Goal: Task Accomplishment & Management: Manage account settings

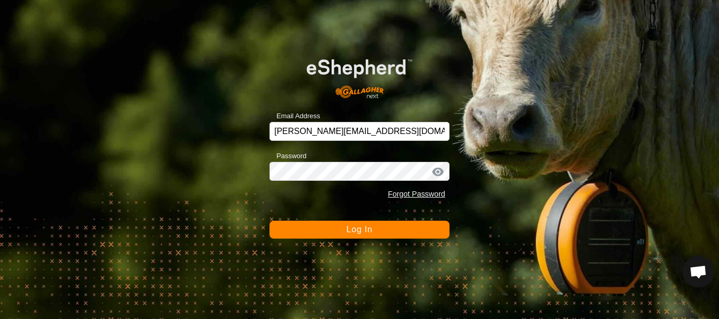
scroll to position [2200, 0]
click at [364, 231] on span "Log In" at bounding box center [359, 229] width 26 height 9
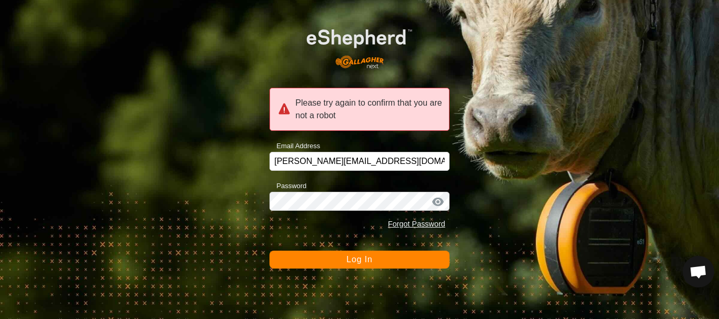
click at [355, 258] on span "Log In" at bounding box center [359, 259] width 26 height 9
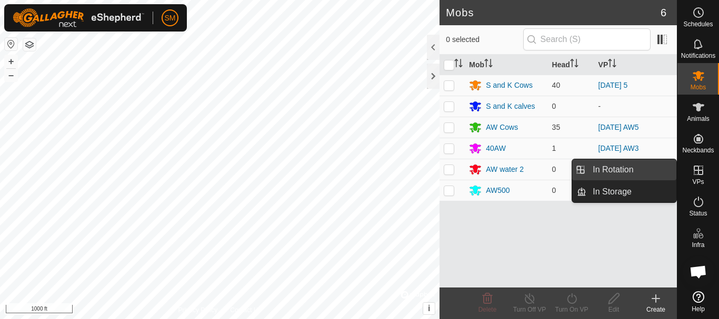
click at [634, 170] on link "In Rotation" at bounding box center [631, 169] width 90 height 21
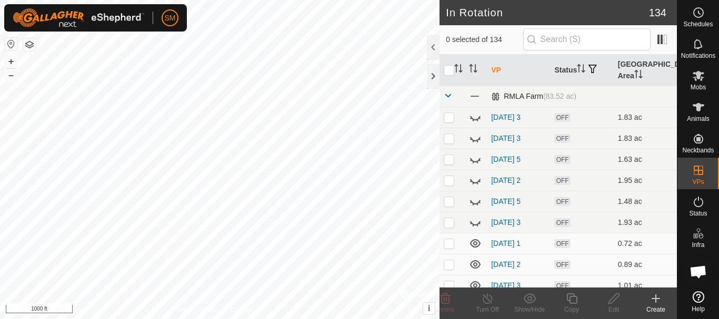
click at [445, 93] on span at bounding box center [448, 96] width 8 height 8
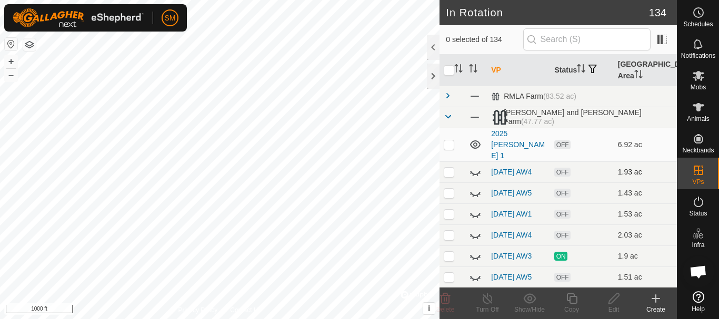
click at [449, 168] on p-checkbox at bounding box center [449, 172] width 11 height 8
click at [446, 302] on icon at bounding box center [445, 299] width 13 height 13
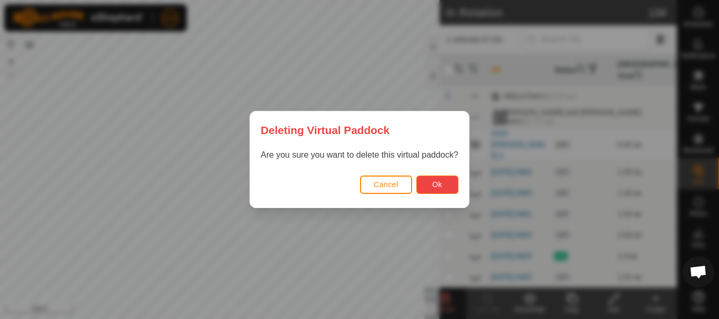
click at [428, 188] on button "Ok" at bounding box center [437, 185] width 42 height 18
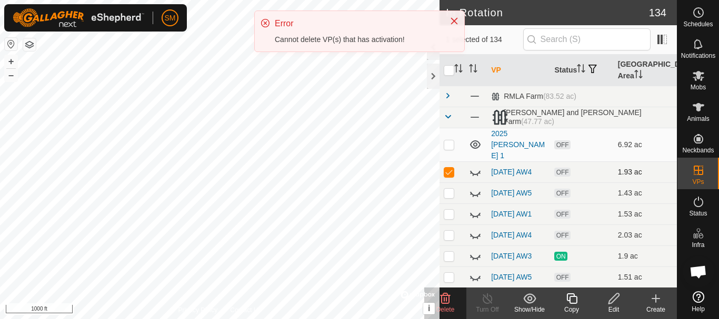
click at [452, 168] on p-checkbox at bounding box center [449, 172] width 11 height 8
checkbox input "false"
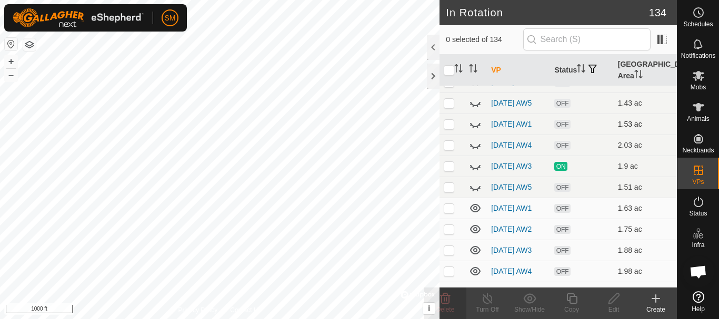
scroll to position [105, 0]
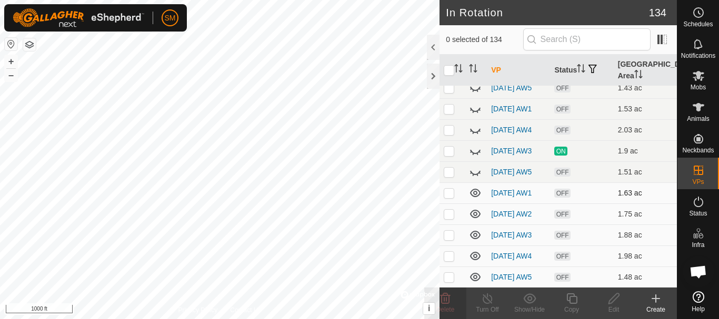
click at [445, 193] on p-checkbox at bounding box center [449, 193] width 11 height 8
checkbox input "true"
click at [448, 216] on p-checkbox at bounding box center [449, 214] width 11 height 8
checkbox input "true"
click at [446, 239] on p-tablecheckbox at bounding box center [449, 235] width 11 height 8
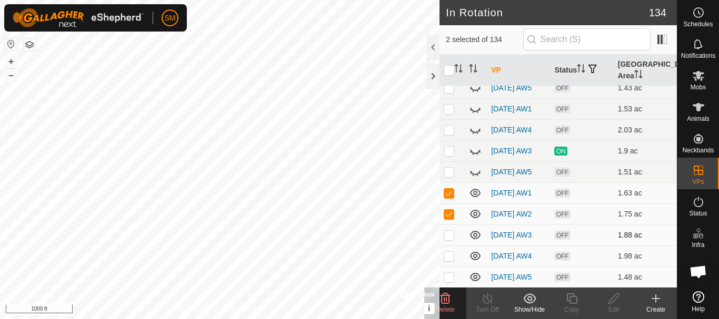
checkbox input "true"
click at [446, 258] on p-checkbox at bounding box center [449, 256] width 11 height 8
checkbox input "true"
click at [447, 281] on p-checkbox at bounding box center [449, 277] width 11 height 8
checkbox input "true"
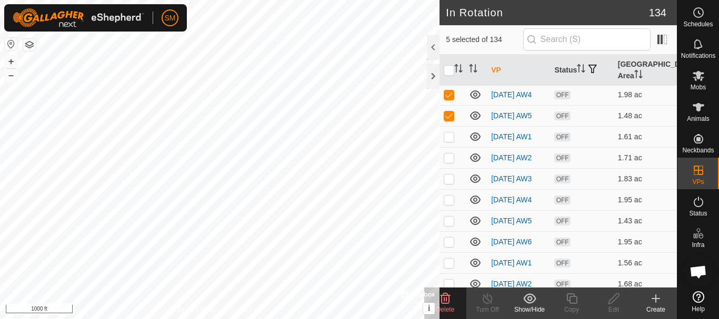
scroll to position [316, 0]
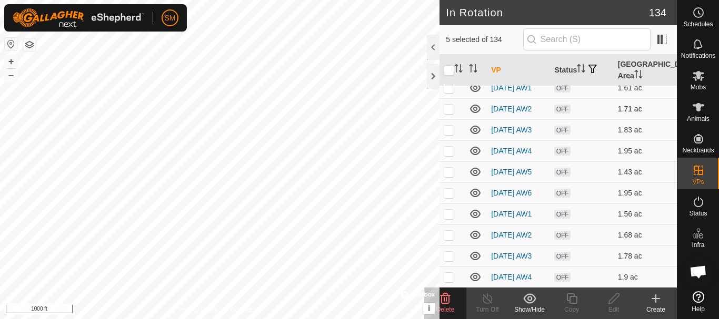
drag, startPoint x: 452, startPoint y: 96, endPoint x: 451, endPoint y: 107, distance: 11.1
click at [452, 92] on p-checkbox at bounding box center [449, 88] width 11 height 8
checkbox input "true"
click at [450, 119] on td at bounding box center [451, 108] width 25 height 21
checkbox input "true"
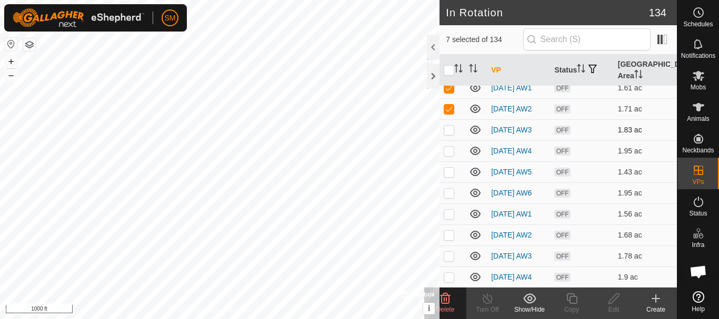
click at [448, 134] on p-checkbox at bounding box center [449, 130] width 11 height 8
checkbox input "true"
click at [449, 155] on p-checkbox at bounding box center [449, 151] width 11 height 8
checkbox input "true"
click at [450, 176] on p-checkbox at bounding box center [449, 172] width 11 height 8
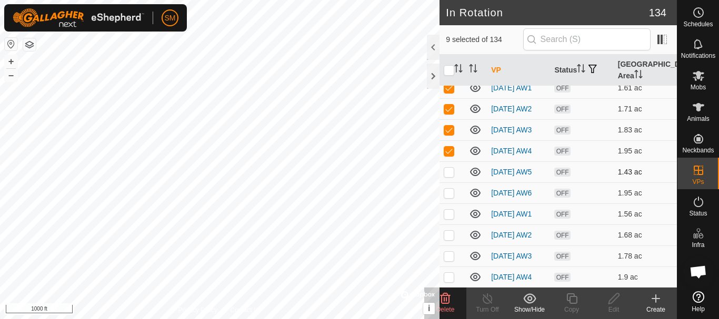
checkbox input "true"
click at [451, 197] on p-checkbox at bounding box center [449, 193] width 11 height 8
checkbox input "true"
click at [450, 218] on p-checkbox at bounding box center [449, 214] width 11 height 8
checkbox input "true"
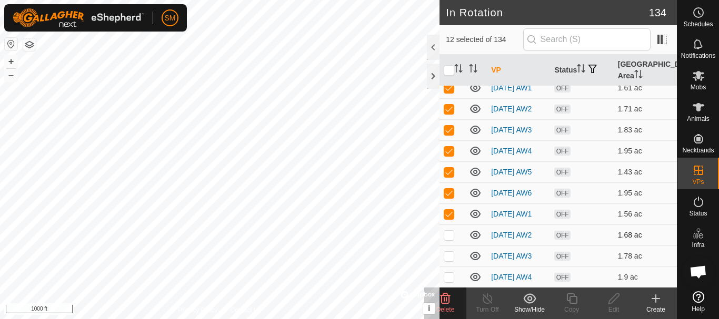
click at [446, 239] on p-checkbox at bounding box center [449, 235] width 11 height 8
checkbox input "true"
click at [447, 261] on p-checkbox at bounding box center [449, 256] width 11 height 8
checkbox input "true"
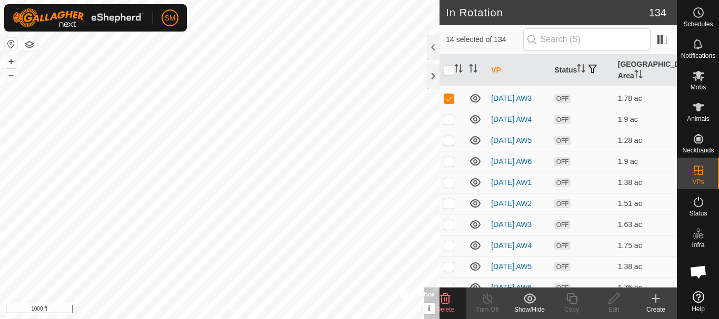
scroll to position [526, 0]
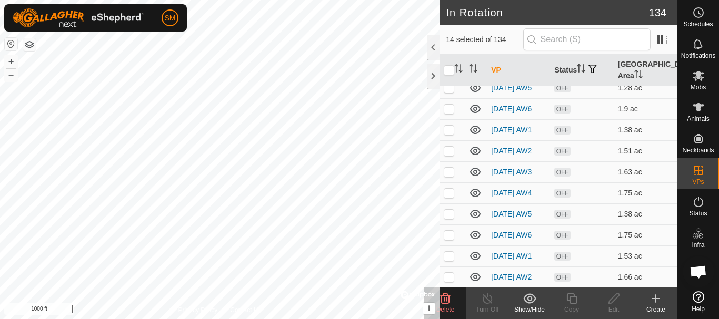
click at [452, 71] on p-checkbox at bounding box center [449, 67] width 11 height 8
checkbox input "true"
click at [447, 92] on p-tablecheckbox at bounding box center [449, 88] width 11 height 8
checkbox input "true"
click at [448, 113] on p-checkbox at bounding box center [449, 109] width 11 height 8
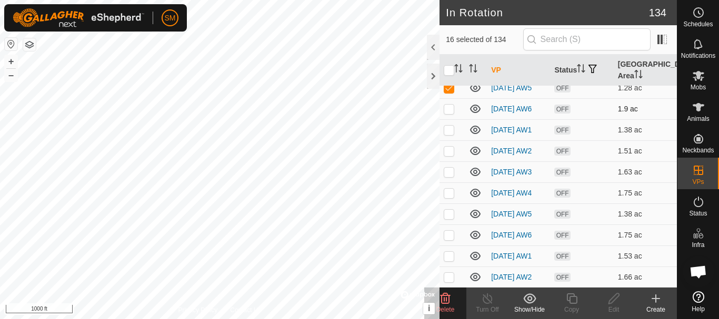
checkbox input "true"
click at [448, 134] on p-checkbox at bounding box center [449, 130] width 11 height 8
checkbox input "true"
click at [449, 155] on p-checkbox at bounding box center [449, 151] width 11 height 8
checkbox input "true"
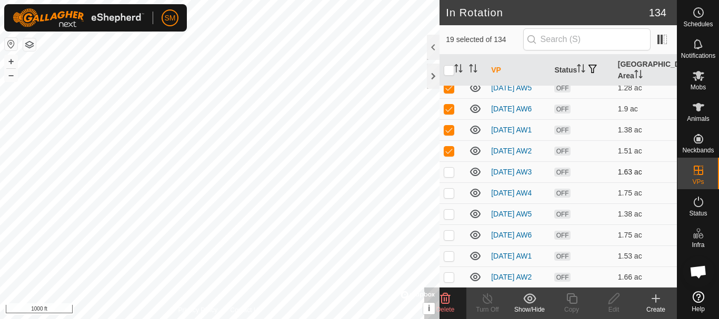
click at [446, 176] on p-checkbox at bounding box center [449, 172] width 11 height 8
checkbox input "true"
click at [446, 197] on p-checkbox at bounding box center [449, 193] width 11 height 8
checkbox input "true"
click at [447, 218] on p-checkbox at bounding box center [449, 214] width 11 height 8
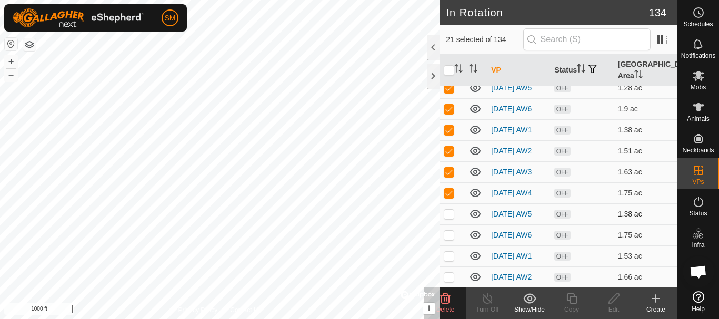
checkbox input "true"
click at [447, 239] on p-checkbox at bounding box center [449, 235] width 11 height 8
checkbox input "true"
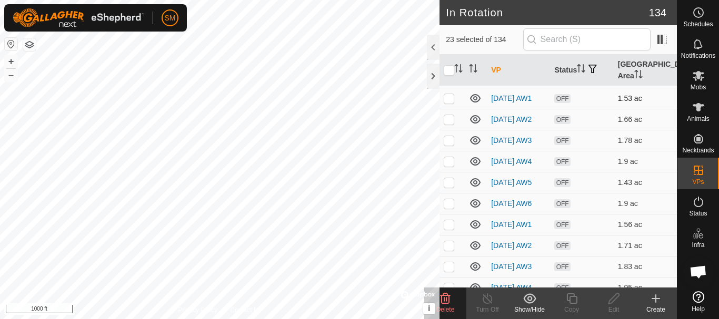
click at [448, 103] on p-checkbox at bounding box center [449, 98] width 11 height 8
checkbox input "true"
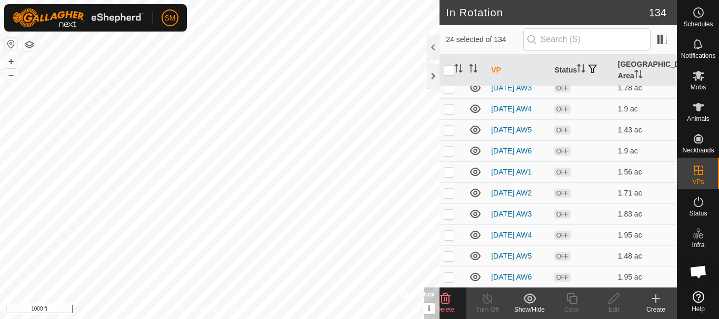
click at [447, 71] on p-checkbox at bounding box center [449, 67] width 11 height 8
checkbox input "true"
click at [449, 98] on td at bounding box center [451, 87] width 25 height 21
checkbox input "true"
click at [449, 113] on p-checkbox at bounding box center [449, 109] width 11 height 8
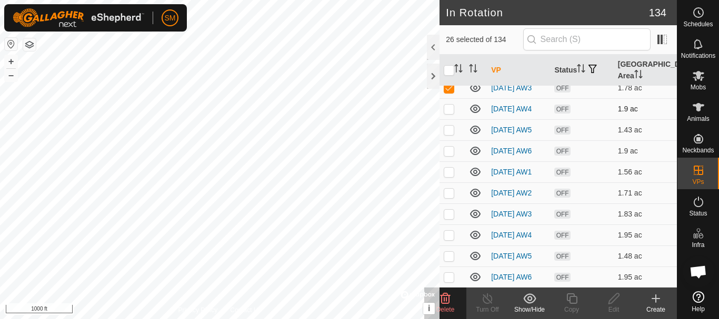
checkbox input "true"
click at [449, 134] on p-checkbox at bounding box center [449, 130] width 11 height 8
checkbox input "true"
click at [449, 155] on p-checkbox at bounding box center [449, 151] width 11 height 8
checkbox input "true"
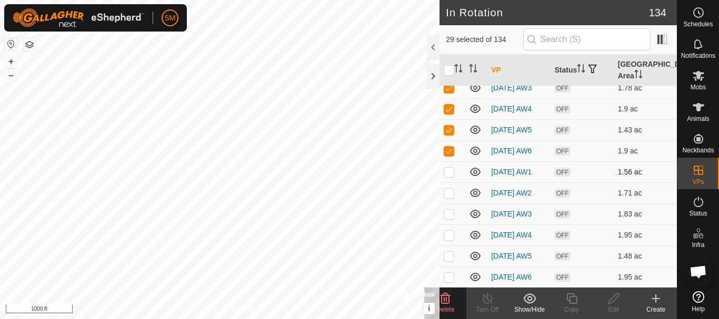
click at [452, 176] on p-checkbox at bounding box center [449, 172] width 11 height 8
checkbox input "true"
click at [450, 197] on p-checkbox at bounding box center [449, 193] width 11 height 8
checkbox input "true"
click at [448, 218] on p-checkbox at bounding box center [449, 214] width 11 height 8
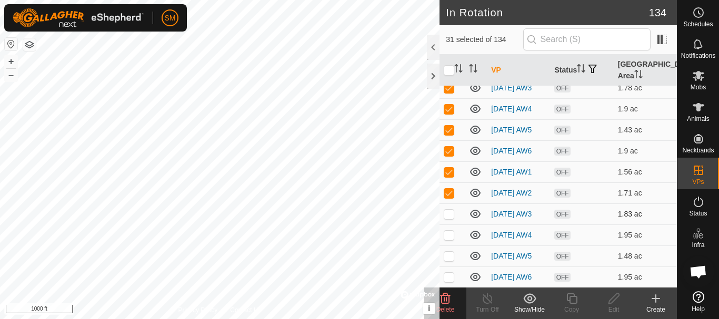
checkbox input "true"
click at [448, 239] on p-checkbox at bounding box center [449, 235] width 11 height 8
checkbox input "true"
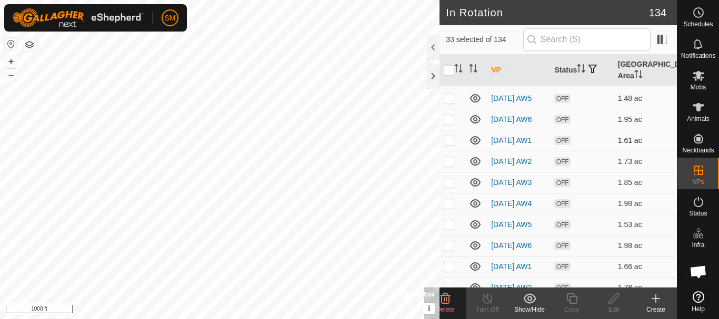
scroll to position [947, 0]
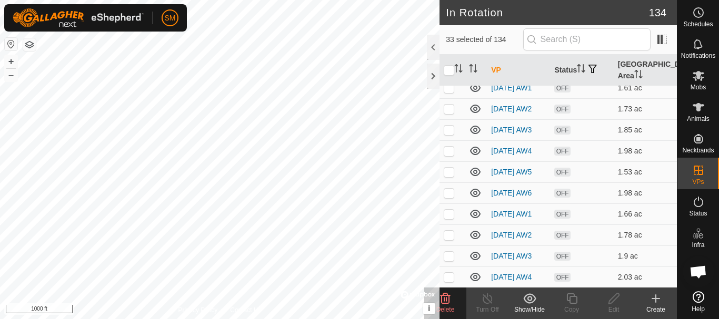
click at [451, 50] on p-checkbox at bounding box center [449, 46] width 11 height 8
checkbox input "true"
click at [452, 71] on p-checkbox at bounding box center [449, 67] width 11 height 8
checkbox input "true"
click at [452, 92] on p-checkbox at bounding box center [449, 88] width 11 height 8
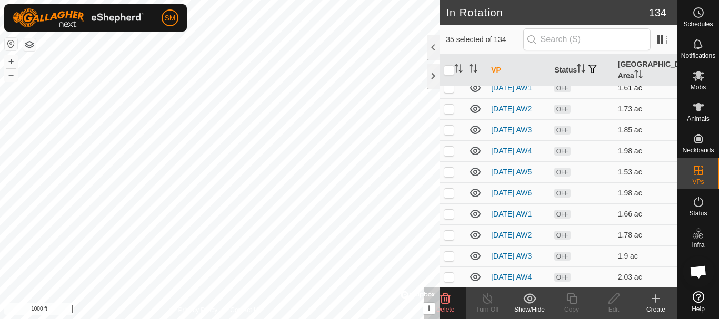
checkbox input "true"
click at [450, 113] on p-checkbox at bounding box center [449, 109] width 11 height 8
checkbox input "true"
click at [450, 134] on p-checkbox at bounding box center [449, 130] width 11 height 8
checkbox input "true"
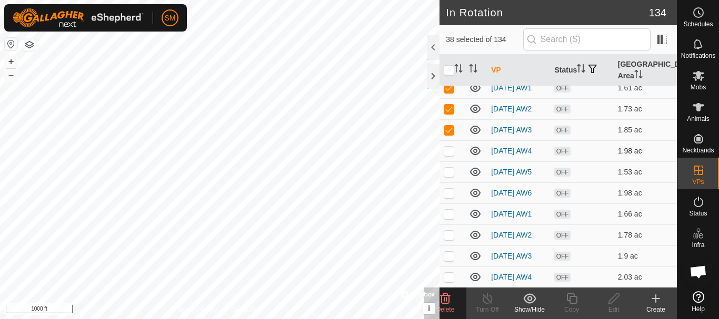
click at [451, 155] on p-checkbox at bounding box center [449, 151] width 11 height 8
checkbox input "true"
click at [449, 183] on td at bounding box center [451, 172] width 25 height 21
checkbox input "true"
click at [449, 197] on p-checkbox at bounding box center [449, 193] width 11 height 8
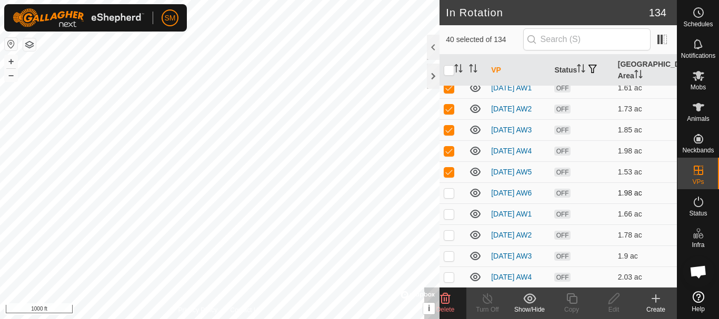
checkbox input "true"
click at [448, 218] on p-checkbox at bounding box center [449, 214] width 11 height 8
checkbox input "true"
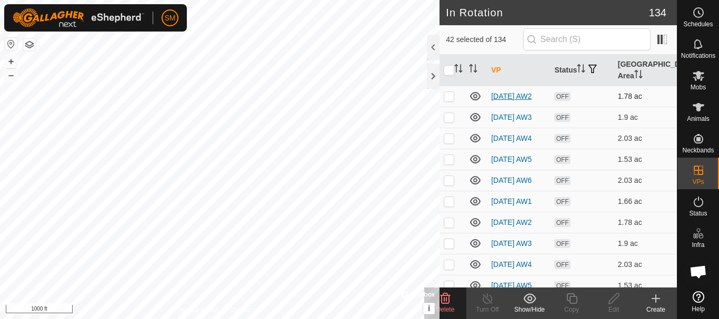
scroll to position [1105, 0]
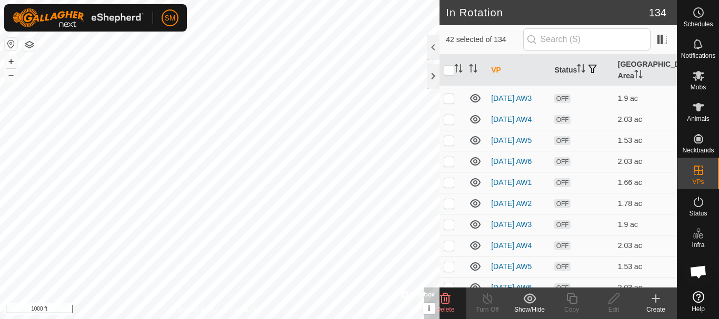
click at [448, 82] on p-checkbox at bounding box center [449, 77] width 11 height 8
checkbox input "true"
click at [448, 103] on p-checkbox at bounding box center [449, 98] width 11 height 8
checkbox input "true"
click at [449, 124] on p-checkbox at bounding box center [449, 119] width 11 height 8
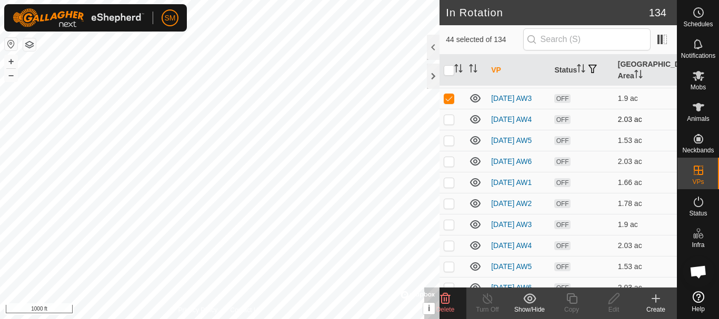
checkbox input "true"
click at [449, 145] on p-checkbox at bounding box center [449, 140] width 11 height 8
checkbox input "true"
click at [449, 166] on p-checkbox at bounding box center [449, 161] width 11 height 8
checkbox input "true"
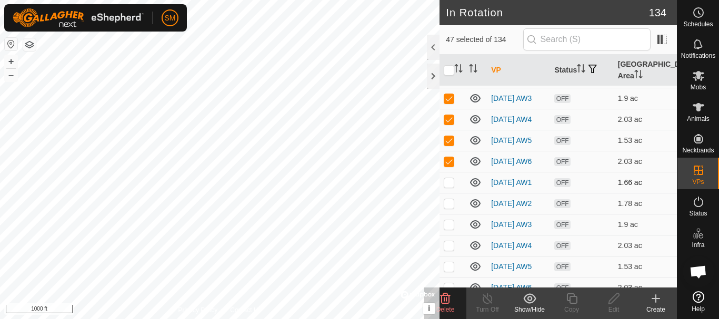
click at [447, 187] on p-checkbox at bounding box center [449, 182] width 11 height 8
checkbox input "true"
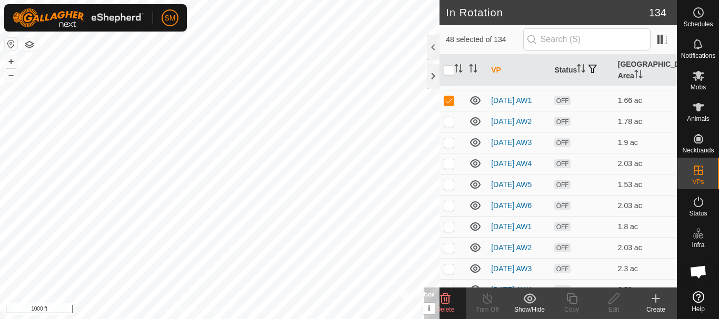
scroll to position [1210, 0]
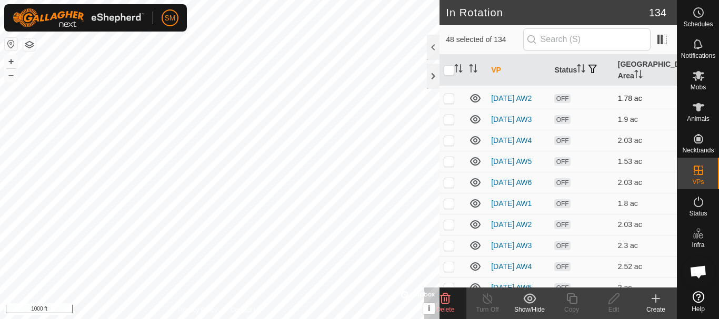
click at [451, 103] on p-checkbox at bounding box center [449, 98] width 11 height 8
checkbox input "true"
click at [448, 124] on p-checkbox at bounding box center [449, 119] width 11 height 8
checkbox input "true"
click at [448, 145] on p-checkbox at bounding box center [449, 140] width 11 height 8
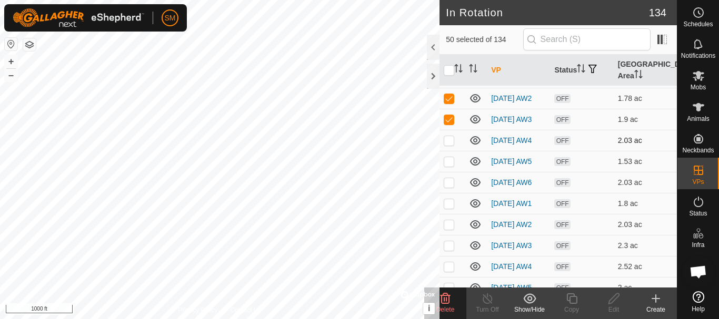
checkbox input "true"
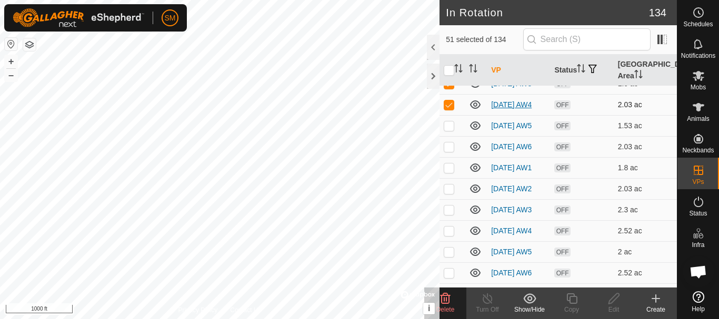
scroll to position [1263, 0]
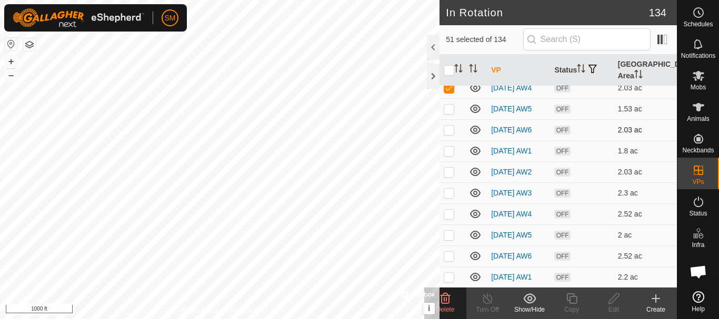
click at [452, 134] on p-checkbox at bounding box center [449, 130] width 11 height 8
checkbox input "true"
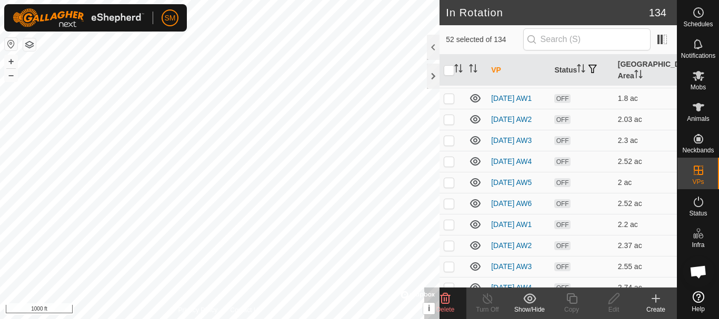
scroll to position [1368, 0]
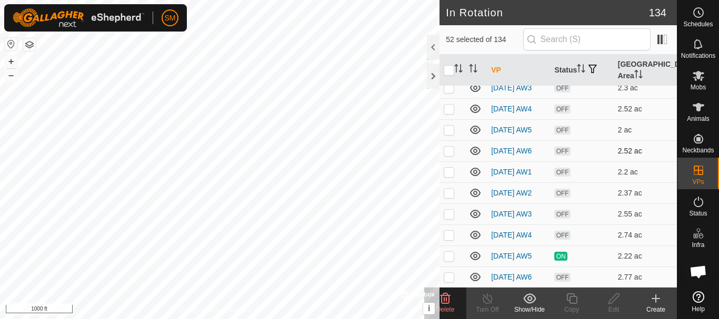
click at [448, 155] on p-checkbox at bounding box center [449, 151] width 11 height 8
checkbox input "true"
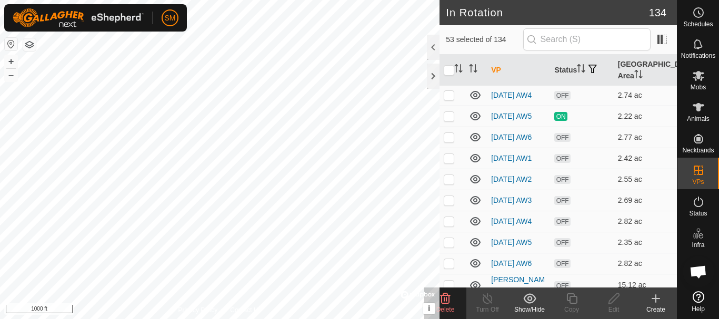
scroll to position [1526, 0]
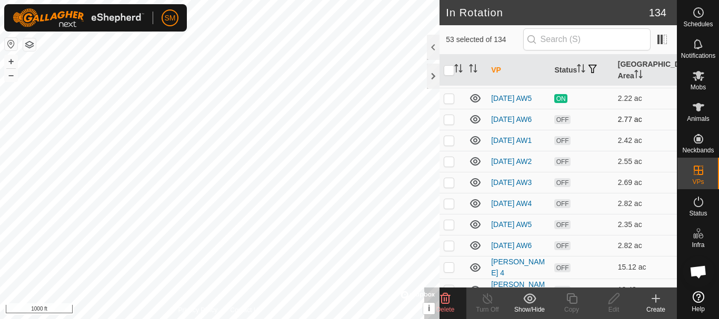
click at [444, 124] on p-checkbox at bounding box center [449, 119] width 11 height 8
checkbox input "true"
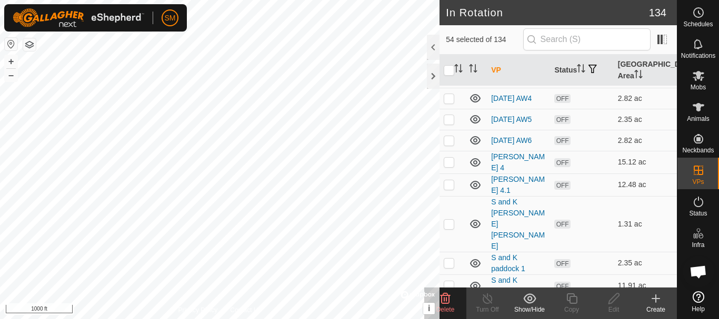
scroll to position [1684, 0]
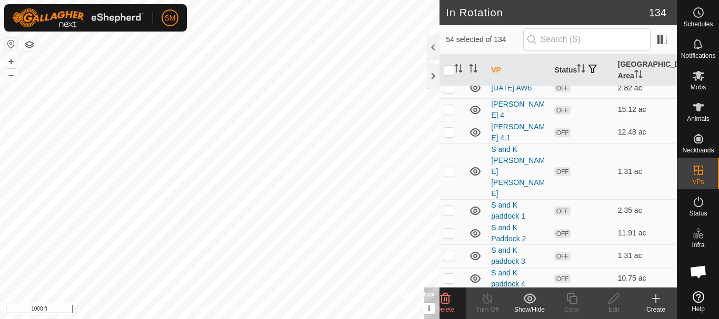
click at [449, 92] on p-checkbox at bounding box center [449, 88] width 11 height 8
checkbox input "true"
click at [445, 295] on icon at bounding box center [445, 299] width 13 height 13
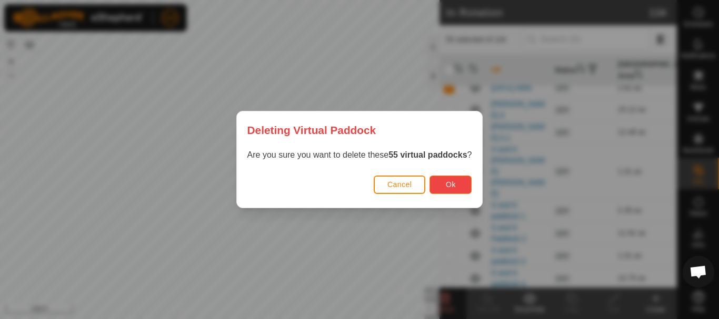
click at [455, 181] on span "Ok" at bounding box center [451, 185] width 10 height 8
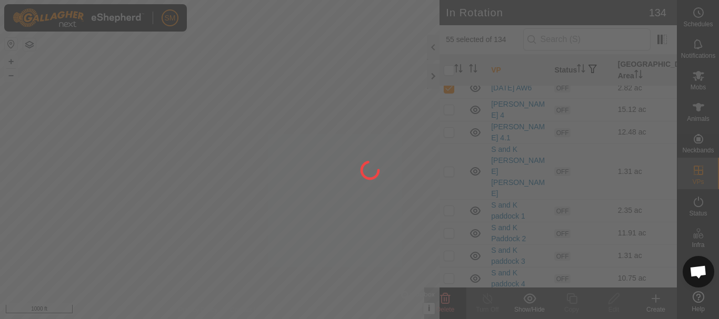
checkbox input "false"
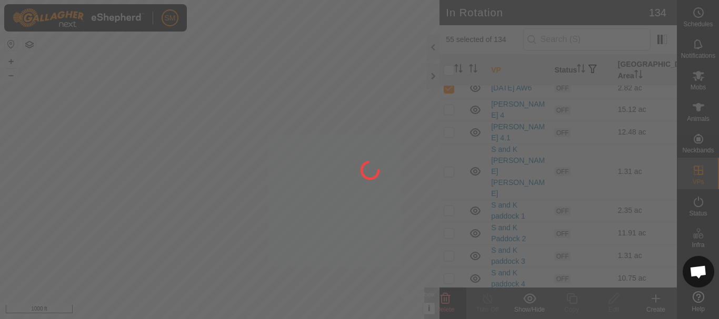
checkbox input "false"
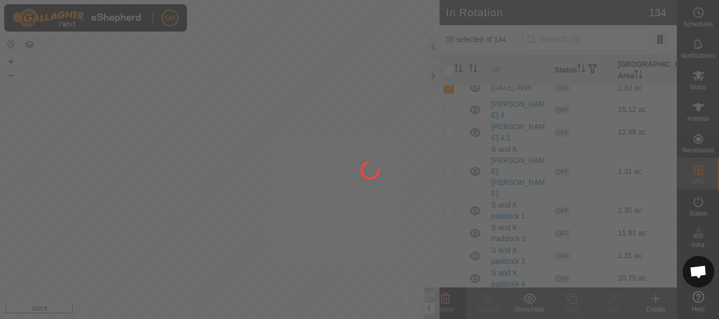
checkbox input "false"
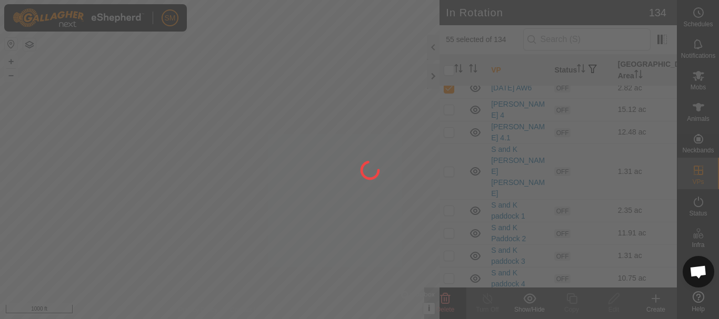
checkbox input "false"
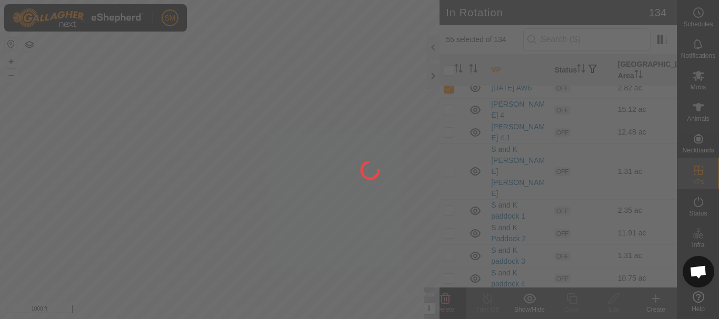
checkbox input "false"
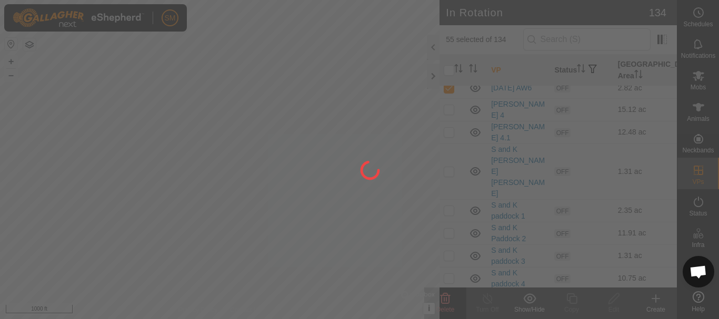
checkbox input "false"
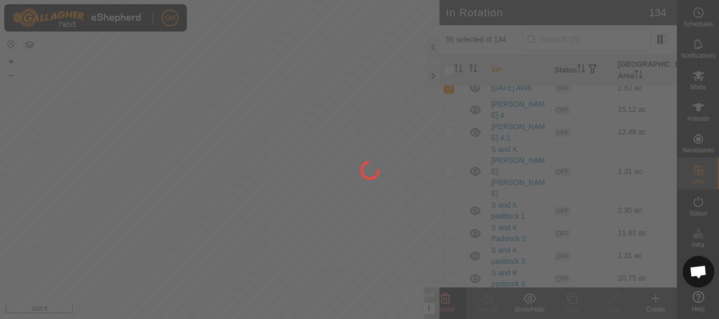
checkbox input "false"
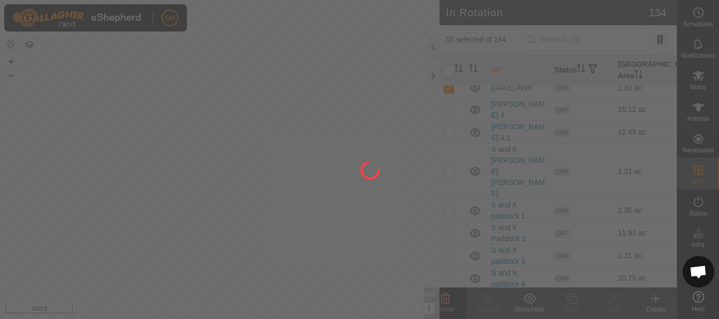
checkbox input "false"
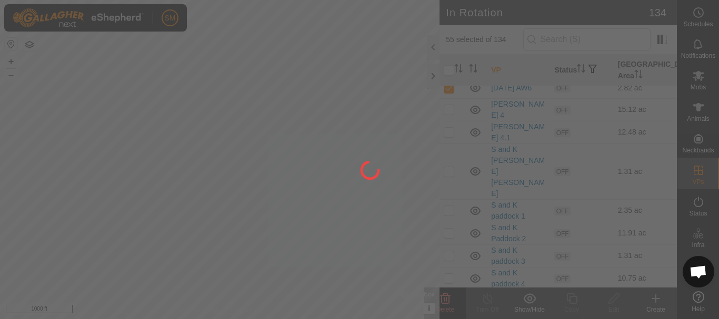
checkbox input "false"
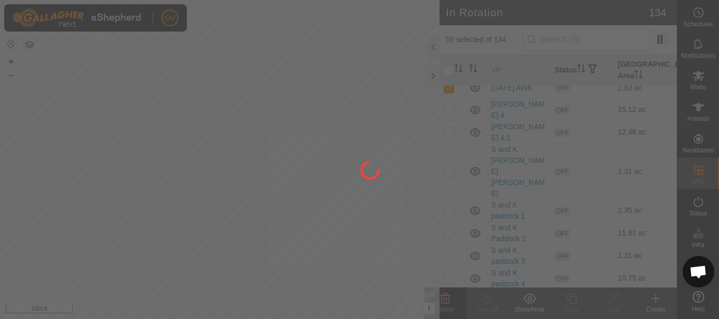
checkbox input "false"
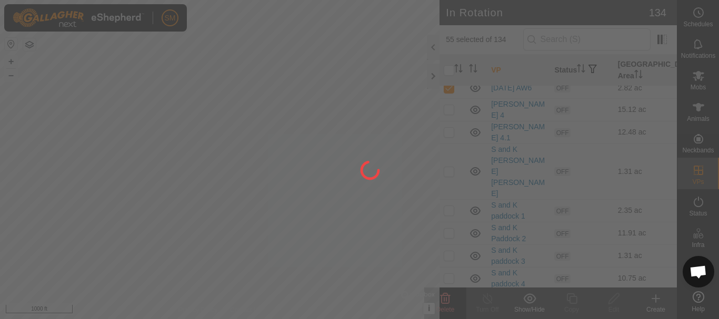
checkbox input "false"
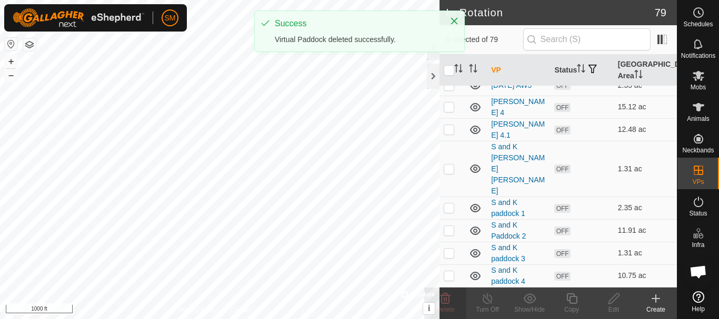
scroll to position [1564, 0]
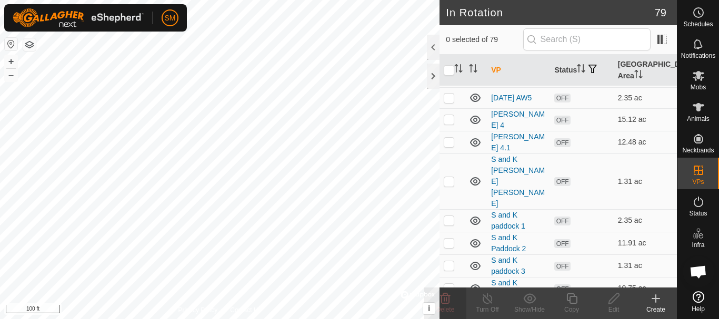
click at [659, 302] on icon at bounding box center [655, 299] width 13 height 13
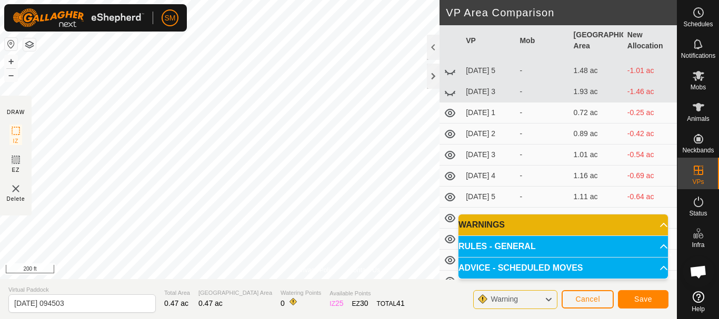
scroll to position [105, 0]
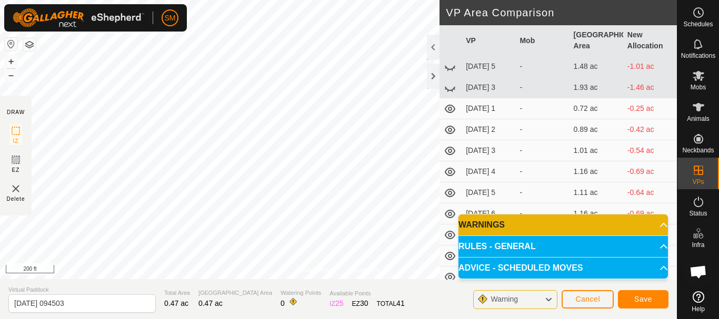
click at [450, 113] on icon at bounding box center [450, 109] width 11 height 8
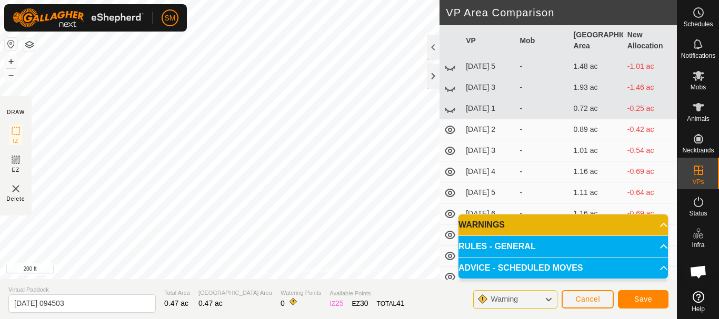
click at [449, 134] on icon at bounding box center [450, 130] width 11 height 8
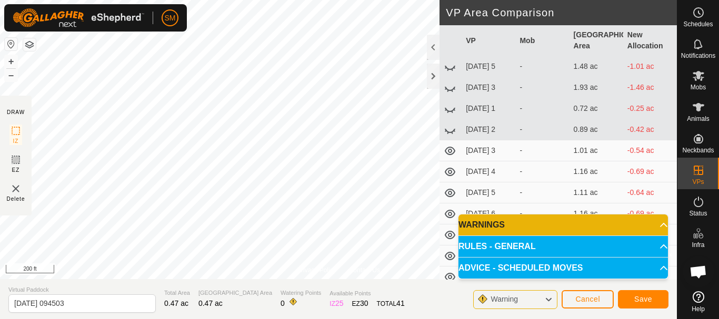
click at [447, 157] on icon at bounding box center [450, 151] width 13 height 13
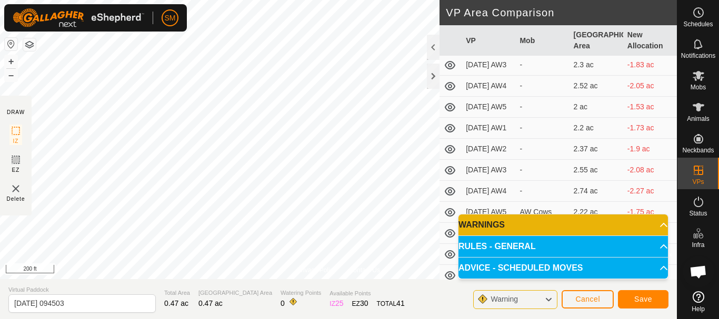
scroll to position [1263, 0]
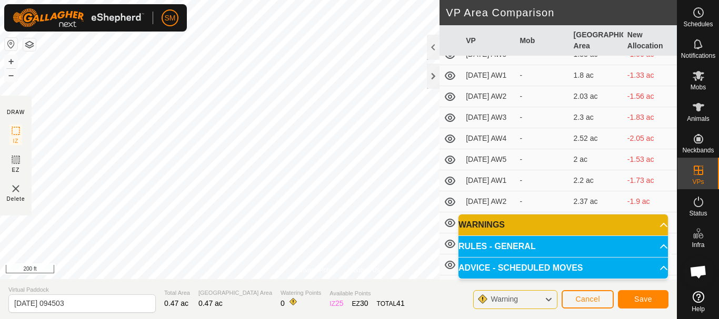
click at [449, 59] on icon at bounding box center [450, 55] width 11 height 8
click at [451, 82] on icon at bounding box center [450, 75] width 13 height 13
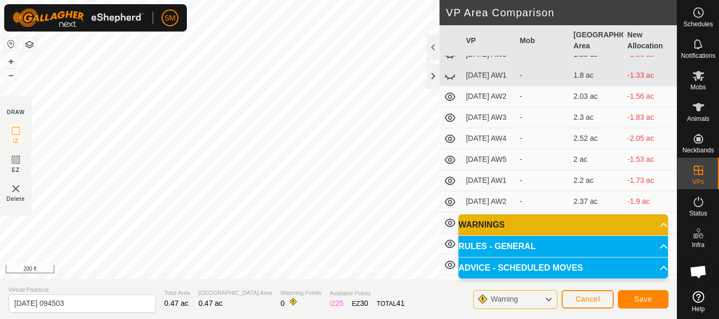
click at [449, 103] on icon at bounding box center [450, 97] width 13 height 13
click at [447, 124] on icon at bounding box center [450, 118] width 13 height 13
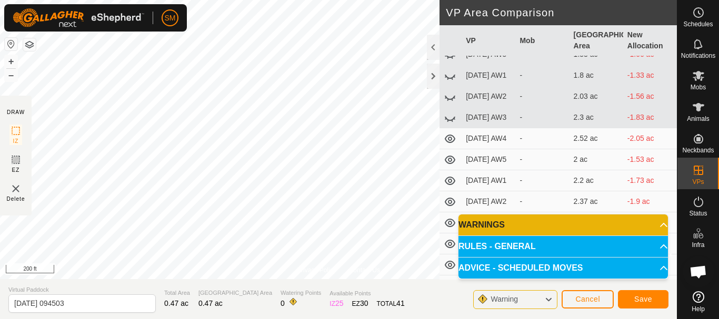
click at [447, 145] on icon at bounding box center [450, 139] width 13 height 13
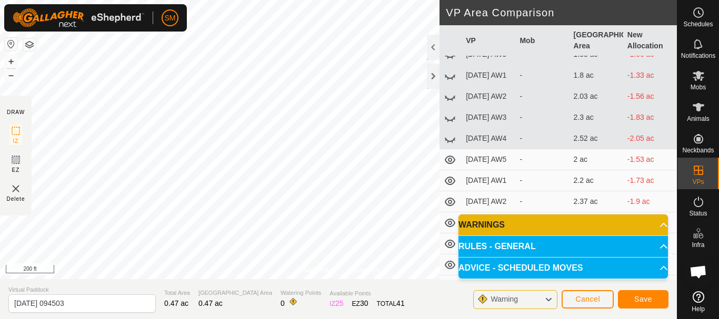
click at [448, 164] on icon at bounding box center [450, 160] width 11 height 8
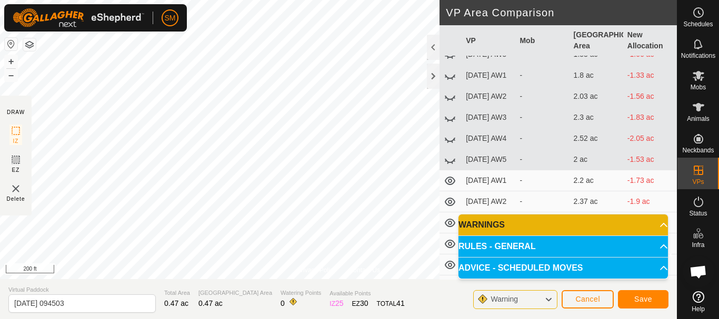
click at [451, 185] on icon at bounding box center [450, 181] width 11 height 8
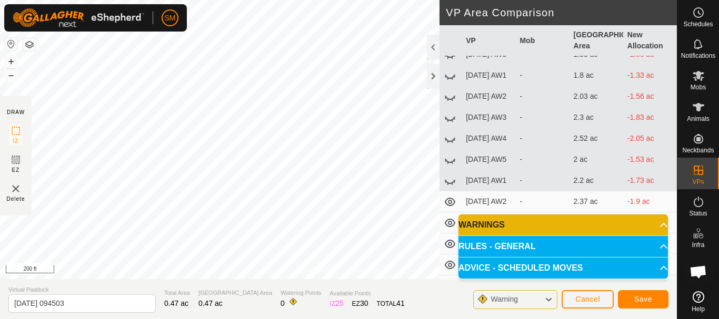
click at [448, 208] on icon at bounding box center [450, 202] width 13 height 13
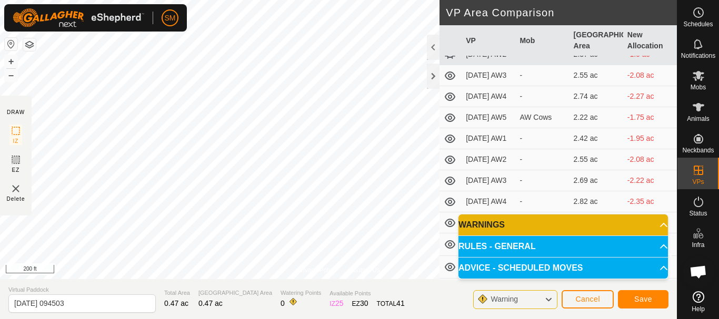
scroll to position [1421, 0]
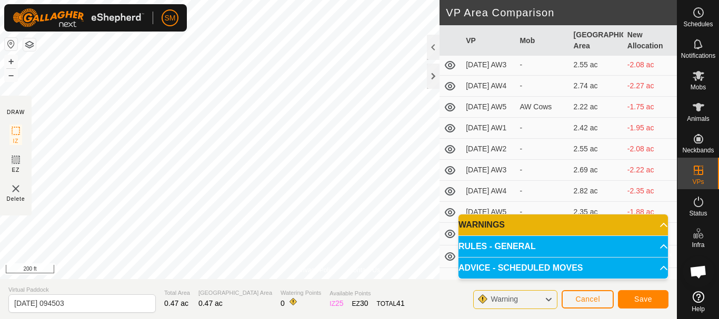
click at [451, 69] on icon at bounding box center [450, 65] width 11 height 8
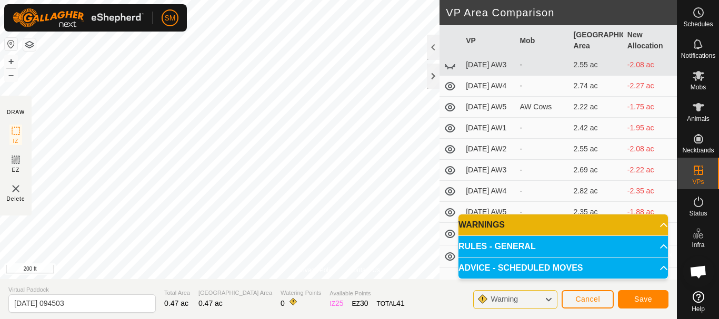
click at [450, 93] on icon at bounding box center [450, 86] width 13 height 13
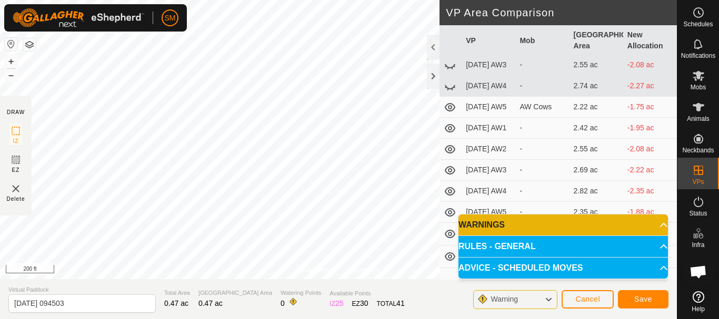
scroll to position [1474, 0]
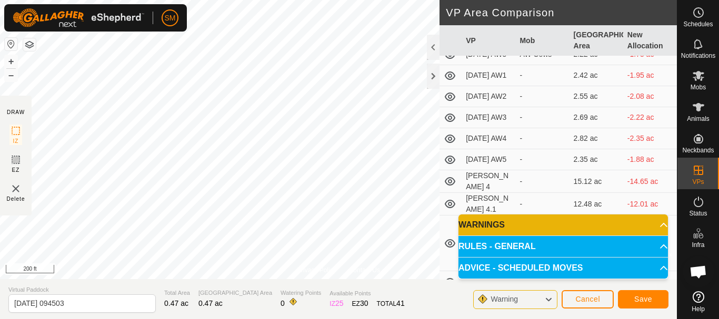
click at [449, 59] on icon at bounding box center [450, 55] width 11 height 8
click at [449, 61] on icon at bounding box center [450, 54] width 13 height 13
click at [449, 59] on icon at bounding box center [450, 55] width 11 height 8
click at [449, 80] on icon at bounding box center [450, 76] width 11 height 8
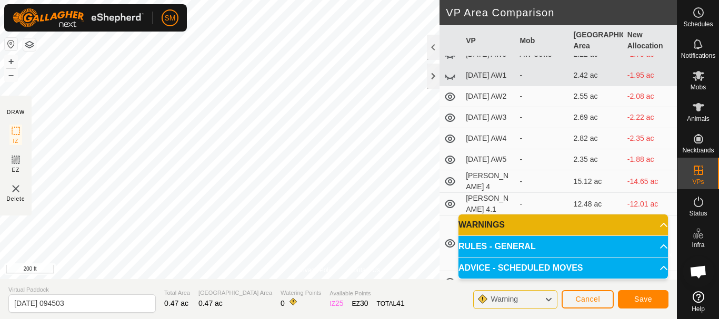
click at [452, 101] on icon at bounding box center [450, 97] width 11 height 8
click at [452, 124] on icon at bounding box center [450, 118] width 13 height 13
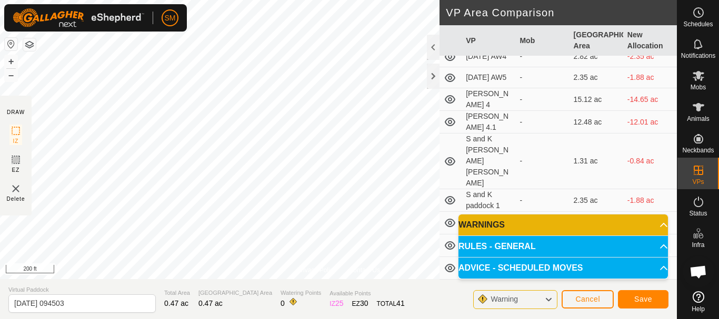
scroll to position [1579, 0]
click at [448, 63] on icon at bounding box center [450, 57] width 13 height 13
click at [452, 82] on icon at bounding box center [450, 78] width 11 height 8
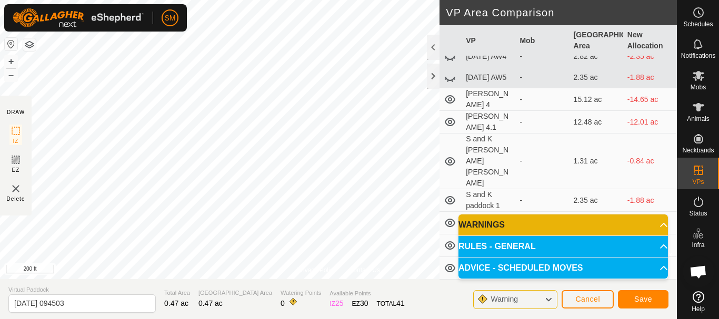
click at [452, 84] on icon at bounding box center [450, 78] width 13 height 13
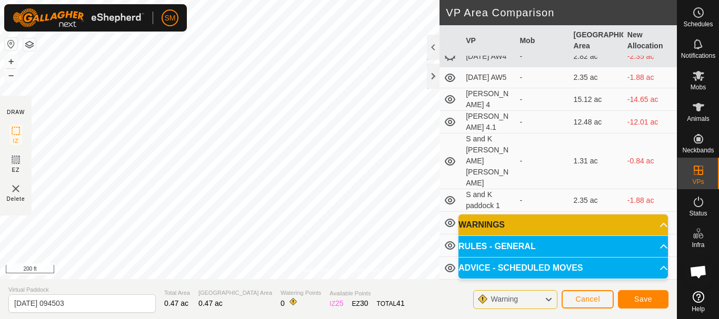
click at [452, 82] on icon at bounding box center [450, 78] width 11 height 8
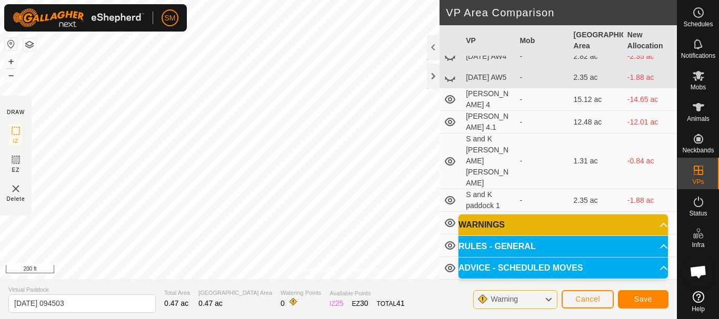
click at [452, 84] on icon at bounding box center [450, 78] width 13 height 13
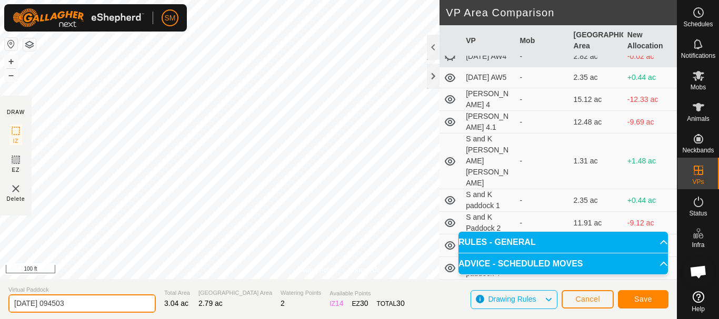
click at [112, 299] on input "[DATE] 094503" at bounding box center [81, 304] width 147 height 18
drag, startPoint x: 50, startPoint y: 304, endPoint x: 68, endPoint y: 319, distance: 23.6
click at [49, 305] on input "[DATE] 094503" at bounding box center [81, 304] width 147 height 18
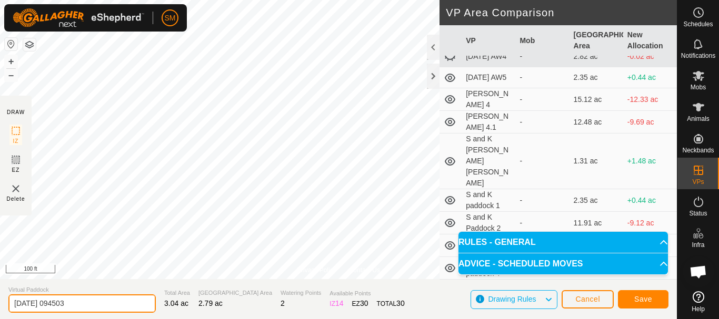
click at [96, 307] on input "[DATE] 094503" at bounding box center [81, 304] width 147 height 18
drag, startPoint x: 64, startPoint y: 303, endPoint x: 11, endPoint y: 303, distance: 53.7
click at [11, 303] on input "[DATE] AW4" at bounding box center [81, 304] width 147 height 18
click at [98, 308] on input "[DATE] AW4" at bounding box center [81, 304] width 147 height 18
type input "[DATE] AW4"
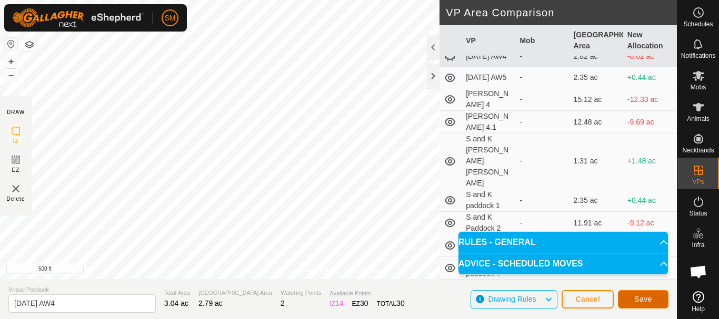
click at [644, 298] on span "Save" at bounding box center [643, 299] width 18 height 8
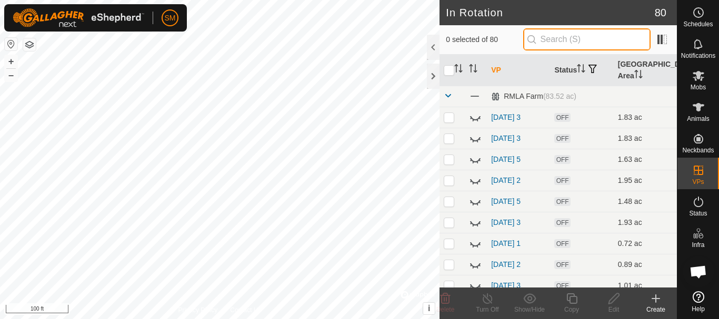
click at [579, 34] on input "text" at bounding box center [586, 39] width 127 height 22
paste input "[DATE] AW"
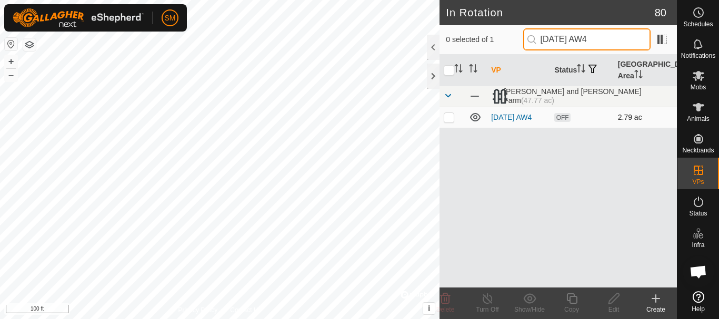
type input "[DATE] AW4"
click at [445, 119] on p-checkbox at bounding box center [449, 117] width 11 height 8
checkbox input "true"
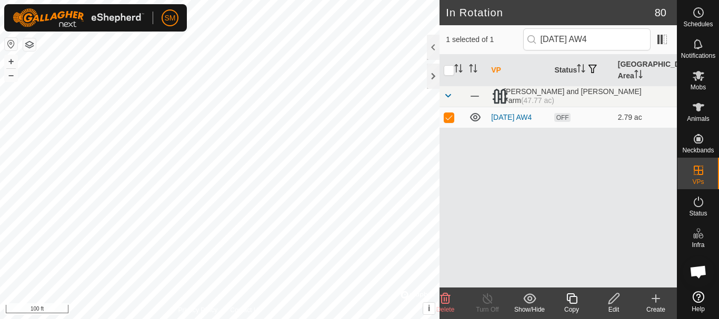
click at [572, 299] on icon at bounding box center [571, 299] width 13 height 13
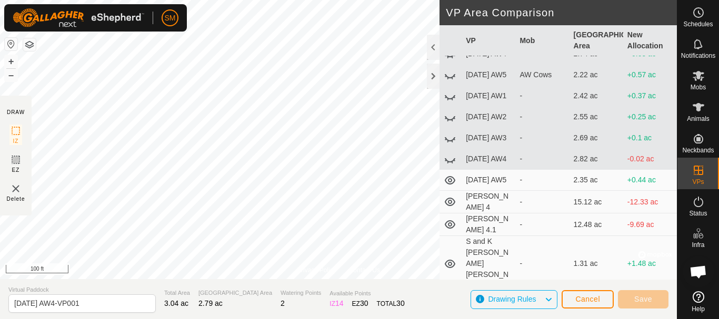
scroll to position [1400, 0]
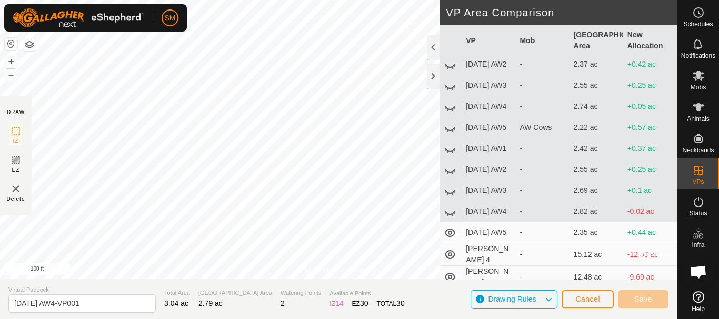
click at [451, 134] on icon at bounding box center [450, 128] width 13 height 13
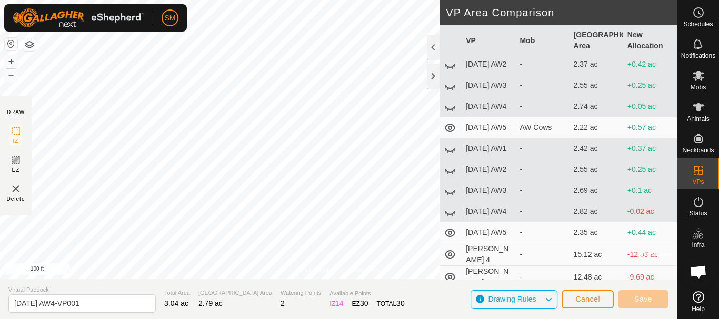
click at [451, 134] on icon at bounding box center [450, 128] width 13 height 13
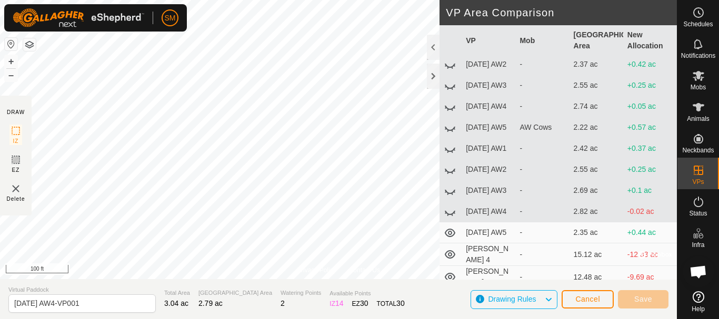
click at [447, 29] on icon at bounding box center [450, 22] width 13 height 13
click at [446, 194] on div "Privacy Policy Contact Us + – ⇧ i © Mapbox , © OpenStreetMap , Improve this map…" at bounding box center [338, 159] width 677 height 319
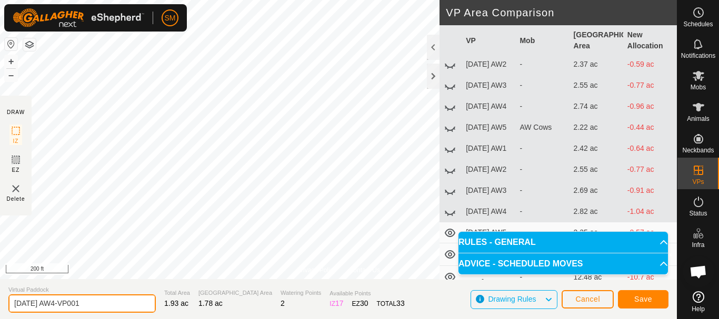
click at [115, 301] on input "[DATE] AW4-VP001" at bounding box center [81, 304] width 147 height 18
paste input "text"
type input "[DATE] AW5"
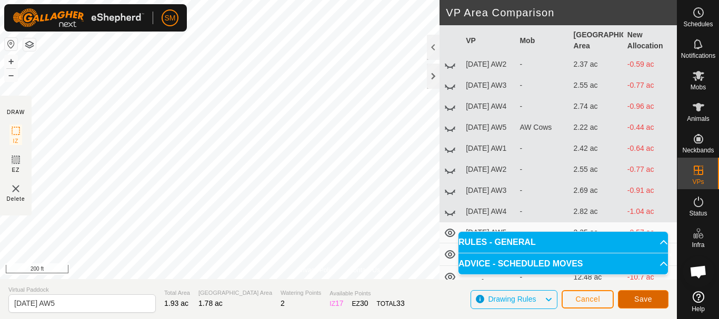
click at [648, 297] on span "Save" at bounding box center [643, 299] width 18 height 8
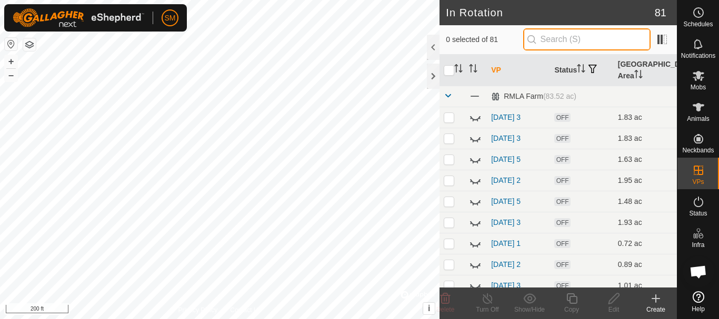
click at [562, 38] on input "text" at bounding box center [586, 39] width 127 height 22
paste input "[DATE] AW"
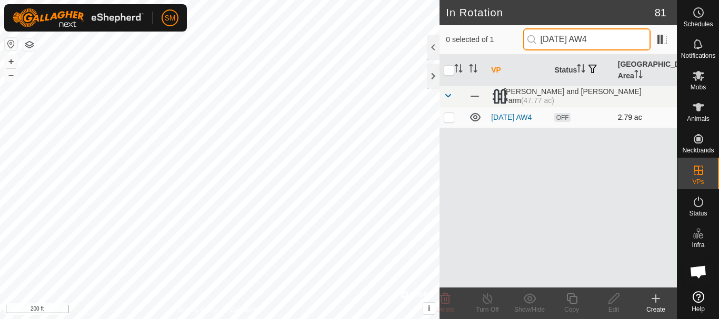
type input "[DATE] AW4"
click at [448, 118] on p-checkbox at bounding box center [449, 117] width 11 height 8
checkbox input "true"
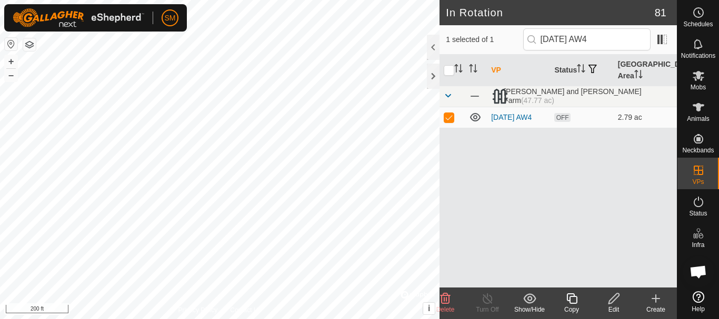
click at [570, 296] on icon at bounding box center [571, 299] width 13 height 13
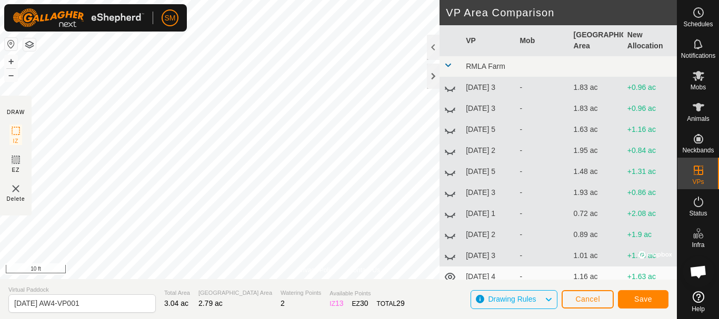
click at [296, 317] on div "Privacy Policy Contact Us IZ interior angle must be larger than 80° (Current: 5…" at bounding box center [338, 159] width 677 height 319
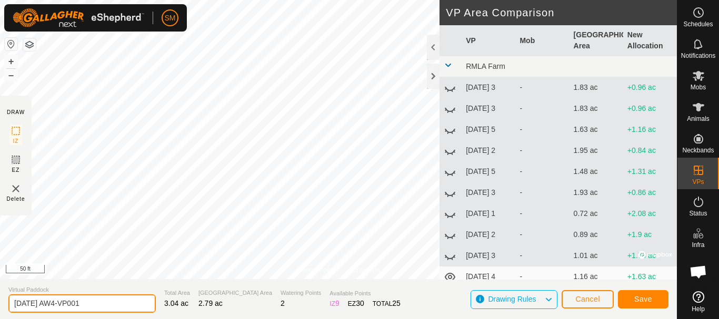
click at [107, 304] on input "[DATE] AW4-VP001" at bounding box center [81, 304] width 147 height 18
paste input "text"
type input "[DATE] AW6"
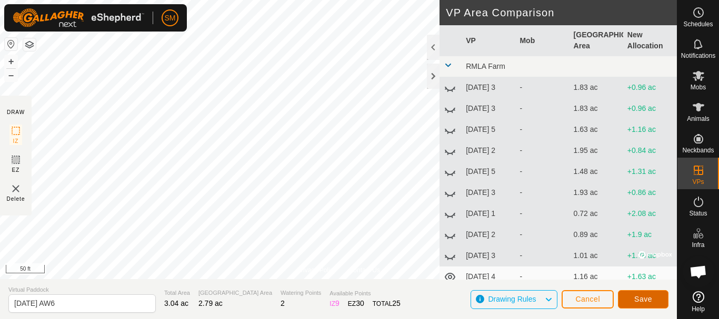
click at [623, 300] on button "Save" at bounding box center [643, 300] width 51 height 18
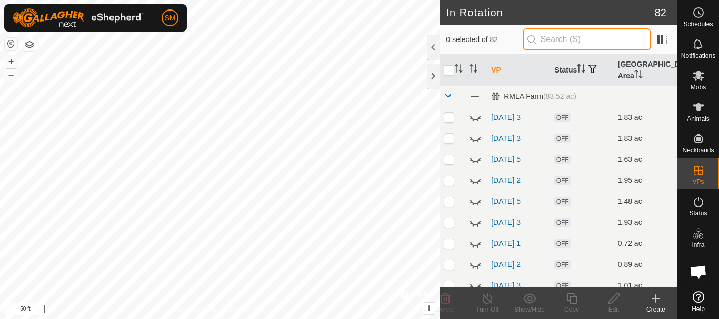
click at [559, 33] on input "text" at bounding box center [586, 39] width 127 height 22
paste input "[DATE] AW"
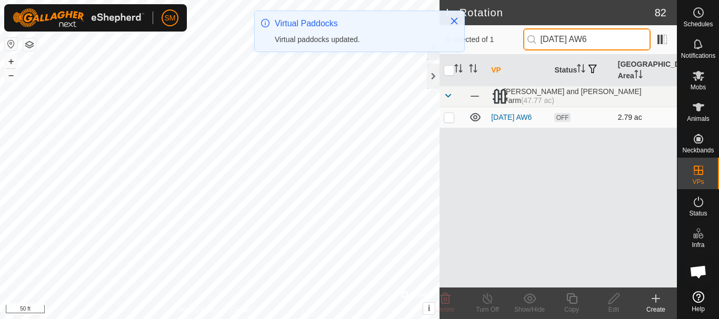
type input "[DATE] AW6"
click at [451, 120] on p-checkbox at bounding box center [449, 117] width 11 height 8
checkbox input "true"
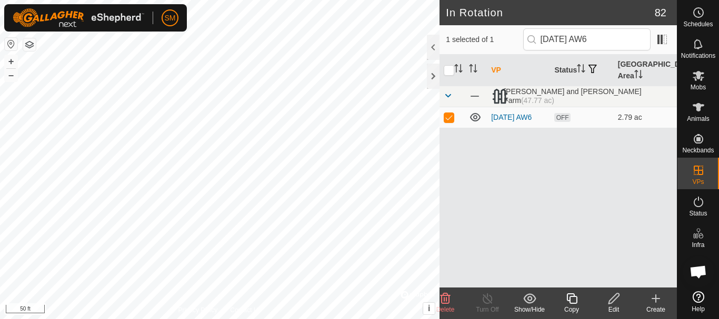
click at [577, 300] on icon at bounding box center [571, 299] width 11 height 11
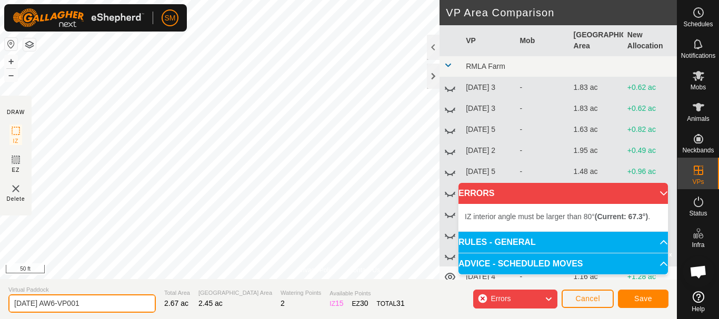
click at [118, 301] on input "[DATE] AW6-VP001" at bounding box center [81, 304] width 147 height 18
paste input "text"
type input "[DATE] AW1"
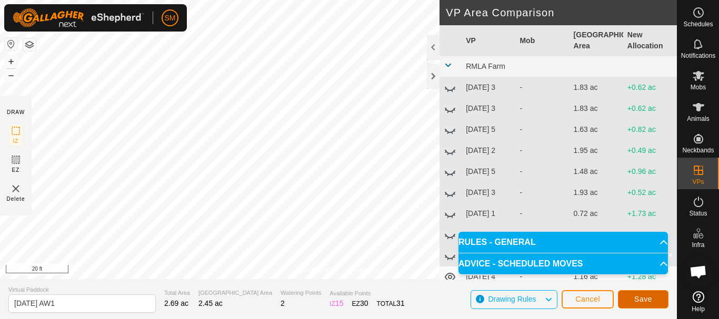
click at [657, 295] on button "Save" at bounding box center [643, 300] width 51 height 18
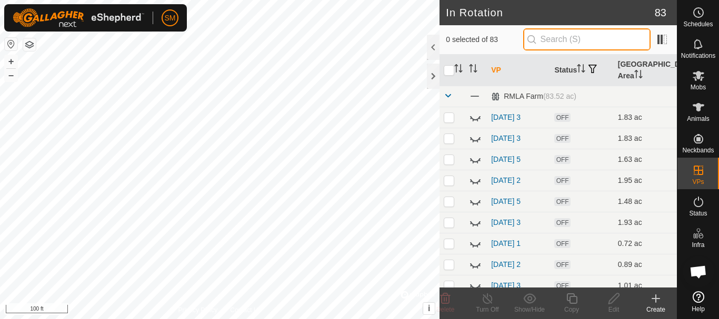
click at [578, 39] on input "text" at bounding box center [586, 39] width 127 height 22
paste input "[DATE] AW"
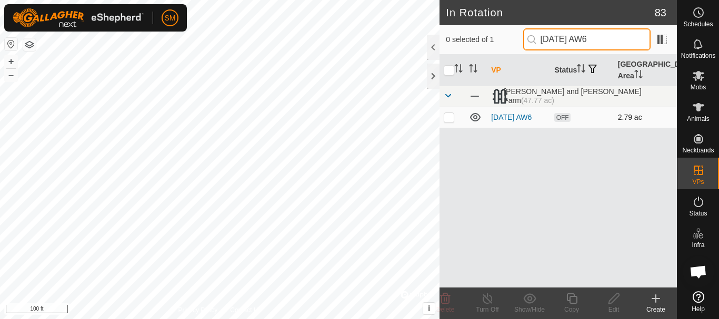
type input "[DATE] AW6"
click at [450, 120] on p-checkbox at bounding box center [449, 117] width 11 height 8
checkbox input "true"
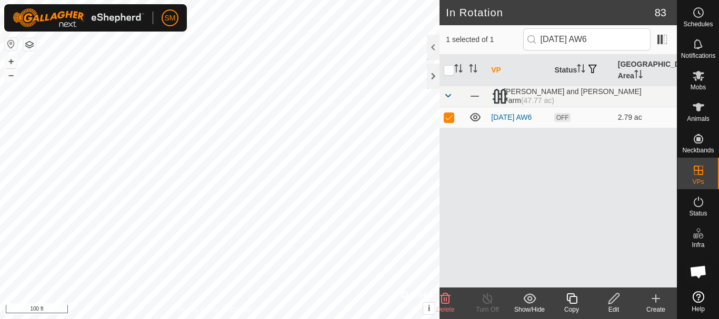
click at [577, 299] on icon at bounding box center [571, 299] width 11 height 11
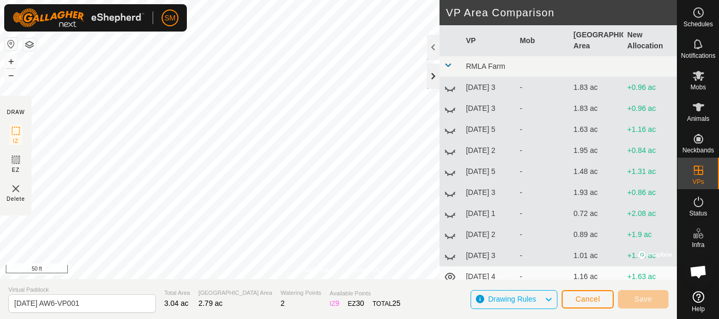
click at [436, 72] on div at bounding box center [433, 76] width 13 height 25
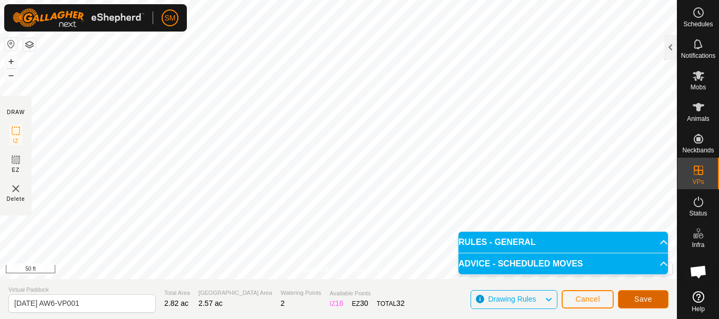
click at [647, 300] on span "Save" at bounding box center [643, 299] width 18 height 8
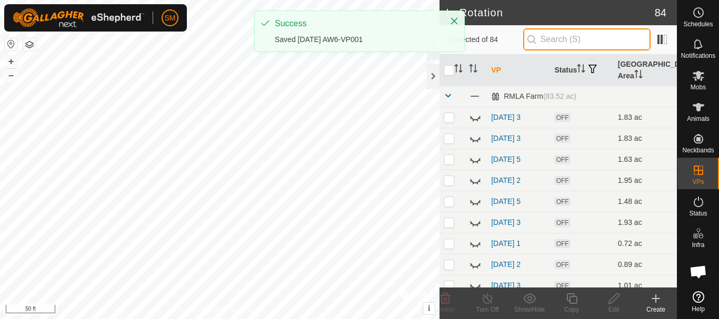
click at [568, 37] on input "text" at bounding box center [586, 39] width 127 height 22
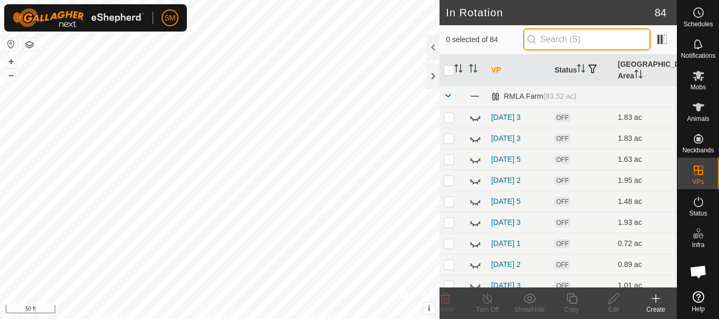
paste input "[DATE] AW"
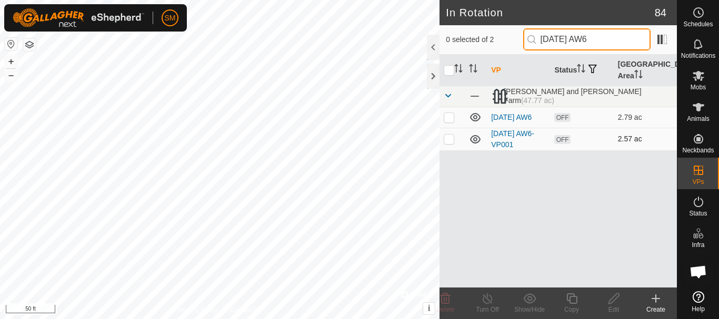
type input "[DATE] AW6"
click at [450, 142] on p-checkbox at bounding box center [449, 139] width 11 height 8
checkbox input "true"
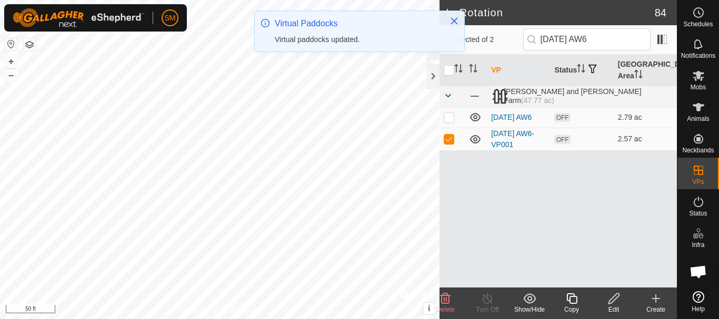
click at [615, 302] on icon at bounding box center [613, 299] width 13 height 13
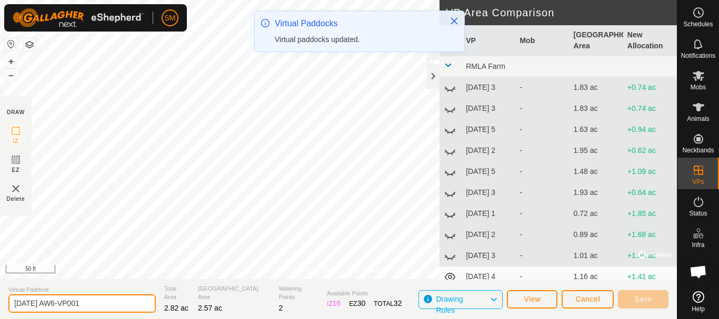
click at [113, 303] on input "[DATE] AW6-VP001" at bounding box center [81, 304] width 147 height 18
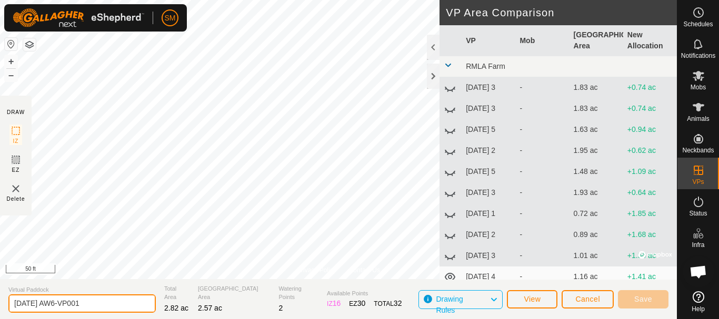
paste input "text"
type input "[DATE] AW2"
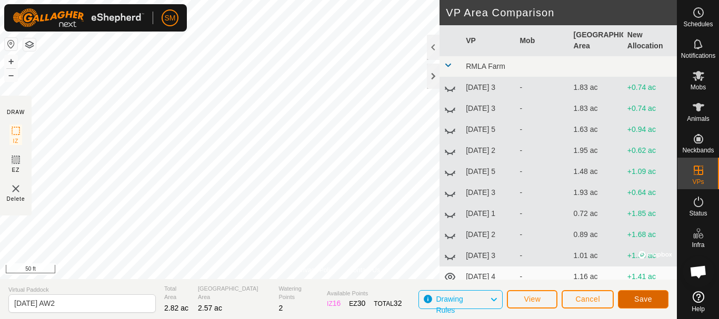
click at [644, 296] on span "Save" at bounding box center [643, 299] width 18 height 8
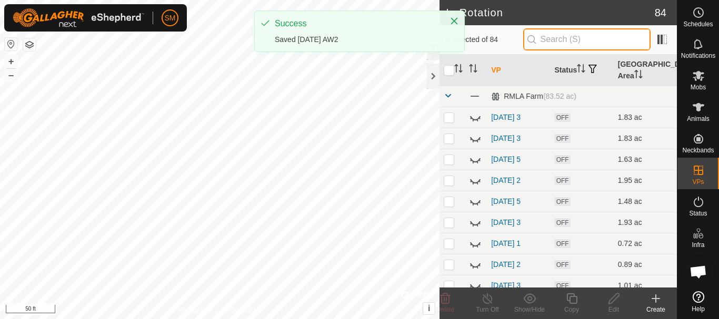
click at [565, 41] on input "text" at bounding box center [586, 39] width 127 height 22
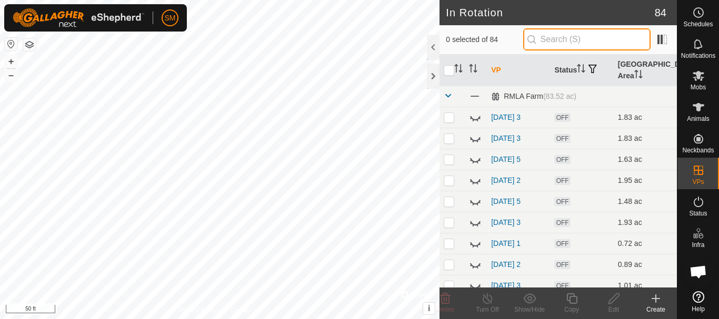
paste input "[DATE] AW"
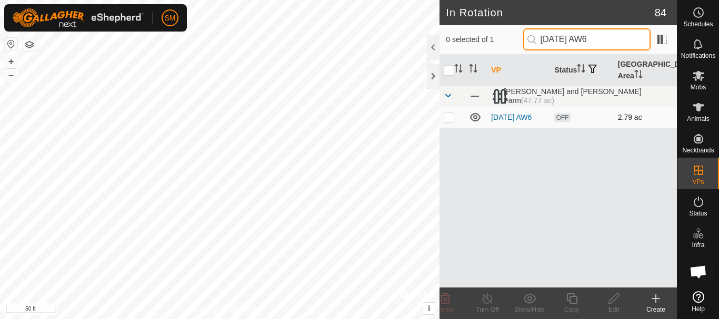
type input "[DATE] AW6"
click at [451, 118] on p-checkbox at bounding box center [449, 117] width 11 height 8
checkbox input "true"
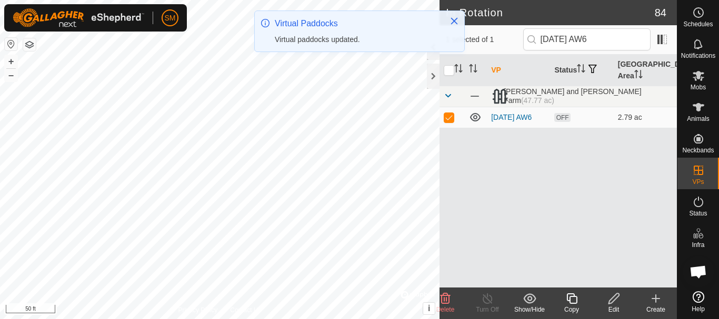
click at [573, 305] on icon at bounding box center [571, 299] width 13 height 13
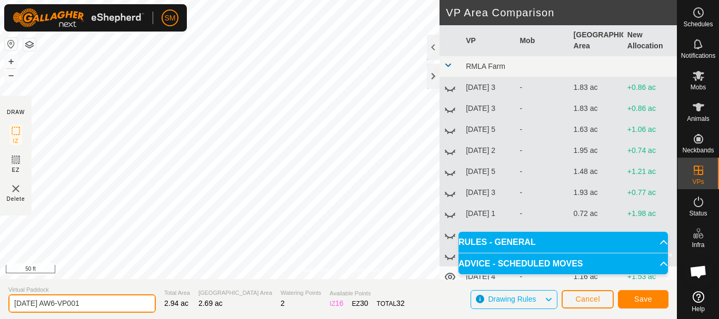
click at [105, 302] on input "[DATE] AW6-VP001" at bounding box center [81, 304] width 147 height 18
paste input "text"
type input "[DATE] AW3"
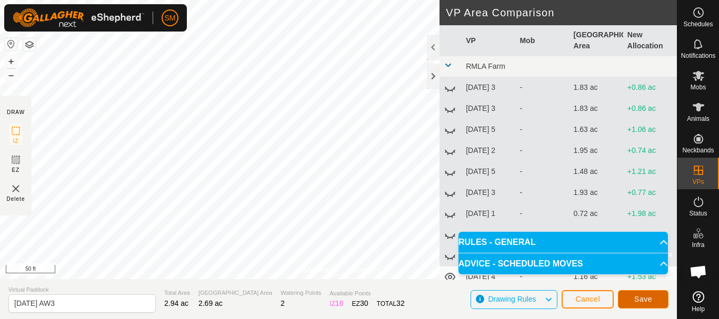
click at [640, 299] on span "Save" at bounding box center [643, 299] width 18 height 8
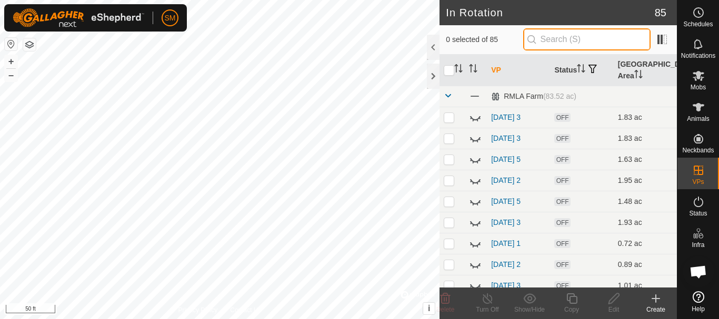
click at [577, 39] on input "text" at bounding box center [586, 39] width 127 height 22
paste input "[DATE] AW"
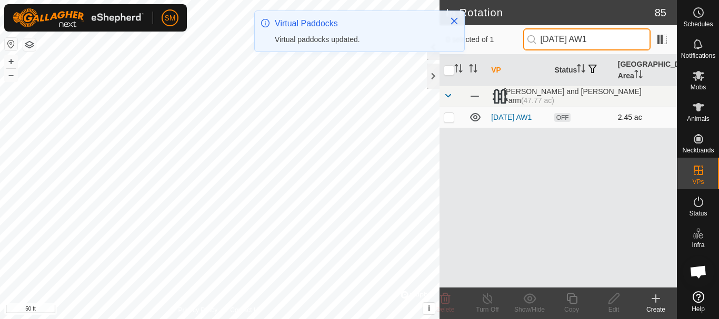
type input "[DATE] AW1"
click at [447, 122] on p-checkbox at bounding box center [449, 117] width 11 height 8
checkbox input "true"
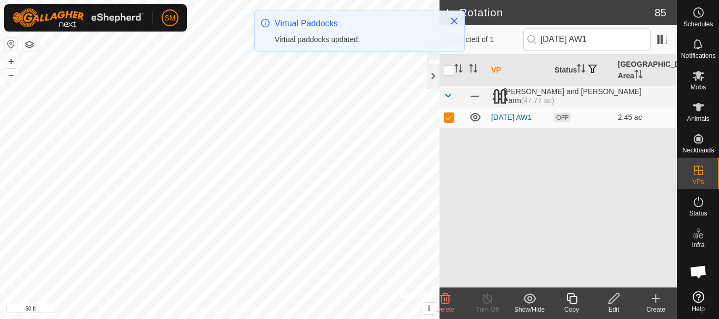
click at [612, 299] on icon at bounding box center [613, 299] width 11 height 11
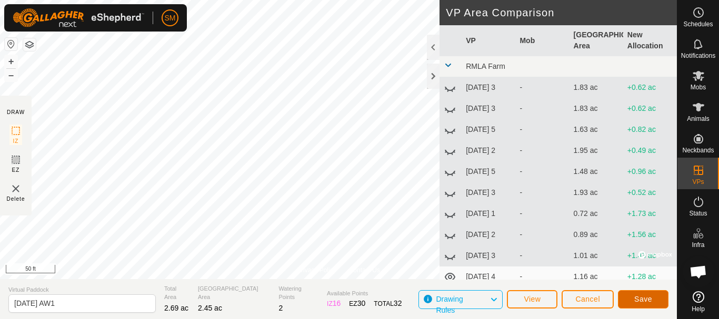
click at [639, 299] on span "Save" at bounding box center [643, 299] width 18 height 8
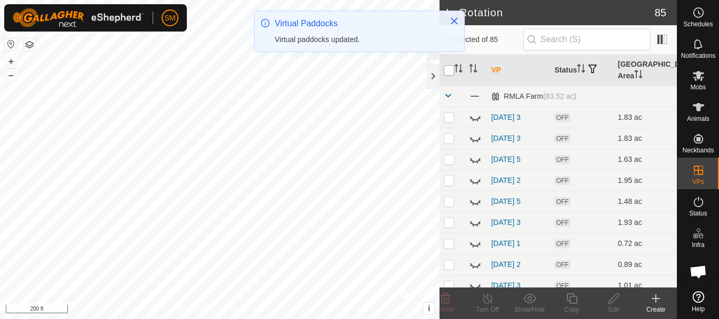
click at [448, 73] on input "checkbox" at bounding box center [449, 70] width 11 height 11
checkbox input "true"
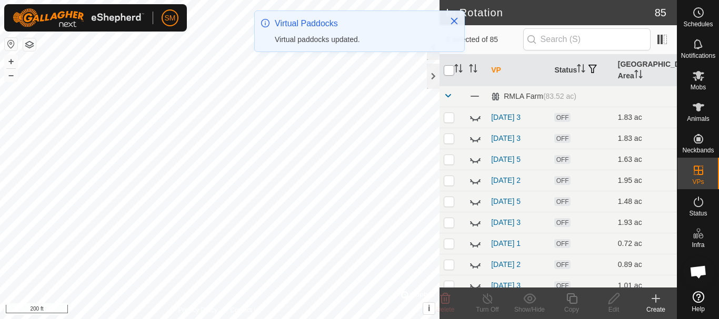
checkbox input "true"
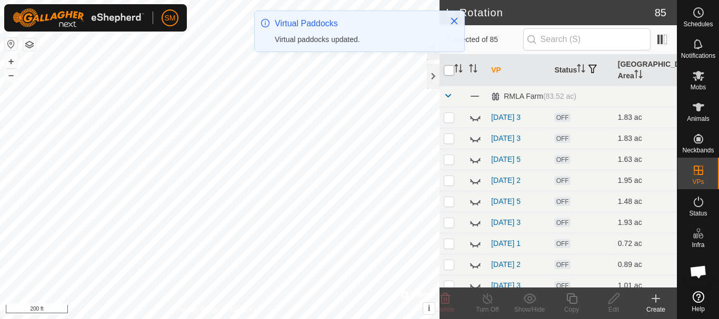
checkbox input "true"
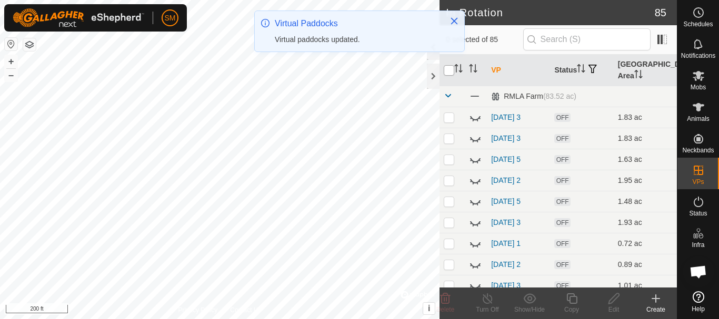
checkbox input "true"
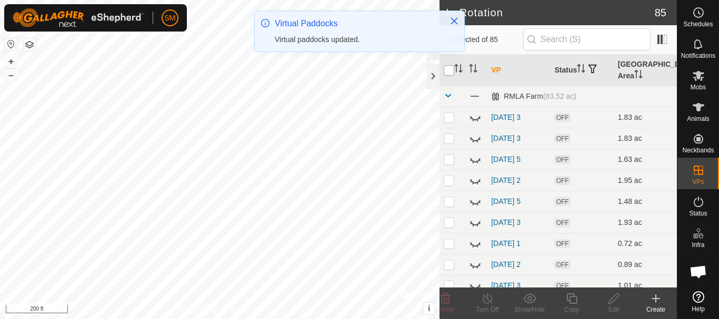
checkbox input "true"
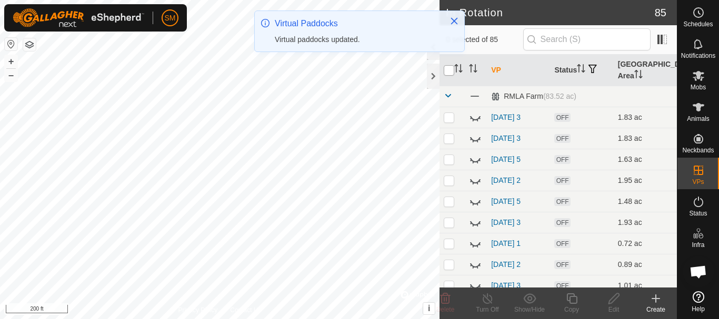
checkbox input "true"
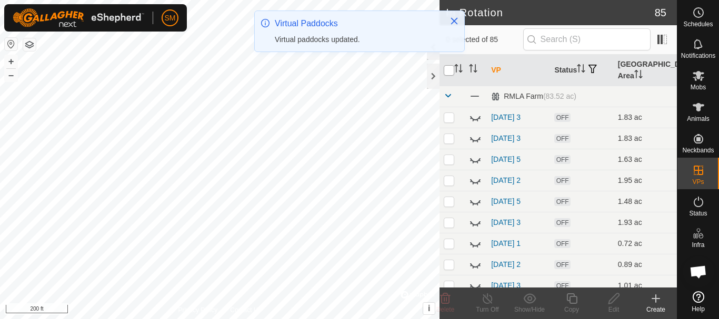
checkbox input "true"
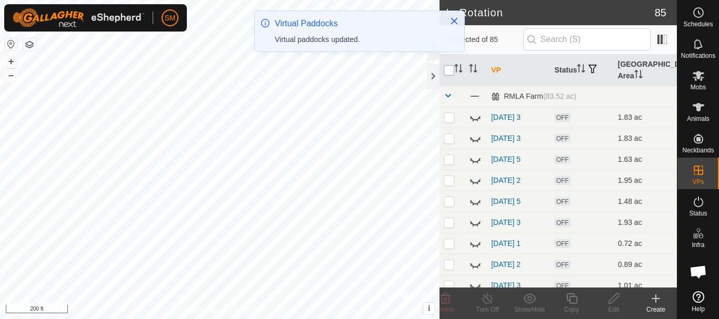
checkbox input "true"
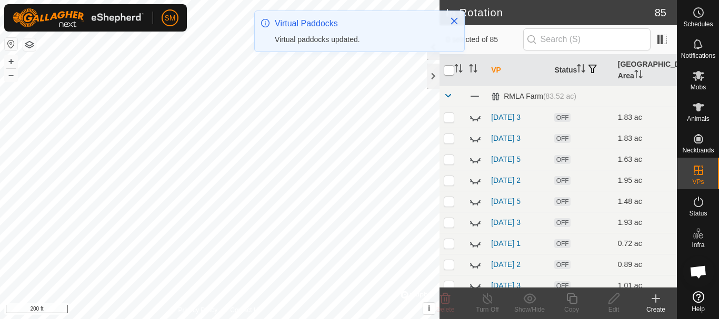
checkbox input "true"
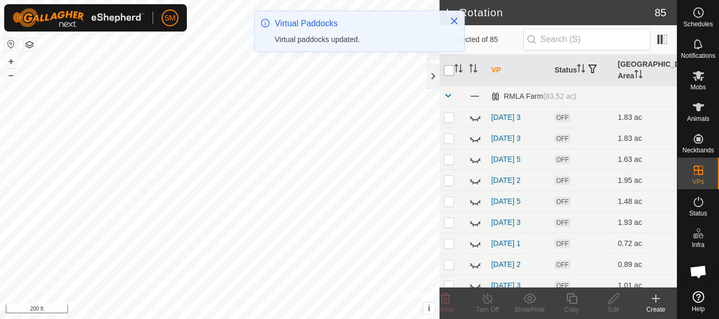
checkbox input "true"
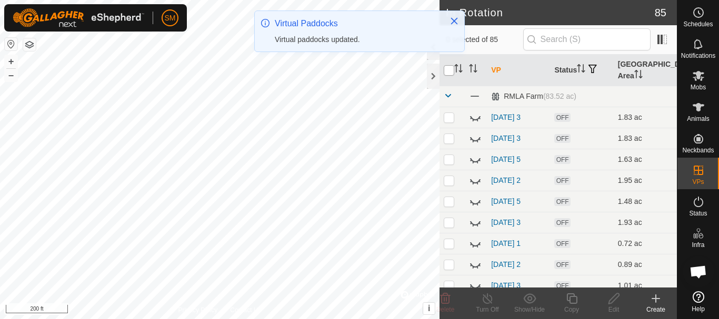
checkbox input "true"
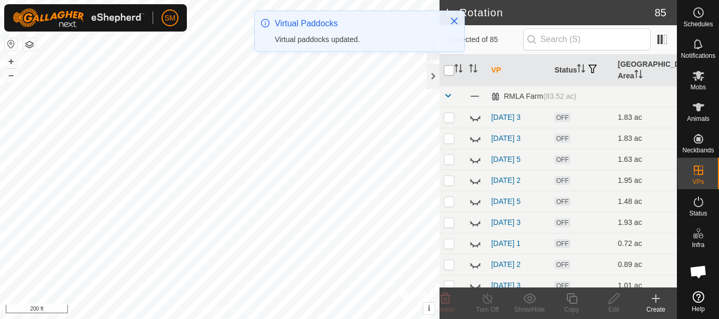
checkbox input "true"
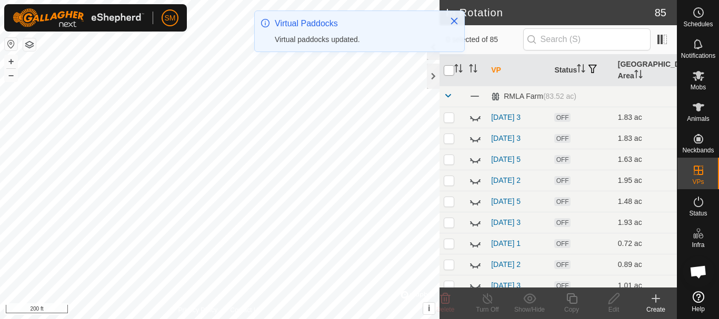
checkbox input "true"
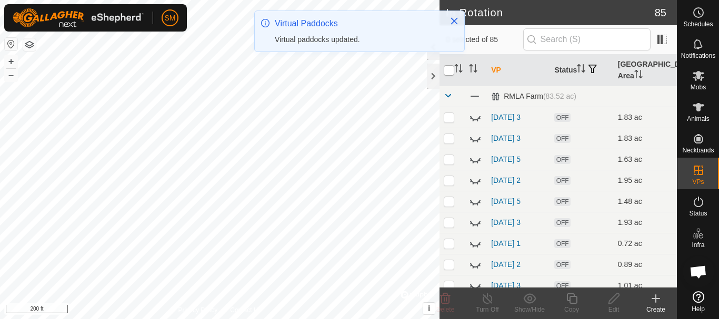
checkbox input "true"
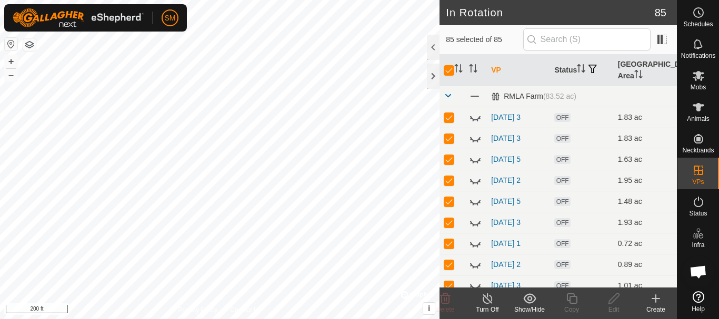
click at [530, 304] on icon at bounding box center [529, 299] width 13 height 10
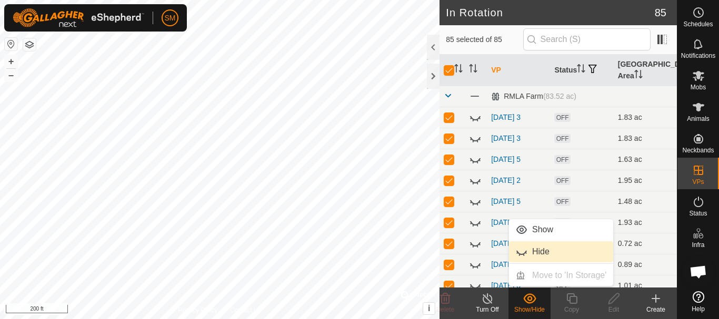
click at [530, 248] on link "Hide" at bounding box center [561, 252] width 104 height 21
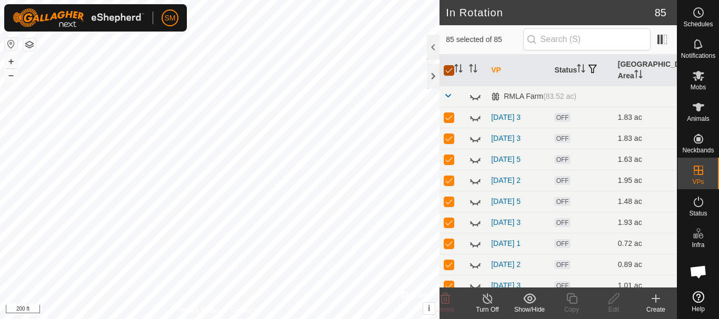
click at [450, 69] on input "checkbox" at bounding box center [449, 70] width 11 height 11
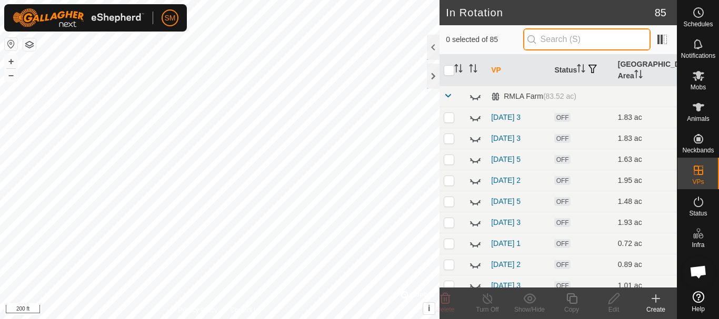
click at [597, 35] on input "text" at bounding box center [586, 39] width 127 height 22
paste input "[DATE] AW"
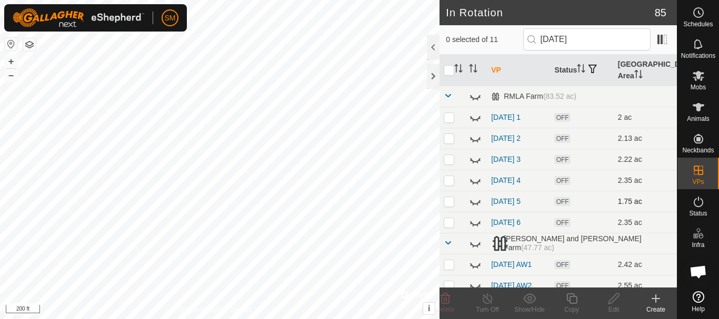
click at [473, 202] on icon at bounding box center [475, 201] width 13 height 13
drag, startPoint x: 596, startPoint y: 41, endPoint x: 528, endPoint y: 41, distance: 67.4
click at [528, 41] on input "[DATE]" at bounding box center [586, 39] width 127 height 22
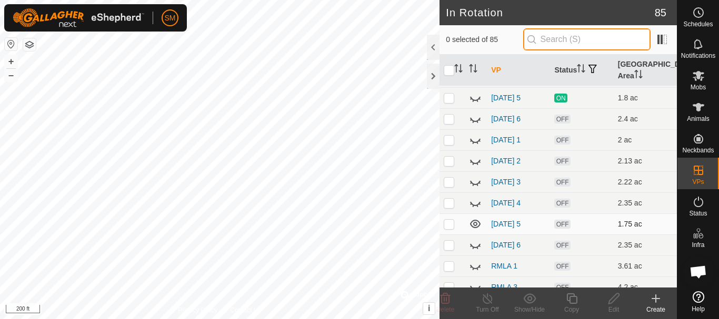
scroll to position [684, 0]
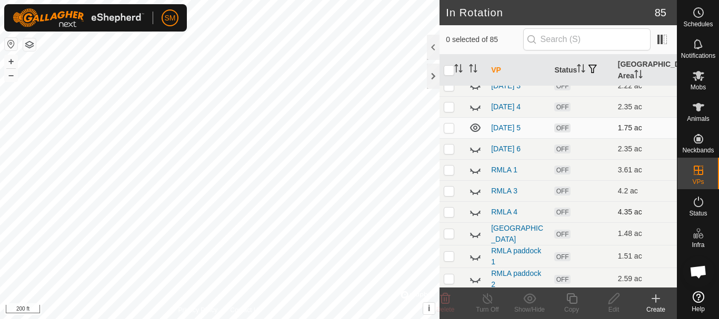
click at [477, 213] on icon at bounding box center [475, 212] width 13 height 13
click at [477, 213] on icon at bounding box center [475, 212] width 11 height 8
click at [473, 194] on icon at bounding box center [474, 194] width 2 height 2
click at [473, 194] on icon at bounding box center [475, 191] width 11 height 8
click at [474, 173] on icon at bounding box center [474, 173] width 2 height 2
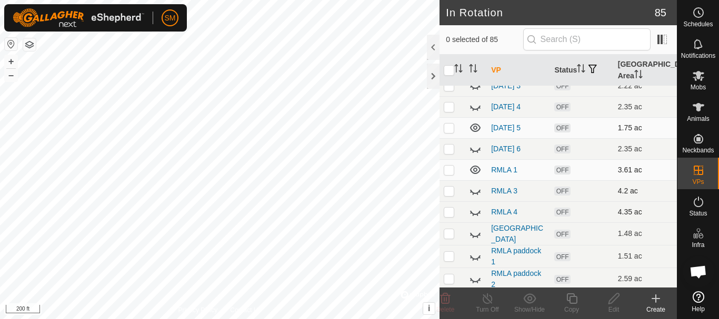
click at [474, 173] on icon at bounding box center [475, 170] width 11 height 8
click at [477, 254] on icon at bounding box center [475, 257] width 13 height 13
click at [477, 254] on icon at bounding box center [475, 257] width 11 height 8
click at [474, 282] on icon at bounding box center [474, 283] width 2 height 2
click at [474, 281] on icon at bounding box center [475, 279] width 11 height 8
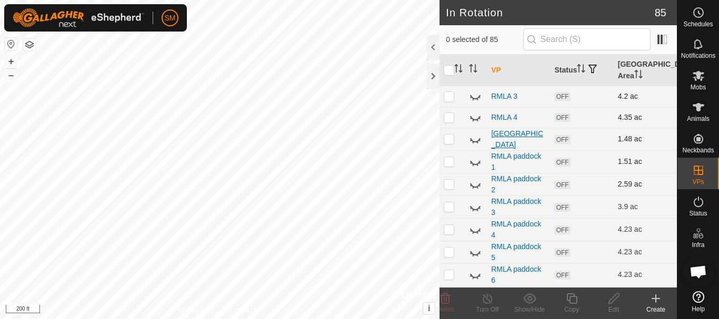
scroll to position [789, 0]
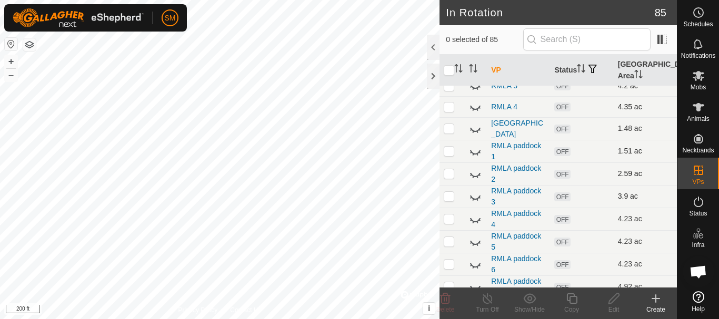
click at [473, 197] on icon at bounding box center [475, 198] width 11 height 4
click at [655, 303] on icon at bounding box center [655, 299] width 13 height 13
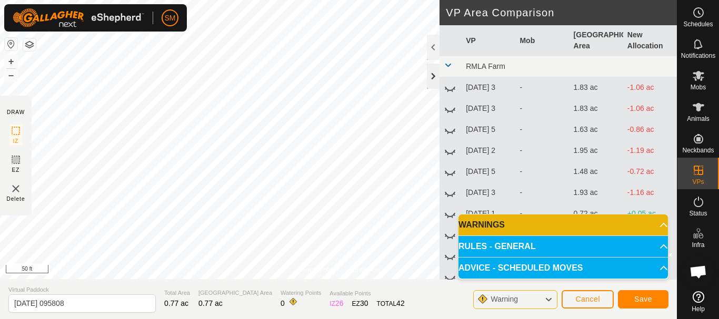
click at [435, 74] on div at bounding box center [433, 76] width 13 height 25
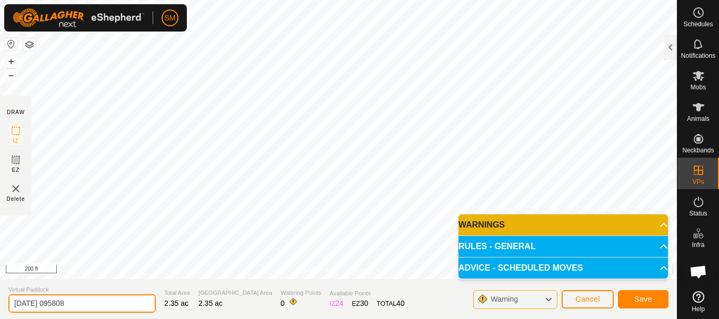
click at [102, 299] on input "[DATE] 095808" at bounding box center [81, 304] width 147 height 18
paste input "9 AW"
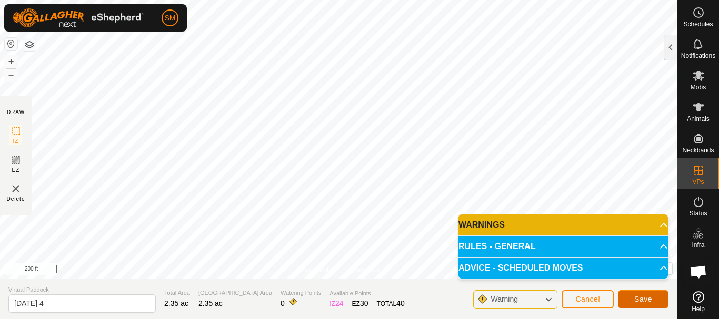
click at [633, 294] on button "Save" at bounding box center [643, 300] width 51 height 18
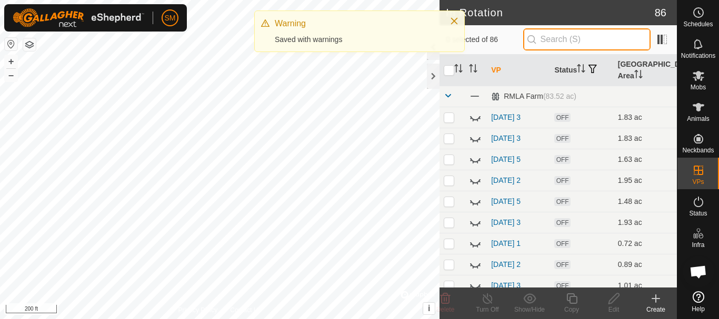
click at [572, 42] on input "text" at bounding box center [586, 39] width 127 height 22
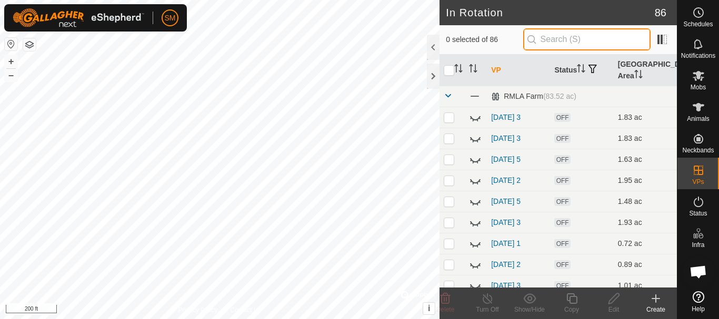
paste input "[DATE] AW"
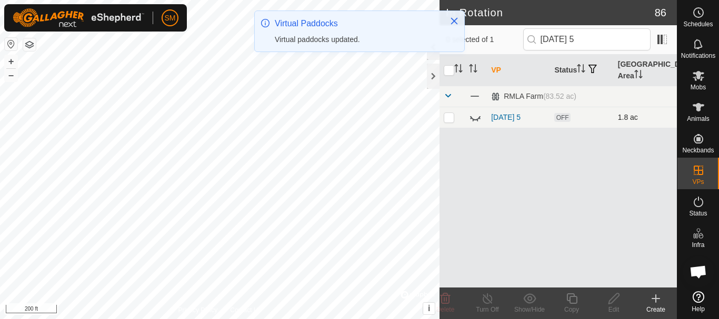
click at [473, 119] on icon at bounding box center [475, 118] width 11 height 4
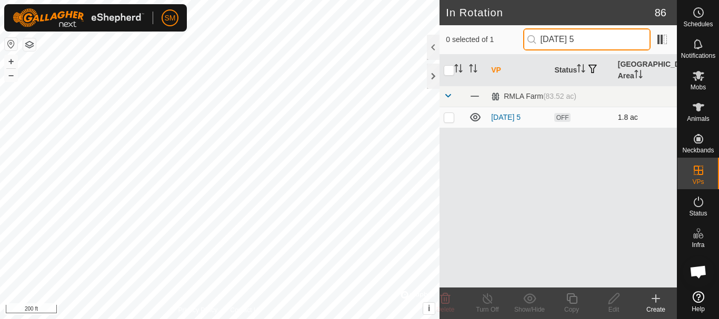
click at [606, 39] on input "[DATE] 5" at bounding box center [586, 39] width 127 height 22
click at [451, 116] on p-checkbox at bounding box center [449, 117] width 11 height 8
drag, startPoint x: 590, startPoint y: 39, endPoint x: 534, endPoint y: 41, distance: 55.8
click at [534, 41] on p-iconfield "[DATE] 4" at bounding box center [586, 39] width 127 height 22
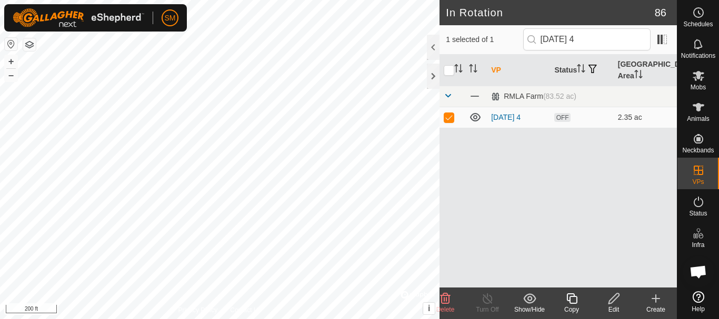
click at [576, 302] on icon at bounding box center [571, 299] width 11 height 11
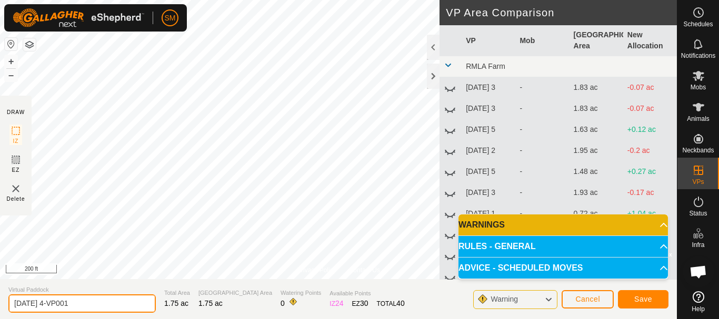
click at [124, 301] on input "[DATE] 4-VP001" at bounding box center [81, 304] width 147 height 18
paste input "text"
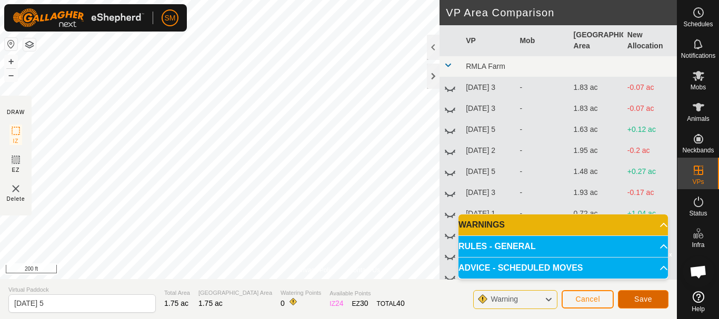
click at [657, 297] on button "Save" at bounding box center [643, 300] width 51 height 18
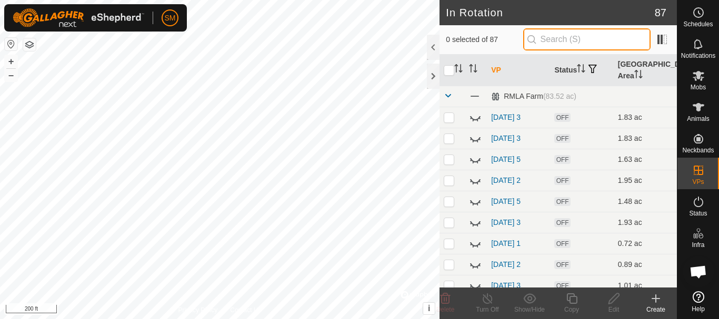
click at [588, 34] on input "text" at bounding box center [586, 39] width 127 height 22
paste input "[DATE]"
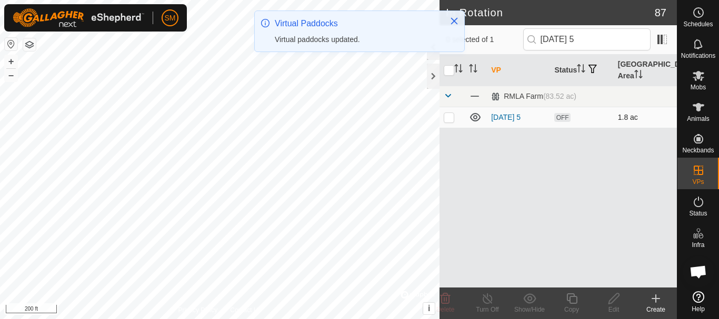
click at [476, 115] on icon at bounding box center [475, 117] width 13 height 13
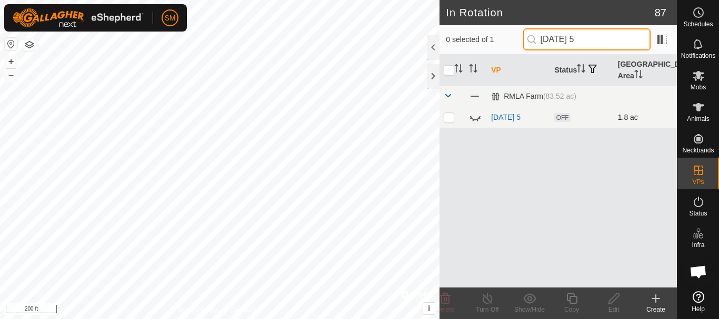
click at [586, 41] on input "[DATE] 5" at bounding box center [586, 39] width 127 height 22
click at [445, 115] on p-checkbox at bounding box center [449, 117] width 11 height 8
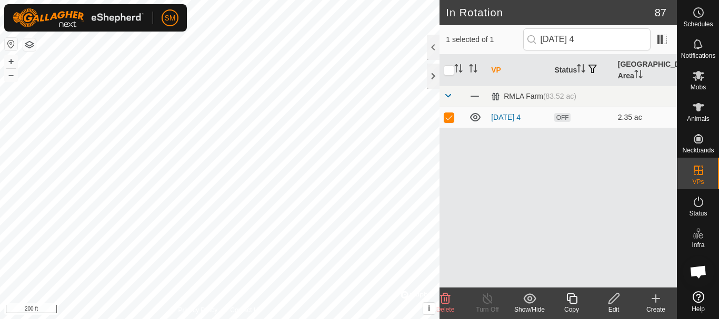
click at [570, 294] on icon at bounding box center [571, 299] width 11 height 11
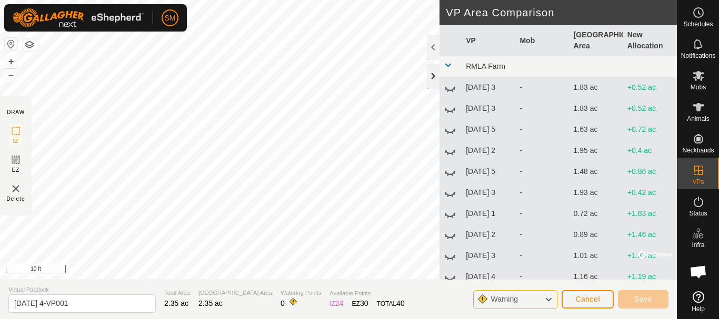
click at [434, 75] on div at bounding box center [433, 76] width 13 height 25
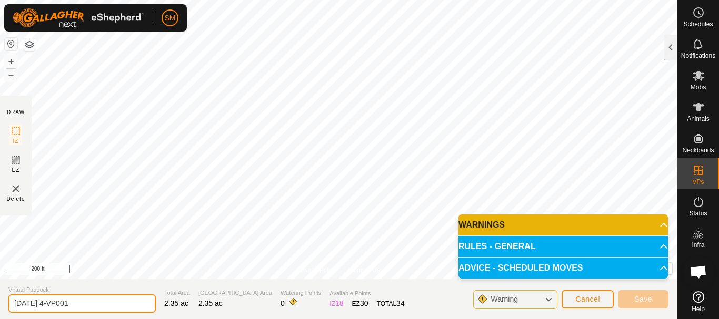
click at [95, 303] on input "[DATE] 4-VP001" at bounding box center [81, 304] width 147 height 18
paste input "text"
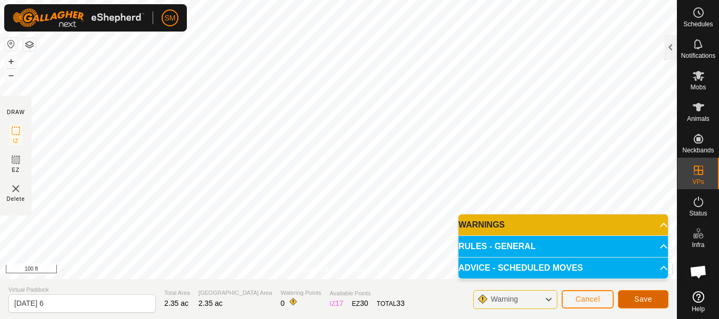
click at [648, 302] on span "Save" at bounding box center [643, 299] width 18 height 8
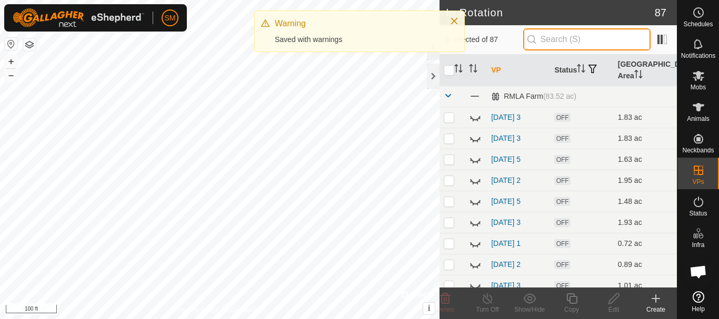
click at [591, 43] on input "text" at bounding box center [586, 39] width 127 height 22
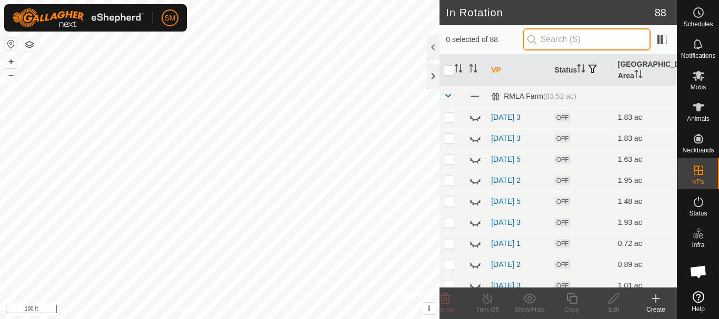
paste input "[DATE]"
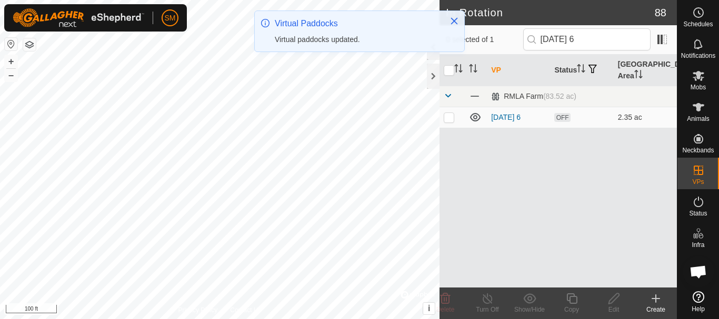
click at [447, 119] on p-checkbox at bounding box center [449, 117] width 11 height 8
click at [575, 296] on icon at bounding box center [571, 299] width 11 height 11
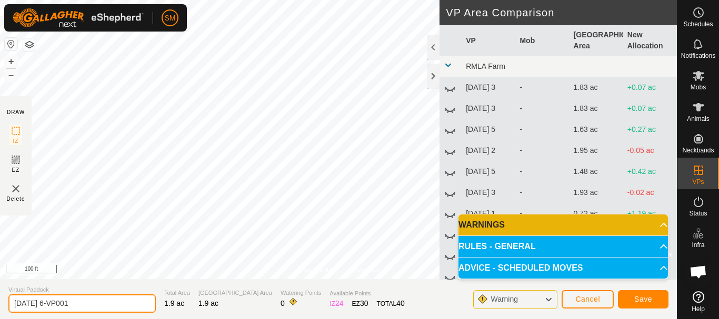
click at [103, 306] on input "[DATE] 6-VP001" at bounding box center [81, 304] width 147 height 18
paste input "text"
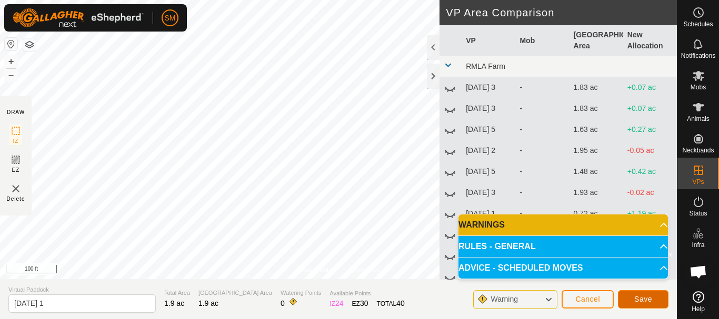
click at [655, 300] on button "Save" at bounding box center [643, 300] width 51 height 18
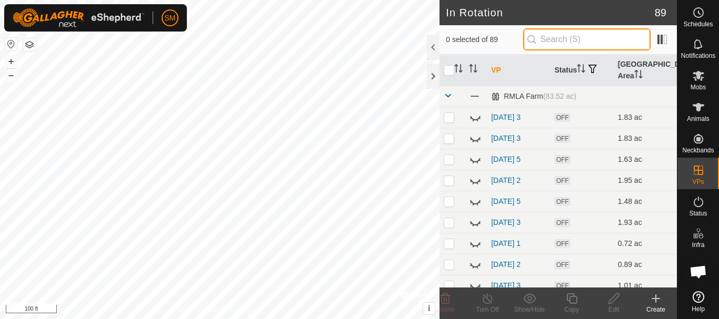
click at [577, 39] on input "text" at bounding box center [586, 39] width 127 height 22
paste input "[DATE]"
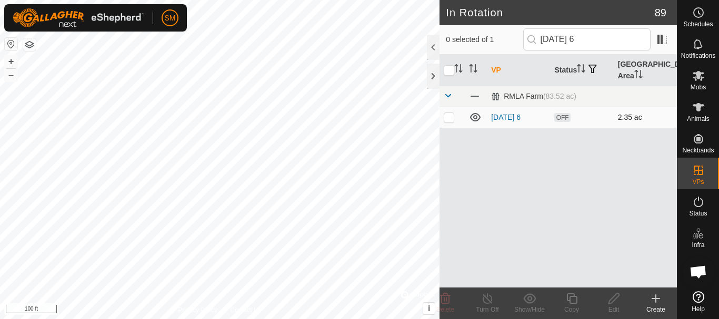
click at [449, 121] on p-checkbox at bounding box center [449, 117] width 11 height 8
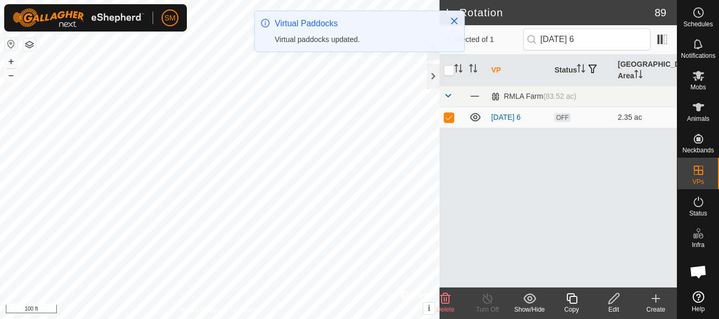
click at [574, 298] on icon at bounding box center [571, 299] width 13 height 13
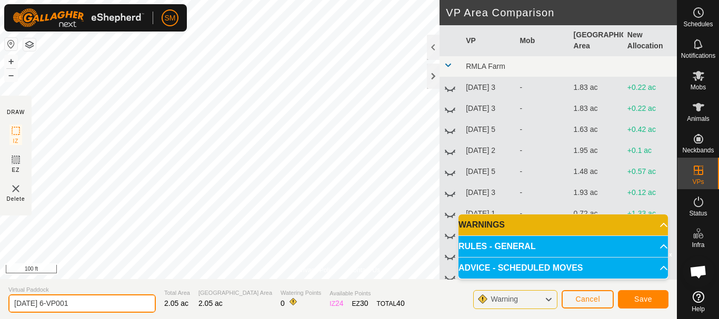
click at [123, 302] on input "[DATE] 6-VP001" at bounding box center [81, 304] width 147 height 18
paste input "text"
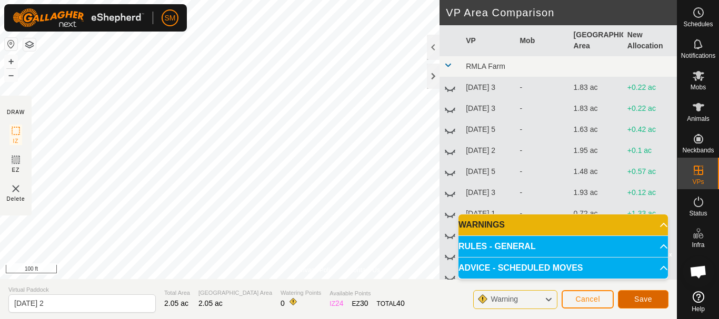
click at [652, 298] on span "Save" at bounding box center [643, 299] width 18 height 8
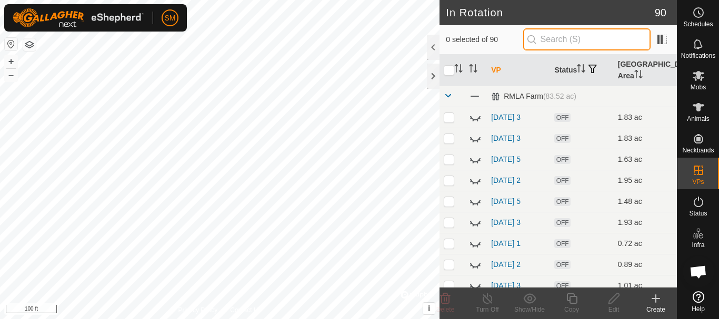
click at [580, 39] on input "text" at bounding box center [586, 39] width 127 height 22
paste input "[DATE]"
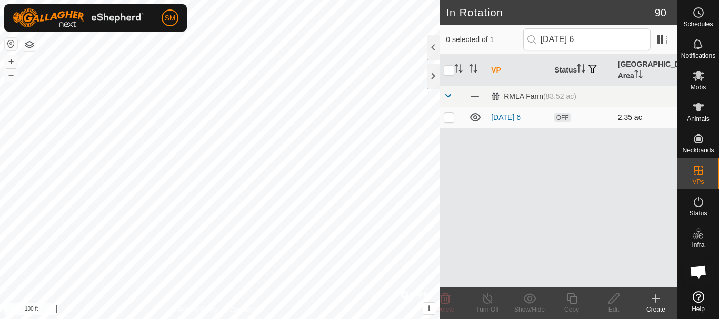
click at [449, 119] on p-checkbox at bounding box center [449, 117] width 11 height 8
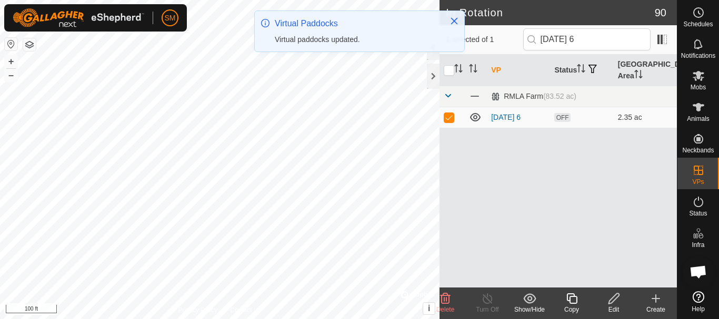
click at [572, 307] on div "Copy" at bounding box center [571, 309] width 42 height 9
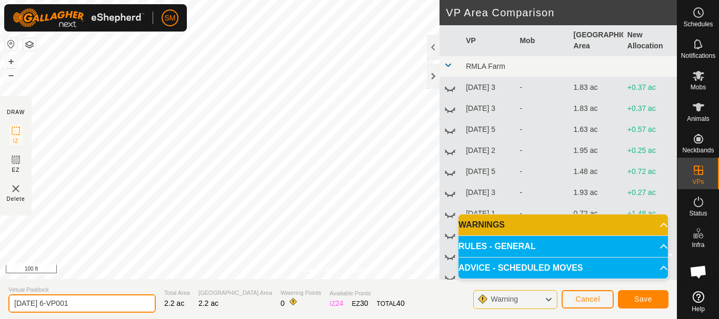
click at [91, 306] on input "[DATE] 6-VP001" at bounding box center [81, 304] width 147 height 18
paste input "text"
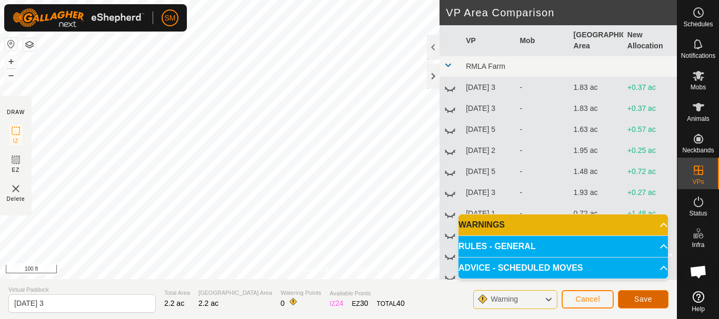
click at [647, 298] on span "Save" at bounding box center [643, 299] width 18 height 8
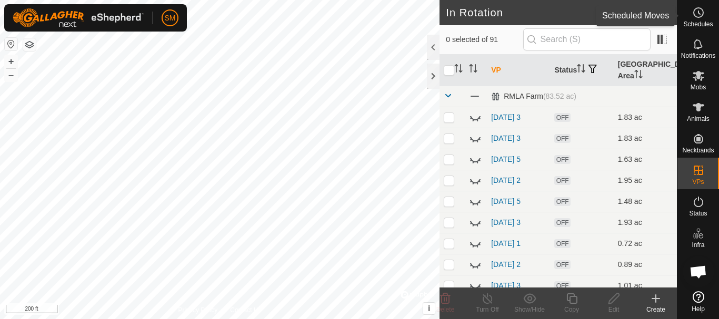
click at [695, 16] on circle at bounding box center [698, 12] width 9 height 9
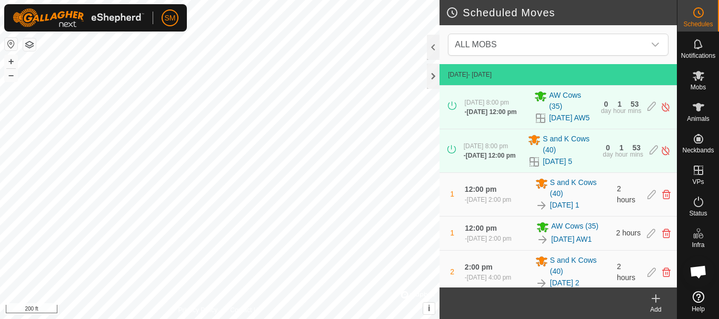
scroll to position [316, 0]
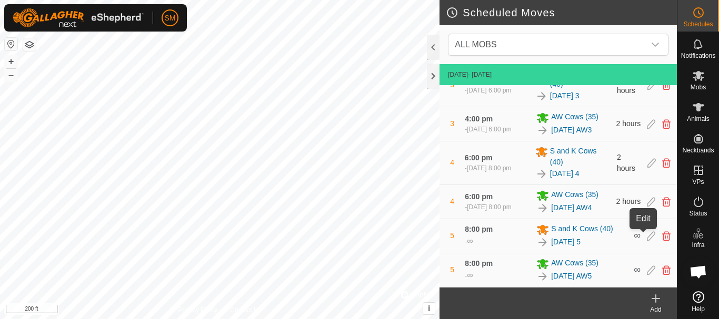
click at [647, 235] on icon at bounding box center [651, 236] width 8 height 9
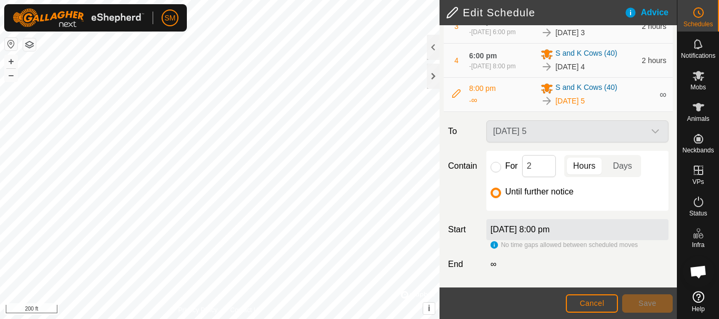
scroll to position [220, 0]
click at [493, 169] on input "For" at bounding box center [495, 167] width 11 height 11
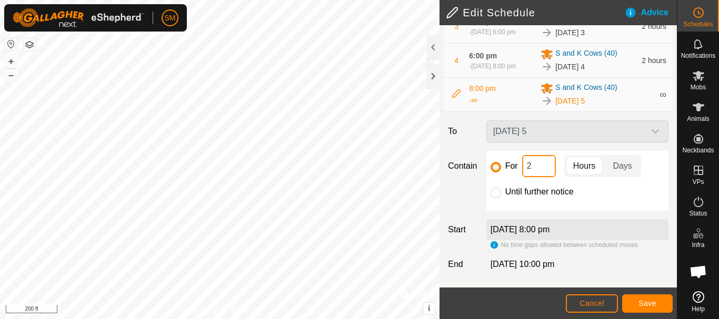
click at [533, 167] on input "2" at bounding box center [539, 166] width 34 height 22
click at [656, 308] on button "Save" at bounding box center [647, 304] width 51 height 18
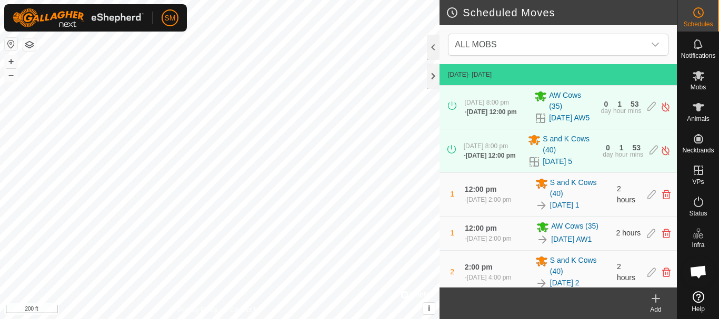
click at [657, 306] on div "Add" at bounding box center [656, 309] width 42 height 9
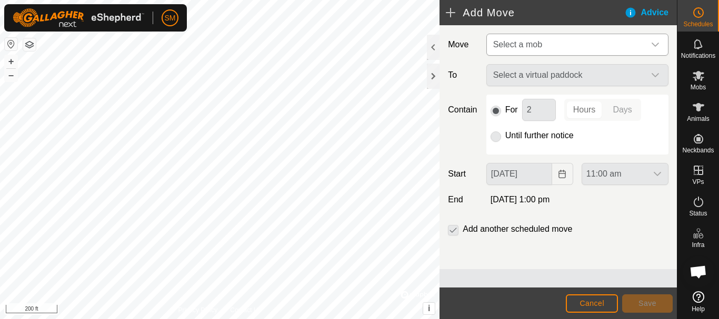
click at [656, 44] on icon "dropdown trigger" at bounding box center [655, 45] width 8 height 8
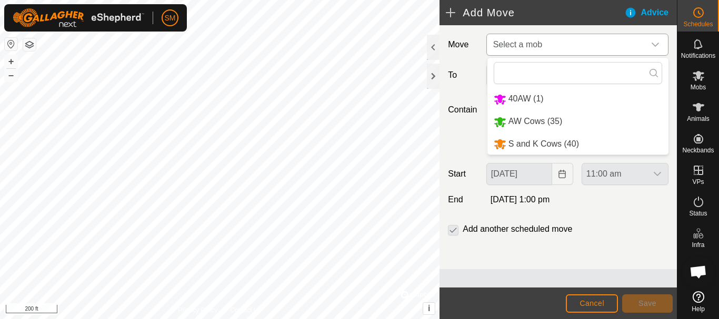
click at [534, 141] on li "S and K Cows (40)" at bounding box center [577, 145] width 181 height 22
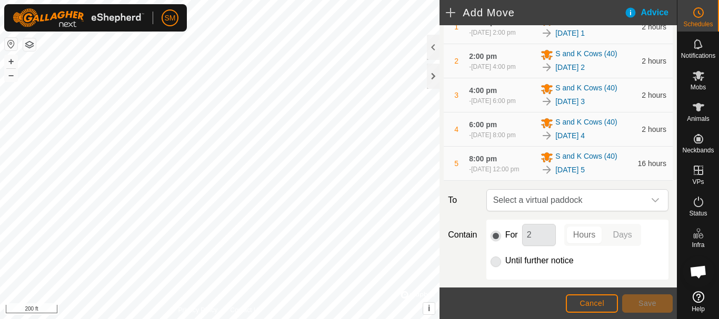
scroll to position [271, 0]
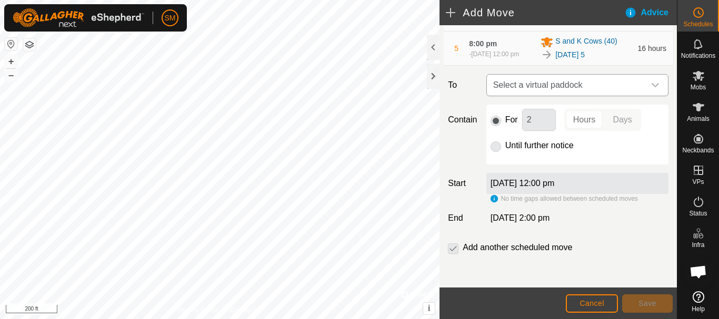
click at [651, 86] on icon "dropdown trigger" at bounding box center [655, 85] width 8 height 8
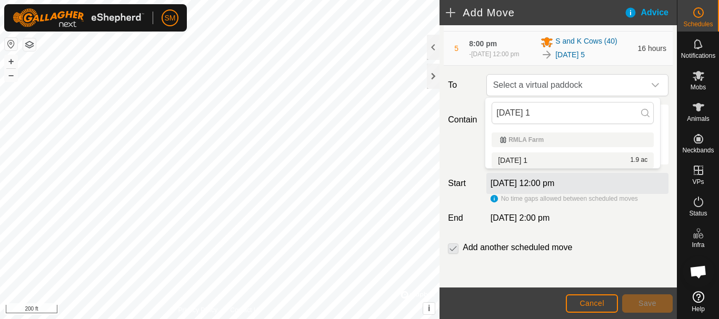
click at [527, 156] on li "[DATE] 1 1.9 ac" at bounding box center [573, 161] width 162 height 16
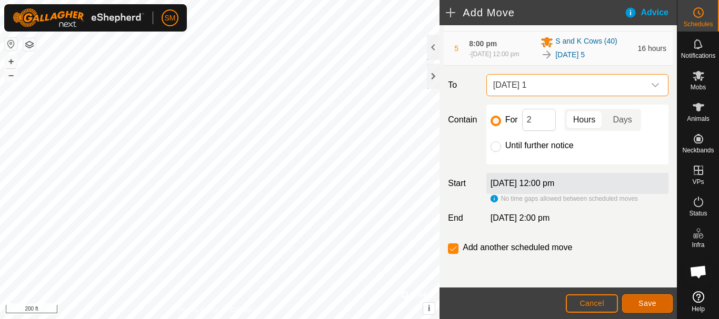
click at [653, 308] on button "Save" at bounding box center [647, 304] width 51 height 18
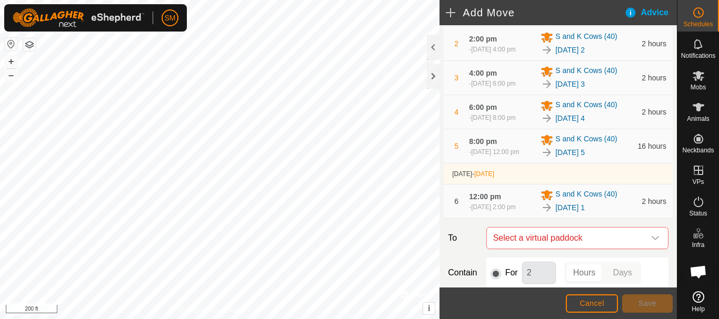
scroll to position [331, 0]
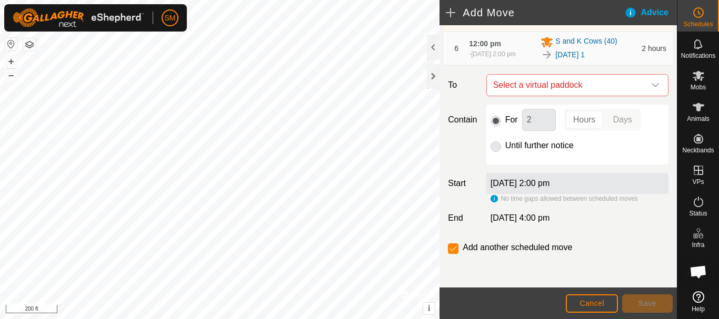
click at [651, 88] on icon "dropdown trigger" at bounding box center [655, 85] width 8 height 8
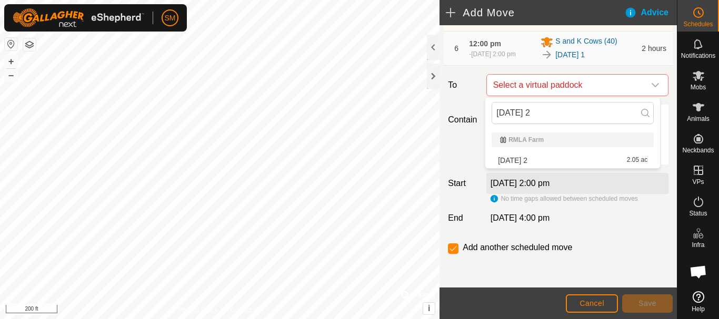
click at [538, 158] on li "[DATE] 2 2.05 ac" at bounding box center [573, 161] width 162 height 16
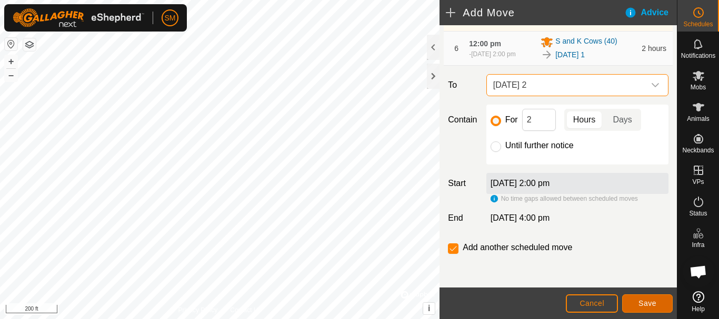
click at [637, 305] on button "Save" at bounding box center [647, 304] width 51 height 18
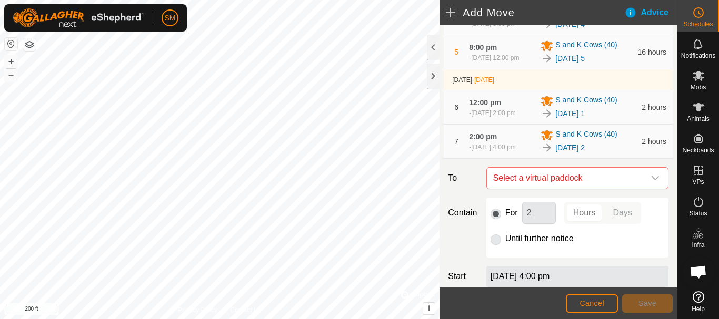
scroll to position [370, 0]
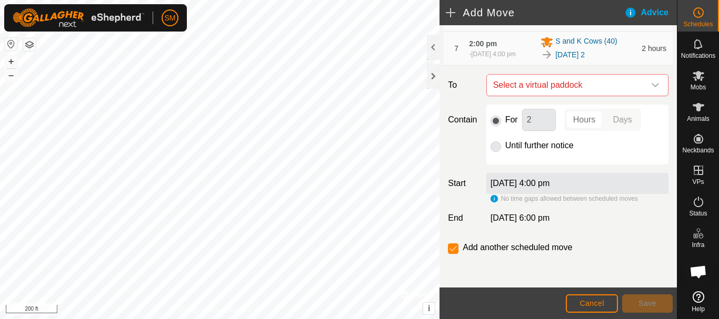
click at [651, 89] on icon "dropdown trigger" at bounding box center [655, 85] width 8 height 8
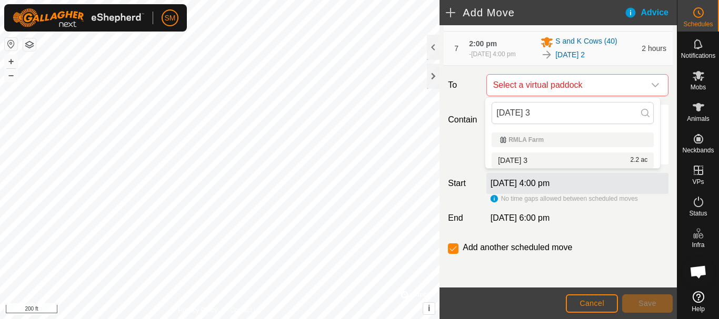
click at [522, 156] on li "[DATE] 3 2.2 ac" at bounding box center [573, 161] width 162 height 16
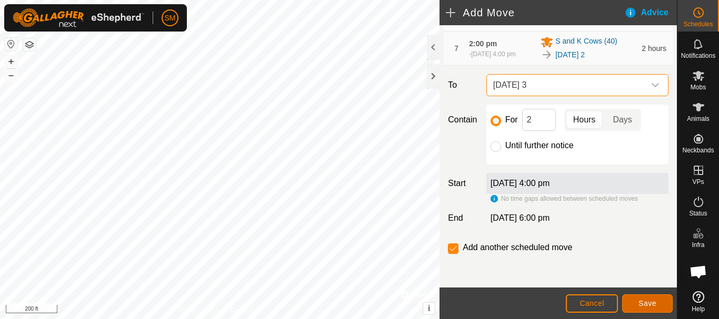
click at [650, 302] on span "Save" at bounding box center [647, 303] width 18 height 8
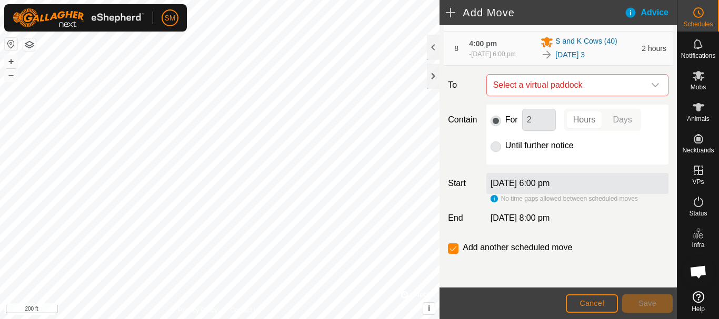
scroll to position [409, 0]
click at [651, 89] on icon "dropdown trigger" at bounding box center [655, 85] width 8 height 8
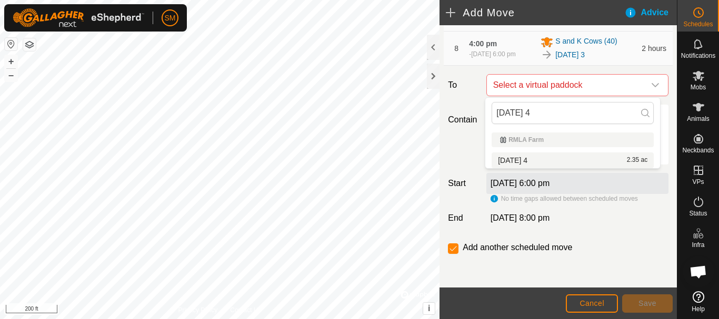
click at [515, 159] on li "[DATE] 4 2.35 ac" at bounding box center [573, 161] width 162 height 16
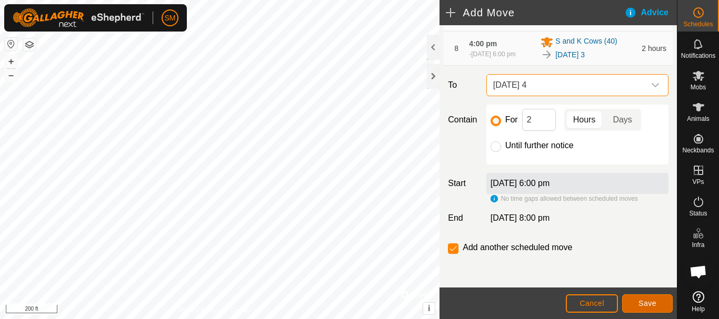
click at [646, 303] on span "Save" at bounding box center [647, 303] width 18 height 8
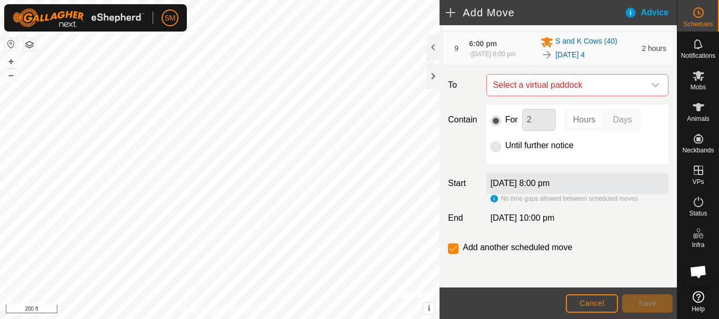
scroll to position [448, 0]
click at [652, 87] on icon "dropdown trigger" at bounding box center [655, 85] width 7 height 4
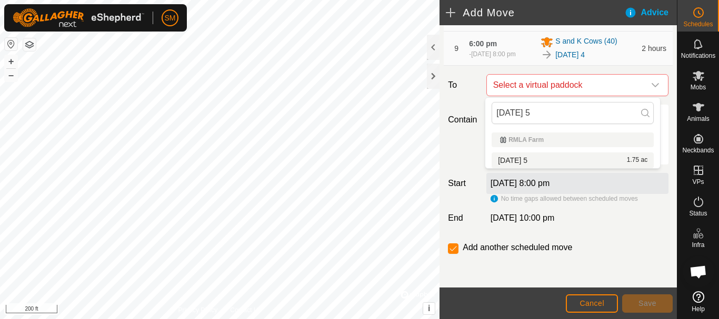
click at [515, 157] on li "[DATE] 5 1.75 ac" at bounding box center [573, 161] width 162 height 16
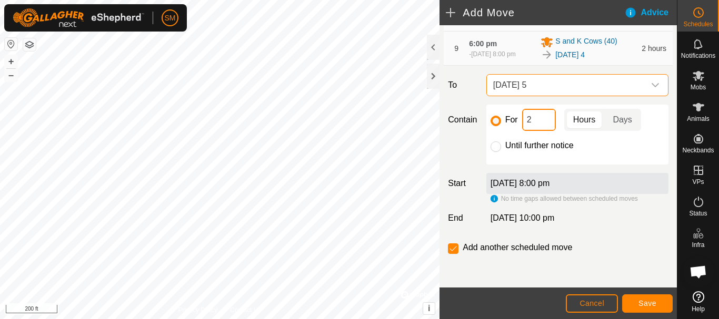
click at [536, 113] on input "2" at bounding box center [539, 120] width 34 height 22
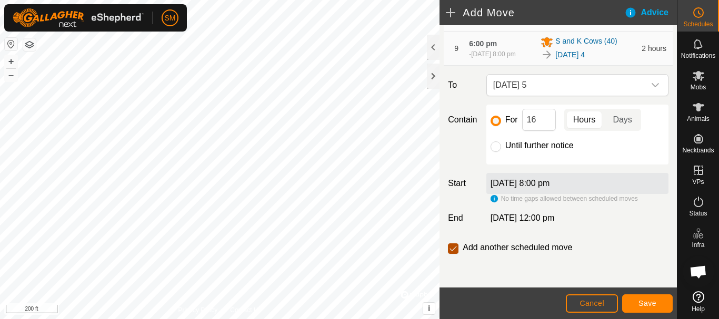
click at [455, 246] on input "checkbox" at bounding box center [453, 249] width 11 height 11
click at [647, 299] on button "Save" at bounding box center [647, 304] width 51 height 18
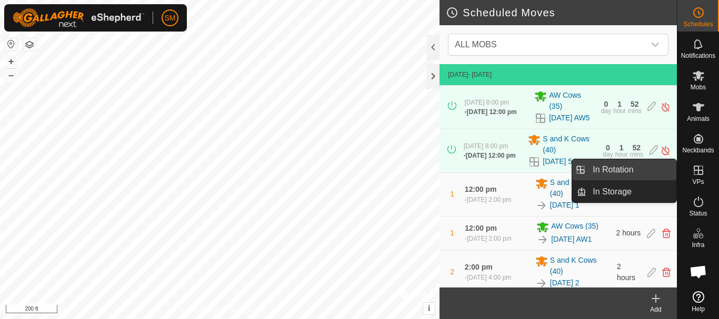
click at [615, 166] on link "In Rotation" at bounding box center [631, 169] width 90 height 21
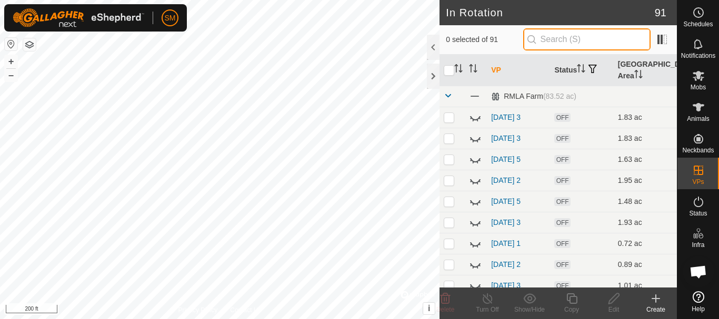
click at [556, 38] on input "text" at bounding box center [586, 39] width 127 height 22
paste input "[DATE]"
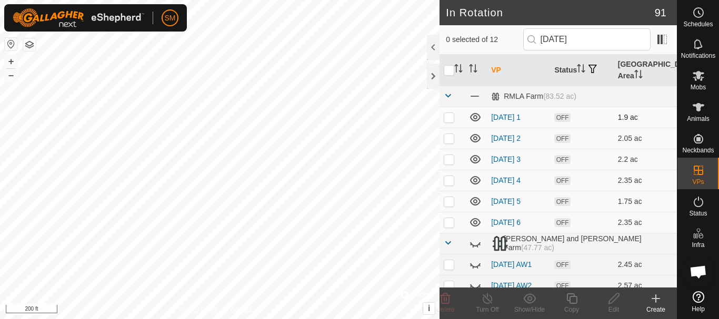
click at [476, 118] on icon at bounding box center [475, 117] width 11 height 8
click at [472, 142] on icon at bounding box center [475, 138] width 13 height 13
click at [475, 159] on icon at bounding box center [475, 159] width 13 height 13
click at [474, 178] on icon at bounding box center [475, 180] width 11 height 8
click at [448, 222] on p-checkbox at bounding box center [449, 222] width 11 height 8
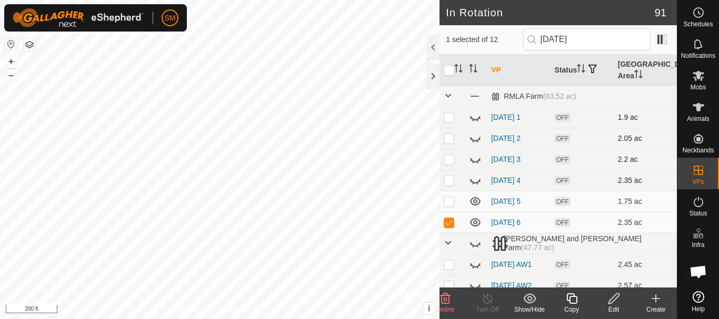
click at [447, 299] on icon at bounding box center [445, 299] width 13 height 13
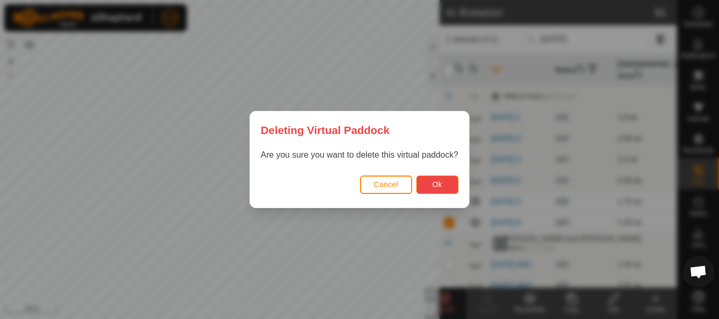
click at [443, 184] on button "Ok" at bounding box center [437, 185] width 42 height 18
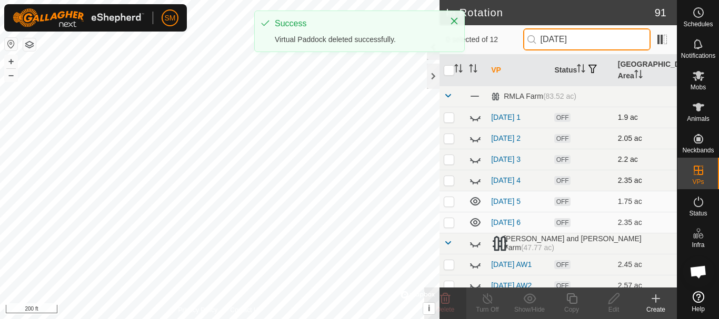
click at [607, 38] on input "[DATE]" at bounding box center [586, 39] width 127 height 22
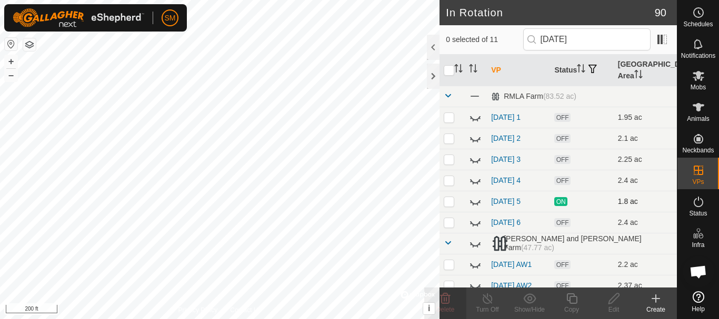
click at [478, 203] on icon at bounding box center [475, 203] width 11 height 4
click at [472, 204] on icon at bounding box center [475, 201] width 11 height 8
click at [609, 43] on input "[DATE]" at bounding box center [586, 39] width 127 height 22
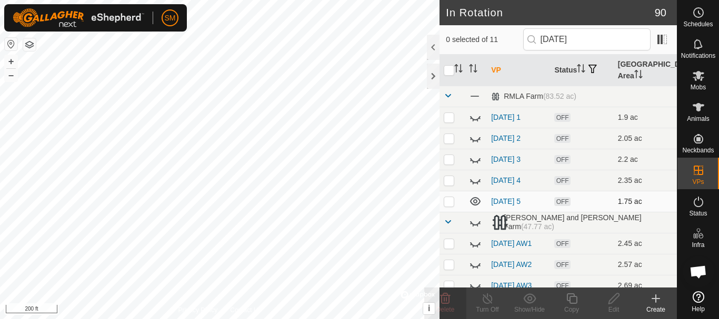
click at [448, 206] on td at bounding box center [451, 201] width 25 height 21
click at [569, 302] on icon at bounding box center [571, 299] width 11 height 11
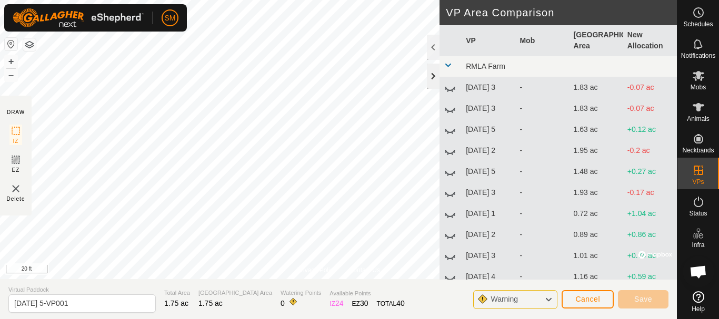
click at [436, 72] on div at bounding box center [433, 76] width 13 height 25
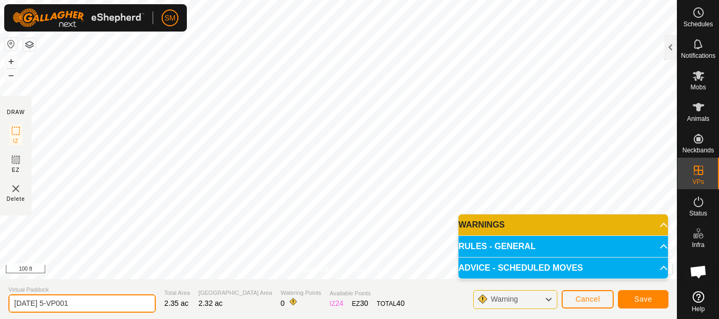
click at [99, 306] on input "[DATE] 5-VP001" at bounding box center [81, 304] width 147 height 18
paste input "text"
drag, startPoint x: 53, startPoint y: 305, endPoint x: 8, endPoint y: 303, distance: 44.8
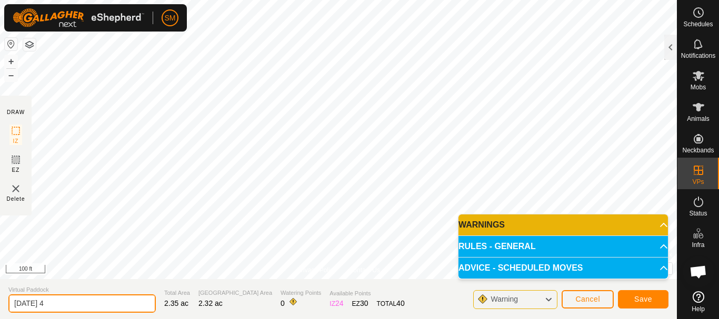
click at [8, 303] on section "Virtual Paddock [DATE] 4 Total Area 2.35 ac Grazing Area 2.32 ac Watering Point…" at bounding box center [338, 299] width 677 height 40
click at [53, 307] on input "[DATE] 4" at bounding box center [81, 304] width 147 height 18
drag, startPoint x: 55, startPoint y: 306, endPoint x: 0, endPoint y: 305, distance: 54.7
click at [0, 305] on section "Virtual Paddock [DATE] 4 Total Area 2.35 ac Grazing Area 2.32 ac Watering Point…" at bounding box center [338, 299] width 677 height 40
click at [77, 304] on input "[DATE] 4" at bounding box center [81, 304] width 147 height 18
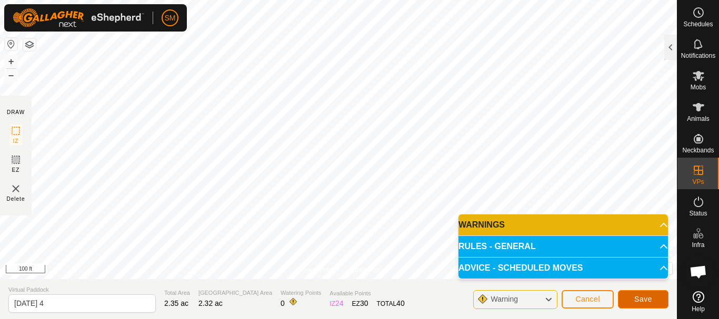
click at [648, 304] on button "Save" at bounding box center [643, 300] width 51 height 18
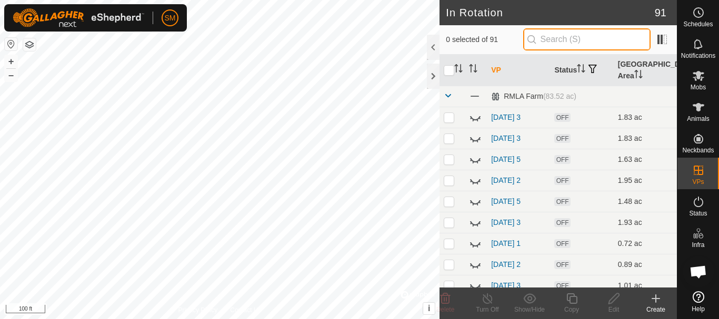
click at [598, 43] on input "text" at bounding box center [586, 39] width 127 height 22
paste input "[DATE]"
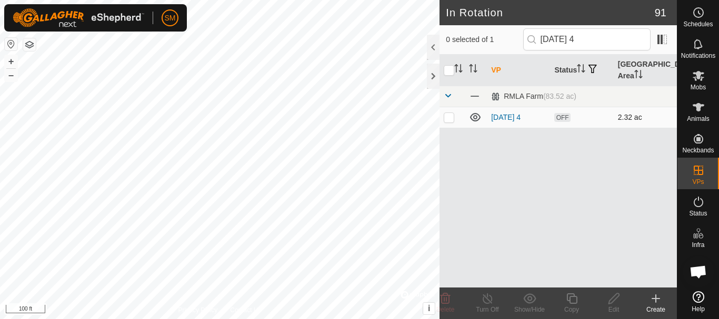
click at [448, 119] on p-checkbox at bounding box center [449, 117] width 11 height 8
click at [575, 301] on icon at bounding box center [571, 299] width 13 height 13
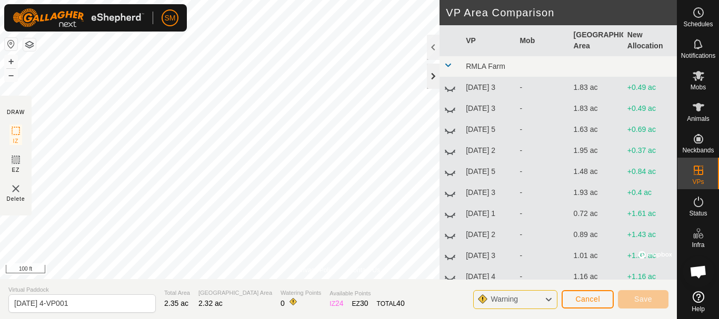
click at [438, 77] on div at bounding box center [433, 76] width 13 height 25
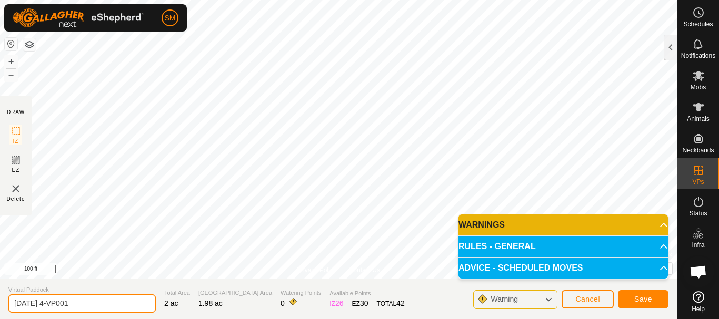
click at [95, 308] on input "[DATE] 4-VP001" at bounding box center [81, 304] width 147 height 18
paste input "text"
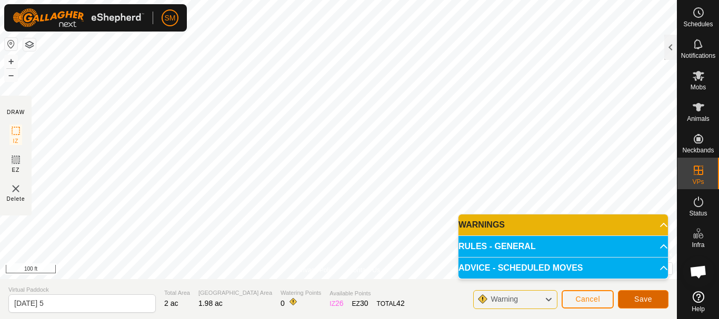
click at [650, 297] on span "Save" at bounding box center [643, 299] width 18 height 8
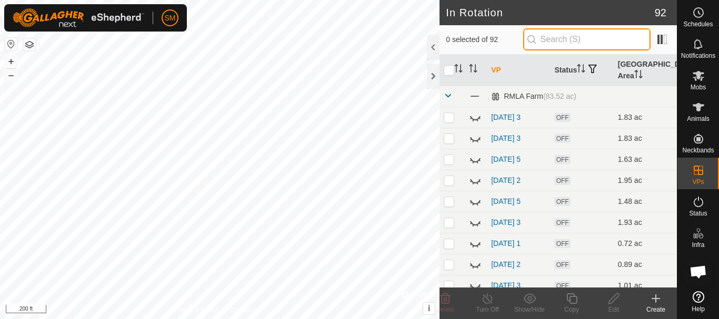
click at [590, 33] on input "text" at bounding box center [586, 39] width 127 height 22
paste input "[DATE]"
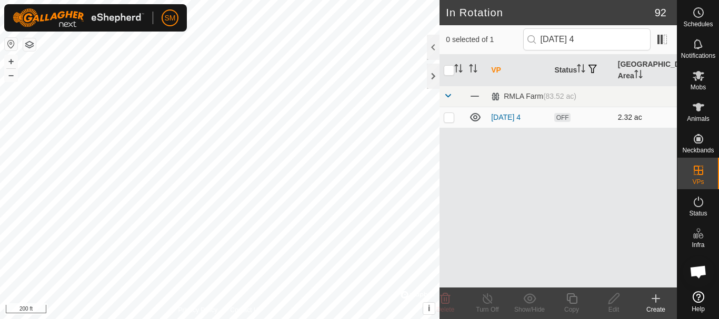
click at [448, 116] on p-checkbox at bounding box center [449, 117] width 11 height 8
click at [570, 298] on icon at bounding box center [571, 299] width 11 height 11
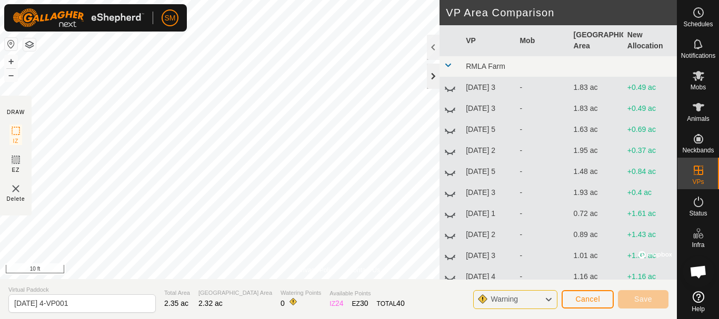
click at [435, 76] on div at bounding box center [433, 76] width 13 height 25
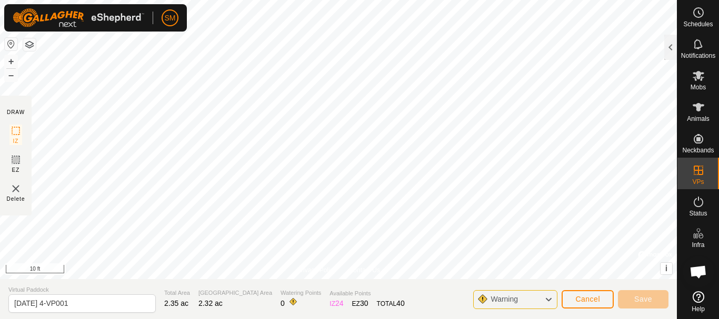
click at [309, 0] on html "SM Schedules Notifications Mobs Animals Neckbands VPs Status Infra Heatmap Help…" at bounding box center [359, 159] width 719 height 319
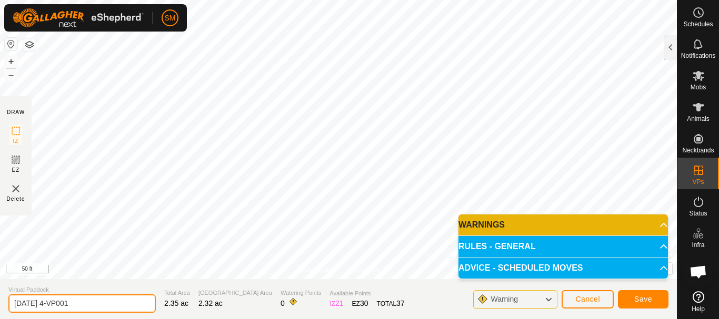
click at [100, 310] on input "[DATE] 4-VP001" at bounding box center [81, 304] width 147 height 18
click at [100, 304] on input "[DATE] 4-VP001" at bounding box center [81, 304] width 147 height 18
click at [100, 303] on input "[DATE] 4-VP001" at bounding box center [81, 304] width 147 height 18
paste input "text"
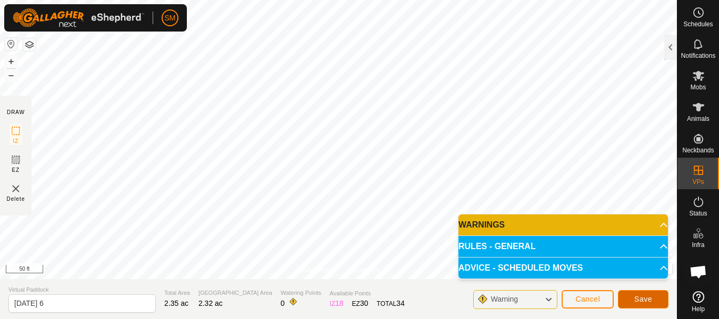
click at [644, 298] on span "Save" at bounding box center [643, 299] width 18 height 8
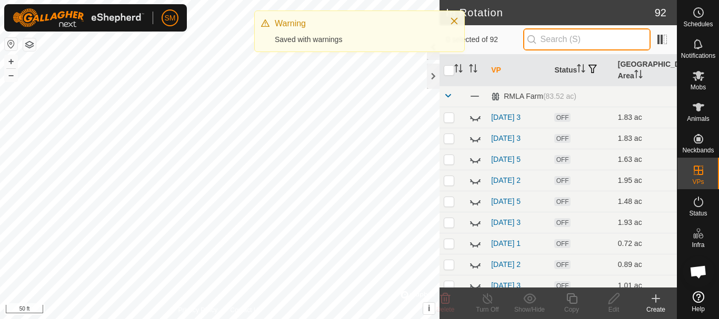
click at [578, 38] on input "text" at bounding box center [586, 39] width 127 height 22
paste input "[DATE]"
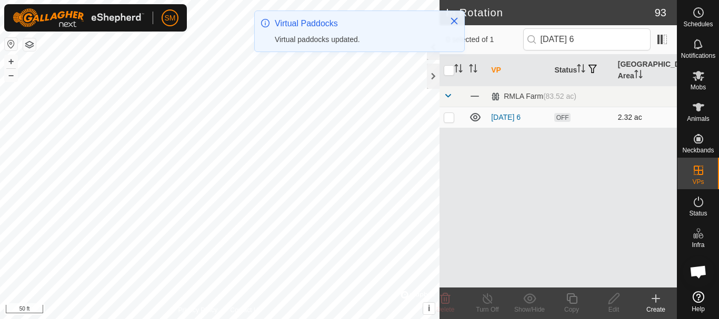
click at [450, 118] on p-checkbox at bounding box center [449, 117] width 11 height 8
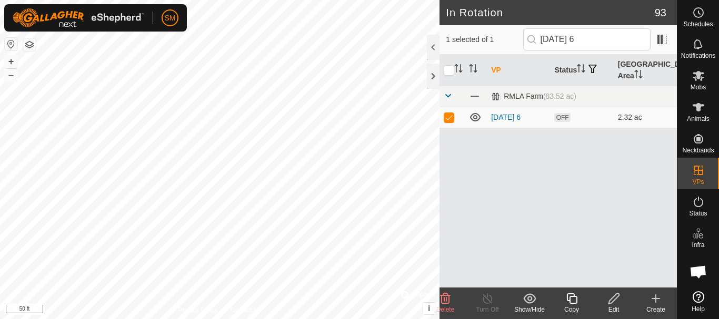
click at [572, 303] on icon at bounding box center [571, 299] width 13 height 13
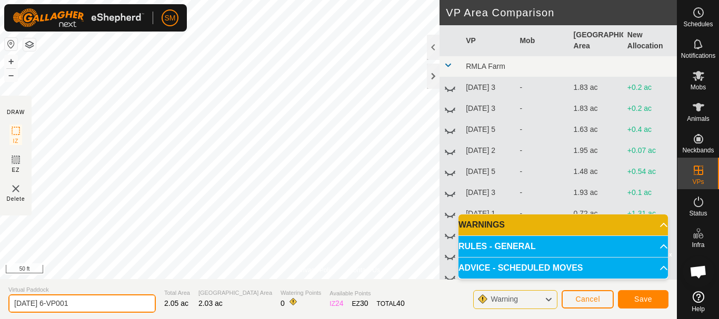
click at [107, 299] on input "[DATE] 6-VP001" at bounding box center [81, 304] width 147 height 18
paste input "text"
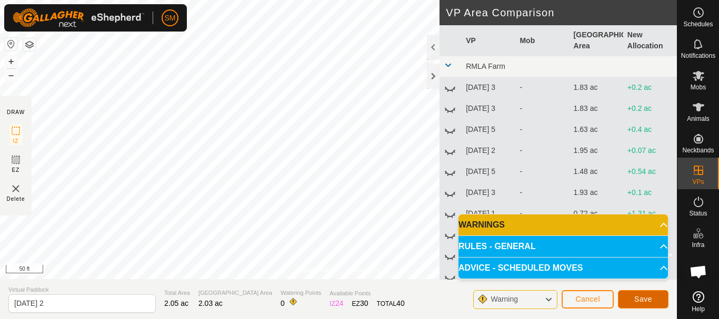
click at [637, 302] on span "Save" at bounding box center [643, 299] width 18 height 8
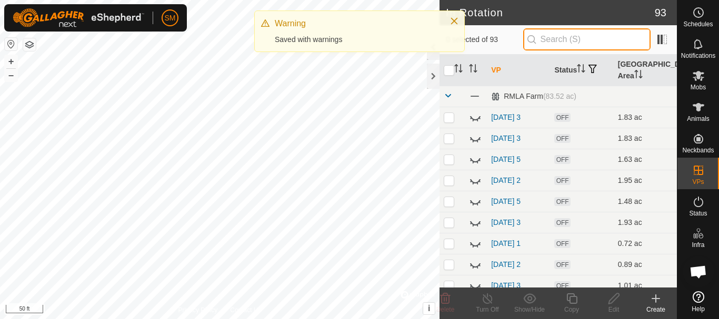
click at [614, 43] on input "text" at bounding box center [586, 39] width 127 height 22
paste input "[DATE]"
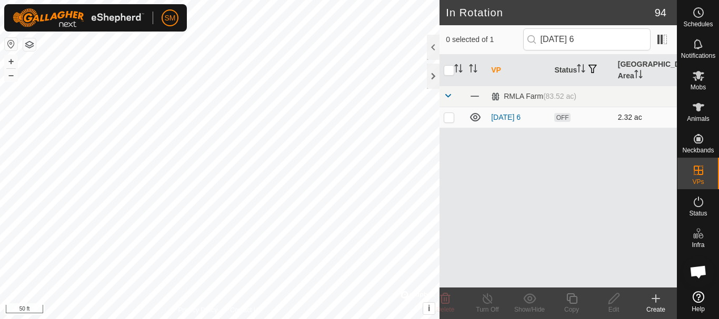
click at [452, 118] on p-checkbox at bounding box center [449, 117] width 11 height 8
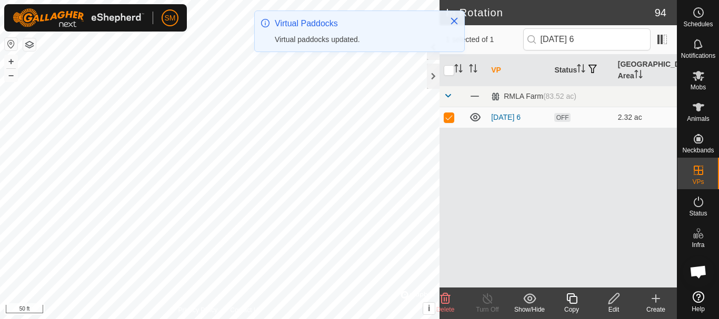
click at [573, 300] on icon at bounding box center [571, 299] width 13 height 13
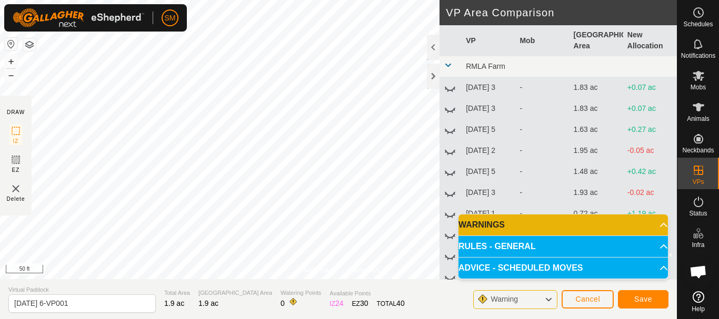
click at [96, 314] on section "Virtual Paddock [DATE] 6-VP001 Total Area 1.9 ac Grazing Area 1.9 ac Watering P…" at bounding box center [338, 299] width 677 height 40
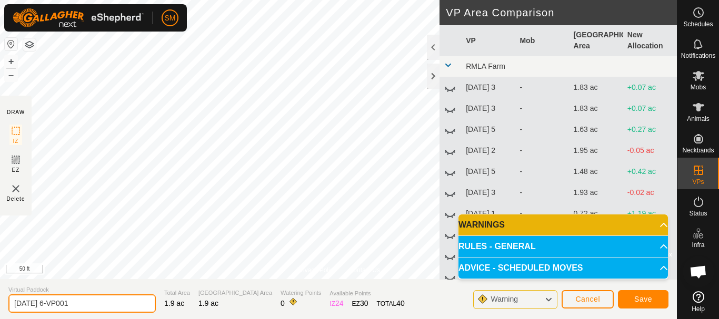
click at [96, 307] on input "[DATE] 6-VP001" at bounding box center [81, 304] width 147 height 18
paste input "text"
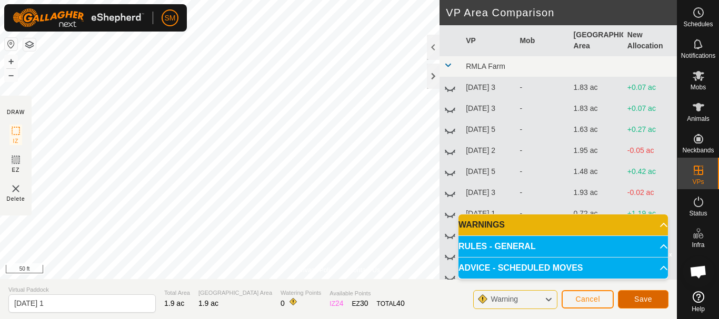
click at [644, 302] on span "Save" at bounding box center [643, 299] width 18 height 8
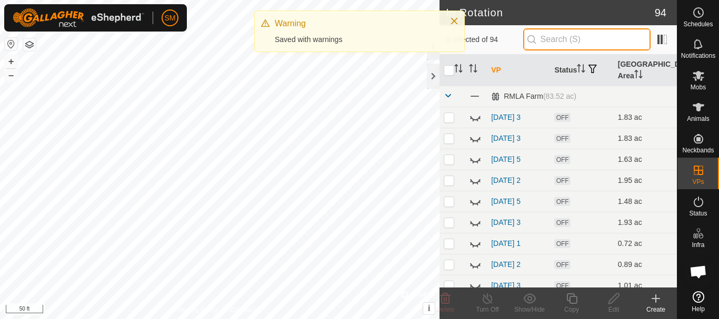
click at [599, 29] on input "text" at bounding box center [586, 39] width 127 height 22
paste input "[DATE]"
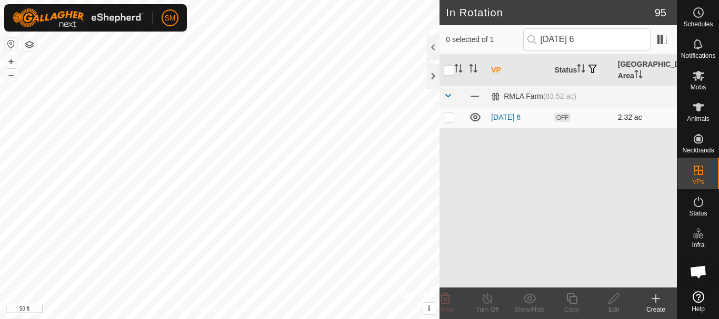
click at [447, 121] on p-checkbox at bounding box center [449, 117] width 11 height 8
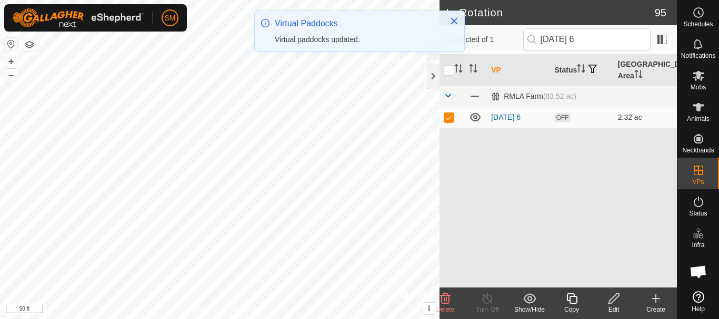
click at [572, 302] on icon at bounding box center [571, 299] width 13 height 13
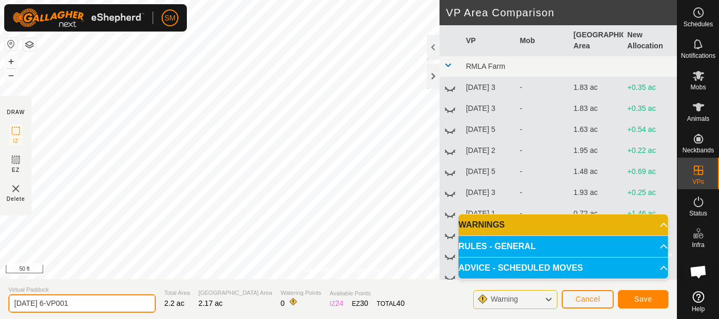
click at [110, 312] on input "[DATE] 6-VP001" at bounding box center [81, 304] width 147 height 18
click at [109, 312] on input "[DATE] 6-VP001" at bounding box center [81, 304] width 147 height 18
paste input "text"
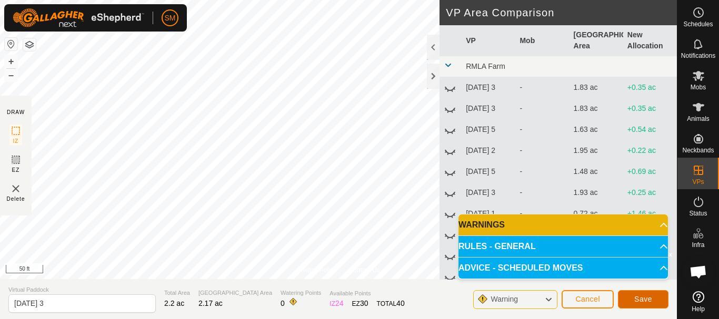
click at [644, 297] on span "Save" at bounding box center [643, 299] width 18 height 8
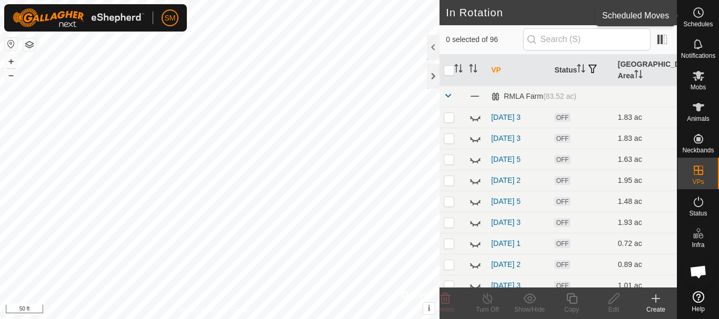
click at [699, 11] on icon at bounding box center [698, 12] width 13 height 13
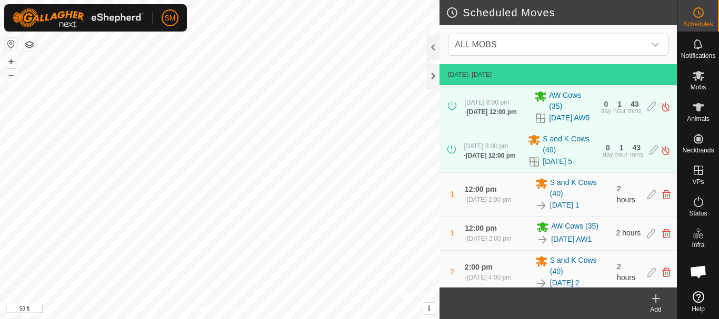
click at [658, 306] on div "Add" at bounding box center [656, 309] width 42 height 9
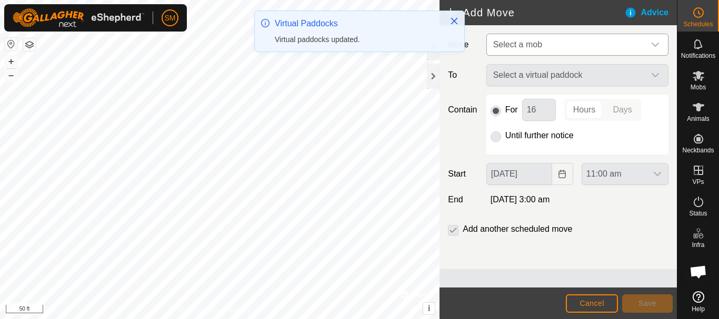
click at [542, 48] on span "Select a mob" at bounding box center [517, 44] width 49 height 9
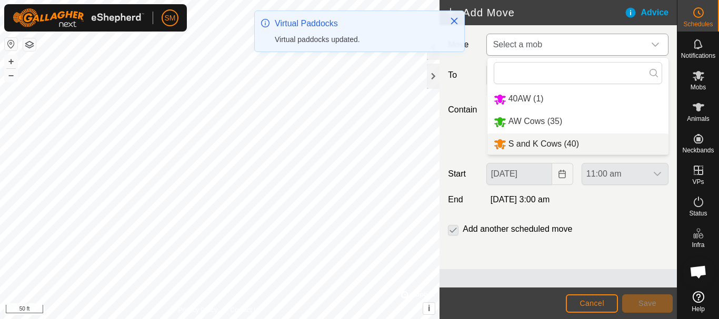
click at [529, 141] on li "S and K Cows (40)" at bounding box center [577, 145] width 181 height 22
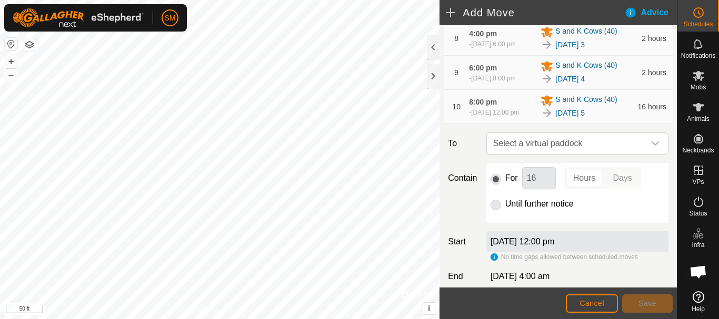
scroll to position [487, 0]
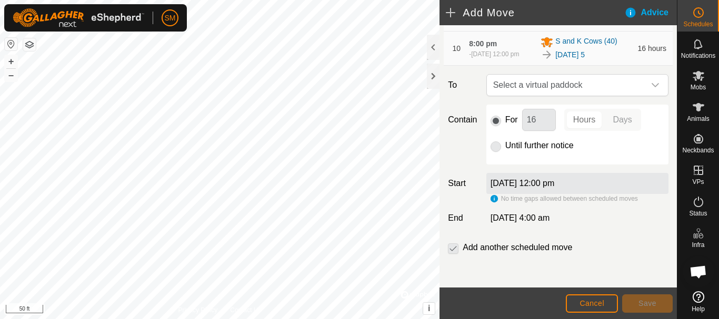
click at [645, 92] on div "dropdown trigger" at bounding box center [655, 85] width 21 height 21
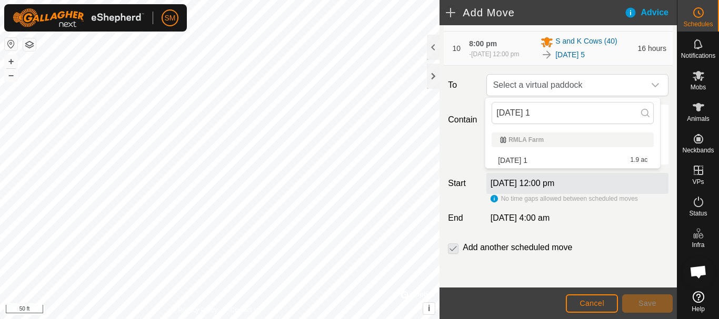
click at [519, 158] on li "[DATE] 1 1.9 ac" at bounding box center [573, 161] width 162 height 16
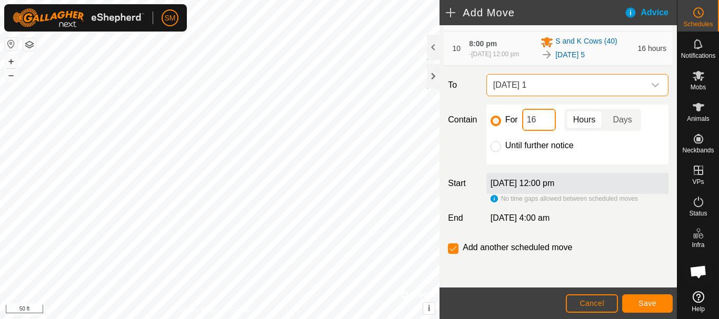
click at [533, 121] on input "16" at bounding box center [539, 120] width 34 height 22
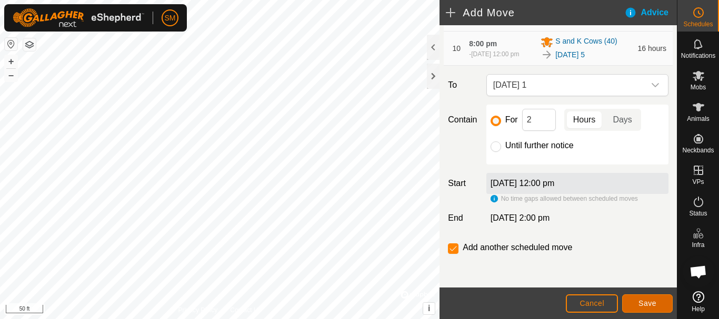
click at [653, 300] on span "Save" at bounding box center [647, 303] width 18 height 8
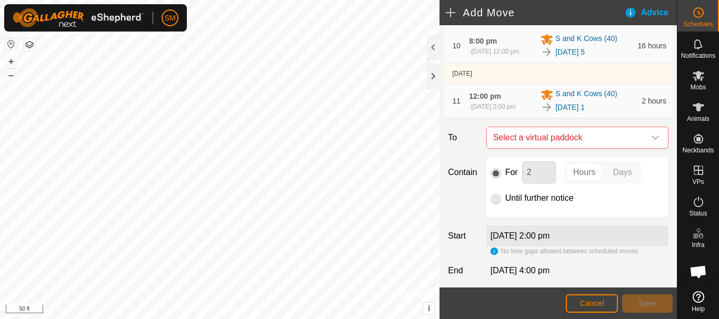
scroll to position [547, 0]
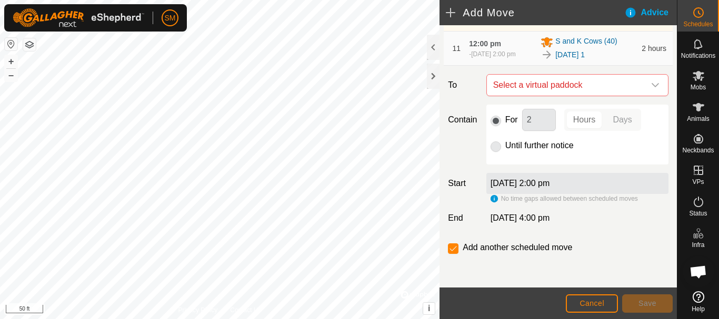
click at [651, 86] on icon "dropdown trigger" at bounding box center [655, 85] width 8 height 8
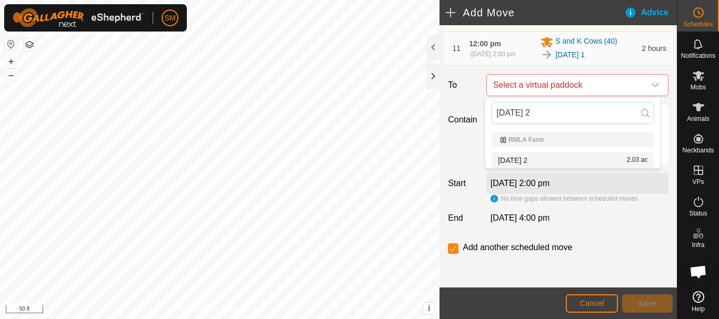
click at [522, 158] on li "[DATE] 2 2.03 ac" at bounding box center [573, 161] width 162 height 16
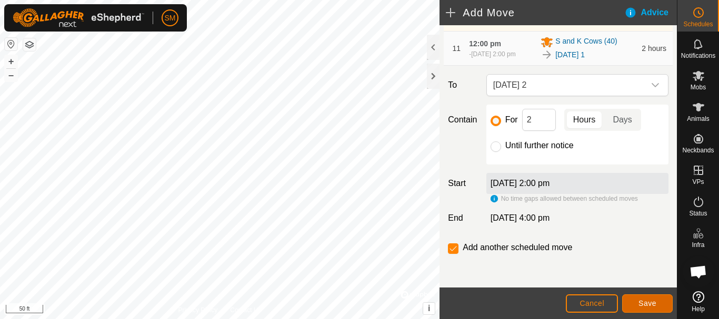
click at [647, 309] on button "Save" at bounding box center [647, 304] width 51 height 18
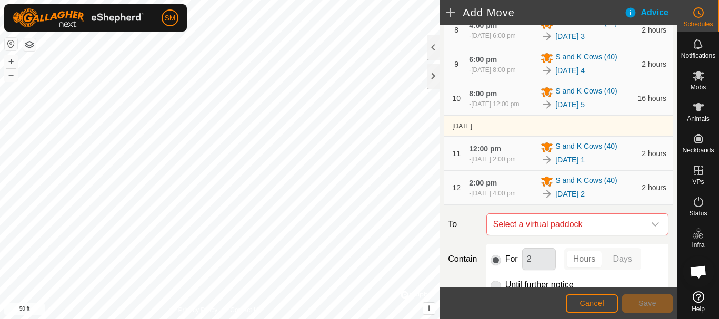
scroll to position [586, 0]
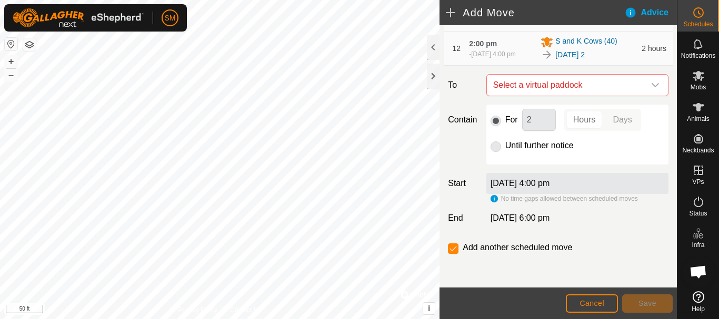
click at [651, 87] on icon "dropdown trigger" at bounding box center [655, 85] width 8 height 8
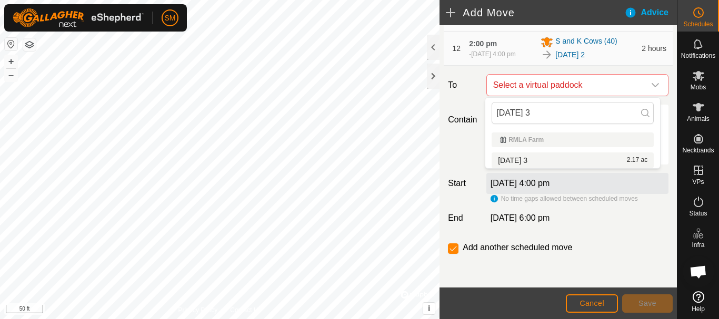
click at [530, 160] on li "[DATE] 3 2.17 ac" at bounding box center [573, 161] width 162 height 16
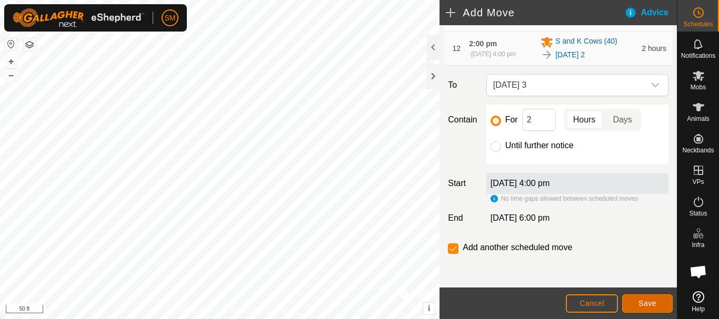
click at [651, 305] on span "Save" at bounding box center [647, 303] width 18 height 8
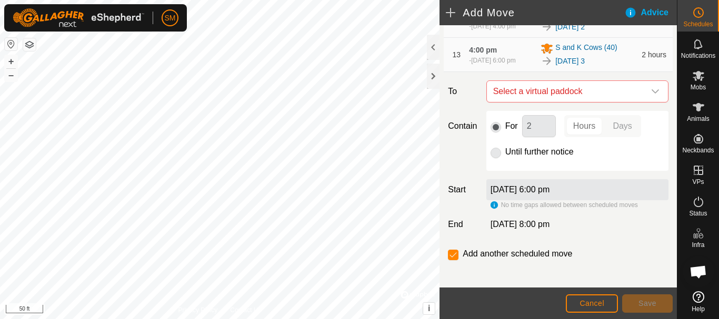
scroll to position [625, 0]
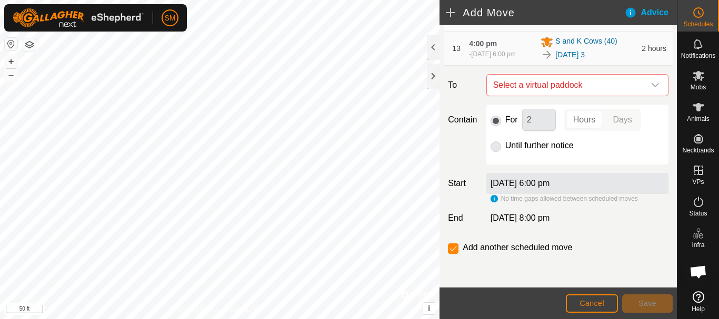
click at [651, 88] on icon "dropdown trigger" at bounding box center [655, 85] width 8 height 8
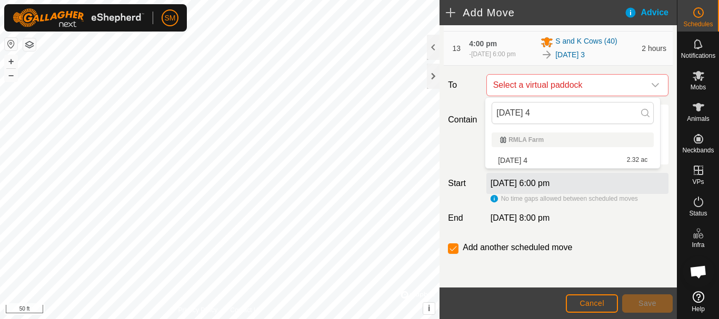
click at [527, 158] on li "[DATE] 4 2.32 ac" at bounding box center [573, 161] width 162 height 16
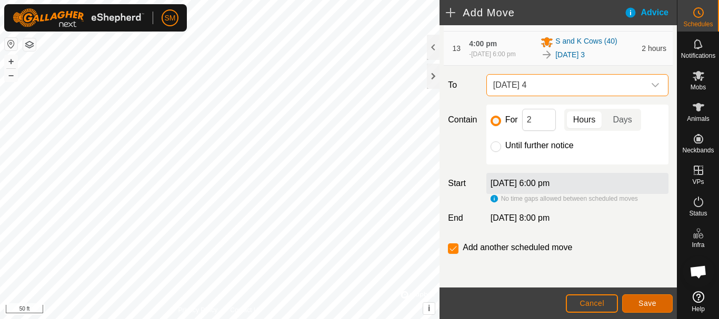
click at [652, 308] on button "Save" at bounding box center [647, 304] width 51 height 18
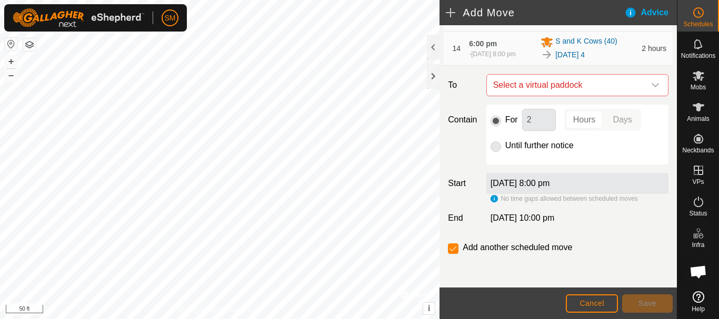
scroll to position [664, 0]
click at [651, 82] on icon "dropdown trigger" at bounding box center [655, 85] width 8 height 8
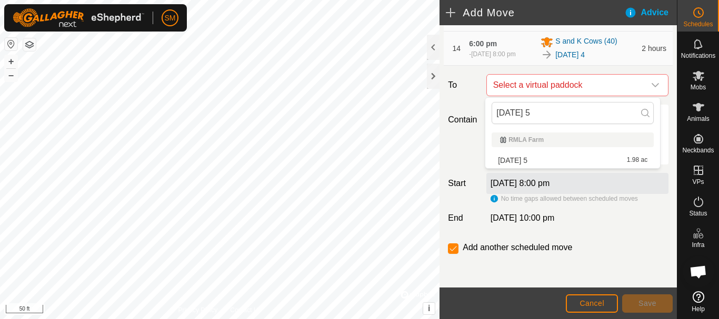
click at [532, 161] on li "[DATE] 5 1.98 ac" at bounding box center [573, 161] width 162 height 16
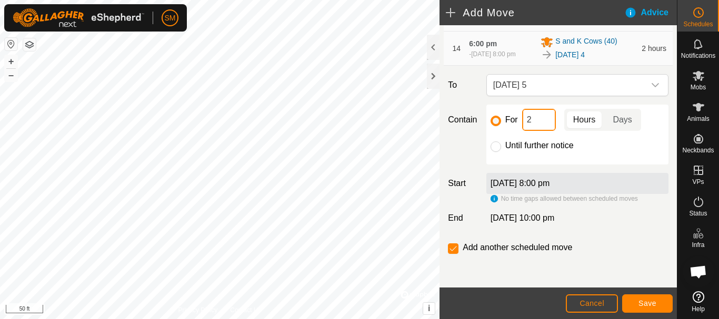
click at [539, 118] on input "2" at bounding box center [539, 120] width 34 height 22
click at [451, 248] on input "checkbox" at bounding box center [453, 249] width 11 height 11
click at [655, 298] on button "Save" at bounding box center [647, 304] width 51 height 18
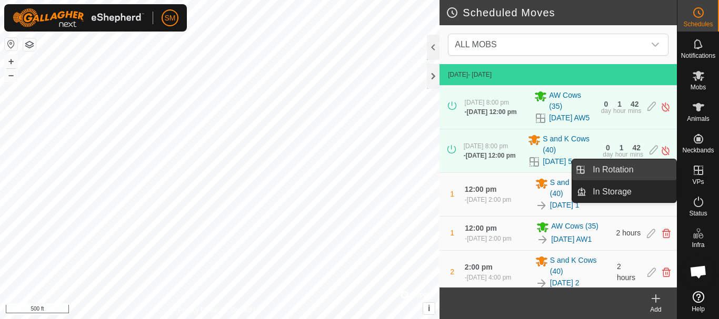
click at [617, 167] on link "In Rotation" at bounding box center [631, 169] width 90 height 21
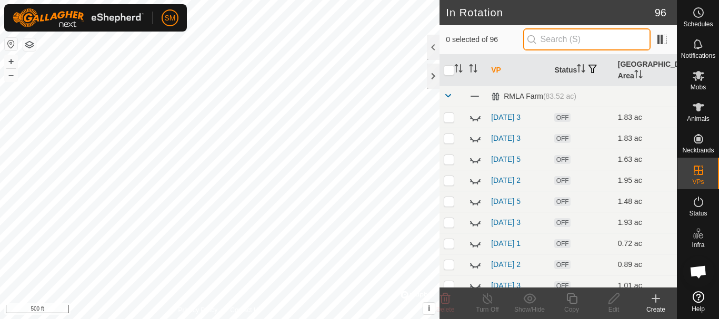
click at [586, 32] on input "text" at bounding box center [586, 39] width 127 height 22
paste input "[DATE]"
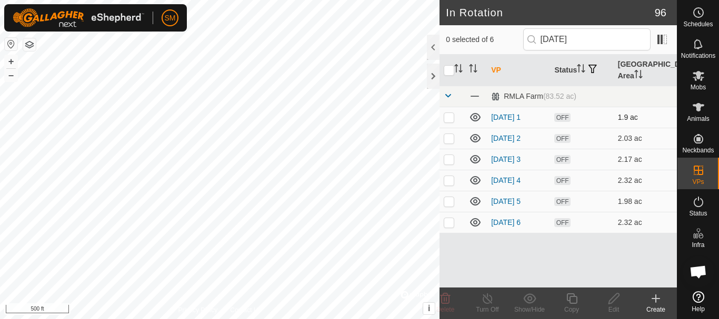
click at [449, 119] on p-checkbox at bounding box center [449, 117] width 11 height 8
click at [452, 140] on p-checkbox at bounding box center [449, 138] width 11 height 8
click at [446, 119] on p-checkbox at bounding box center [449, 117] width 11 height 8
click at [447, 137] on p-checkbox at bounding box center [449, 138] width 11 height 8
click at [473, 116] on icon at bounding box center [475, 117] width 13 height 13
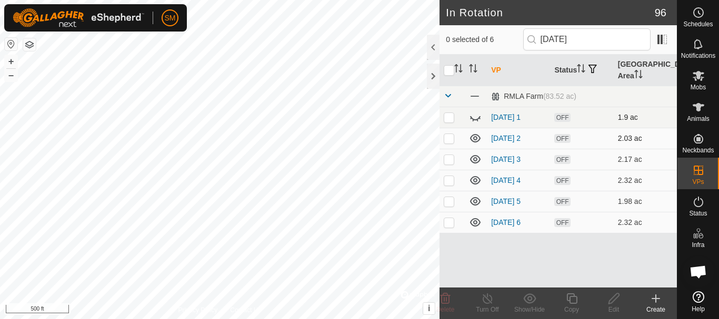
click at [474, 140] on icon at bounding box center [475, 138] width 13 height 13
click at [475, 161] on icon at bounding box center [475, 159] width 13 height 13
click at [475, 181] on icon at bounding box center [475, 180] width 13 height 13
click at [447, 226] on p-checkbox at bounding box center [449, 222] width 11 height 8
click at [446, 301] on icon at bounding box center [446, 299] width 10 height 11
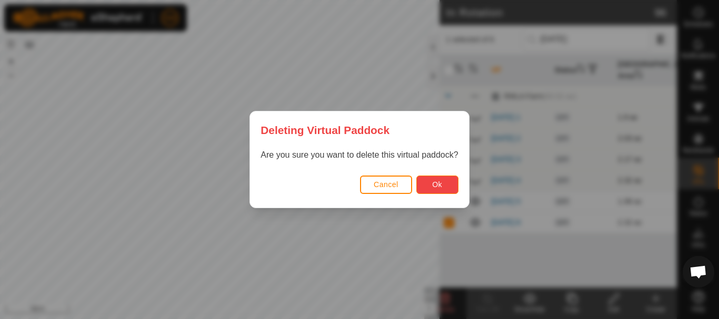
click at [435, 185] on span "Ok" at bounding box center [437, 185] width 10 height 8
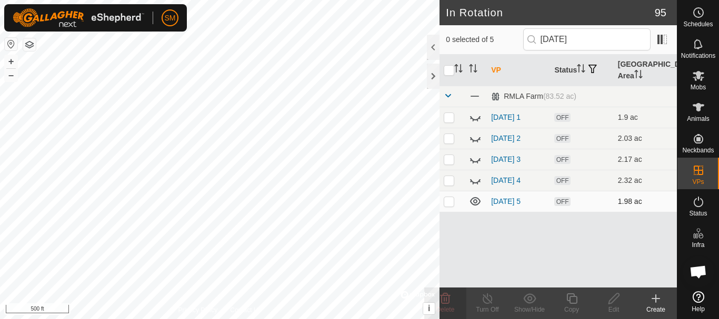
click at [447, 202] on p-checkbox at bounding box center [449, 201] width 11 height 8
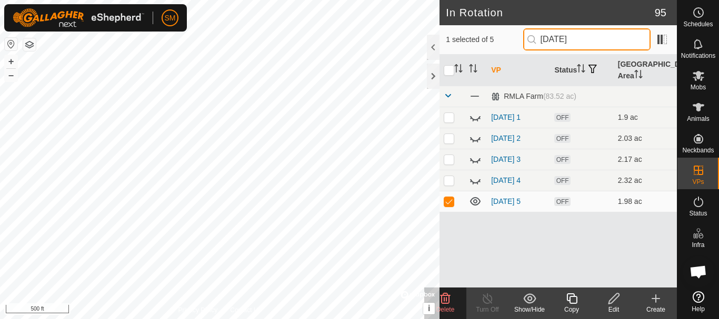
click at [589, 37] on input "[DATE]" at bounding box center [586, 39] width 127 height 22
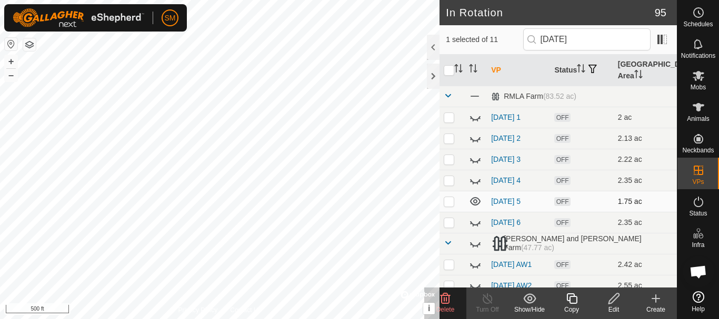
click at [474, 202] on icon at bounding box center [475, 201] width 11 height 8
click at [600, 42] on input "[DATE]" at bounding box center [586, 39] width 127 height 22
click at [477, 204] on icon at bounding box center [475, 203] width 11 height 4
click at [477, 204] on icon at bounding box center [475, 201] width 13 height 13
click at [591, 34] on input "[DATE]" at bounding box center [586, 39] width 127 height 22
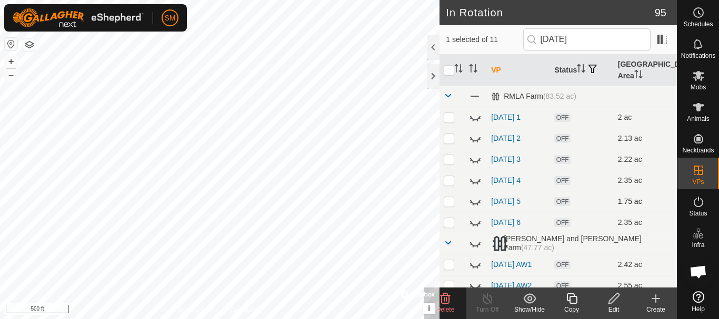
click at [478, 202] on icon at bounding box center [475, 201] width 13 height 13
click at [572, 301] on icon at bounding box center [571, 299] width 13 height 13
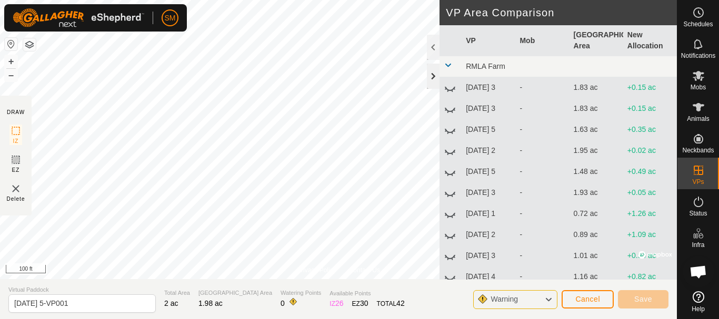
click at [433, 72] on div at bounding box center [433, 76] width 13 height 25
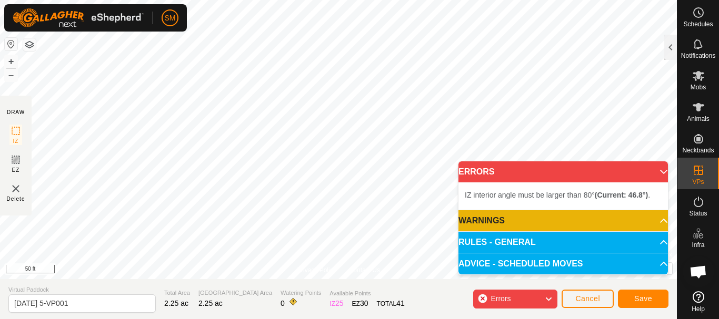
click at [342, 272] on div "Privacy Policy Contact Us Status: OFF Type: Inclusion Zone + – ⇧ i © Mapbox , ©…" at bounding box center [338, 139] width 677 height 279
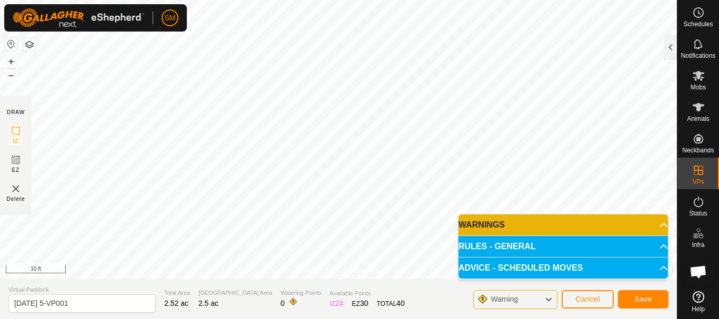
click at [388, 0] on html "SM Schedules Notifications Mobs Animals Neckbands VPs Status Infra Heatmap Help…" at bounding box center [359, 159] width 719 height 319
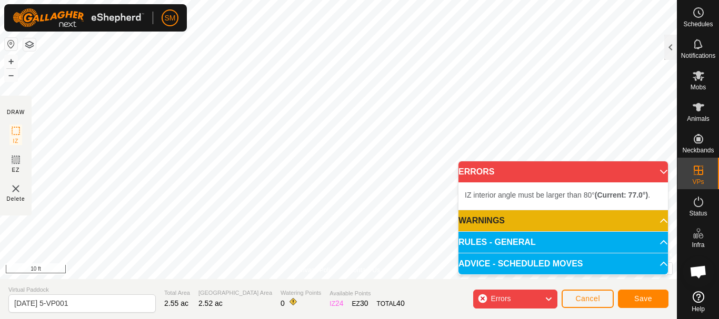
click at [214, 289] on div "Privacy Policy Contact Us Status: OFF Type: Inclusion Zone + – ⇧ i © Mapbox , ©…" at bounding box center [338, 159] width 677 height 319
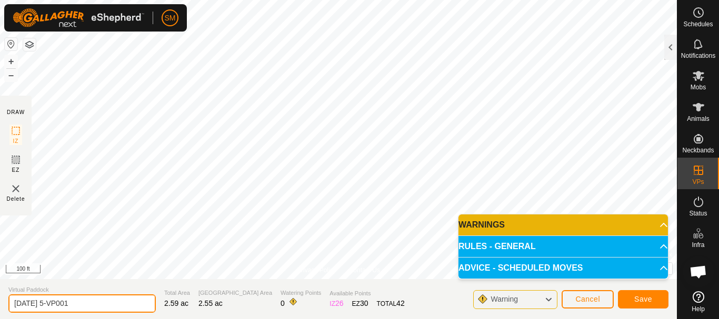
drag, startPoint x: 97, startPoint y: 303, endPoint x: 48, endPoint y: 313, distance: 49.5
click at [48, 313] on section "Virtual Paddock [DATE] 5-VP001 Total Area 2.59 ac Grazing Area 2.55 ac Watering…" at bounding box center [338, 299] width 677 height 40
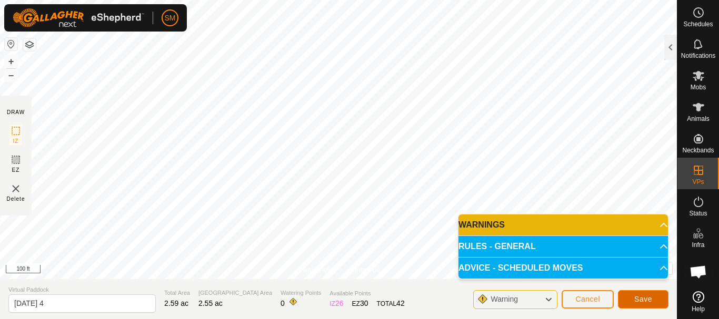
click at [637, 298] on span "Save" at bounding box center [643, 299] width 18 height 8
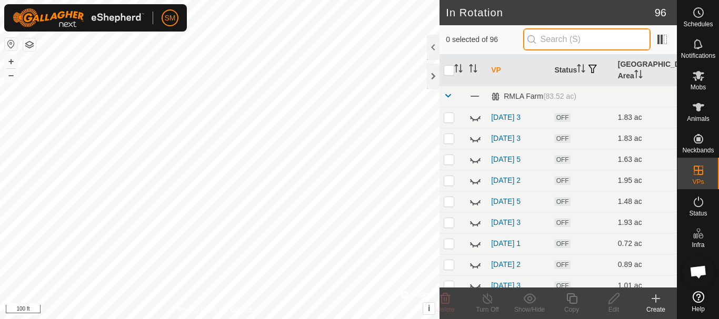
click at [584, 39] on input "text" at bounding box center [586, 39] width 127 height 22
paste input "[DATE]"
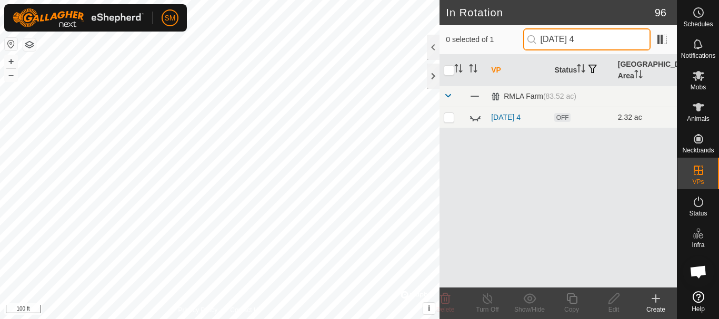
click at [583, 44] on input "[DATE] 4" at bounding box center [586, 39] width 127 height 22
drag, startPoint x: 590, startPoint y: 38, endPoint x: 524, endPoint y: 44, distance: 66.0
click at [524, 44] on div "0 selected of 1 [DATE] 4" at bounding box center [558, 39] width 225 height 22
click at [449, 124] on td at bounding box center [451, 117] width 25 height 21
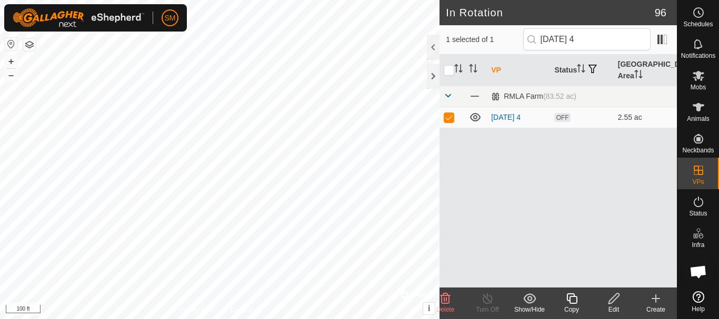
click at [572, 302] on icon at bounding box center [571, 299] width 13 height 13
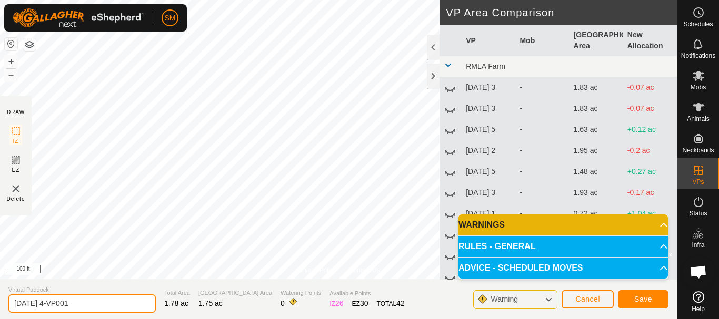
click at [111, 309] on input "[DATE] 4-VP001" at bounding box center [81, 304] width 147 height 18
paste input "text"
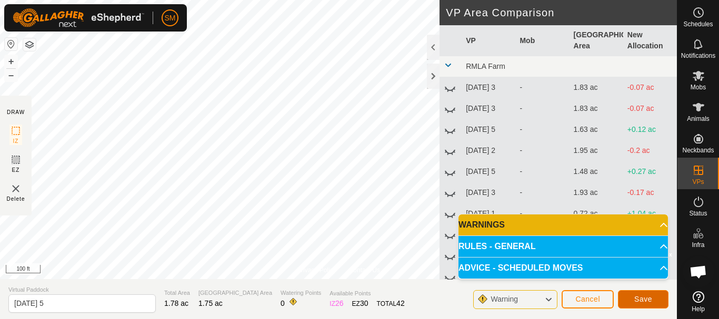
click at [651, 299] on span "Save" at bounding box center [643, 299] width 18 height 8
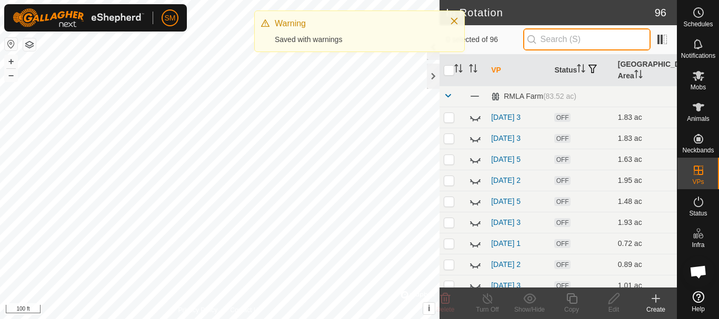
click at [584, 45] on input "text" at bounding box center [586, 39] width 127 height 22
paste input "[DATE]"
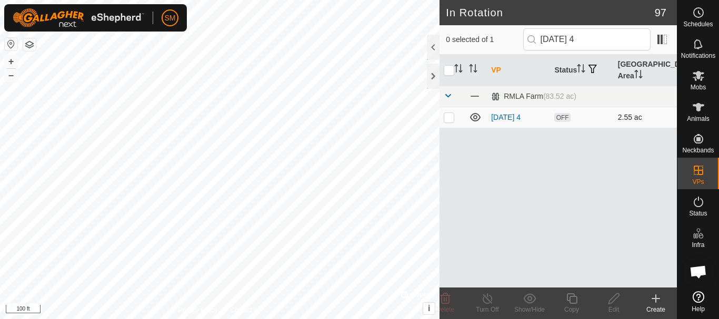
click at [450, 121] on p-checkbox at bounding box center [449, 117] width 11 height 8
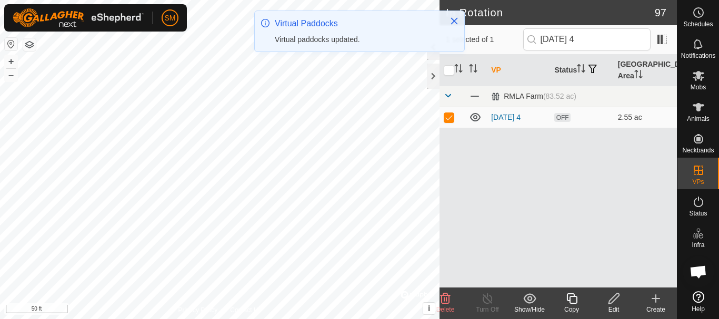
click at [576, 299] on icon at bounding box center [571, 299] width 13 height 13
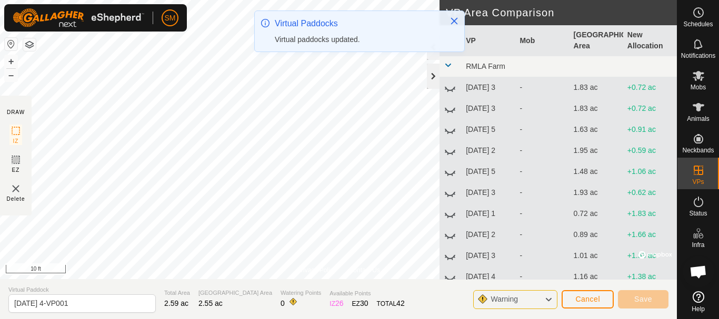
click at [436, 74] on div at bounding box center [433, 76] width 13 height 25
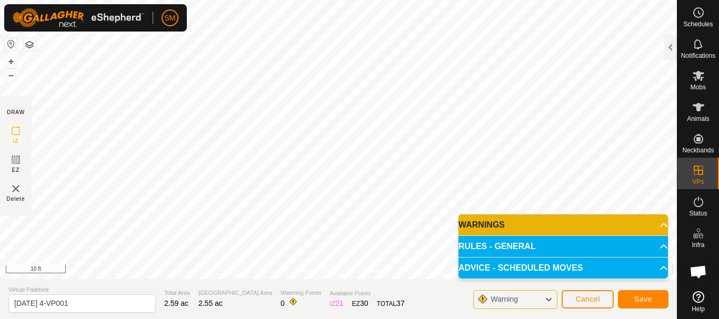
click at [209, 284] on div "Privacy Policy Contact Us Status: OFF Type: Inclusion Zone + – ⇧ i © Mapbox , ©…" at bounding box center [338, 159] width 677 height 319
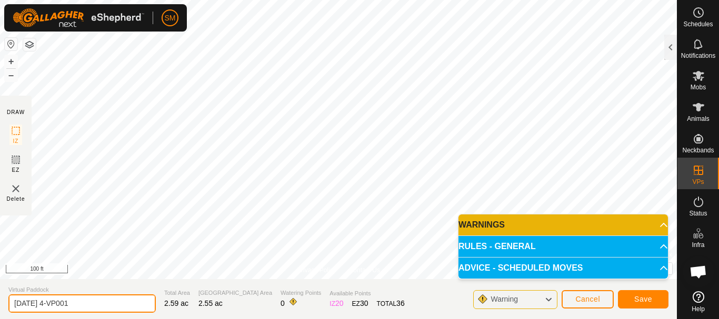
click at [94, 303] on input "[DATE] 4-VP001" at bounding box center [81, 304] width 147 height 18
paste input "text"
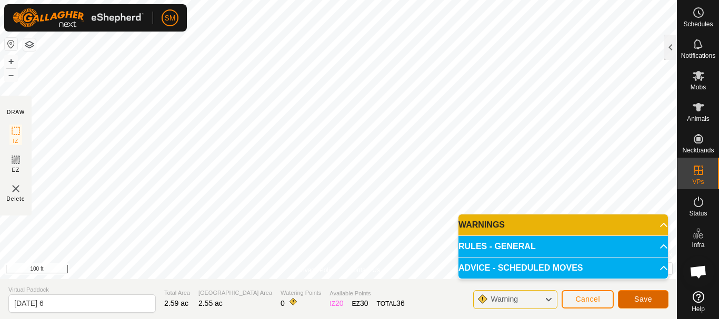
click at [661, 294] on button "Save" at bounding box center [643, 300] width 51 height 18
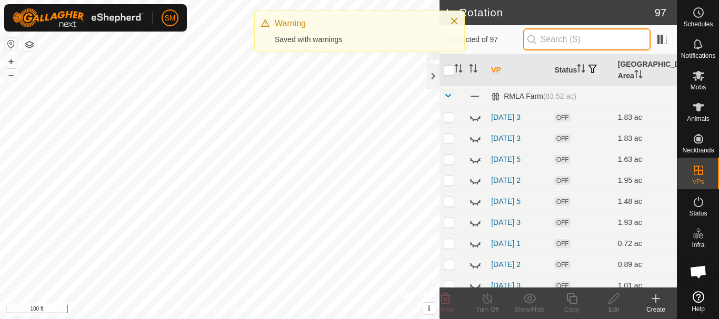
click at [604, 42] on input "text" at bounding box center [586, 39] width 127 height 22
paste input "[DATE]"
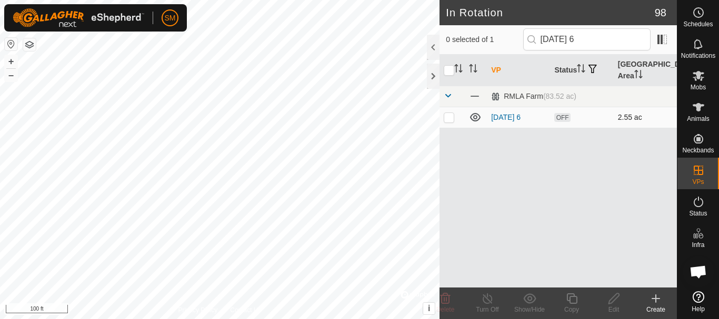
click at [452, 117] on p-checkbox at bounding box center [449, 117] width 11 height 8
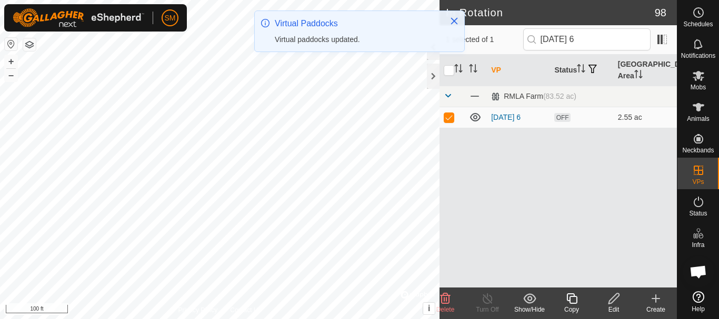
click at [574, 301] on icon at bounding box center [571, 299] width 13 height 13
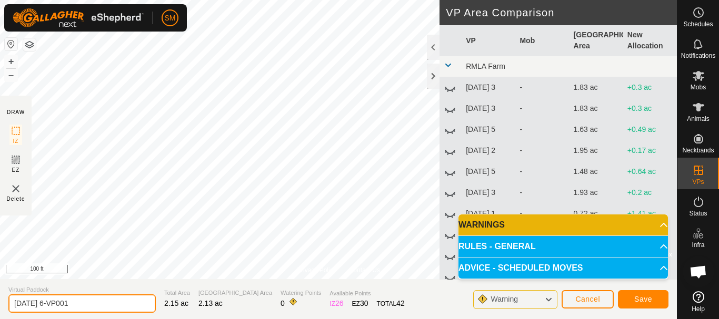
click at [117, 309] on input "[DATE] 6-VP001" at bounding box center [81, 304] width 147 height 18
paste input "text"
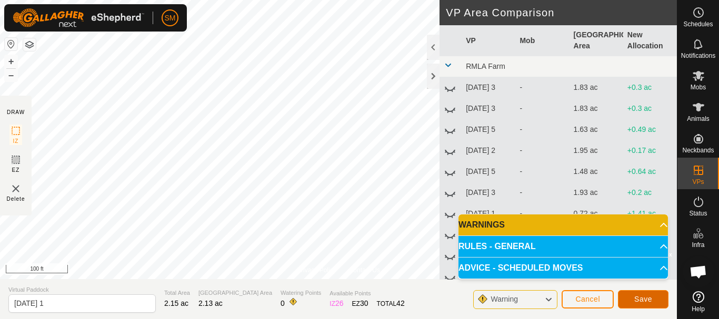
click at [658, 296] on button "Save" at bounding box center [643, 300] width 51 height 18
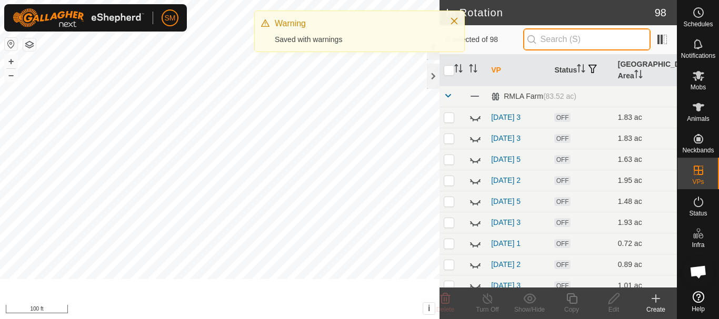
click at [588, 38] on input "text" at bounding box center [586, 39] width 127 height 22
paste input "[DATE]"
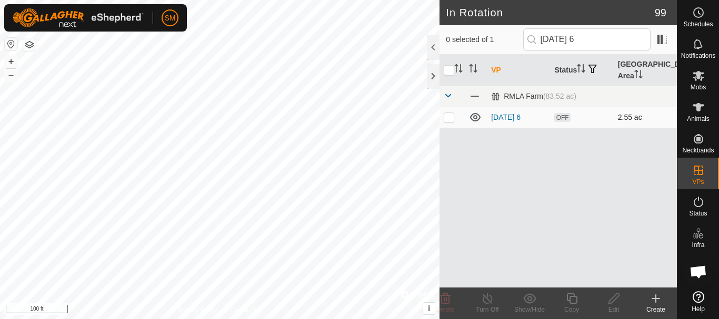
click at [447, 116] on p-checkbox at bounding box center [449, 117] width 11 height 8
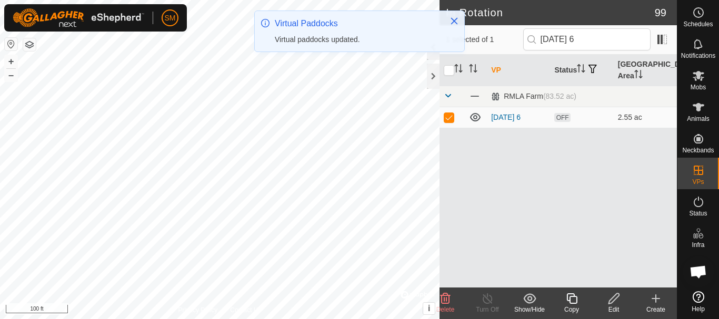
click at [572, 302] on icon at bounding box center [571, 299] width 13 height 13
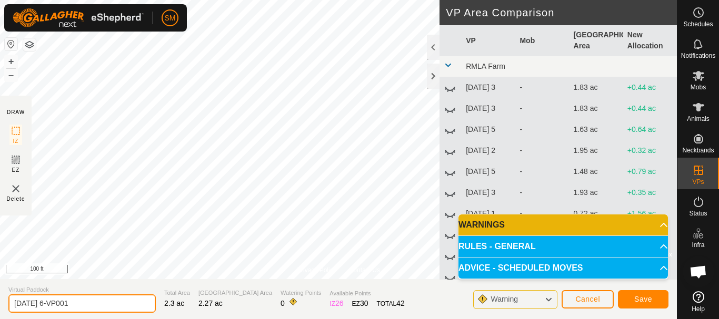
click at [119, 303] on input "[DATE] 6-VP001" at bounding box center [81, 304] width 147 height 18
paste input "text"
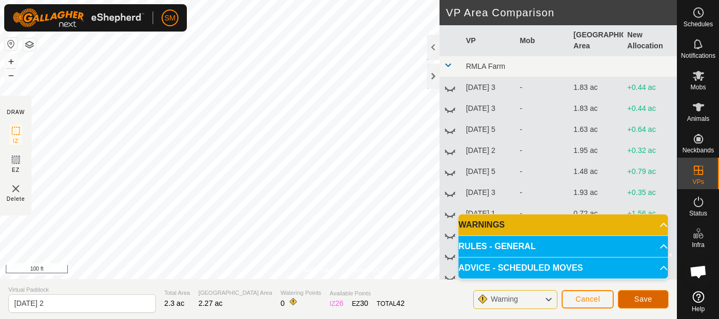
click at [654, 302] on button "Save" at bounding box center [643, 300] width 51 height 18
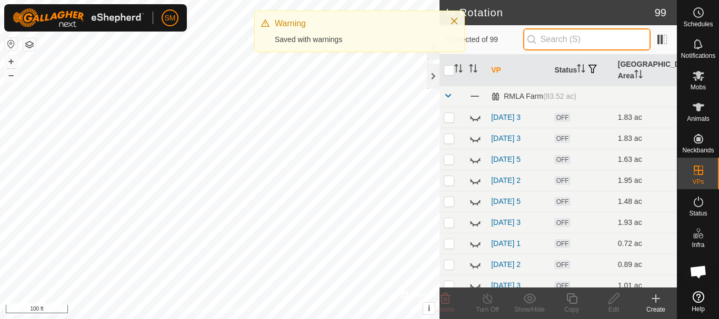
click at [568, 39] on input "text" at bounding box center [586, 39] width 127 height 22
paste input "[DATE]"
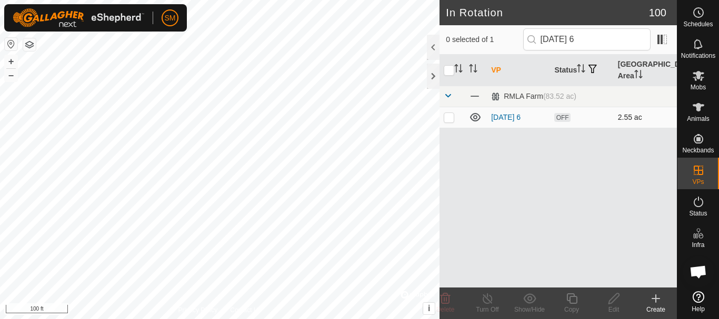
click at [450, 118] on p-checkbox at bounding box center [449, 117] width 11 height 8
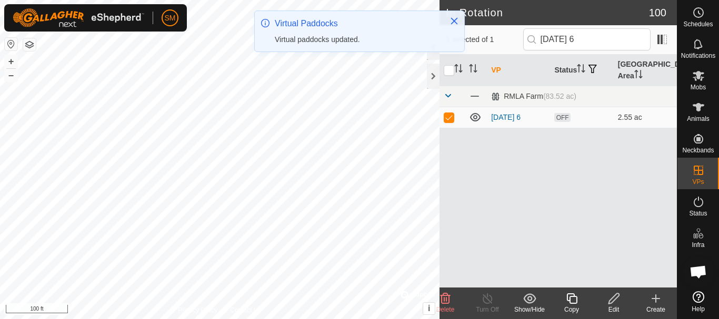
click at [576, 302] on icon at bounding box center [571, 299] width 13 height 13
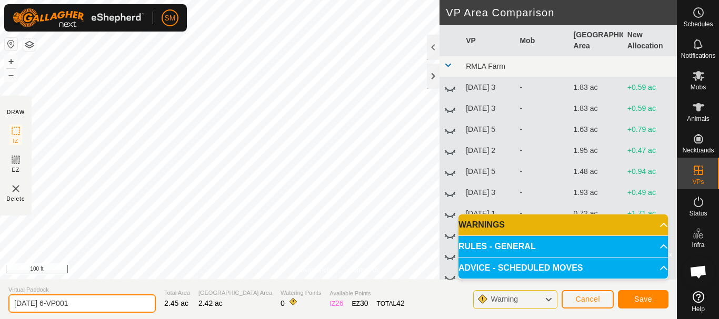
click at [118, 309] on input "[DATE] 6-VP001" at bounding box center [81, 304] width 147 height 18
paste input "text"
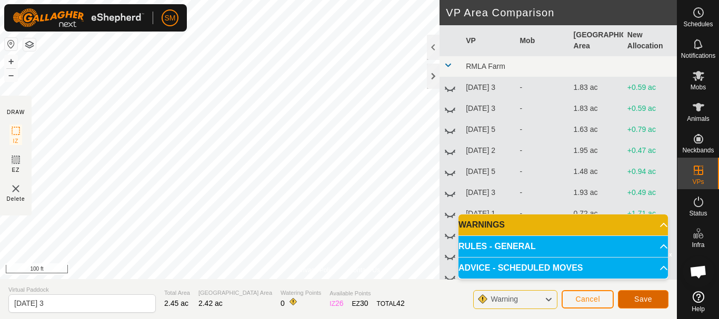
click at [645, 304] on button "Save" at bounding box center [643, 300] width 51 height 18
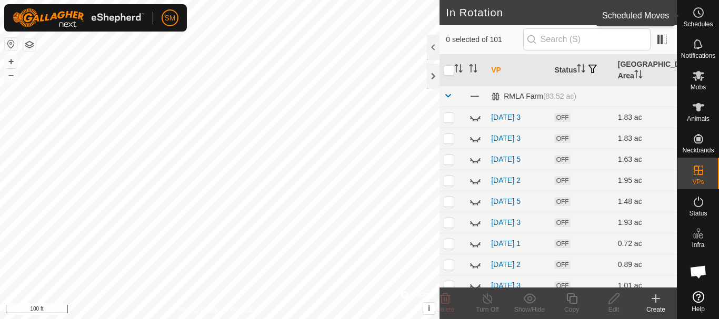
click at [697, 15] on icon at bounding box center [698, 12] width 13 height 13
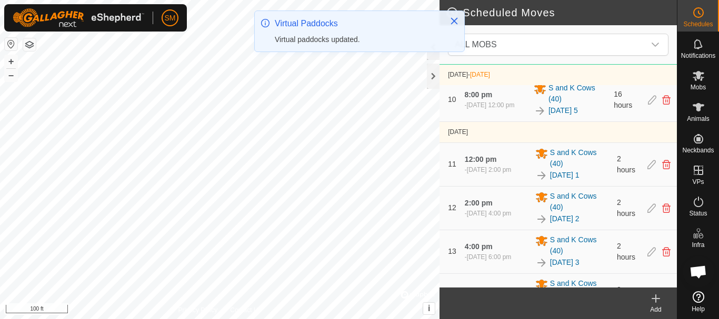
scroll to position [804, 0]
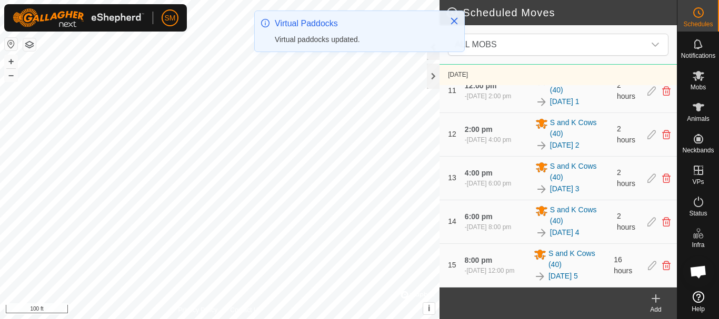
click at [656, 303] on icon at bounding box center [656, 298] width 0 height 7
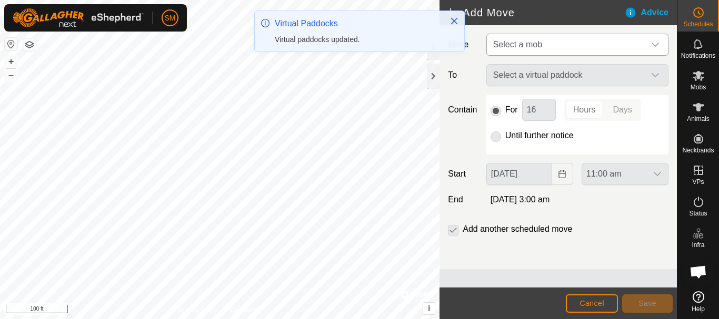
click at [592, 48] on span "Select a mob" at bounding box center [567, 44] width 156 height 21
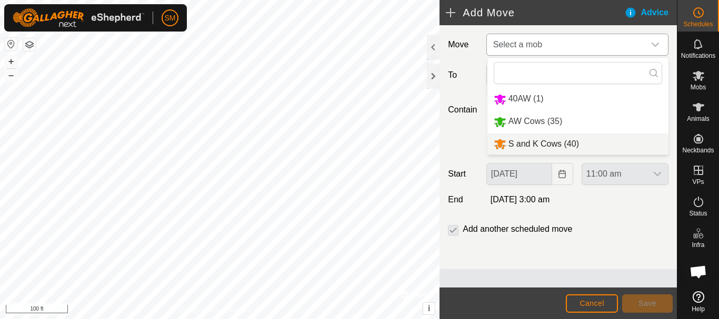
click at [528, 149] on li "S and K Cows (40)" at bounding box center [577, 145] width 181 height 22
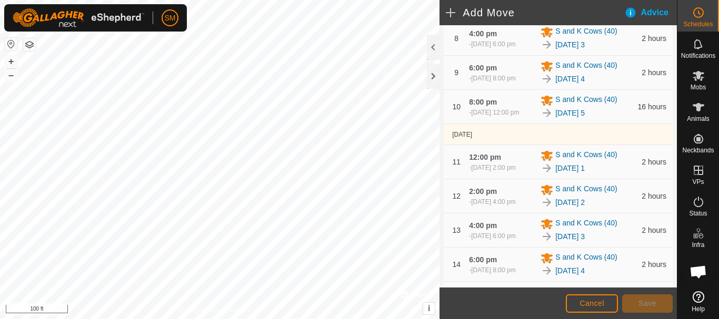
scroll to position [703, 0]
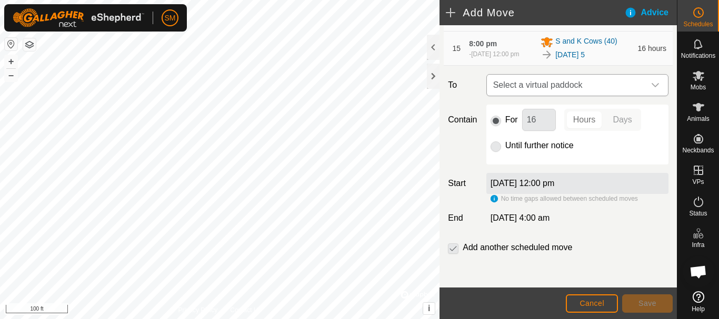
click at [652, 85] on icon "dropdown trigger" at bounding box center [655, 85] width 7 height 4
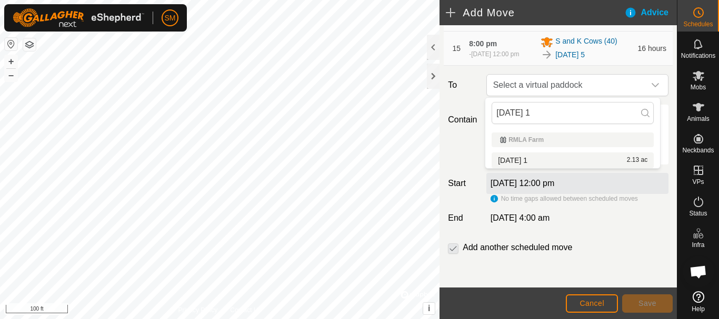
click at [546, 159] on li "[DATE] 1 2.13 ac" at bounding box center [573, 161] width 162 height 16
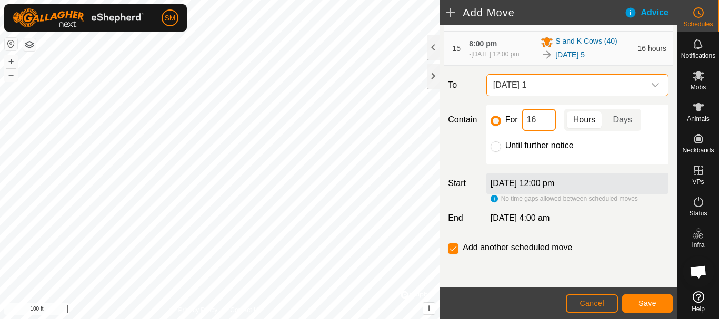
click at [538, 124] on input "16" at bounding box center [539, 120] width 34 height 22
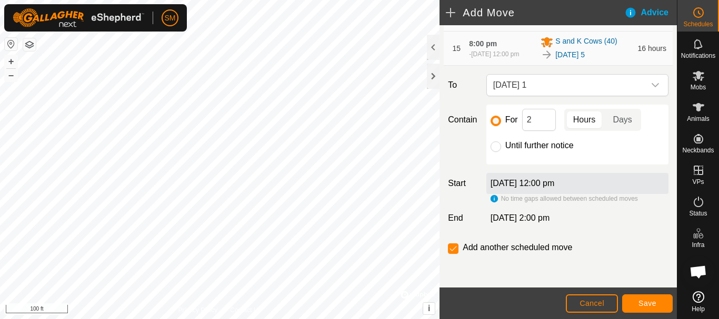
click at [585, 152] on div "Until further notice" at bounding box center [577, 145] width 174 height 13
click at [662, 304] on button "Save" at bounding box center [647, 304] width 51 height 18
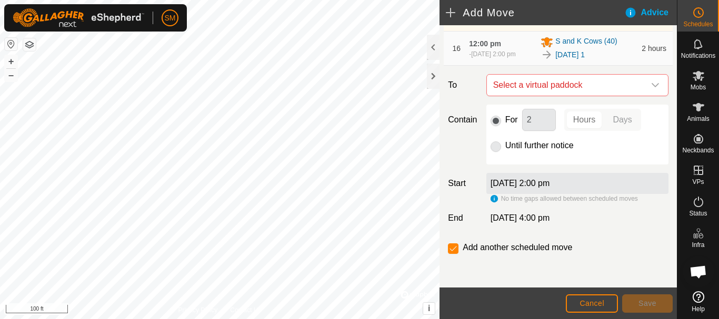
scroll to position [763, 0]
click at [651, 87] on icon "dropdown trigger" at bounding box center [655, 85] width 8 height 8
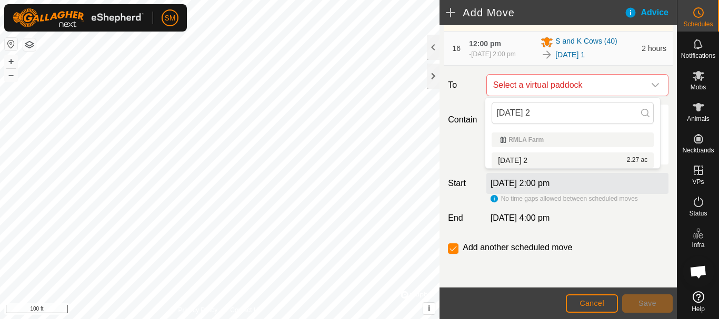
click at [527, 159] on li "[DATE] 2 2.27 ac" at bounding box center [573, 161] width 162 height 16
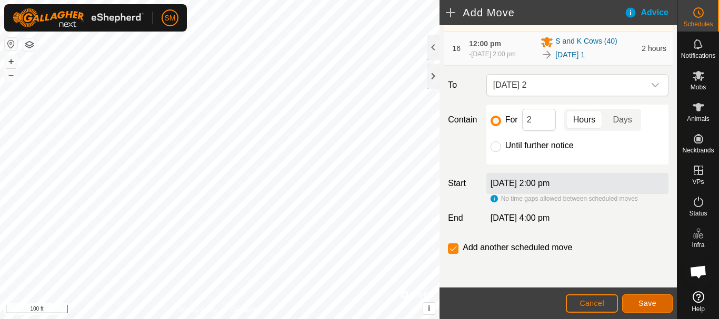
click at [656, 303] on span "Save" at bounding box center [647, 303] width 18 height 8
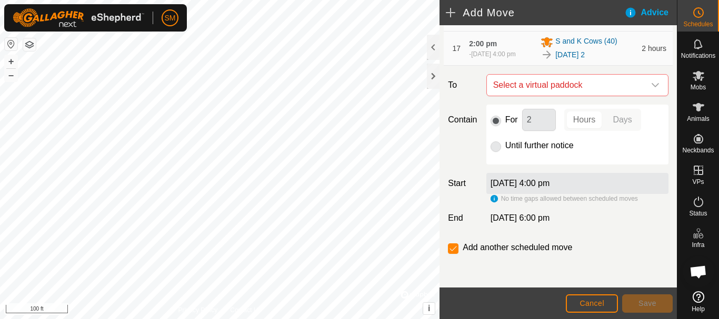
scroll to position [802, 0]
click at [651, 85] on icon "dropdown trigger" at bounding box center [655, 85] width 8 height 8
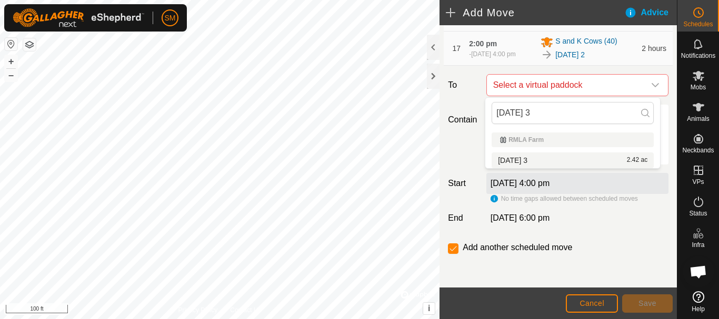
click at [535, 156] on li "[DATE] 3 2.42 ac" at bounding box center [573, 161] width 162 height 16
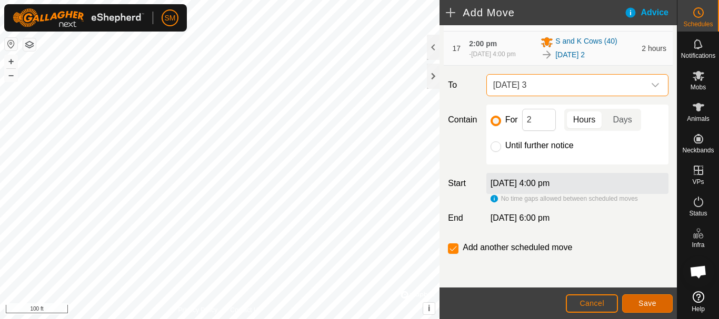
click at [658, 309] on button "Save" at bounding box center [647, 304] width 51 height 18
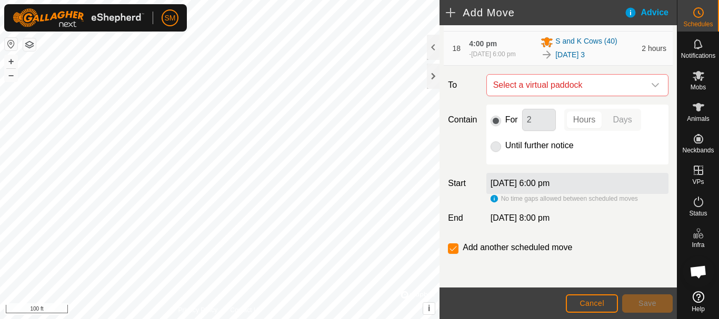
scroll to position [840, 0]
click at [651, 87] on icon "dropdown trigger" at bounding box center [655, 85] width 8 height 8
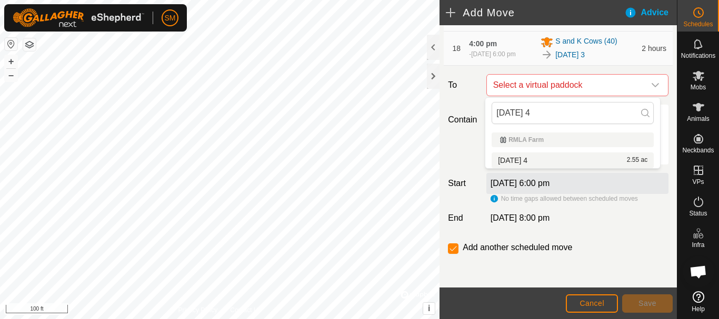
click at [541, 158] on li "[DATE] 4 2.55 ac" at bounding box center [573, 161] width 162 height 16
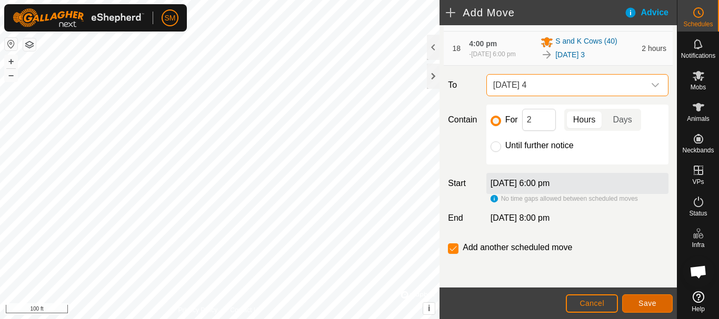
click at [654, 306] on span "Save" at bounding box center [647, 303] width 18 height 8
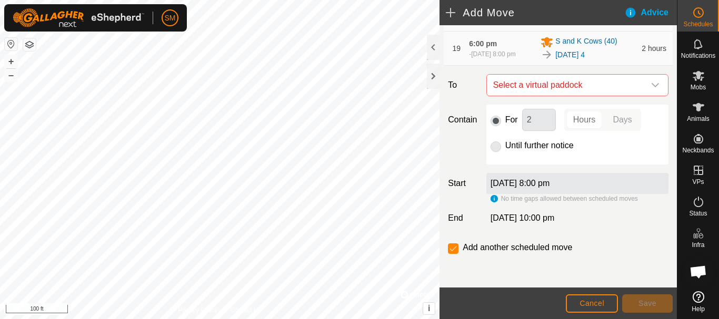
scroll to position [879, 0]
click at [651, 86] on icon "dropdown trigger" at bounding box center [655, 85] width 8 height 8
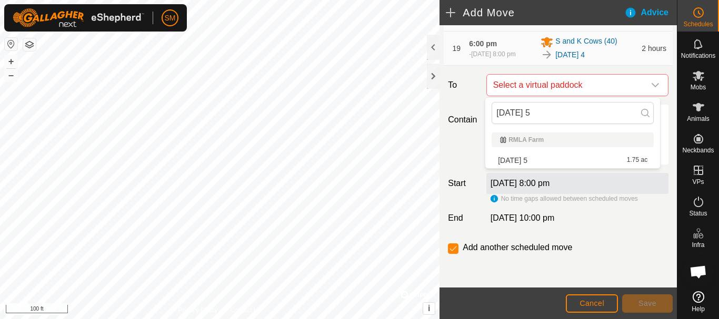
click at [532, 161] on li "[DATE] 5 1.75 ac" at bounding box center [573, 161] width 162 height 16
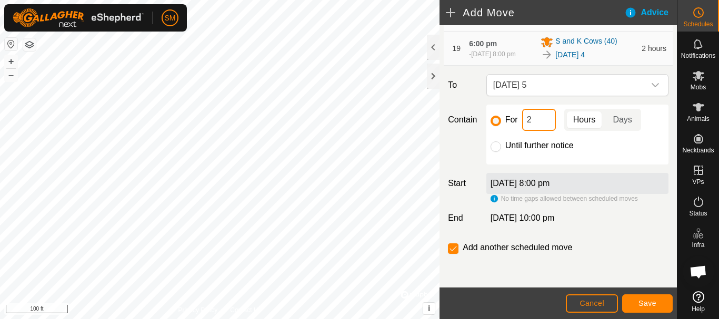
click at [543, 116] on input "2" at bounding box center [539, 120] width 34 height 22
click at [454, 249] on input "checkbox" at bounding box center [453, 249] width 11 height 11
click at [646, 306] on span "Save" at bounding box center [647, 303] width 18 height 8
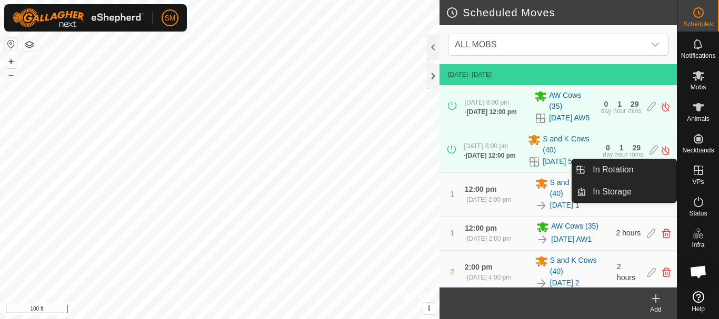
click at [694, 172] on icon at bounding box center [698, 170] width 9 height 9
click at [643, 167] on link "In Rotation" at bounding box center [631, 169] width 90 height 21
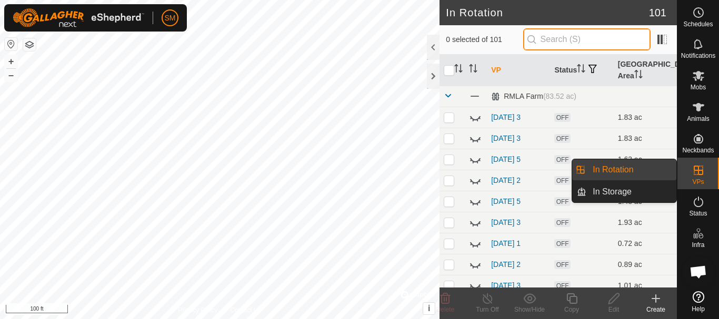
click at [605, 33] on input "text" at bounding box center [586, 39] width 127 height 22
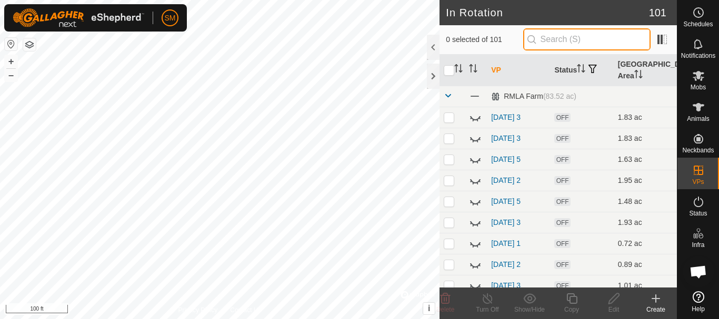
paste input "[DATE]"
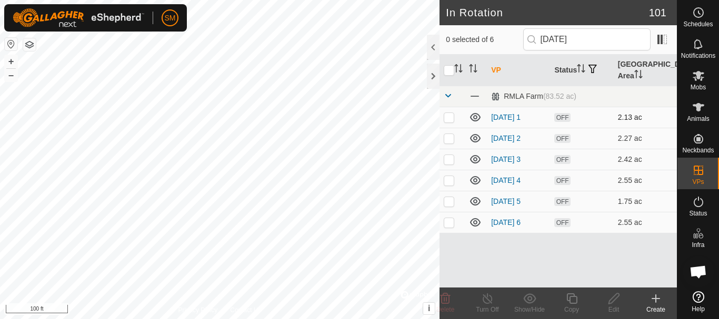
click at [477, 118] on icon at bounding box center [475, 117] width 13 height 13
click at [477, 138] on icon at bounding box center [475, 138] width 11 height 8
click at [474, 159] on icon at bounding box center [475, 159] width 11 height 8
click at [475, 179] on icon at bounding box center [475, 180] width 11 height 8
click at [477, 204] on icon at bounding box center [475, 201] width 13 height 13
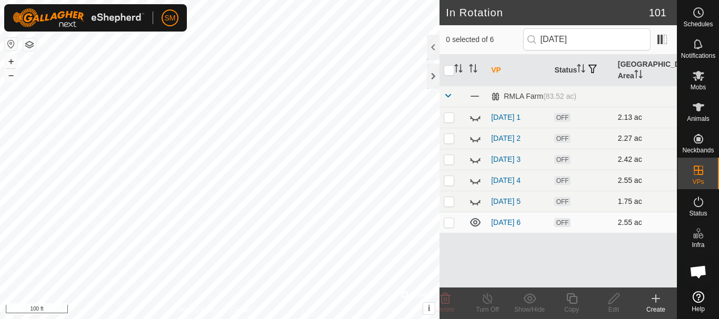
click at [446, 225] on p-checkbox at bounding box center [449, 222] width 11 height 8
click at [443, 305] on icon at bounding box center [445, 299] width 13 height 13
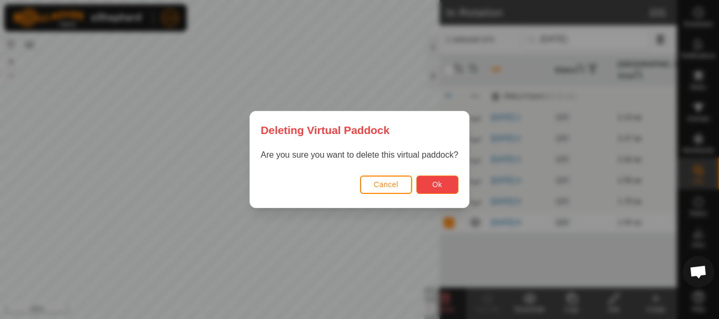
click at [429, 184] on button "Ok" at bounding box center [437, 185] width 42 height 18
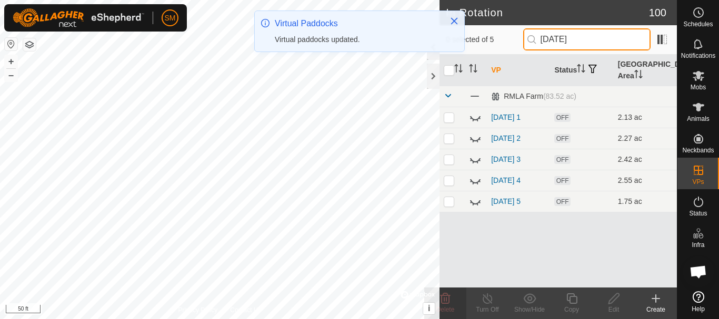
click at [613, 40] on input "[DATE]" at bounding box center [586, 39] width 127 height 22
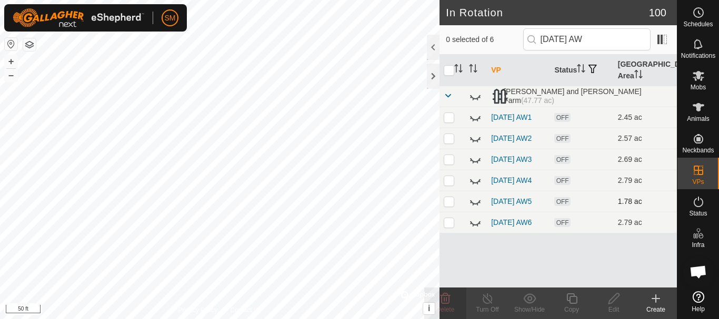
click at [472, 208] on icon at bounding box center [475, 201] width 13 height 13
click at [584, 37] on input "[DATE] AW" at bounding box center [586, 39] width 127 height 22
click at [586, 40] on input "[DATE] AW" at bounding box center [586, 39] width 127 height 22
click at [472, 208] on icon at bounding box center [475, 201] width 13 height 13
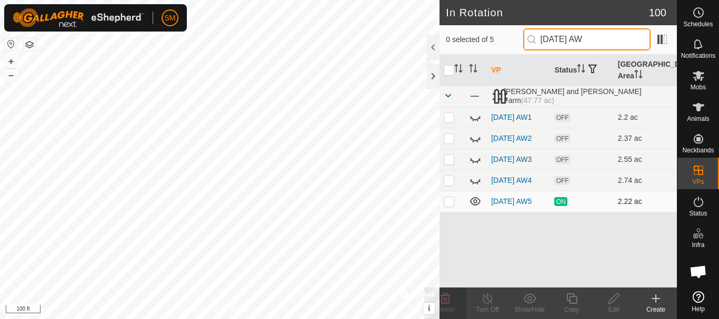
click at [585, 40] on input "[DATE] AW" at bounding box center [586, 39] width 127 height 22
click at [473, 207] on icon at bounding box center [475, 201] width 13 height 13
drag, startPoint x: 614, startPoint y: 37, endPoint x: 539, endPoint y: 41, distance: 74.3
click at [539, 41] on input "[DATE] AW" at bounding box center [586, 39] width 127 height 22
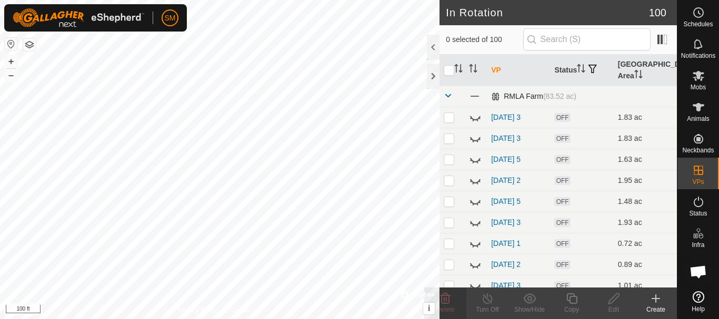
click at [448, 96] on span at bounding box center [448, 96] width 8 height 8
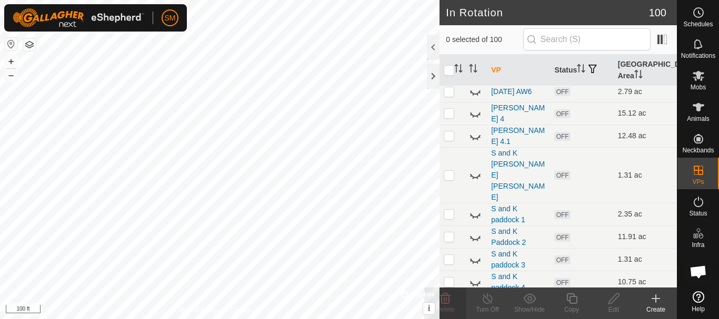
scroll to position [654, 0]
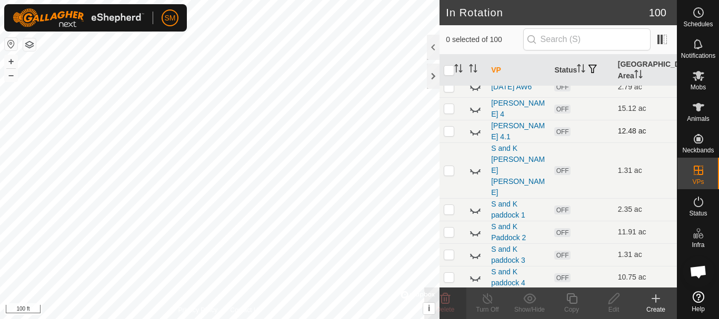
click at [474, 138] on icon at bounding box center [475, 131] width 13 height 13
click at [474, 136] on icon at bounding box center [475, 131] width 11 height 8
click at [474, 115] on icon at bounding box center [475, 109] width 13 height 13
click at [473, 209] on icon at bounding box center [475, 210] width 13 height 13
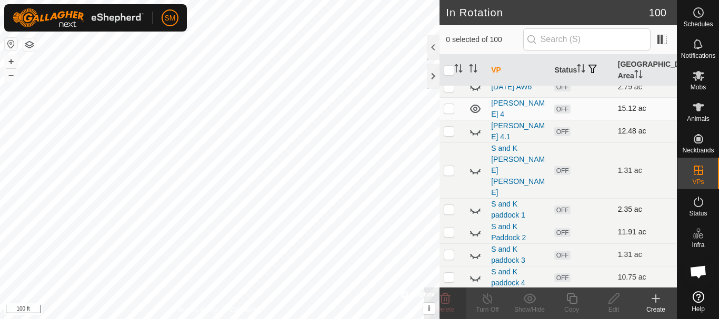
click at [474, 232] on icon at bounding box center [475, 232] width 13 height 13
click at [474, 232] on icon at bounding box center [475, 232] width 11 height 8
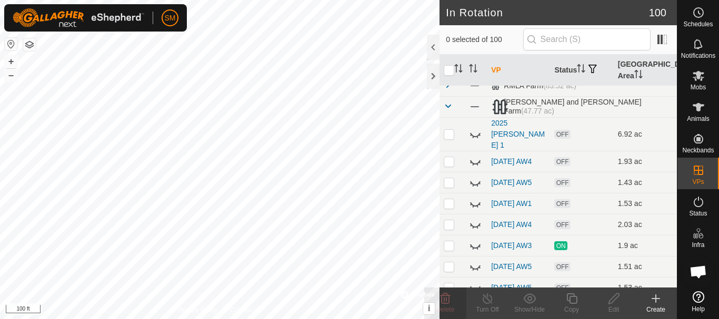
scroll to position [0, 0]
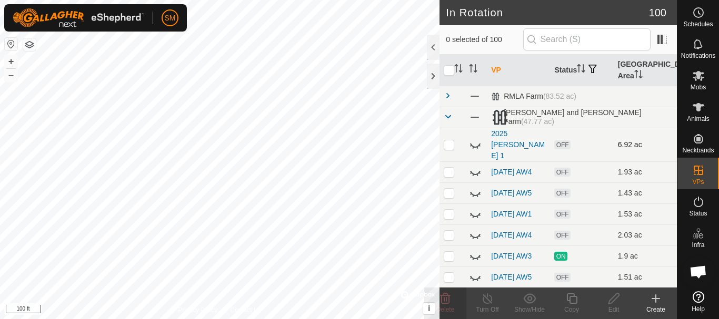
click at [473, 144] on icon at bounding box center [475, 146] width 11 height 4
click at [578, 38] on input "text" at bounding box center [586, 39] width 127 height 22
paste input "[DATE]"
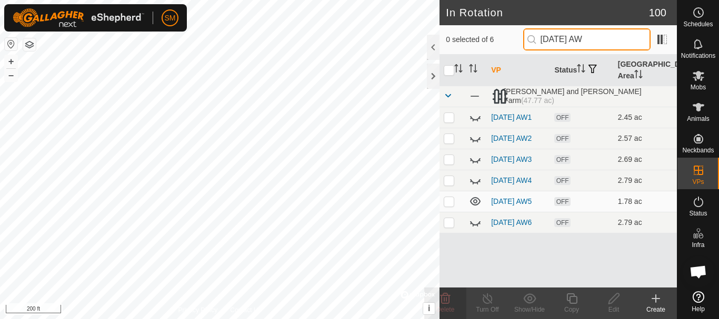
drag, startPoint x: 610, startPoint y: 39, endPoint x: 544, endPoint y: 44, distance: 66.5
click at [544, 44] on input "[DATE] AW" at bounding box center [586, 39] width 127 height 22
click at [444, 206] on p-checkbox at bounding box center [449, 201] width 11 height 8
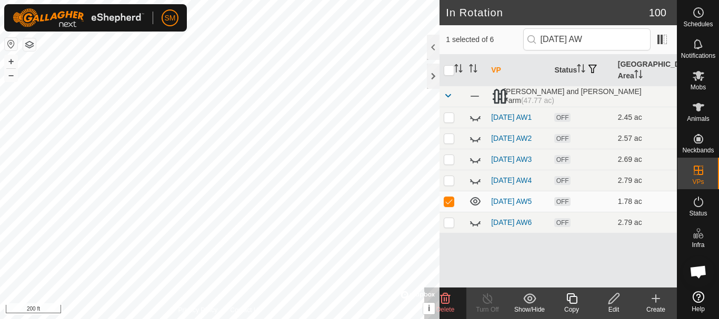
click at [575, 301] on icon at bounding box center [571, 299] width 13 height 13
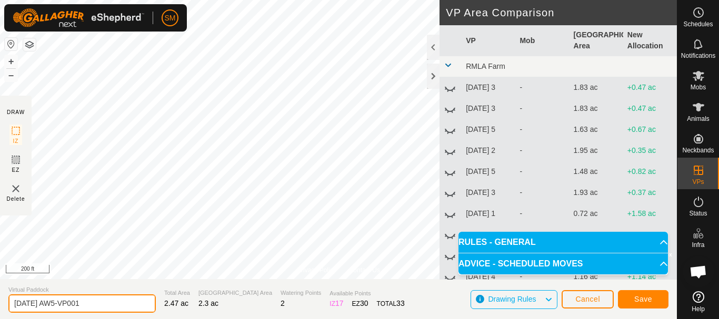
click at [110, 304] on input "[DATE] AW5-VP001" at bounding box center [81, 304] width 147 height 18
paste input "text"
drag, startPoint x: 66, startPoint y: 302, endPoint x: 0, endPoint y: 308, distance: 66.0
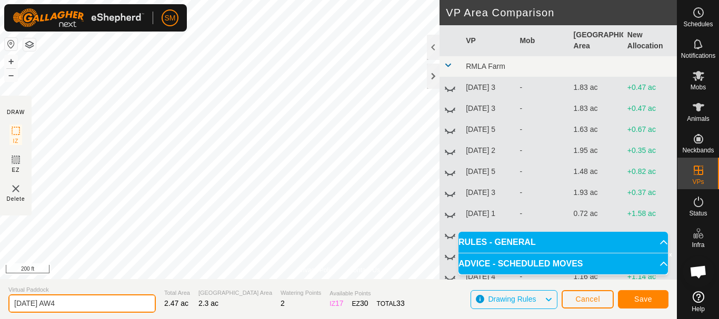
click at [0, 308] on section "Virtual Paddock [DATE] AW4 Total Area 2.47 ac Grazing Area 2.3 ac Watering Poin…" at bounding box center [338, 299] width 677 height 40
click at [83, 301] on input "[DATE] AW4" at bounding box center [81, 304] width 147 height 18
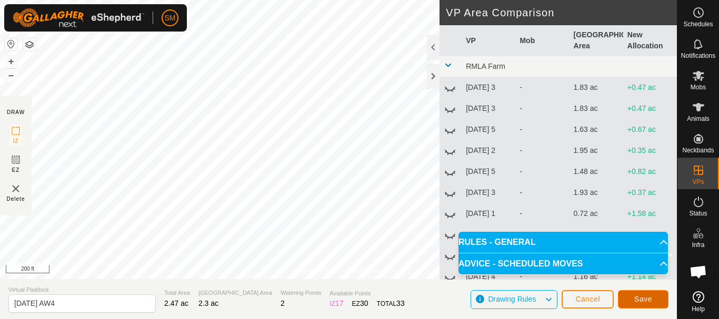
click at [644, 299] on span "Save" at bounding box center [643, 299] width 18 height 8
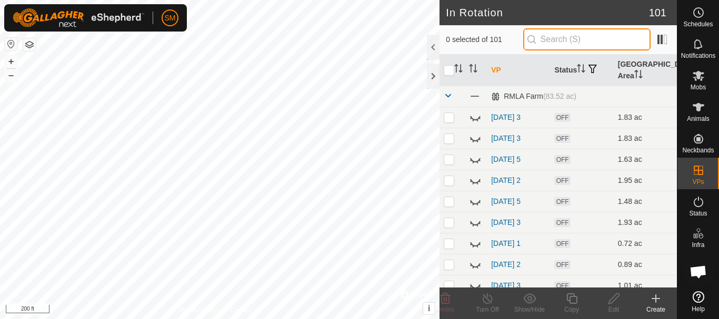
click at [562, 41] on input "text" at bounding box center [586, 39] width 127 height 22
paste input "[DATE] AW"
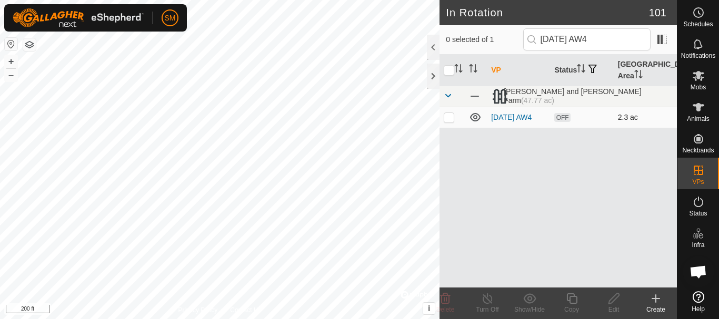
click at [448, 116] on p-checkbox at bounding box center [449, 117] width 11 height 8
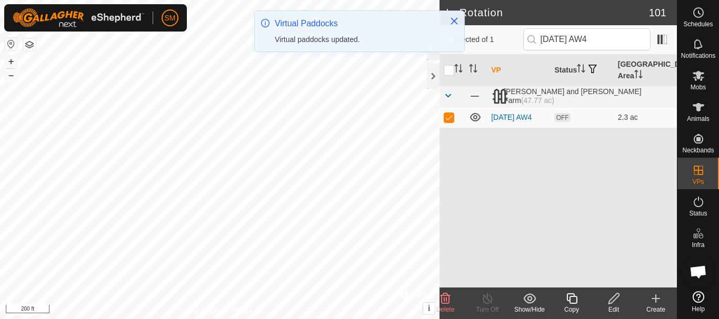
click at [573, 296] on icon at bounding box center [571, 299] width 11 height 11
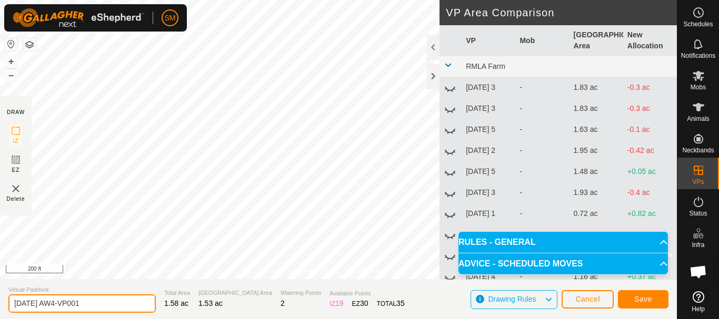
click at [126, 304] on input "[DATE] AW4-VP001" at bounding box center [81, 304] width 147 height 18
paste input "text"
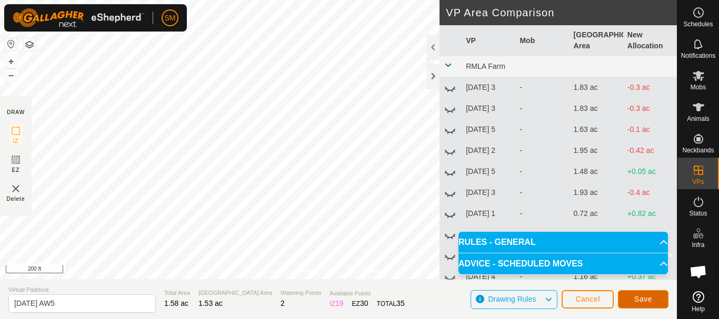
click at [645, 301] on span "Save" at bounding box center [643, 299] width 18 height 8
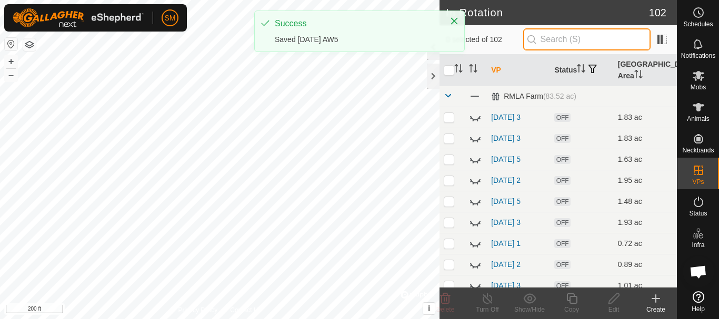
click at [587, 34] on input "text" at bounding box center [586, 39] width 127 height 22
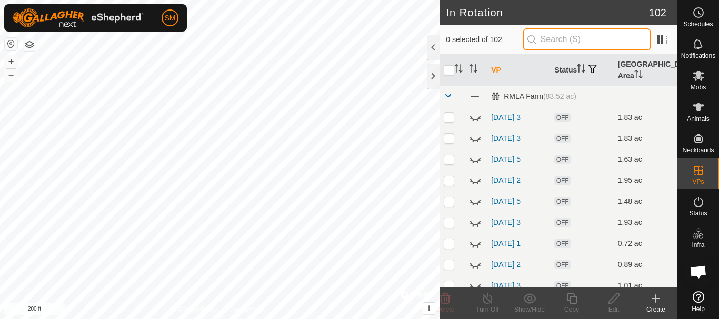
paste input "[DATE] AW"
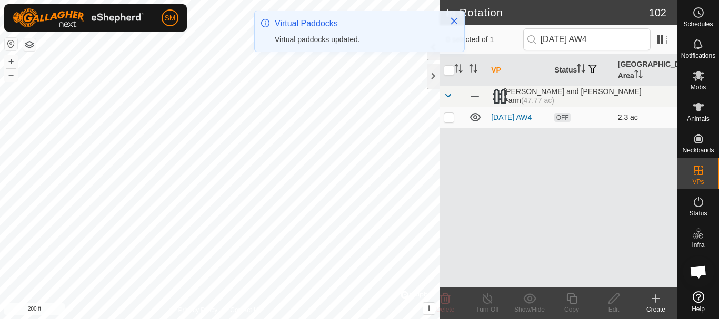
click at [449, 119] on p-checkbox at bounding box center [449, 117] width 11 height 8
click at [575, 304] on icon at bounding box center [571, 299] width 11 height 11
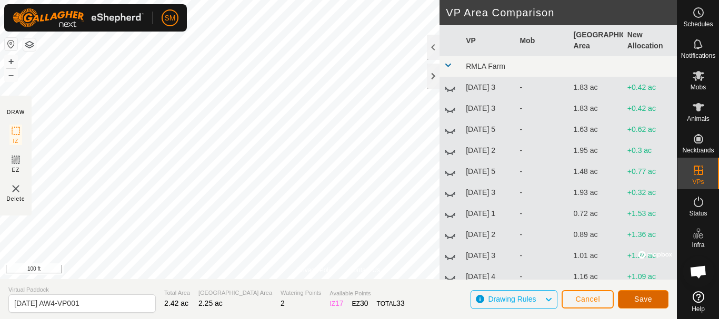
click at [650, 302] on span "Save" at bounding box center [643, 299] width 18 height 8
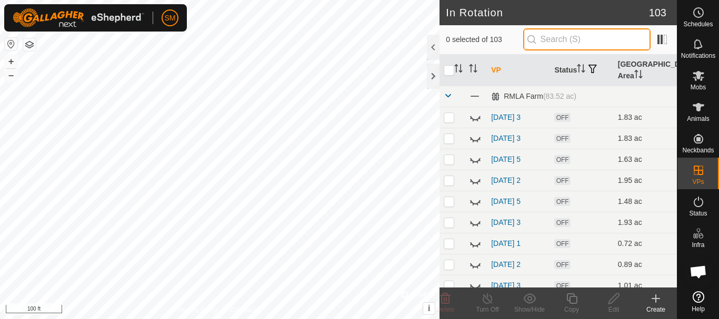
click at [565, 35] on input "text" at bounding box center [586, 39] width 127 height 22
paste input "[DATE] AW"
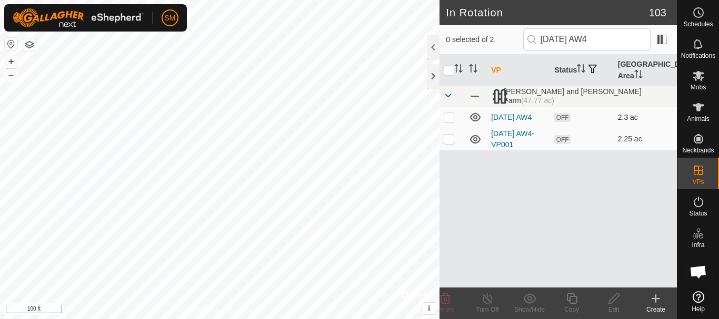
click at [448, 116] on p-checkbox at bounding box center [449, 117] width 11 height 8
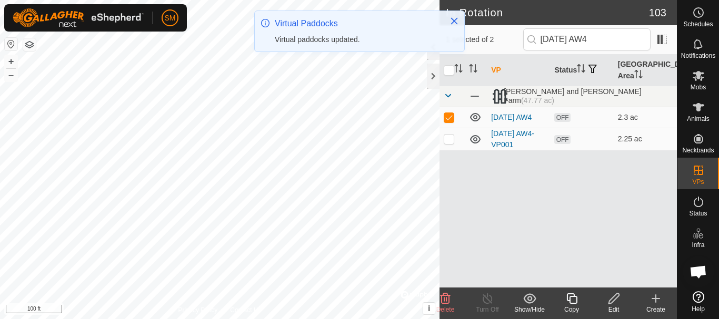
click at [572, 298] on icon at bounding box center [571, 299] width 13 height 13
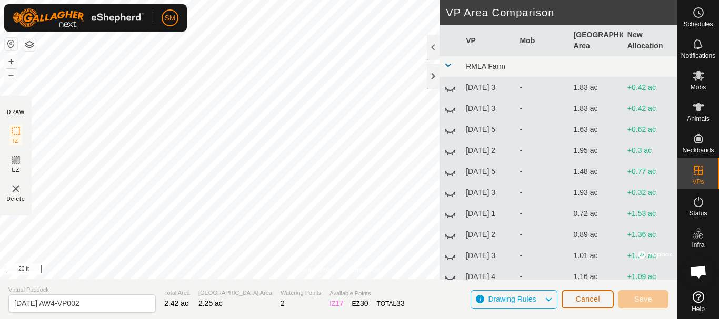
click at [586, 300] on span "Cancel" at bounding box center [587, 299] width 25 height 8
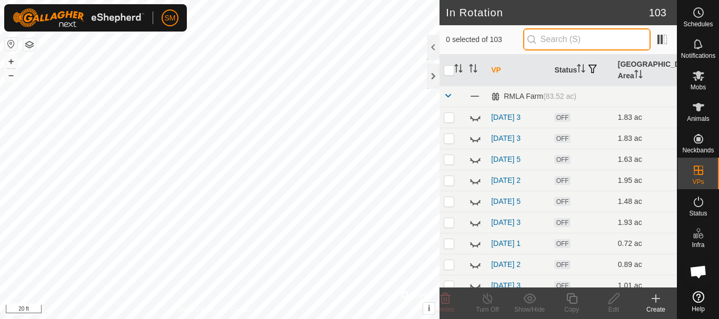
click at [584, 31] on input "text" at bounding box center [586, 39] width 127 height 22
paste input "[DATE] AW"
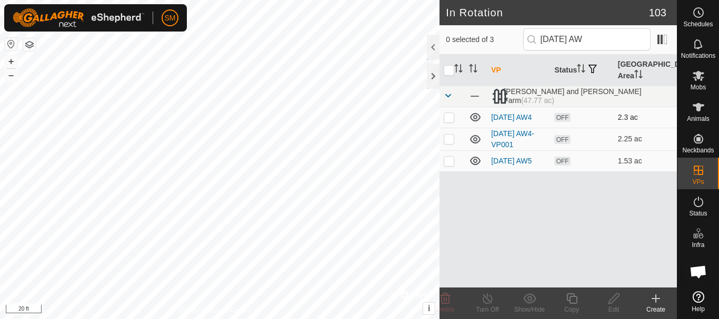
click at [443, 118] on td at bounding box center [451, 117] width 25 height 21
click at [616, 300] on icon at bounding box center [613, 299] width 13 height 13
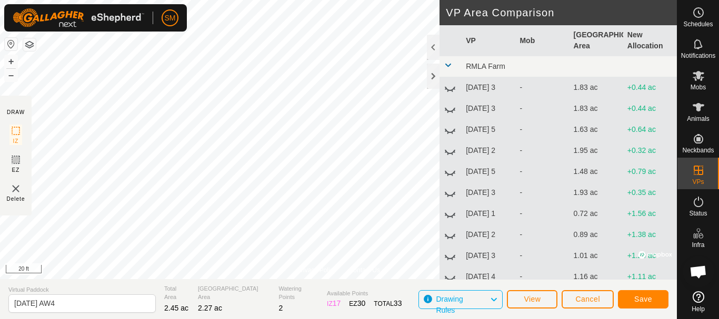
click at [472, 193] on div "Privacy Policy Contact Us [DATE] AW4 Status: OFF Type: Inclusion Zone + – ⇧ i ©…" at bounding box center [338, 159] width 677 height 319
click at [654, 301] on button "Save" at bounding box center [643, 300] width 51 height 18
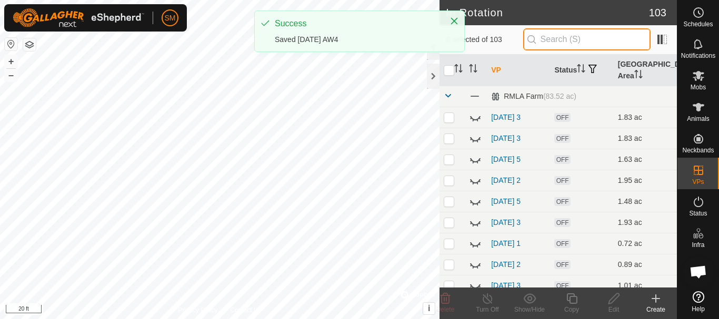
click at [592, 42] on input "text" at bounding box center [586, 39] width 127 height 22
paste input "[DATE] AW"
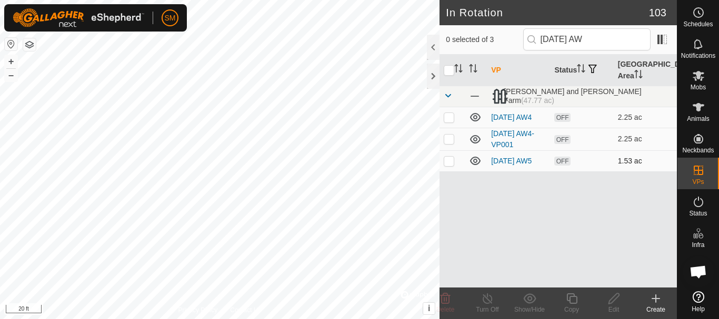
click at [449, 164] on p-checkbox at bounding box center [449, 161] width 11 height 8
click at [612, 301] on icon at bounding box center [613, 299] width 13 height 13
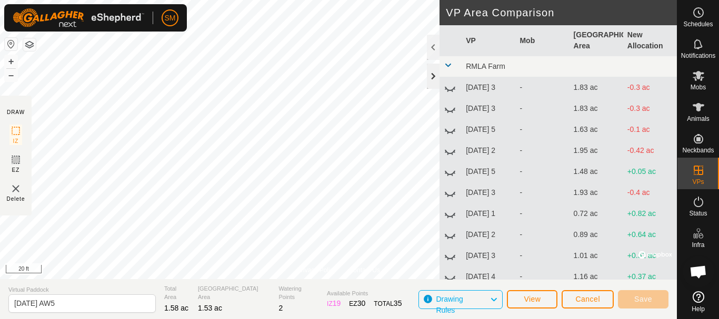
click at [430, 68] on div at bounding box center [433, 76] width 13 height 25
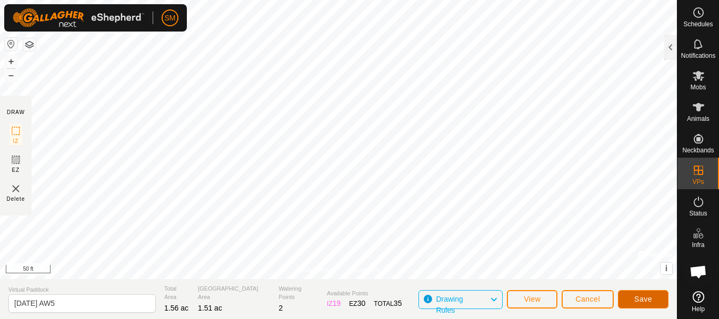
click at [652, 297] on button "Save" at bounding box center [643, 300] width 51 height 18
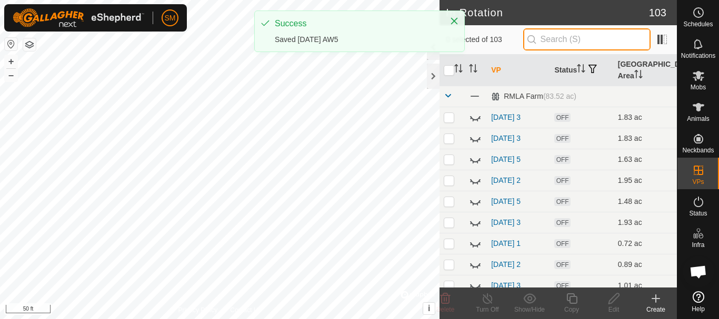
click at [596, 35] on input "text" at bounding box center [586, 39] width 127 height 22
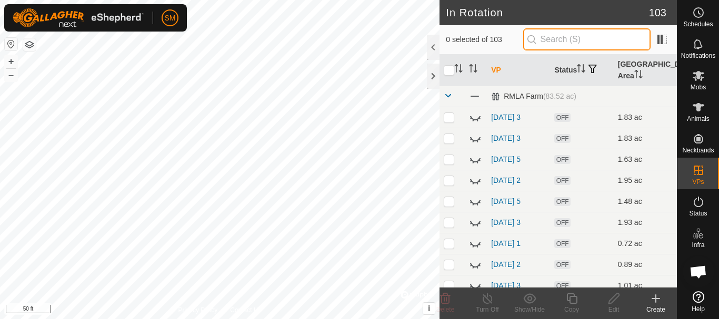
paste input "[DATE] AW"
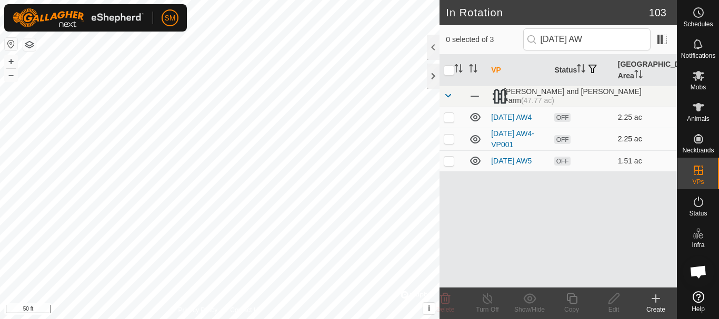
click at [449, 142] on p-checkbox at bounding box center [449, 139] width 11 height 8
click at [614, 301] on icon at bounding box center [613, 299] width 11 height 11
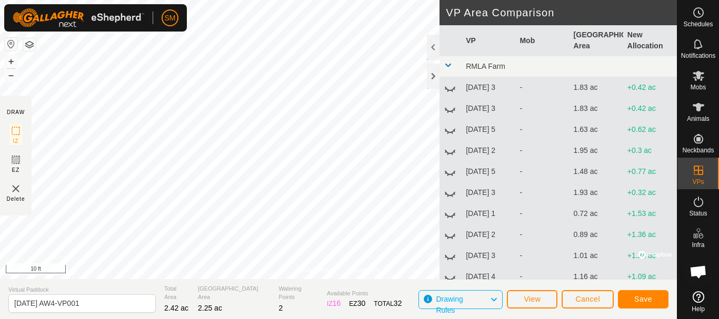
click at [324, 294] on div "Privacy Policy Contact Us Status: OFF Type: Inclusion Zone + – ⇧ i © Mapbox , ©…" at bounding box center [338, 159] width 677 height 319
click at [366, 296] on div "Privacy Policy Contact Us Status: OFF Type: Inclusion Zone + – ⇧ i © Mapbox , ©…" at bounding box center [338, 159] width 677 height 319
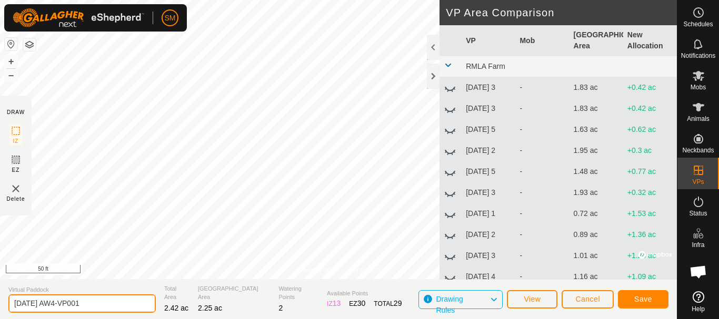
click at [121, 307] on input "[DATE] AW4-VP001" at bounding box center [81, 304] width 147 height 18
paste input "text"
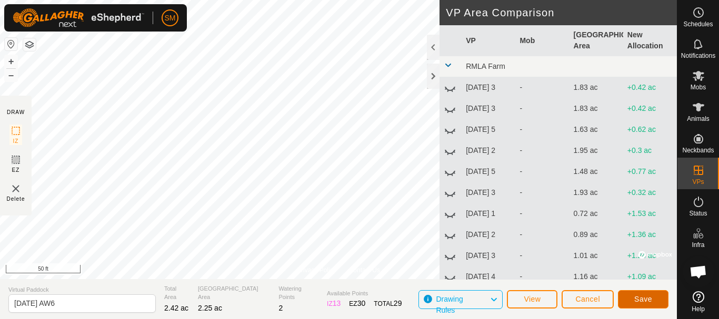
click at [654, 301] on button "Save" at bounding box center [643, 300] width 51 height 18
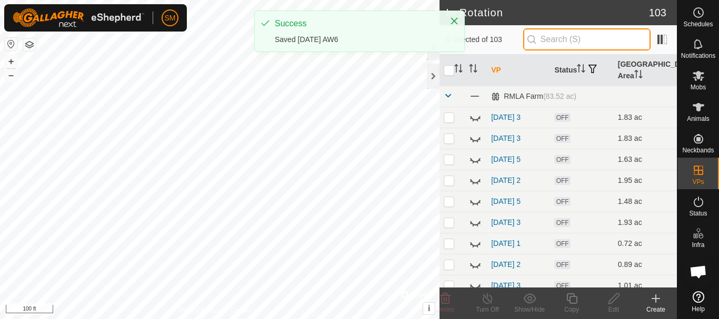
click at [596, 33] on input "text" at bounding box center [586, 39] width 127 height 22
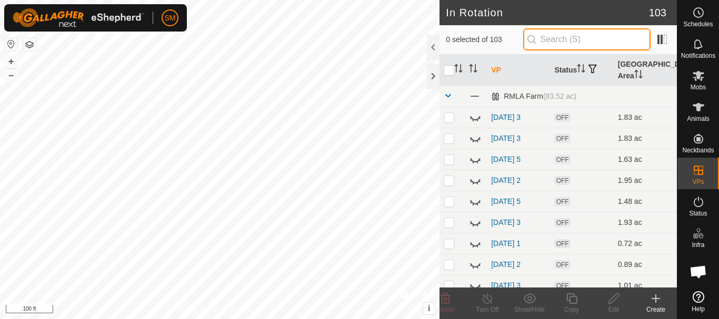
paste input "[DATE] AW"
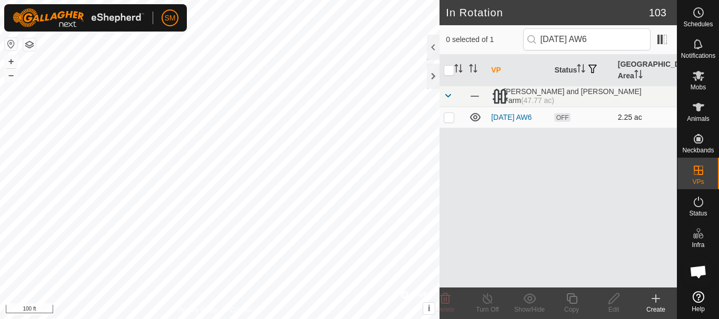
click at [446, 118] on p-checkbox at bounding box center [449, 117] width 11 height 8
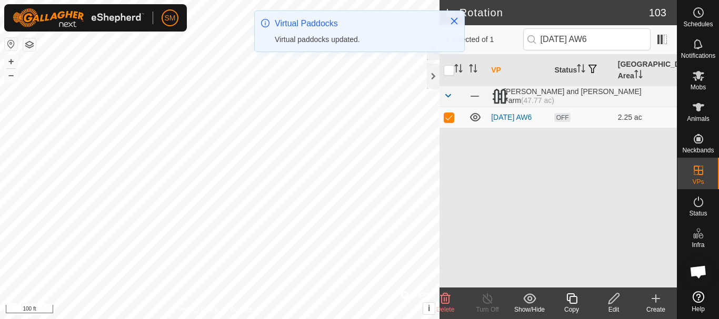
click at [573, 298] on icon at bounding box center [571, 299] width 13 height 13
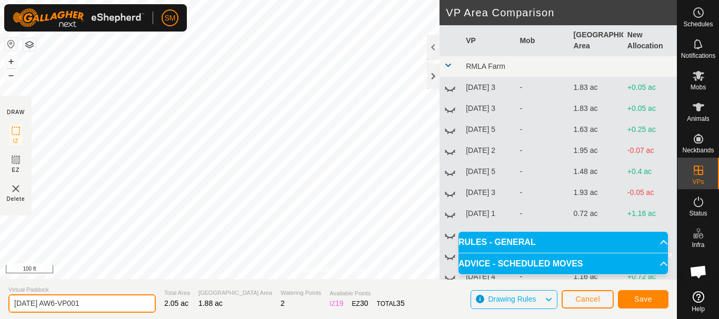
click at [102, 301] on input "[DATE] AW6-VP001" at bounding box center [81, 304] width 147 height 18
paste input "text"
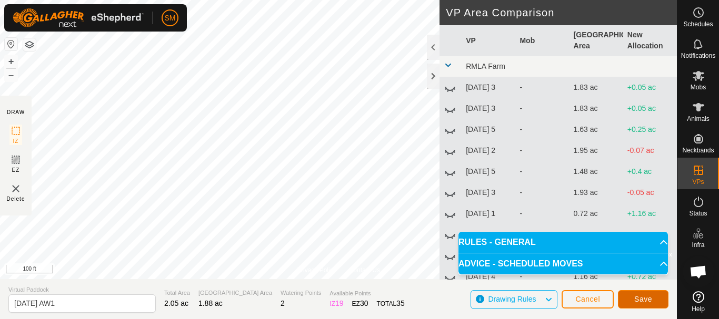
click at [650, 301] on span "Save" at bounding box center [643, 299] width 18 height 8
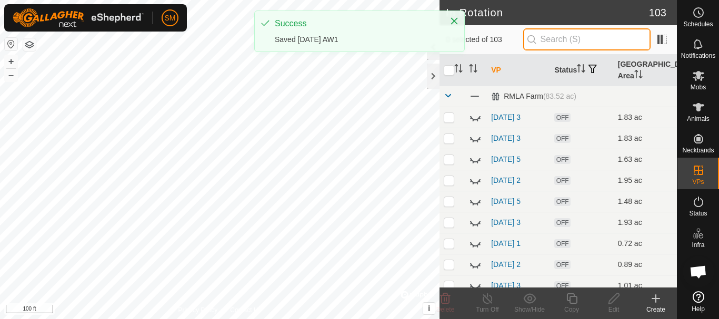
click at [583, 43] on input "text" at bounding box center [586, 39] width 127 height 22
paste input "[DATE] AW"
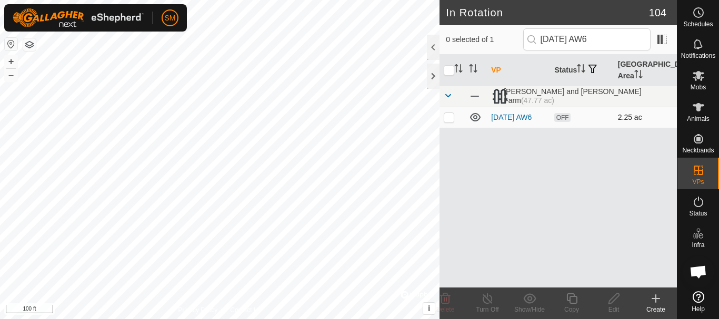
click at [449, 118] on p-checkbox at bounding box center [449, 117] width 11 height 8
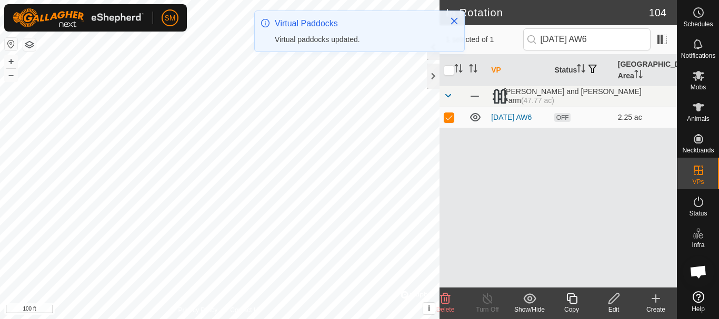
click at [573, 299] on icon at bounding box center [571, 299] width 13 height 13
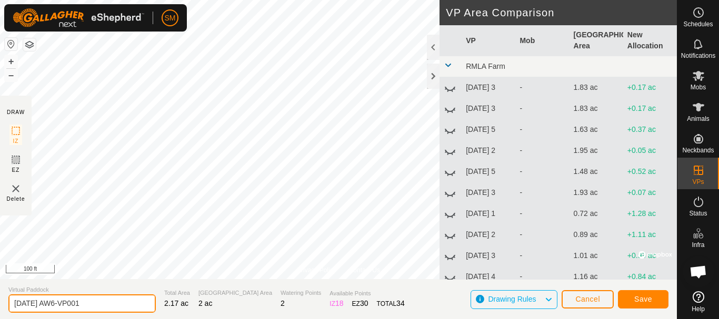
click at [98, 301] on input "[DATE] AW6-VP001" at bounding box center [81, 304] width 147 height 18
paste input "text"
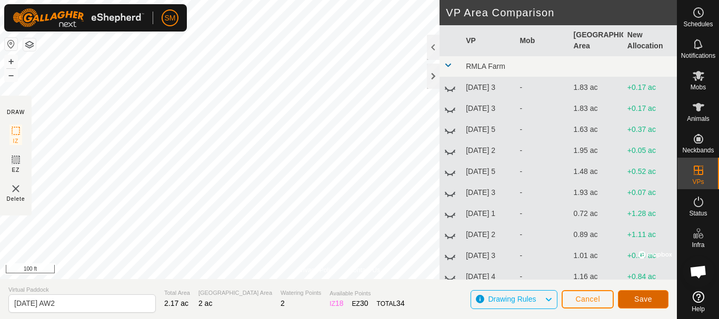
click at [643, 297] on span "Save" at bounding box center [643, 299] width 18 height 8
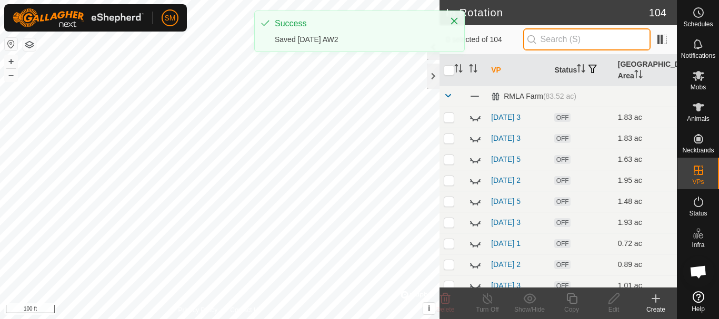
click at [593, 42] on input "text" at bounding box center [586, 39] width 127 height 22
paste input "[DATE] AW"
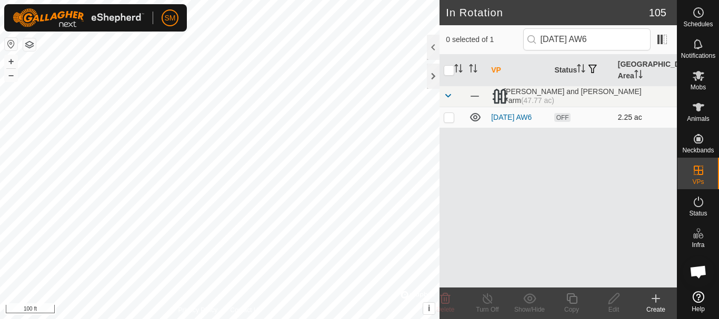
click at [449, 120] on p-checkbox at bounding box center [449, 117] width 11 height 8
click at [576, 301] on icon at bounding box center [571, 299] width 13 height 13
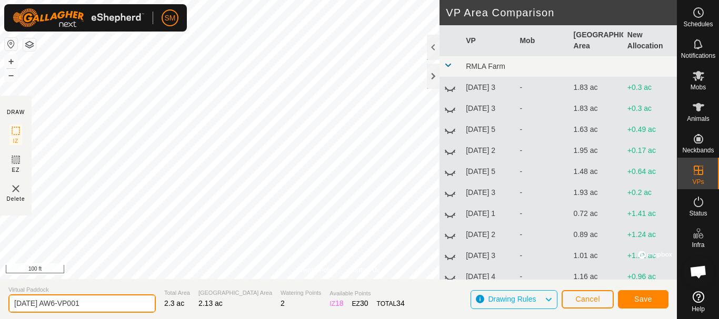
click at [126, 307] on input "[DATE] AW6-VP001" at bounding box center [81, 304] width 147 height 18
paste input "text"
type input "2025-09-20 AW3"
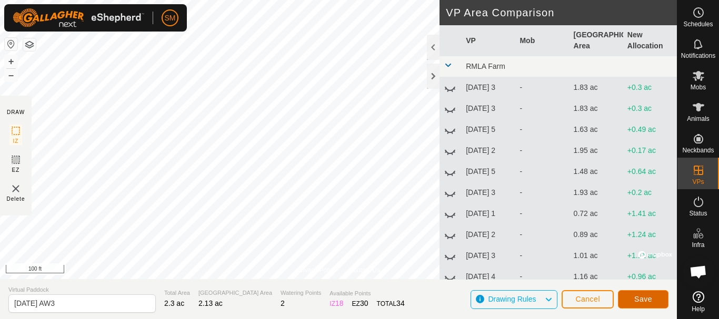
click at [655, 297] on button "Save" at bounding box center [643, 300] width 51 height 18
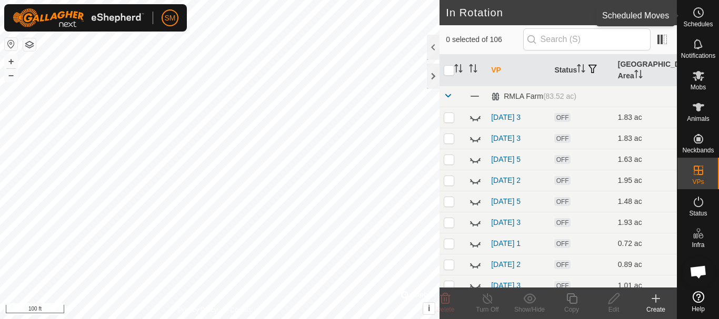
click at [699, 15] on icon at bounding box center [698, 12] width 13 height 13
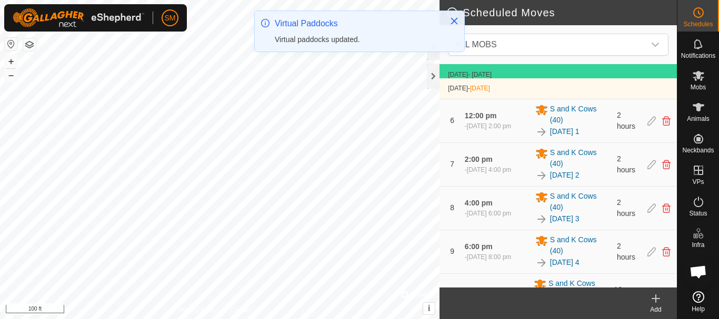
scroll to position [474, 0]
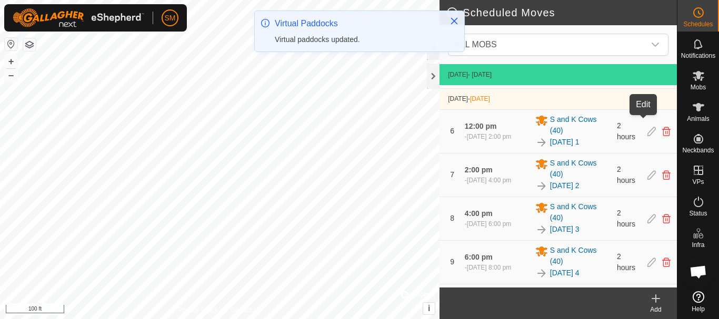
click at [647, 76] on icon at bounding box center [651, 71] width 8 height 9
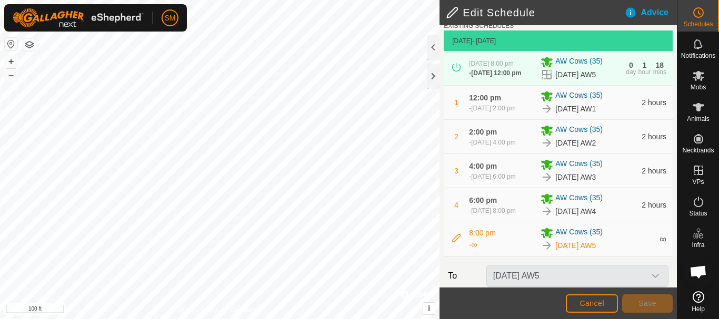
scroll to position [211, 0]
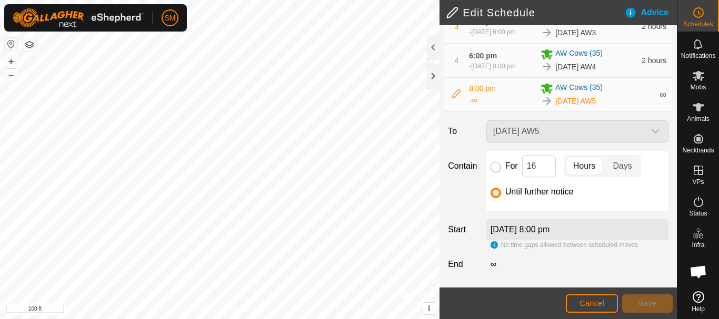
click at [493, 169] on input "For" at bounding box center [495, 167] width 11 height 11
radio input "true"
click at [657, 307] on button "Save" at bounding box center [647, 304] width 51 height 18
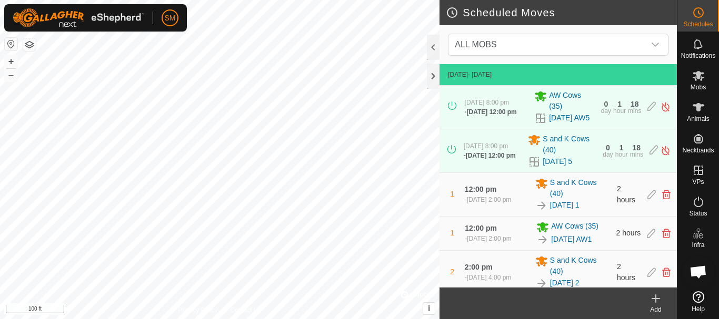
click at [657, 299] on icon at bounding box center [655, 299] width 7 height 0
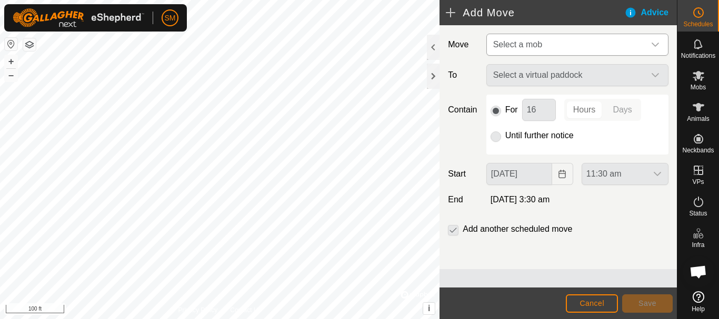
click at [561, 38] on span "Select a mob" at bounding box center [567, 44] width 156 height 21
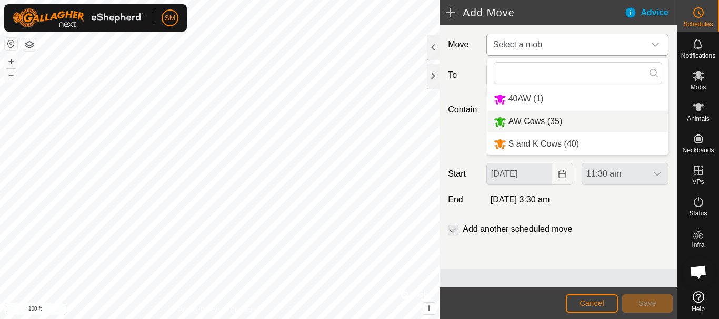
click at [519, 119] on li "AW Cows (35)" at bounding box center [577, 122] width 181 height 22
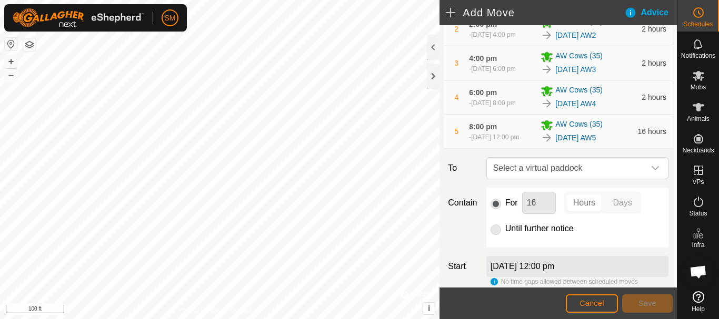
scroll to position [262, 0]
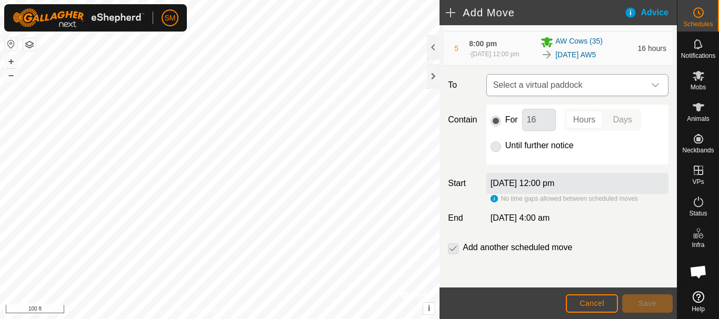
click at [651, 83] on icon "dropdown trigger" at bounding box center [655, 85] width 8 height 8
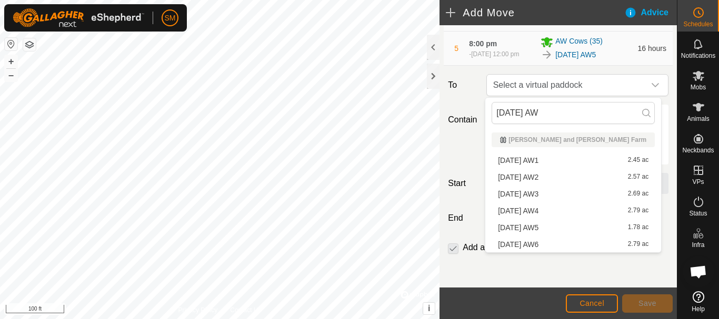
drag, startPoint x: 555, startPoint y: 114, endPoint x: 488, endPoint y: 116, distance: 66.9
click at [488, 116] on div "[DATE] AW" at bounding box center [573, 113] width 176 height 31
type input "[DATE] AW"
click at [524, 159] on li "2025-09-19 AW1 2.45 ac" at bounding box center [573, 161] width 163 height 16
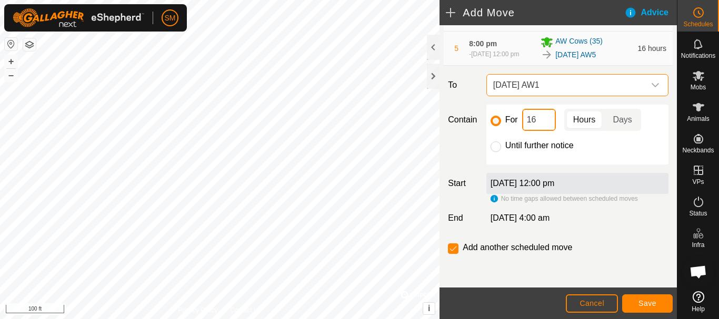
click at [542, 119] on input "16" at bounding box center [539, 120] width 34 height 22
type input "2"
click at [645, 84] on div "dropdown trigger" at bounding box center [655, 85] width 21 height 21
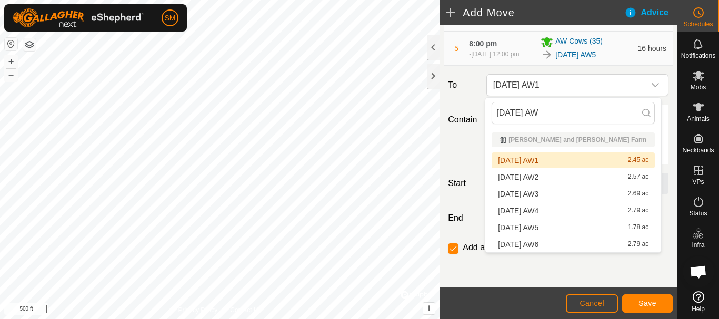
click at [523, 159] on li "2025-09-19 AW1 2.45 ac" at bounding box center [573, 161] width 163 height 16
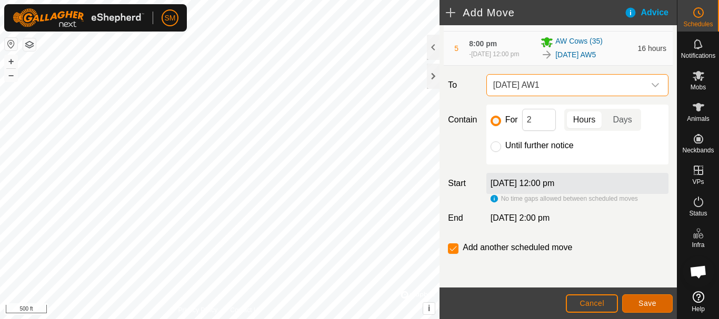
click at [648, 306] on span "Save" at bounding box center [647, 303] width 18 height 8
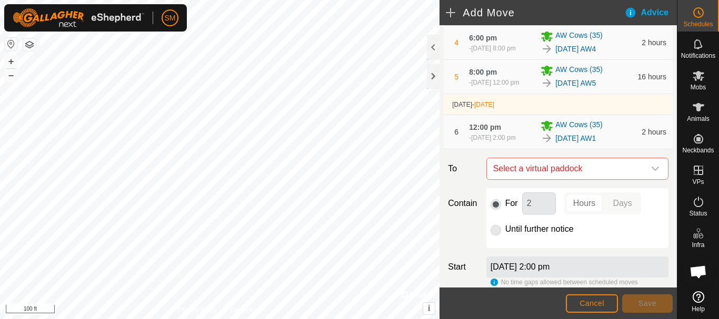
scroll to position [322, 0]
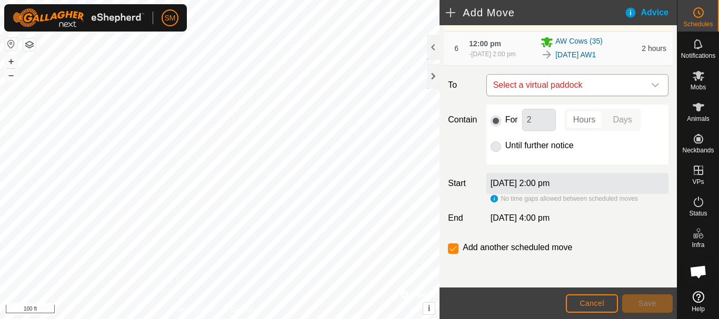
click at [651, 88] on icon "dropdown trigger" at bounding box center [655, 85] width 8 height 8
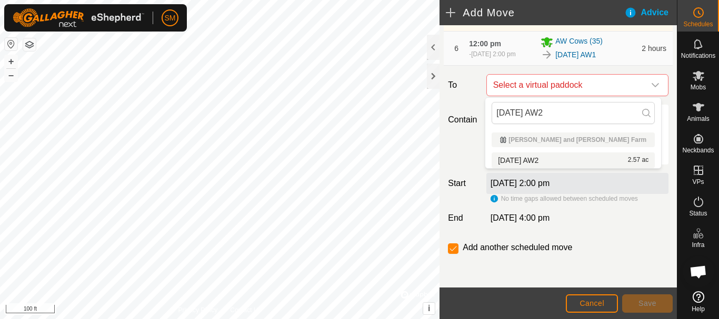
type input "[DATE] AW2"
click at [526, 160] on li "2025-09-19 AW2 2.57 ac" at bounding box center [573, 161] width 163 height 16
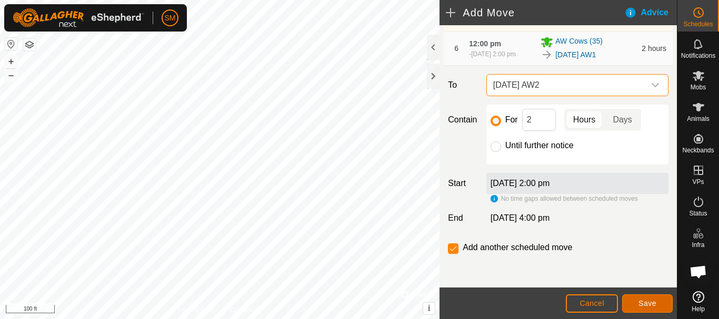
click at [647, 306] on span "Save" at bounding box center [647, 303] width 18 height 8
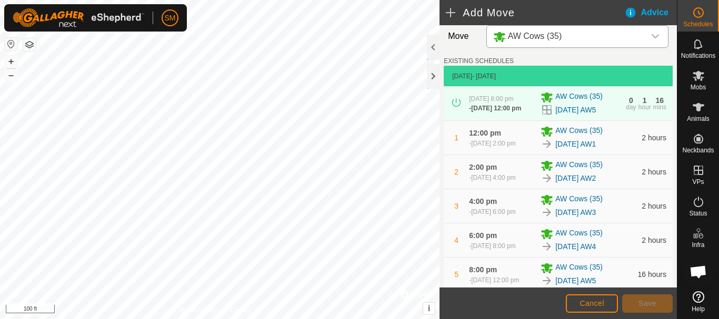
scroll to position [361, 0]
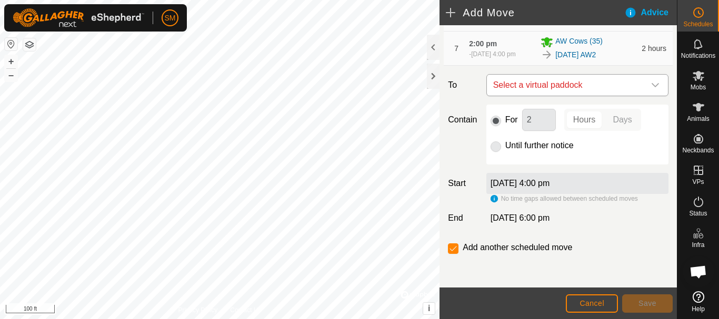
click at [651, 83] on icon "dropdown trigger" at bounding box center [655, 85] width 8 height 8
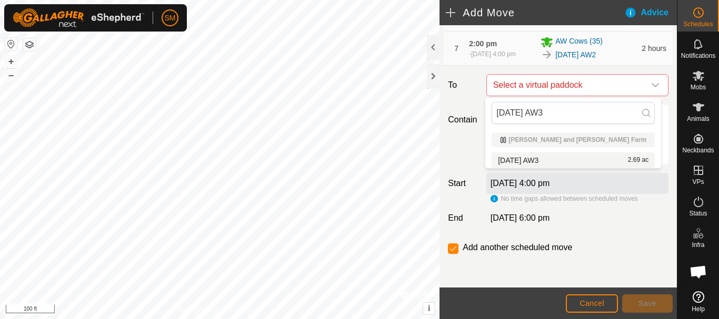
type input "[DATE] AW3"
click at [528, 158] on li "2025-09-19 AW3 2.69 ac" at bounding box center [573, 161] width 163 height 16
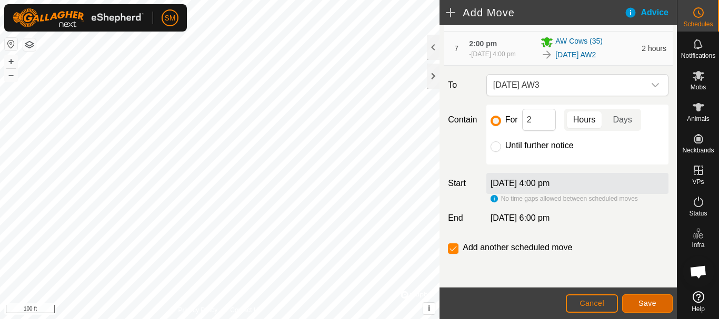
click at [653, 304] on span "Save" at bounding box center [647, 303] width 18 height 8
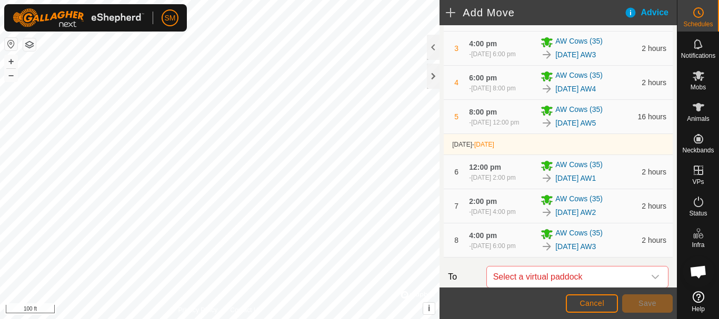
scroll to position [399, 0]
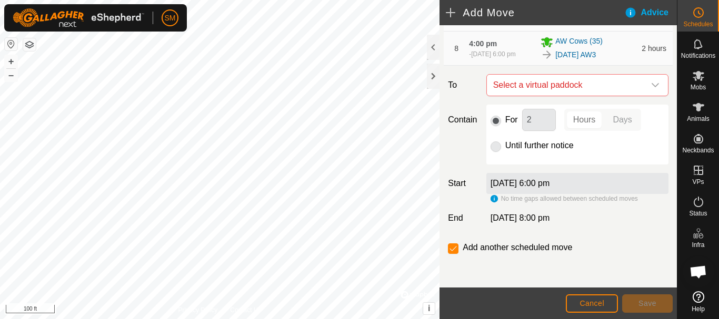
click at [651, 85] on icon "dropdown trigger" at bounding box center [655, 85] width 8 height 8
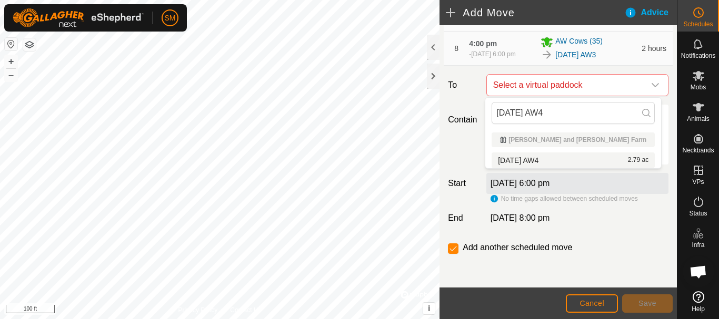
type input "[DATE] AW4"
click at [527, 161] on li "2025-09-19 AW4 2.79 ac" at bounding box center [573, 161] width 163 height 16
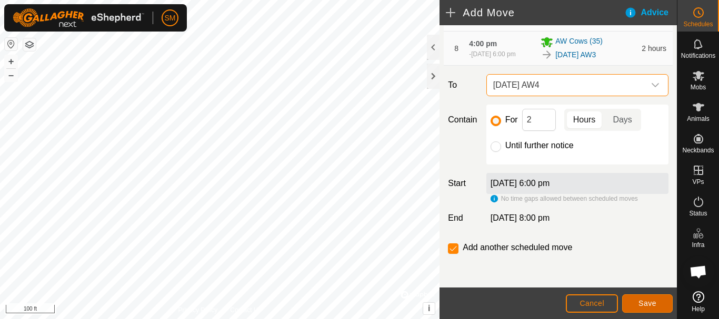
click at [645, 300] on span "Save" at bounding box center [647, 303] width 18 height 8
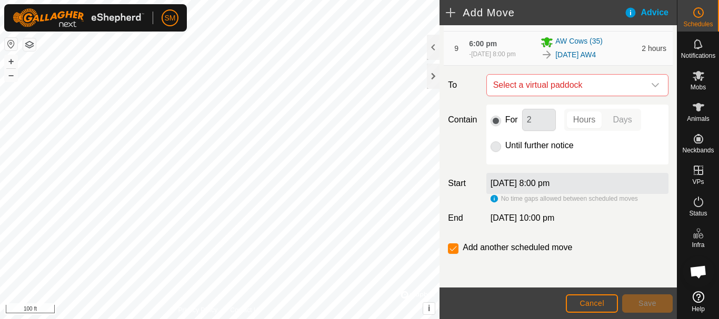
scroll to position [438, 0]
click at [651, 88] on icon "dropdown trigger" at bounding box center [655, 85] width 8 height 8
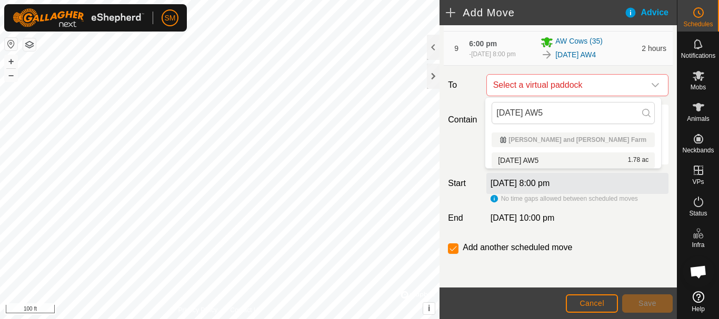
type input "[DATE] AW5"
click at [532, 159] on li "2025-09-19 AW5 1.78 ac" at bounding box center [573, 161] width 163 height 16
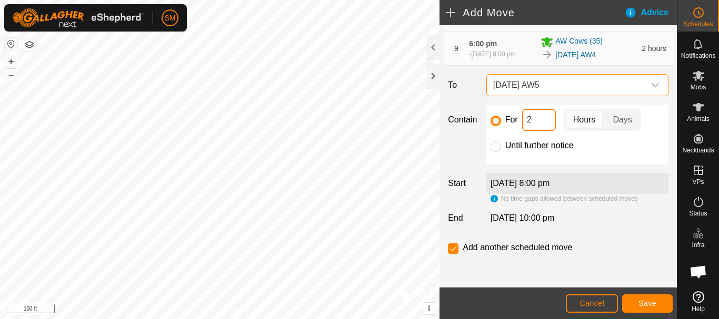
click at [536, 117] on input "2" at bounding box center [539, 120] width 34 height 22
type input "16"
click at [568, 88] on span "[DATE] AW5" at bounding box center [567, 85] width 156 height 21
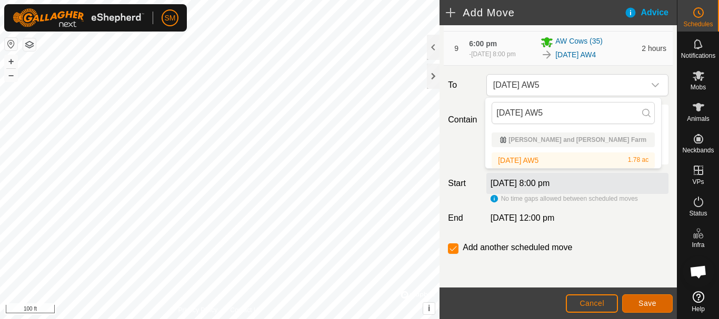
click at [649, 303] on span "Save" at bounding box center [647, 303] width 18 height 8
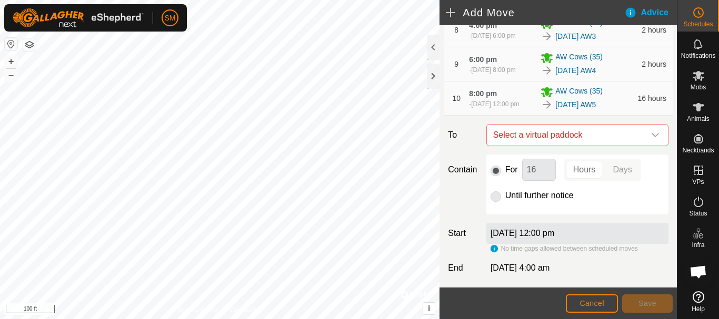
scroll to position [477, 0]
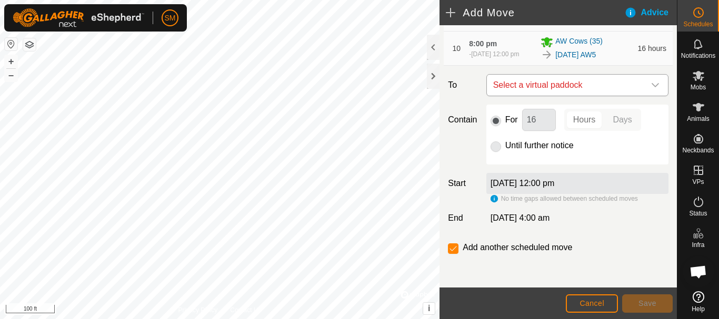
click at [649, 79] on div "dropdown trigger" at bounding box center [655, 85] width 21 height 21
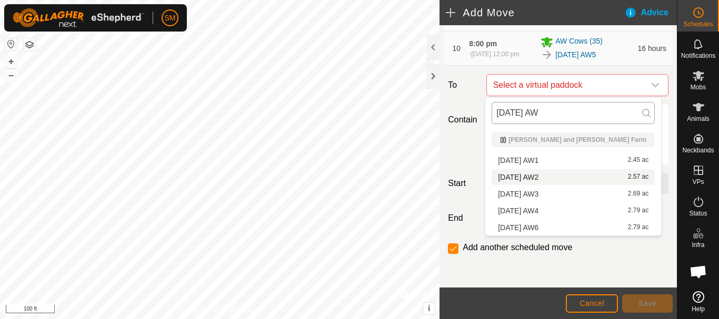
click at [538, 114] on input "[DATE] AW" at bounding box center [573, 113] width 163 height 22
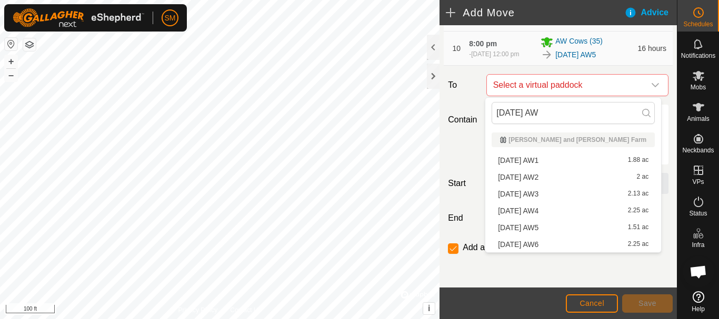
drag, startPoint x: 506, startPoint y: 117, endPoint x: 488, endPoint y: 118, distance: 17.4
click at [488, 118] on div "[DATE] AW" at bounding box center [573, 113] width 176 height 31
type input "[DATE] AW"
click at [543, 164] on li "2025-09-20 AW1 1.88 ac" at bounding box center [573, 161] width 163 height 16
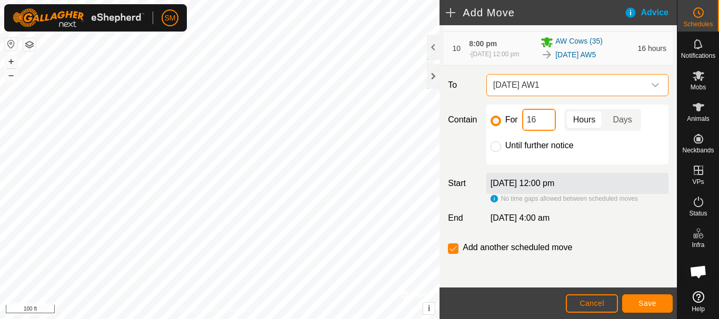
click at [537, 119] on input "16" at bounding box center [539, 120] width 34 height 22
type input "2"
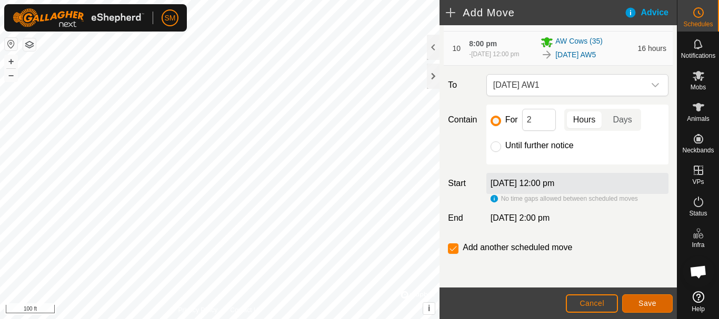
click at [645, 306] on span "Save" at bounding box center [647, 303] width 18 height 8
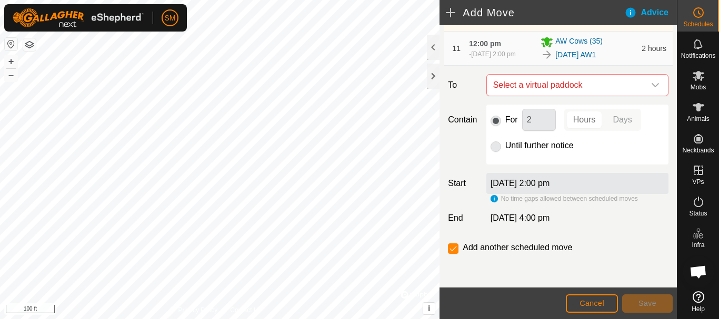
scroll to position [537, 0]
click at [652, 87] on icon "dropdown trigger" at bounding box center [655, 85] width 7 height 4
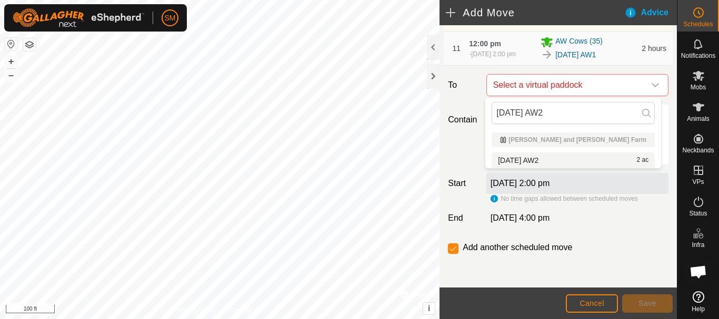
type input "[DATE] AW2"
click at [536, 159] on li "2025-09-20 AW2 2 ac" at bounding box center [573, 161] width 163 height 16
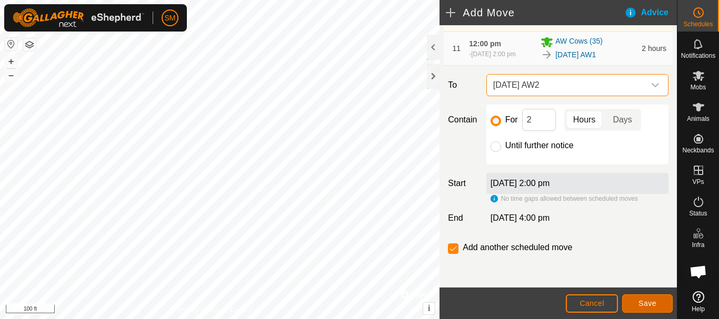
click at [648, 307] on span "Save" at bounding box center [647, 303] width 18 height 8
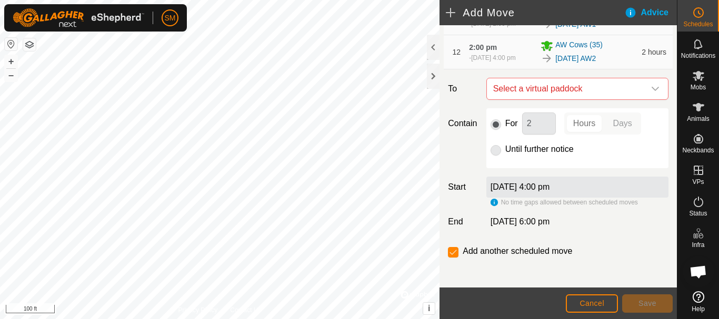
scroll to position [576, 0]
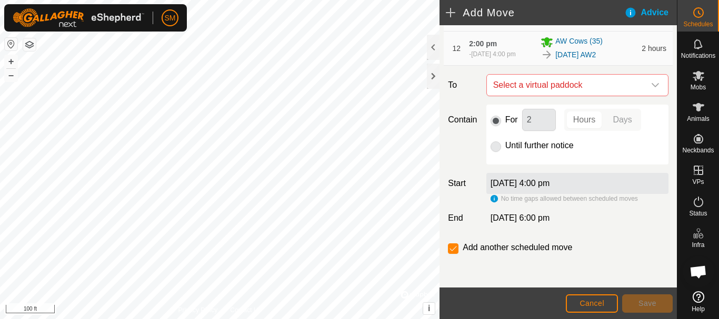
click at [651, 88] on icon "dropdown trigger" at bounding box center [655, 85] width 8 height 8
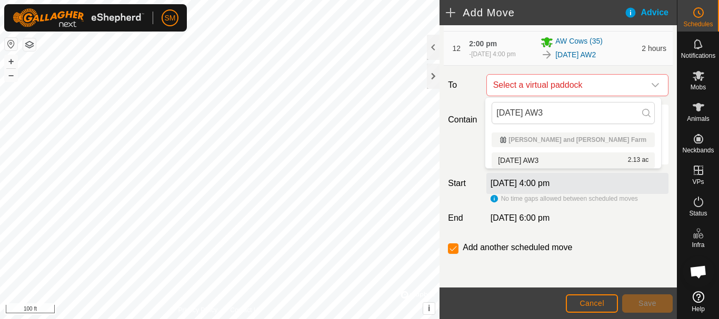
type input "2025-09-20 AW3"
click at [532, 156] on li "2025-09-20 AW3 2.13 ac" at bounding box center [573, 161] width 163 height 16
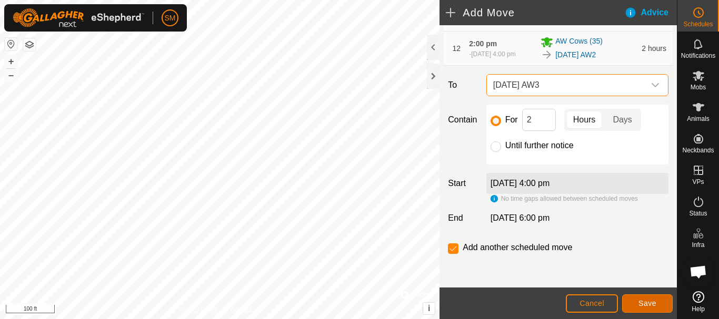
click at [651, 302] on span "Save" at bounding box center [647, 303] width 18 height 8
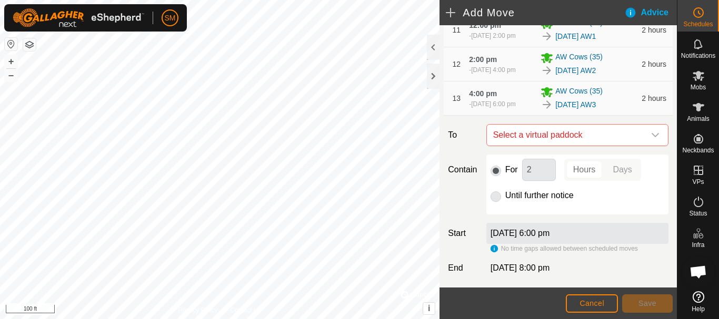
scroll to position [615, 0]
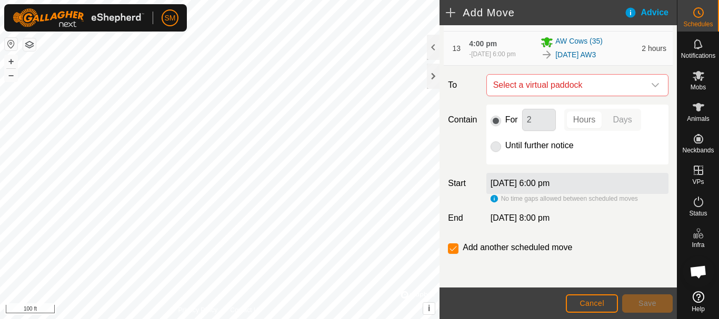
click at [651, 88] on icon "dropdown trigger" at bounding box center [655, 85] width 8 height 8
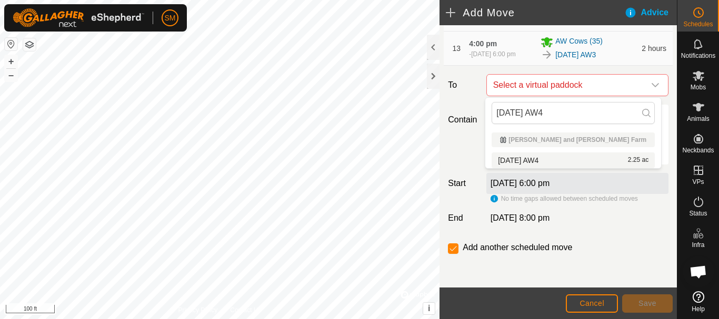
type input "[DATE] AW4"
click at [538, 159] on li "2025-09-20 AW4 2.25 ac" at bounding box center [573, 161] width 163 height 16
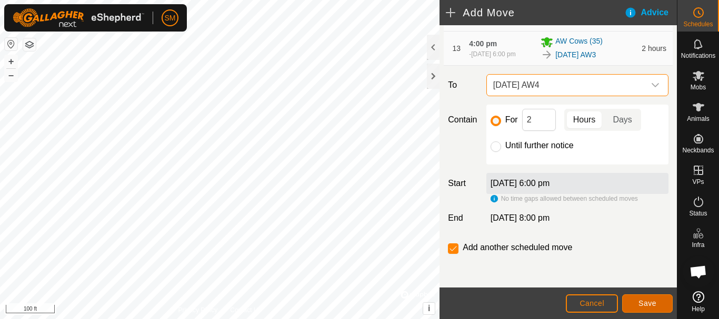
click at [648, 308] on button "Save" at bounding box center [647, 304] width 51 height 18
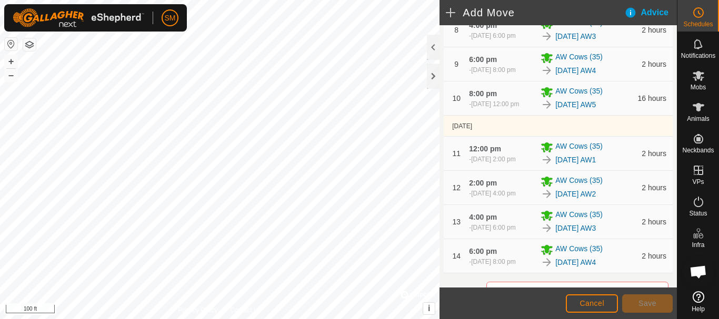
scroll to position [654, 0]
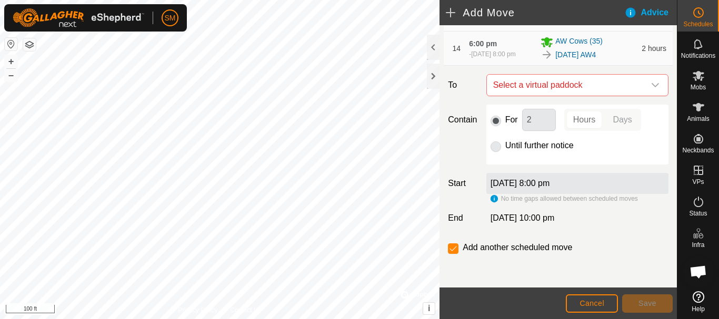
click at [651, 89] on icon "dropdown trigger" at bounding box center [655, 85] width 8 height 8
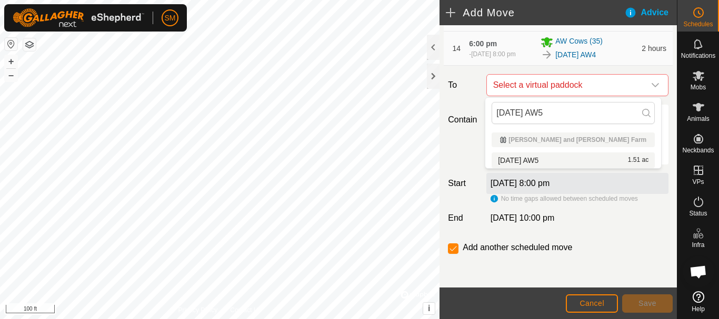
type input "[DATE] AW5"
click at [544, 161] on li "2025-09-20 AW5 1.51 ac" at bounding box center [573, 161] width 163 height 16
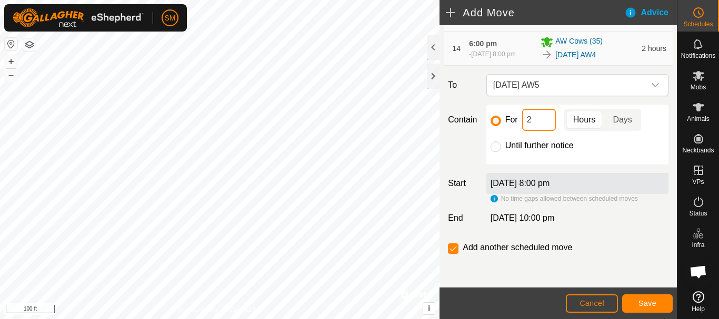
click at [536, 123] on input "2" at bounding box center [539, 120] width 34 height 22
type input "16"
click at [454, 251] on input "checkbox" at bounding box center [453, 249] width 11 height 11
checkbox input "false"
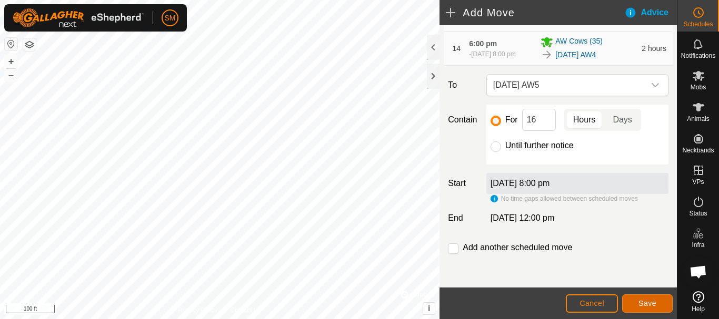
click at [651, 304] on span "Save" at bounding box center [647, 303] width 18 height 8
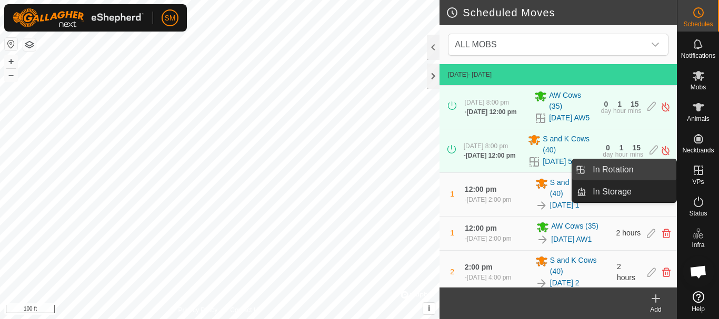
click at [592, 169] on link "In Rotation" at bounding box center [631, 169] width 90 height 21
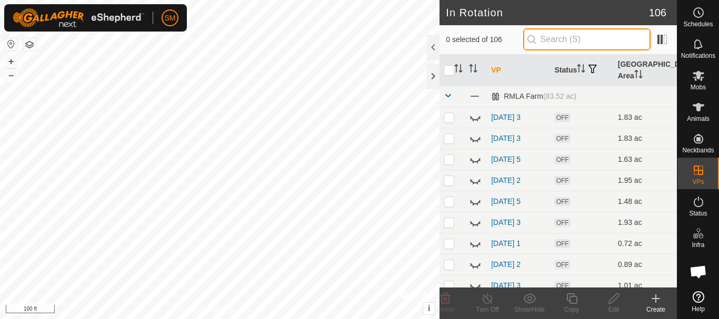
click at [570, 37] on input "text" at bounding box center [586, 39] width 127 height 22
paste input "[DATE] AW"
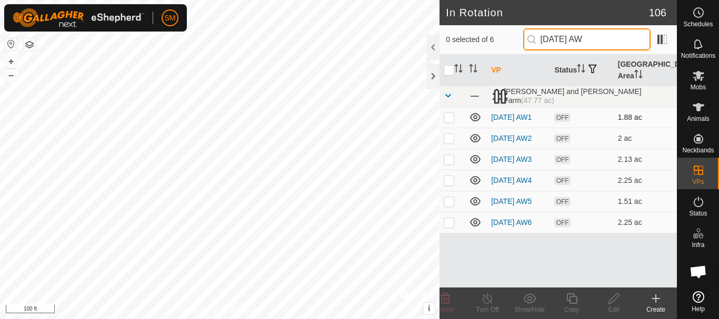
type input "[DATE] AW"
click at [477, 118] on icon at bounding box center [475, 117] width 11 height 8
click at [477, 142] on icon at bounding box center [475, 138] width 11 height 8
click at [476, 163] on icon at bounding box center [475, 159] width 13 height 13
click at [474, 184] on icon at bounding box center [475, 180] width 13 height 13
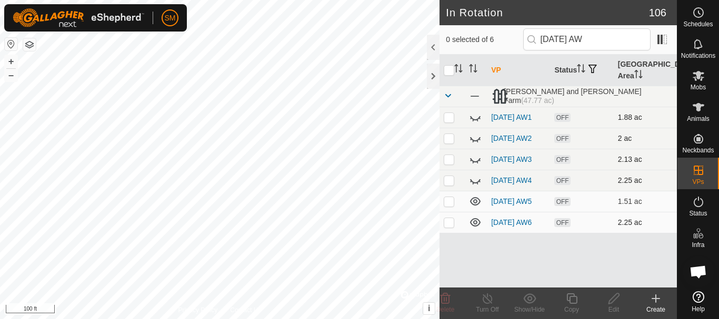
click at [451, 227] on p-checkbox at bounding box center [449, 222] width 11 height 8
click at [449, 303] on icon at bounding box center [446, 299] width 10 height 11
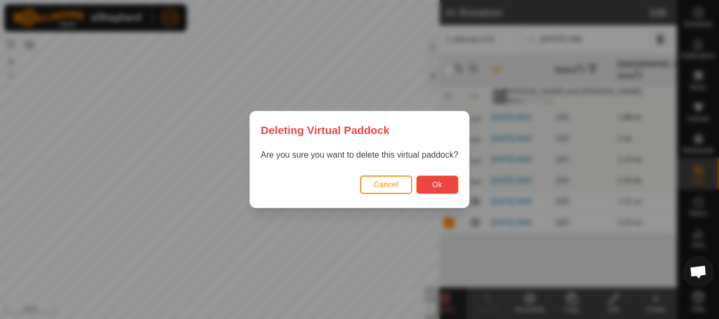
click at [439, 178] on button "Ok" at bounding box center [437, 185] width 42 height 18
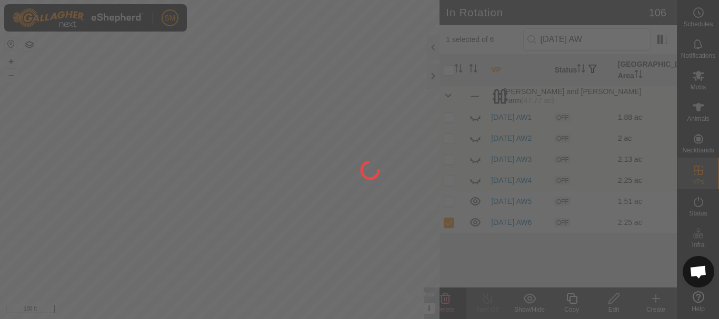
checkbox input "false"
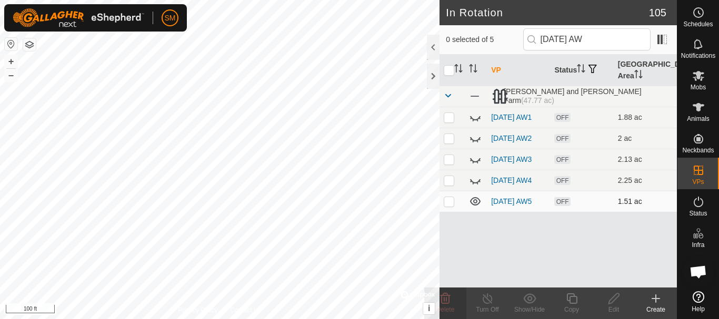
click at [445, 206] on p-checkbox at bounding box center [449, 201] width 11 height 8
checkbox input "true"
click at [576, 303] on icon at bounding box center [571, 299] width 13 height 13
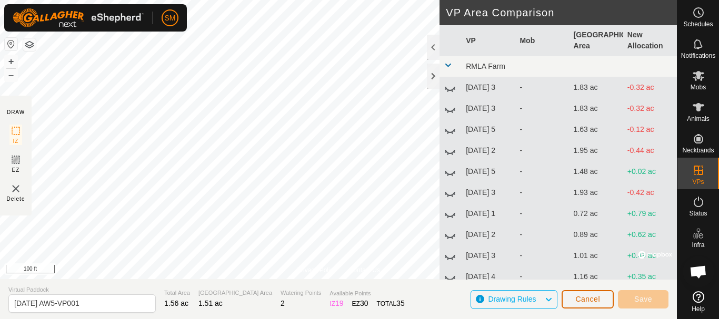
click at [594, 303] on span "Cancel" at bounding box center [587, 299] width 25 height 8
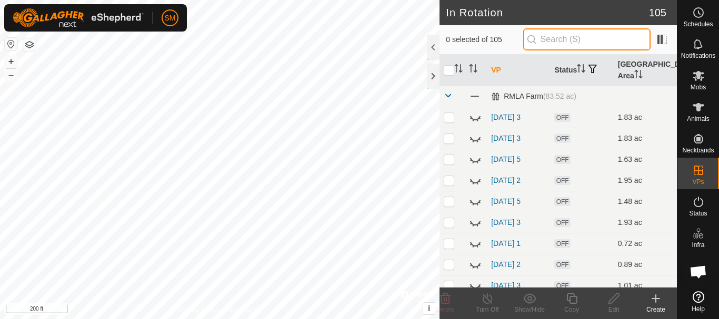
click at [593, 43] on input "text" at bounding box center [586, 39] width 127 height 22
paste input "[DATE] AW"
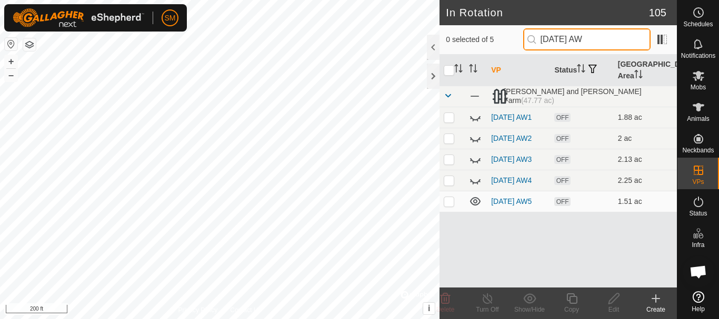
click at [586, 45] on input "[DATE] AW" at bounding box center [586, 39] width 127 height 22
type input "[DATE] AW"
click at [475, 208] on icon at bounding box center [475, 201] width 13 height 13
click at [658, 299] on icon at bounding box center [655, 299] width 7 height 0
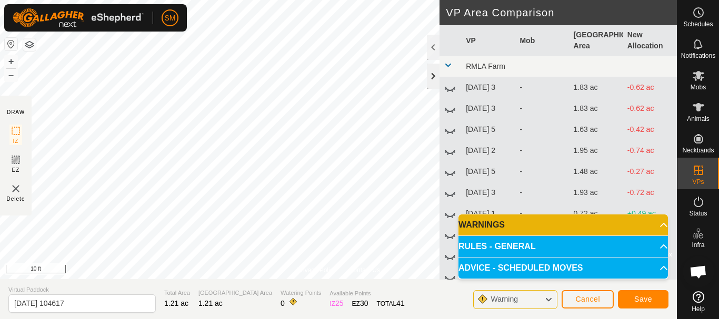
click at [438, 72] on div at bounding box center [433, 76] width 13 height 25
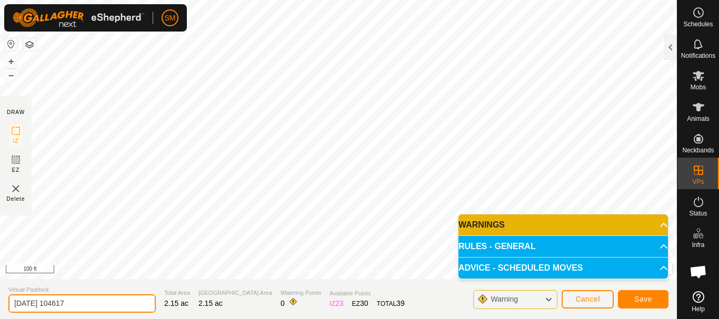
click at [47, 302] on input "2025-09-18 104617" at bounding box center [81, 304] width 147 height 18
click at [97, 304] on input "2025-09-18 104617" at bounding box center [81, 304] width 147 height 18
drag, startPoint x: 97, startPoint y: 304, endPoint x: 80, endPoint y: 299, distance: 17.4
click at [49, 301] on input "2025-09-18 104617" at bounding box center [81, 304] width 147 height 18
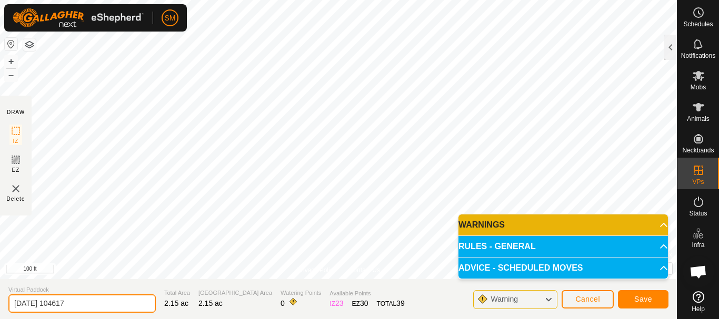
click at [101, 299] on input "2025-09-18 104617" at bounding box center [81, 304] width 147 height 18
paste input "20 AW"
click at [52, 304] on input "[DATE] AW" at bounding box center [81, 304] width 147 height 18
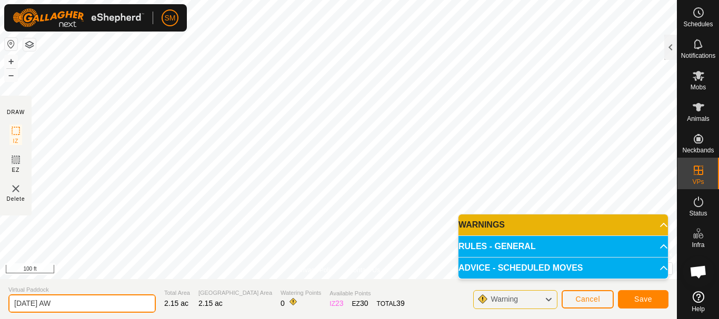
click at [82, 306] on input "2025-09-22 AW" at bounding box center [81, 304] width 147 height 18
type input "2025-09-22 AW4"
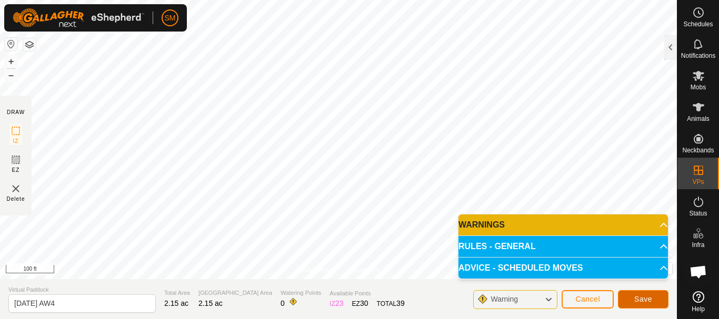
click at [643, 297] on span "Save" at bounding box center [643, 299] width 18 height 8
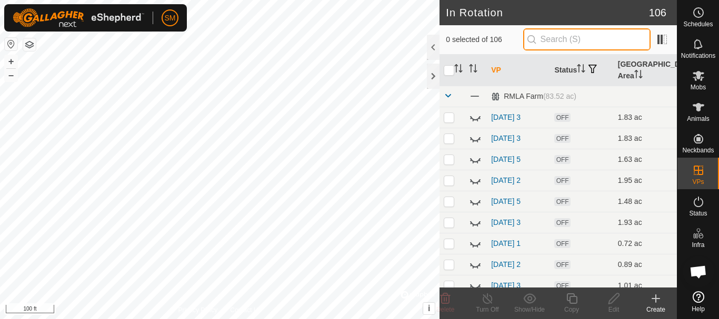
click at [584, 34] on input "text" at bounding box center [586, 39] width 127 height 22
paste input "[DATE] AW"
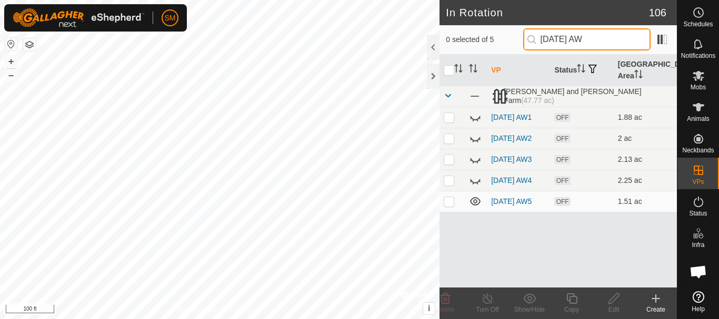
click at [584, 34] on input "[DATE] AW" at bounding box center [586, 39] width 127 height 22
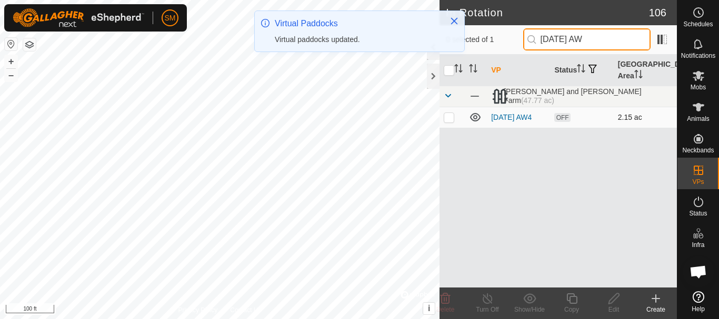
type input "2025-09-22 AW"
click at [446, 116] on p-checkbox at bounding box center [449, 117] width 11 height 8
checkbox input "true"
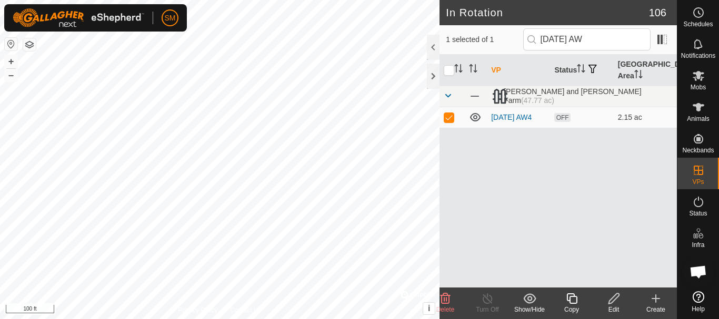
click at [572, 303] on icon at bounding box center [571, 299] width 11 height 11
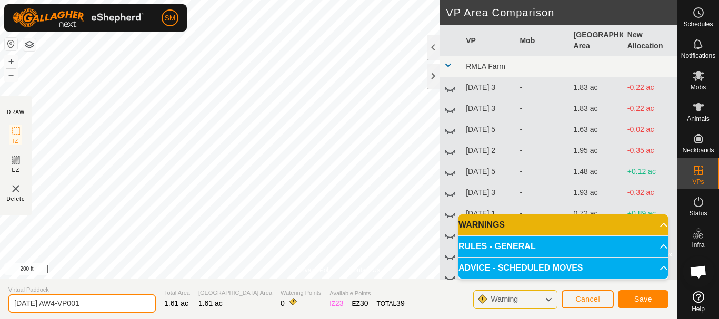
drag, startPoint x: 47, startPoint y: 305, endPoint x: 119, endPoint y: 307, distance: 71.6
click at [118, 307] on input "2025-09-22 AW4-VP001" at bounding box center [81, 304] width 147 height 18
drag, startPoint x: 119, startPoint y: 307, endPoint x: 0, endPoint y: 302, distance: 119.1
click at [0, 302] on section "Virtual Paddock 2025-09-21 AW5 Total Area 1.61 ac Grazing Area 1.61 ac Watering…" at bounding box center [338, 299] width 677 height 40
drag, startPoint x: 47, startPoint y: 304, endPoint x: 82, endPoint y: 306, distance: 35.4
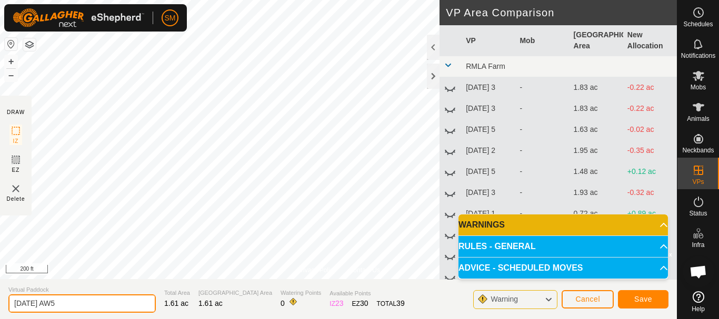
click at [82, 306] on input "2025-09-21 AW5" at bounding box center [81, 304] width 147 height 18
drag, startPoint x: 66, startPoint y: 305, endPoint x: 0, endPoint y: 297, distance: 66.8
click at [0, 297] on section "Virtual Paddock 2025-09-21 AW5 Total Area 1.61 ac Grazing Area 1.61 ac Watering…" at bounding box center [338, 299] width 677 height 40
click at [74, 311] on input "2025-09-21 AW5" at bounding box center [81, 304] width 147 height 18
type input "2025-09-21 AW5"
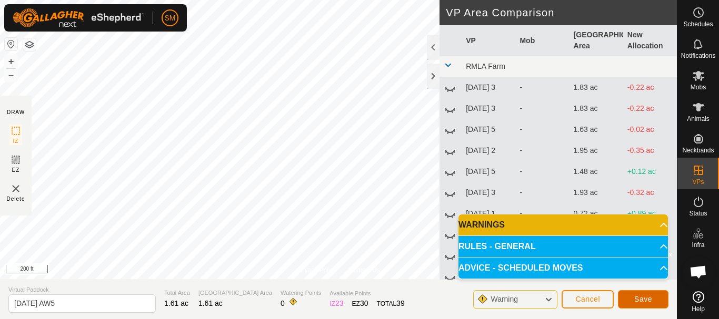
click at [647, 298] on span "Save" at bounding box center [643, 299] width 18 height 8
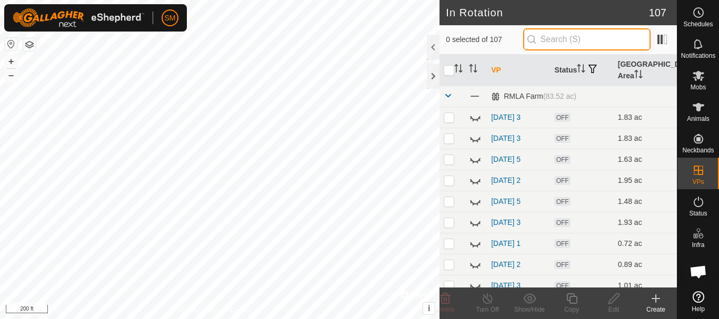
click at [587, 40] on input "text" at bounding box center [586, 39] width 127 height 22
paste input "2025-09-21 AW"
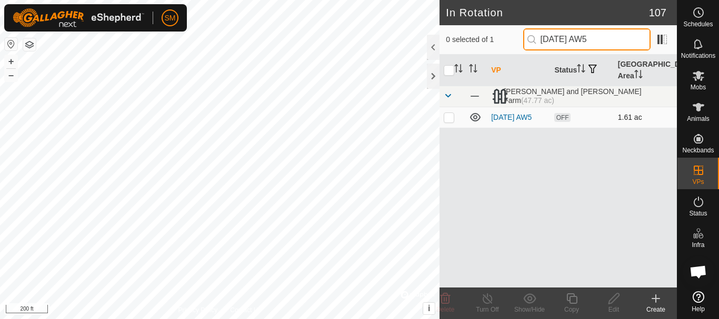
type input "2025-09-21 AW5"
click at [448, 121] on p-checkbox at bounding box center [449, 117] width 11 height 8
checkbox input "true"
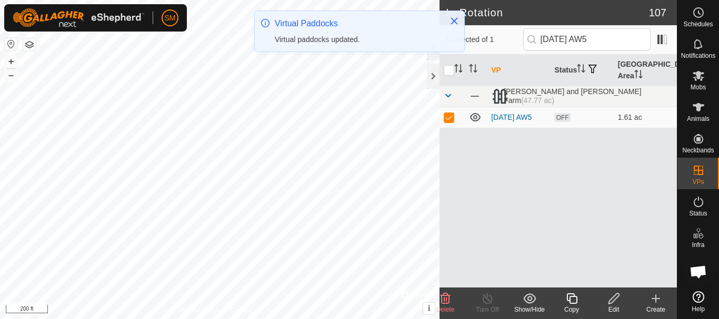
click at [574, 297] on icon at bounding box center [571, 299] width 11 height 11
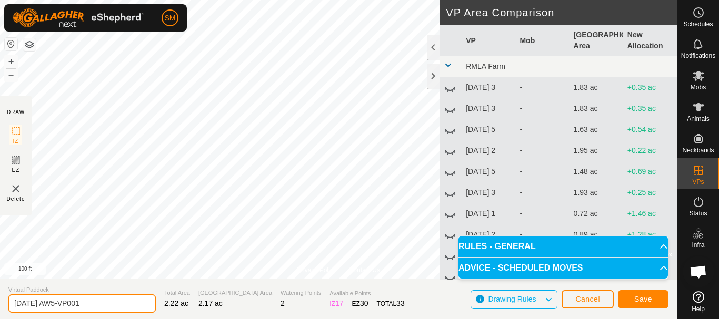
click at [105, 301] on input "2025-09-21 AW5-VP001" at bounding box center [81, 304] width 147 height 18
paste input "text"
type input "2025-09-21 AW4"
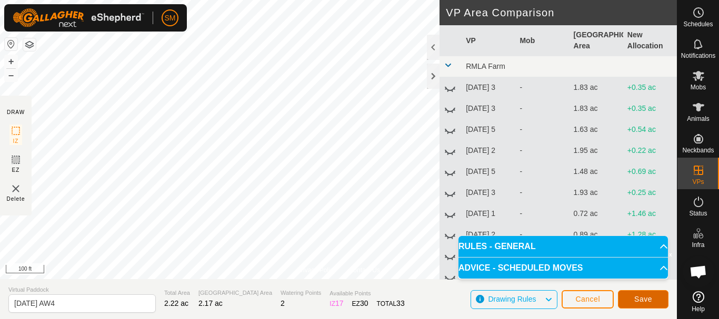
click at [644, 299] on span "Save" at bounding box center [643, 299] width 18 height 8
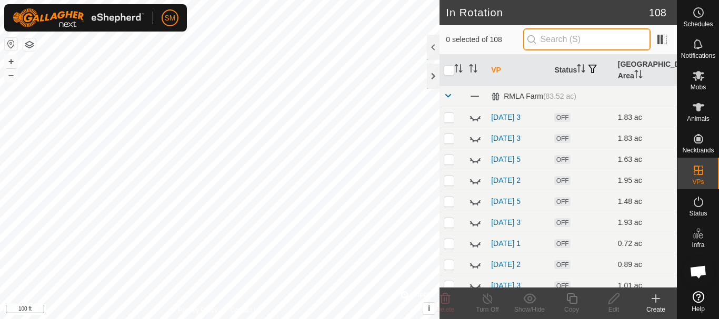
click at [590, 45] on input "text" at bounding box center [586, 39] width 127 height 22
paste input "2025-09-21 AW"
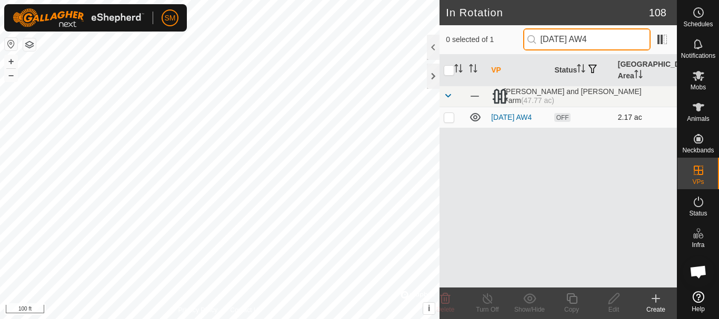
type input "2025-09-21 AW4"
click at [447, 122] on p-checkbox at bounding box center [449, 117] width 11 height 8
checkbox input "true"
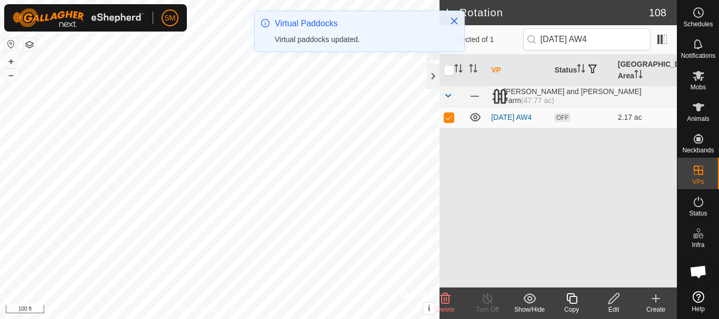
click at [575, 301] on icon at bounding box center [571, 299] width 13 height 13
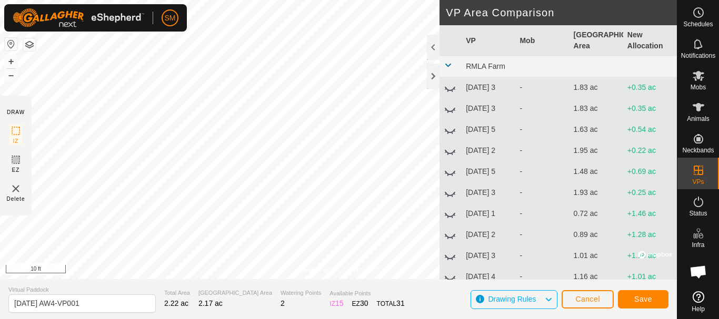
click at [366, 293] on div "Privacy Policy Contact Us Status: OFF Type: Inclusion Zone + – ⇧ i © Mapbox , ©…" at bounding box center [338, 159] width 677 height 319
click at [374, 317] on div "Privacy Policy Contact Us Status: OFF Type: Inclusion Zone + – ⇧ i © Mapbox , ©…" at bounding box center [338, 159] width 677 height 319
click at [347, 298] on div "Privacy Policy Contact Us Status: OFF Type: Inclusion Zone + – ⇧ i © Mapbox , ©…" at bounding box center [338, 159] width 677 height 319
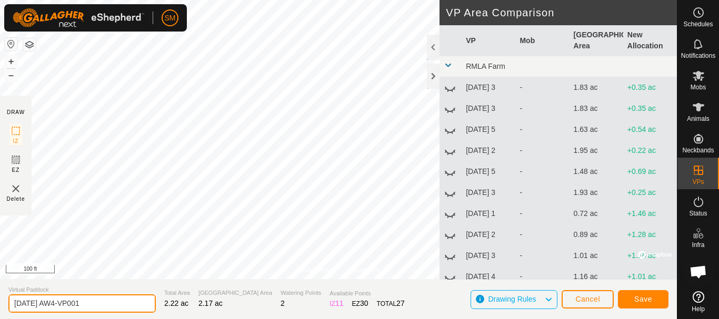
click at [108, 298] on input "2025-09-21 AW4-VP001" at bounding box center [81, 304] width 147 height 18
paste input "text"
type input "2025-09-21 AW6"
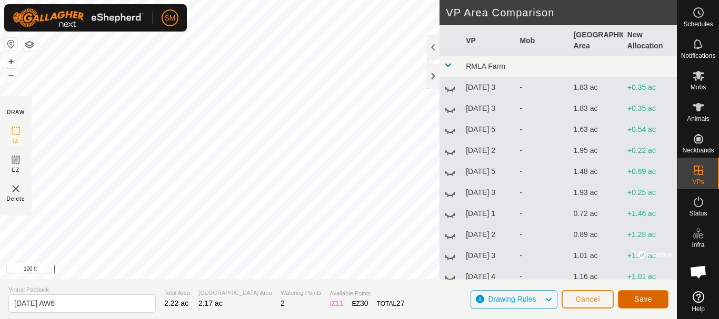
click at [651, 299] on span "Save" at bounding box center [643, 299] width 18 height 8
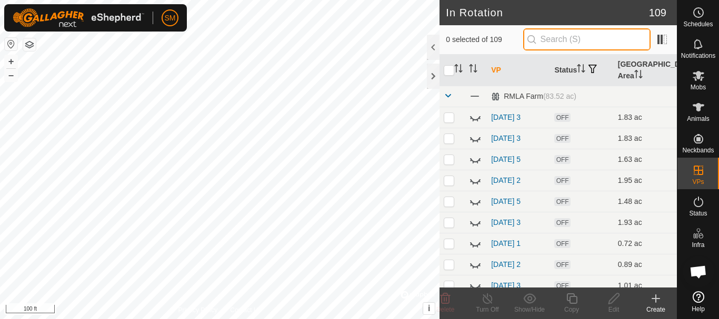
click at [575, 38] on input "text" at bounding box center [586, 39] width 127 height 22
paste input "2025-09-21 AW"
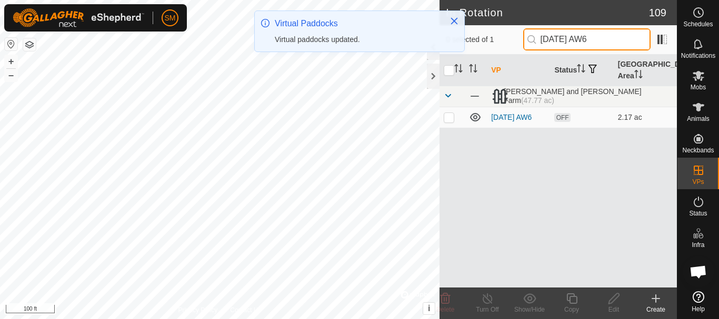
type input "2025-09-21 AW6"
click at [450, 117] on p-checkbox at bounding box center [449, 117] width 11 height 8
checkbox input "true"
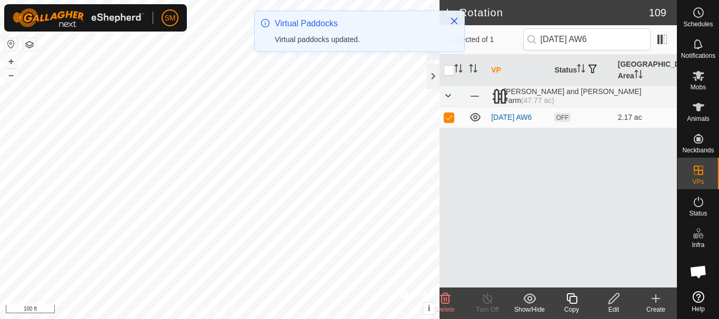
click at [576, 303] on icon at bounding box center [571, 299] width 13 height 13
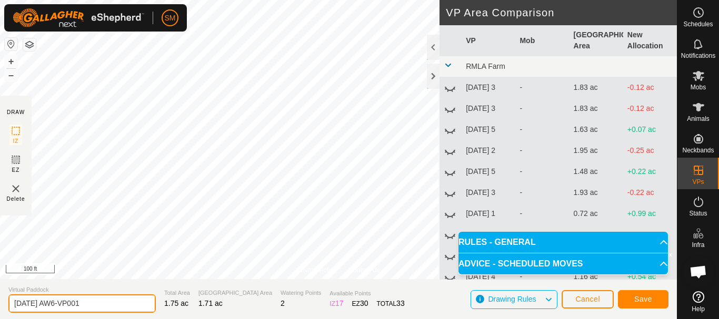
click at [115, 308] on input "2025-09-21 AW6-VP001" at bounding box center [81, 304] width 147 height 18
click at [114, 308] on input "2025-09-21 AW6-VP001" at bounding box center [81, 304] width 147 height 18
paste input "text"
type input "2025-09-21 AW1"
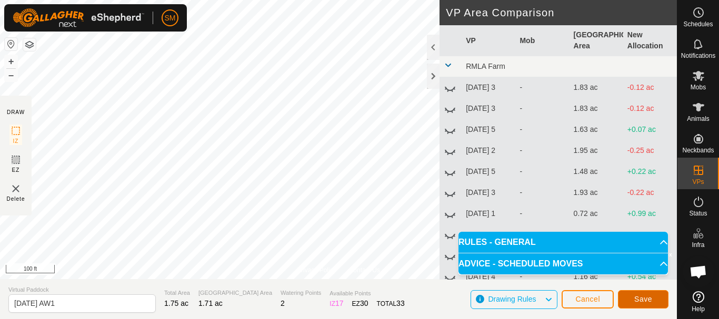
click at [644, 295] on button "Save" at bounding box center [643, 300] width 51 height 18
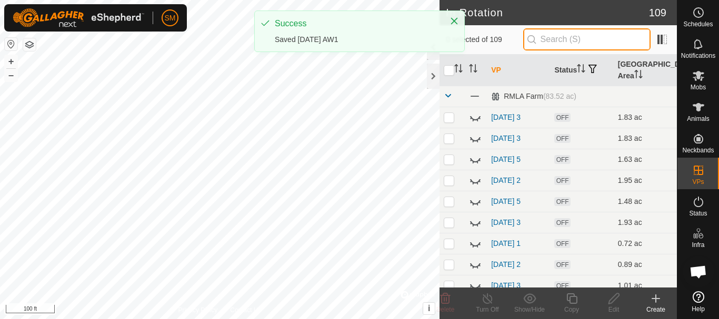
click at [611, 36] on input "text" at bounding box center [586, 39] width 127 height 22
paste input "2025-09-21 AW"
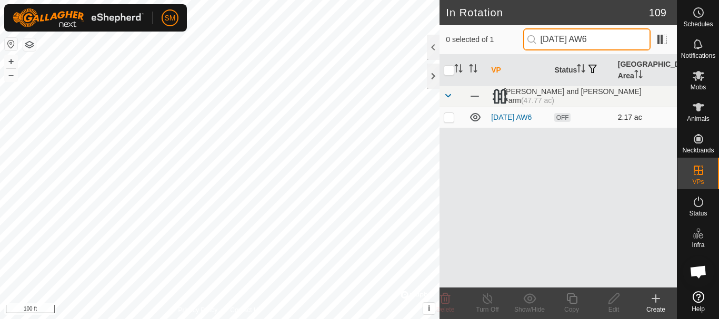
type input "2025-09-21 AW6"
click at [452, 118] on p-checkbox at bounding box center [449, 117] width 11 height 8
checkbox input "true"
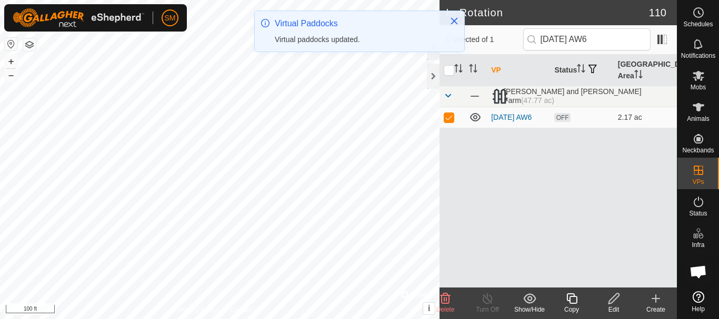
click at [575, 300] on icon at bounding box center [571, 299] width 13 height 13
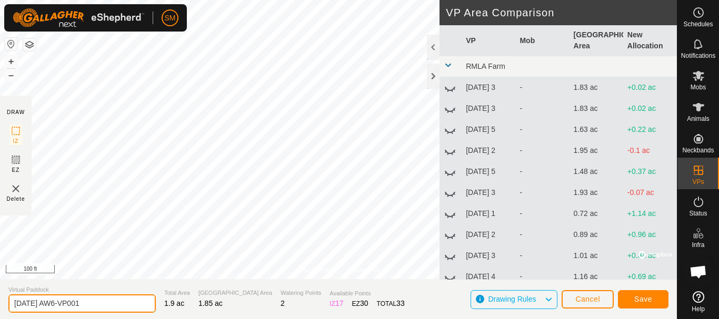
click at [130, 304] on input "2025-09-21 AW6-VP001" at bounding box center [81, 304] width 147 height 18
paste input "text"
type input "2025-09-21 AW2"
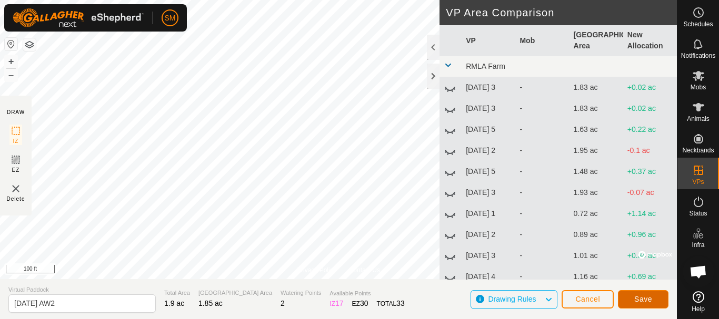
click at [638, 293] on button "Save" at bounding box center [643, 300] width 51 height 18
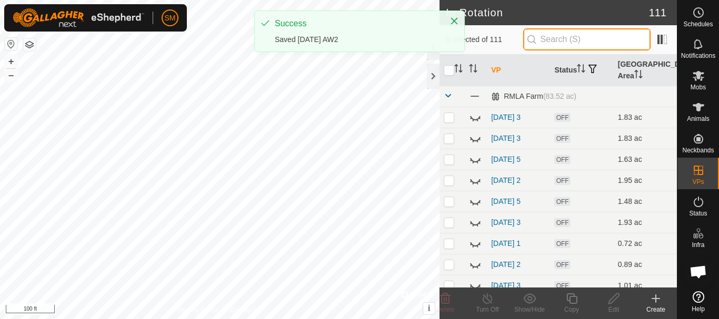
click at [591, 38] on input "text" at bounding box center [586, 39] width 127 height 22
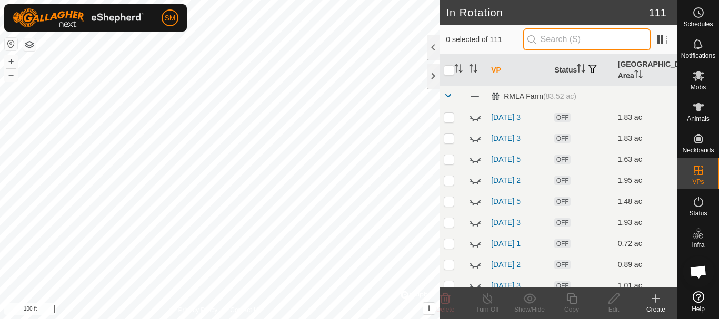
paste input "2025-09-21 AW"
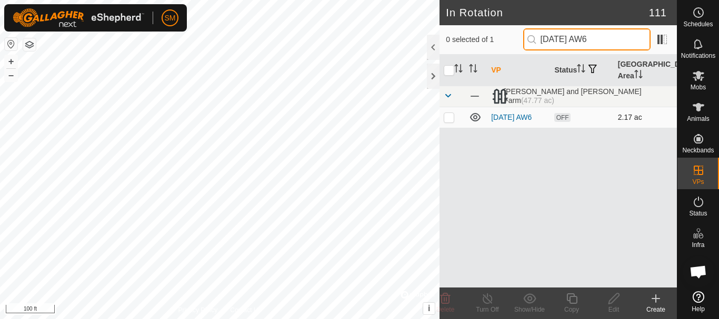
type input "2025-09-21 AW6"
click at [446, 118] on p-checkbox at bounding box center [449, 117] width 11 height 8
checkbox input "true"
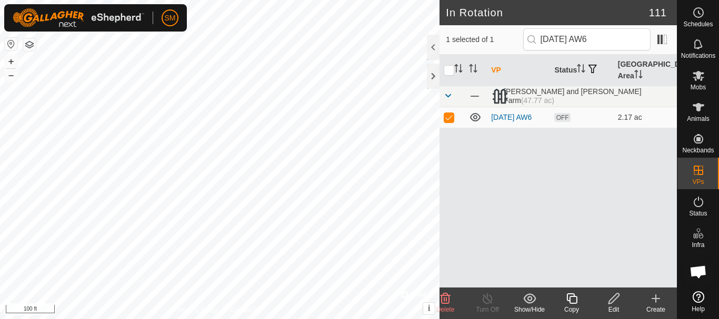
click at [567, 303] on icon at bounding box center [571, 299] width 13 height 13
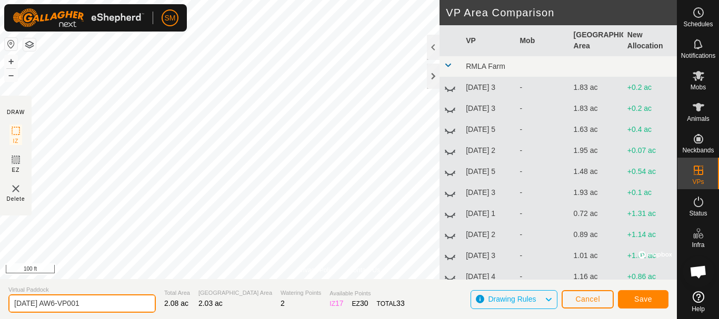
click at [108, 298] on input "2025-09-21 AW6-VP001" at bounding box center [81, 304] width 147 height 18
paste input "text"
type input "2025-09-21 AW3"
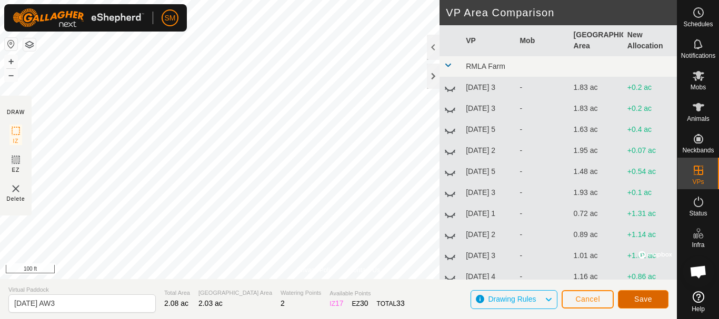
click at [643, 297] on span "Save" at bounding box center [643, 299] width 18 height 8
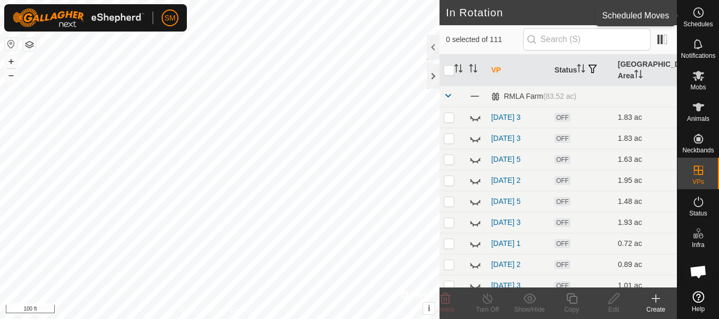
click at [700, 13] on icon at bounding box center [698, 12] width 13 height 13
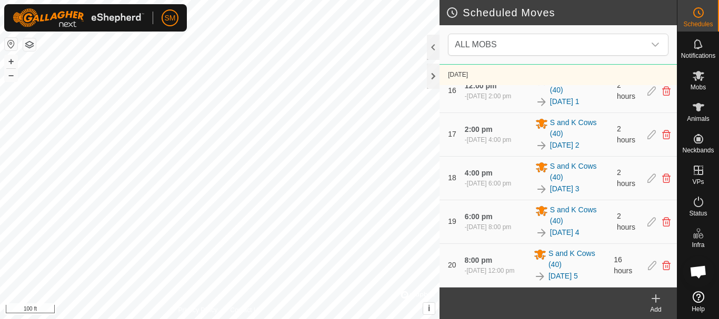
scroll to position [1490, 0]
click at [652, 296] on icon at bounding box center [655, 299] width 13 height 13
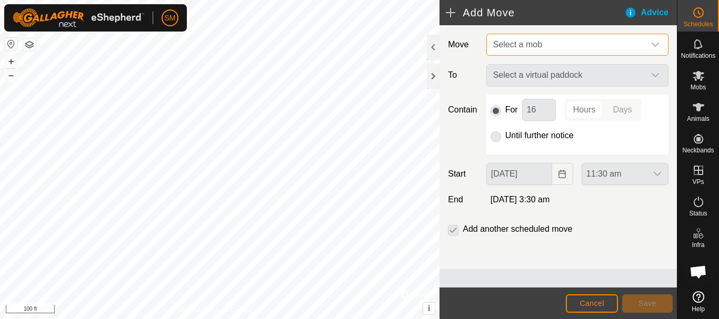
click at [618, 46] on span "Select a mob" at bounding box center [567, 44] width 156 height 21
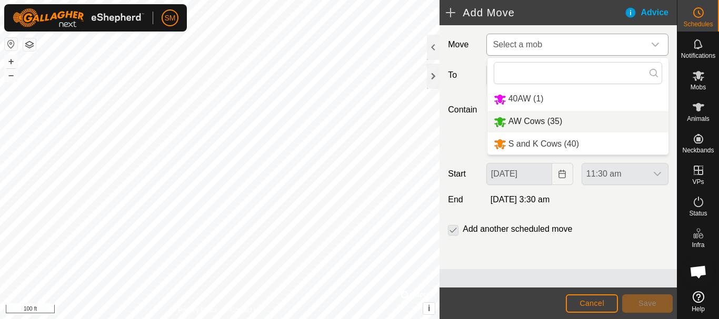
click at [512, 120] on li "AW Cows (35)" at bounding box center [577, 122] width 181 height 22
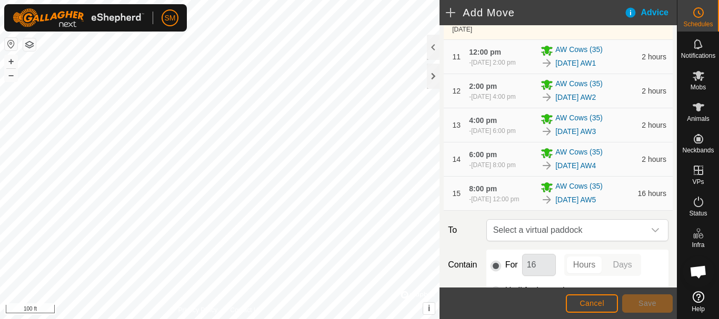
scroll to position [693, 0]
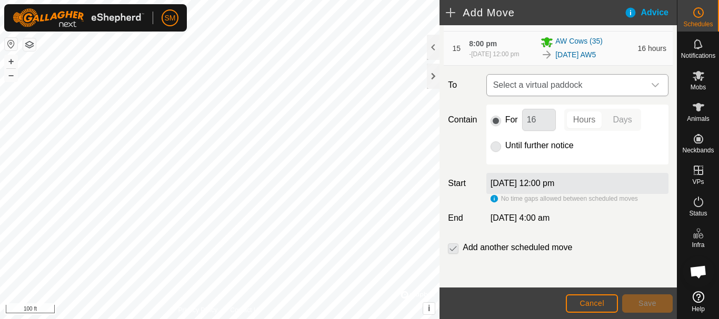
click at [651, 83] on icon "dropdown trigger" at bounding box center [655, 85] width 8 height 8
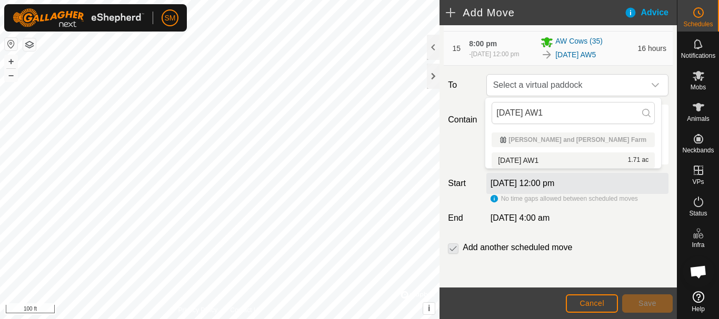
type input "2025-09-21 AW1"
click at [542, 162] on li "2025-09-21 AW1 1.71 ac" at bounding box center [573, 161] width 163 height 16
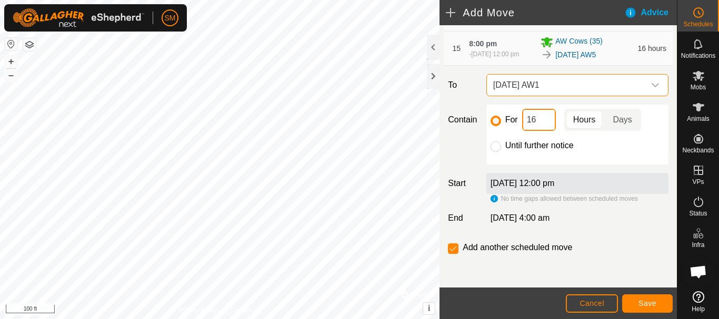
click at [536, 123] on input "16" at bounding box center [539, 120] width 34 height 22
type input "2"
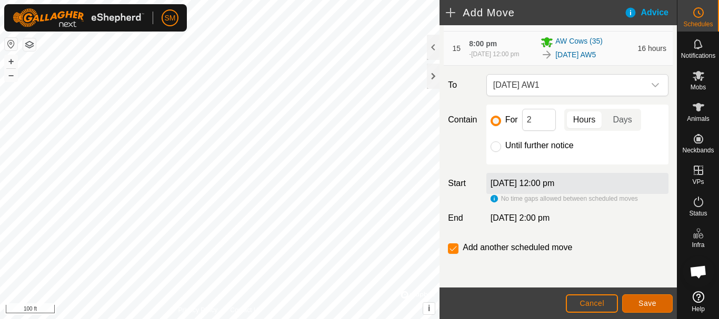
click at [644, 301] on span "Save" at bounding box center [647, 303] width 18 height 8
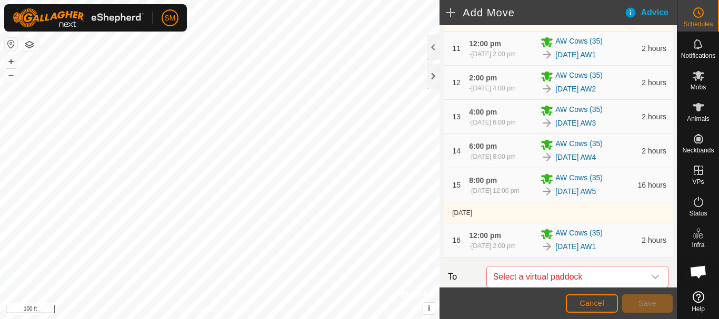
scroll to position [753, 0]
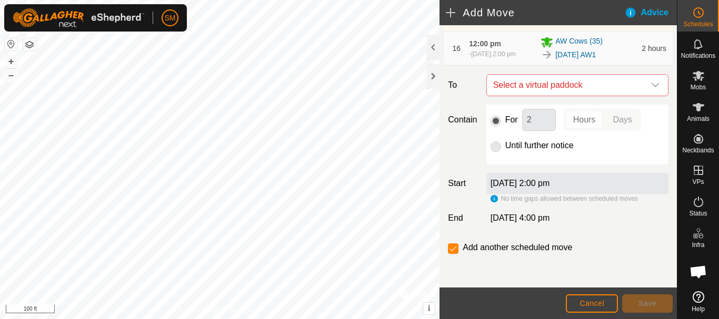
click at [651, 88] on icon "dropdown trigger" at bounding box center [655, 85] width 8 height 8
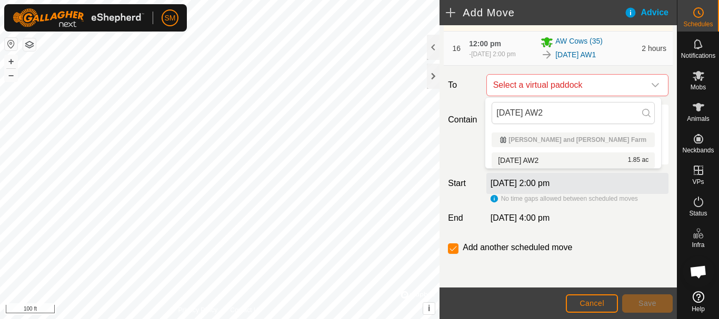
type input "2025-09-21 AW2"
click at [536, 157] on li "2025-09-21 AW2 1.85 ac" at bounding box center [573, 161] width 163 height 16
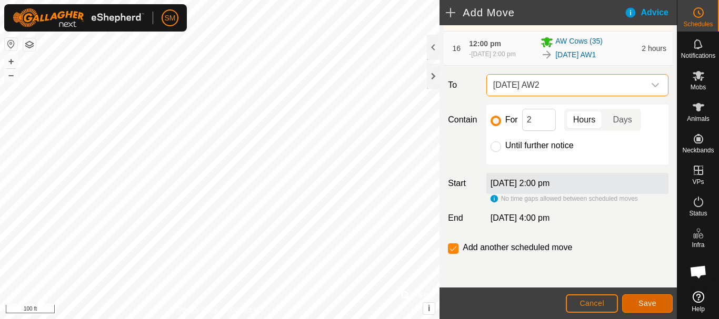
click at [653, 304] on span "Save" at bounding box center [647, 303] width 18 height 8
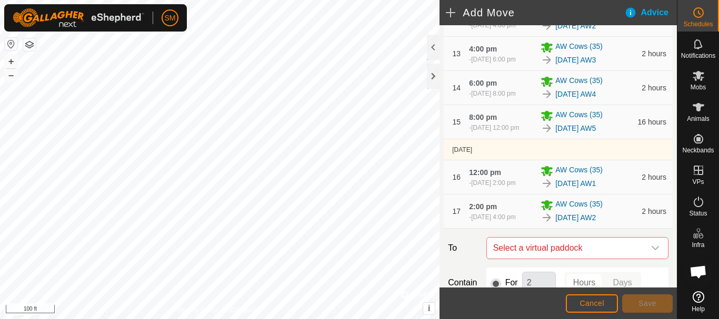
scroll to position [792, 0]
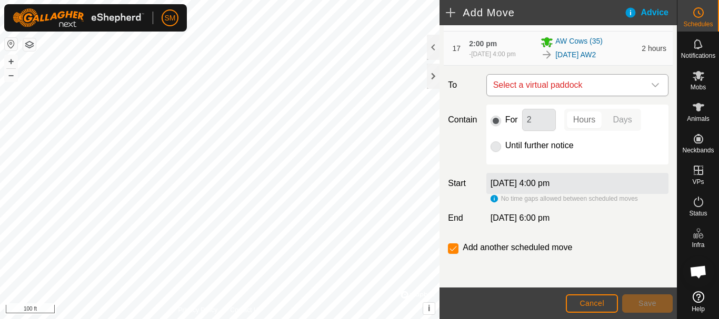
click at [651, 82] on icon "dropdown trigger" at bounding box center [655, 85] width 8 height 8
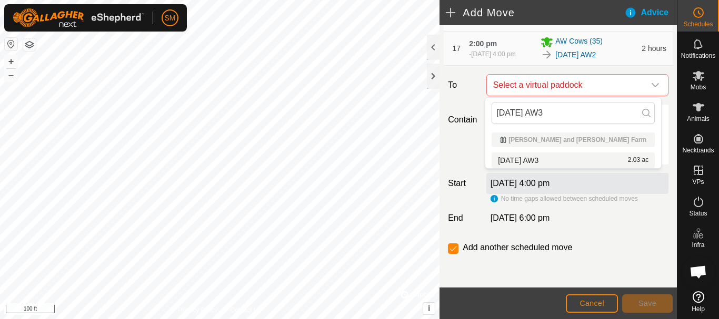
type input "2025-09-21 AW3"
click at [541, 160] on li "2025-09-21 AW3 2.03 ac" at bounding box center [573, 161] width 163 height 16
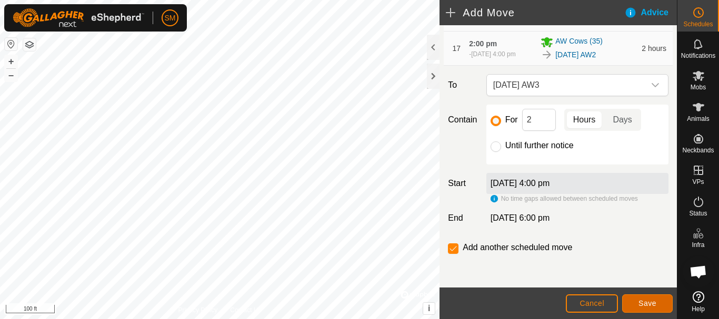
click at [650, 301] on span "Save" at bounding box center [647, 303] width 18 height 8
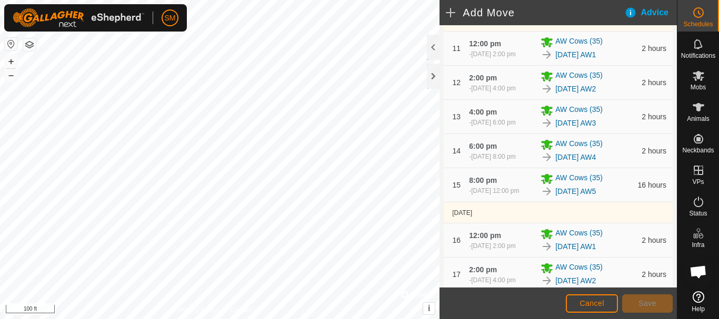
scroll to position [831, 0]
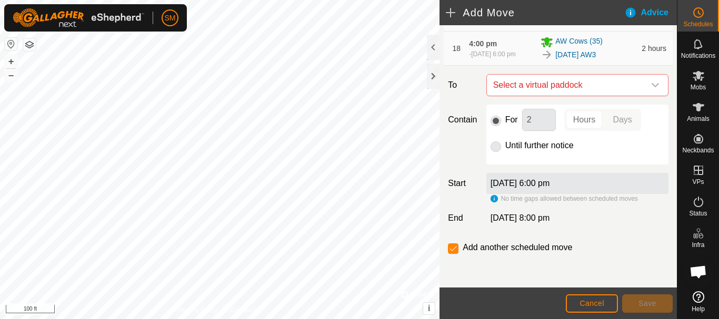
click at [651, 88] on icon "dropdown trigger" at bounding box center [655, 85] width 8 height 8
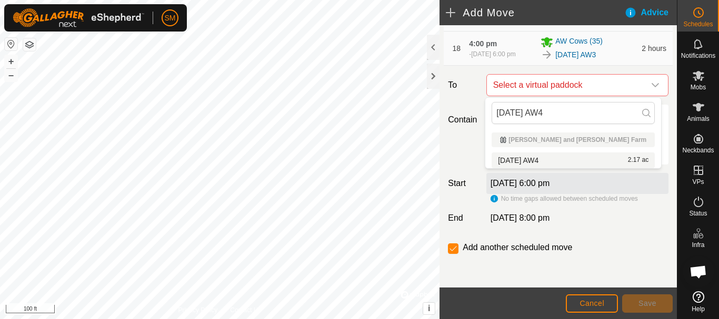
type input "2025-09-21 AW4"
click at [545, 157] on li "2025-09-21 AW4 2.17 ac" at bounding box center [573, 161] width 163 height 16
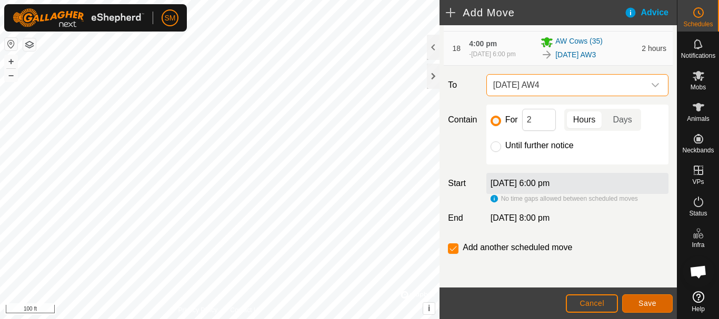
click at [658, 310] on button "Save" at bounding box center [647, 304] width 51 height 18
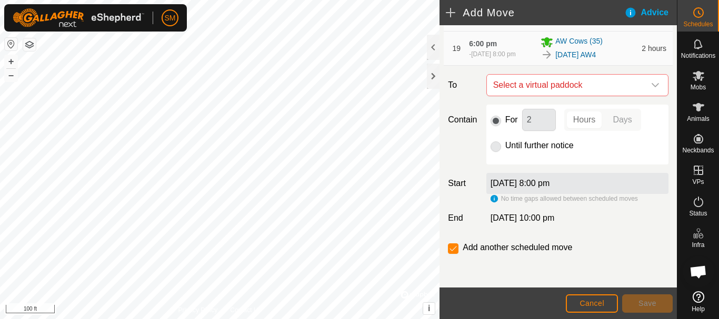
scroll to position [870, 0]
click at [652, 85] on icon "dropdown trigger" at bounding box center [655, 85] width 7 height 4
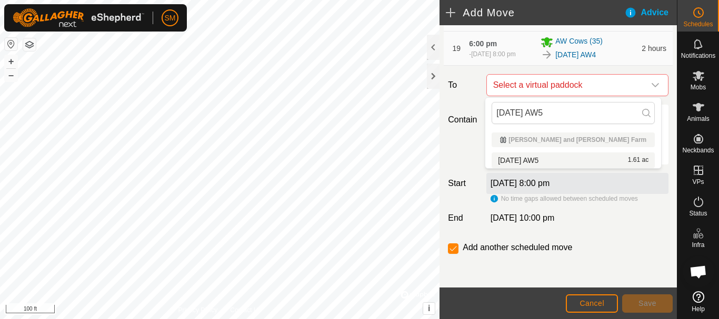
type input "2025-09-21 AW5"
click at [547, 156] on li "2025-09-21 AW5 1.61 ac" at bounding box center [573, 161] width 163 height 16
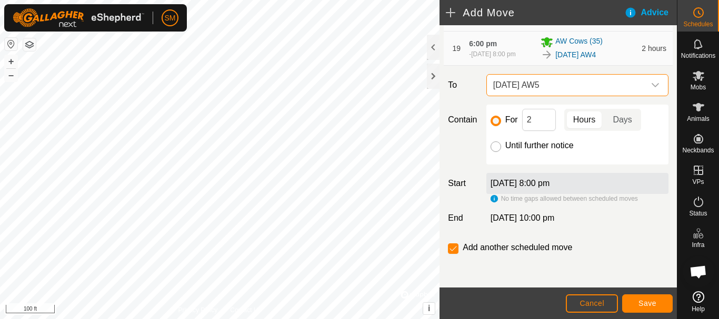
click at [490, 146] on input "Until further notice" at bounding box center [495, 147] width 11 height 11
radio input "true"
checkbox input "false"
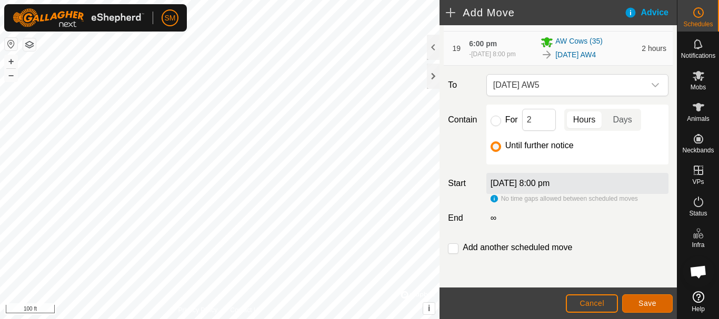
click at [657, 303] on button "Save" at bounding box center [647, 304] width 51 height 18
